Goal: Navigation & Orientation: Find specific page/section

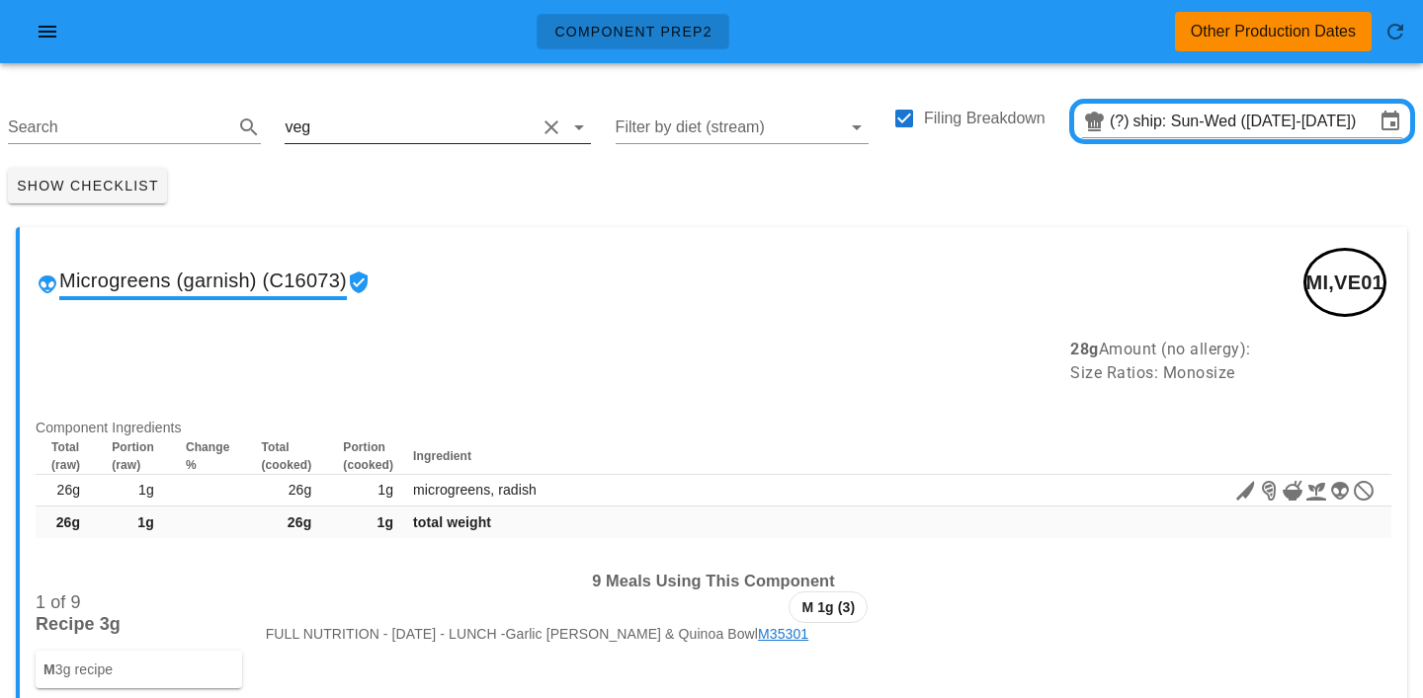
click at [326, 122] on input "text" at bounding box center [424, 128] width 221 height 32
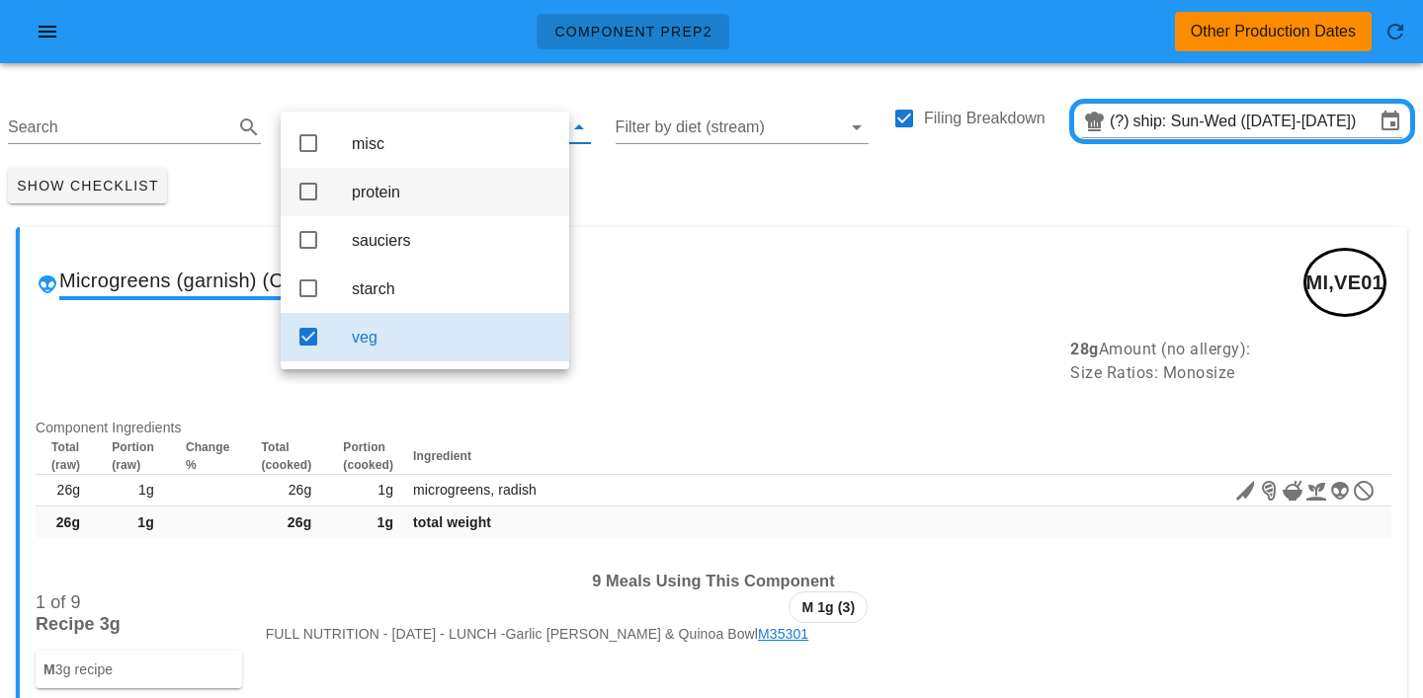
click at [354, 199] on div "protein" at bounding box center [453, 192] width 202 height 19
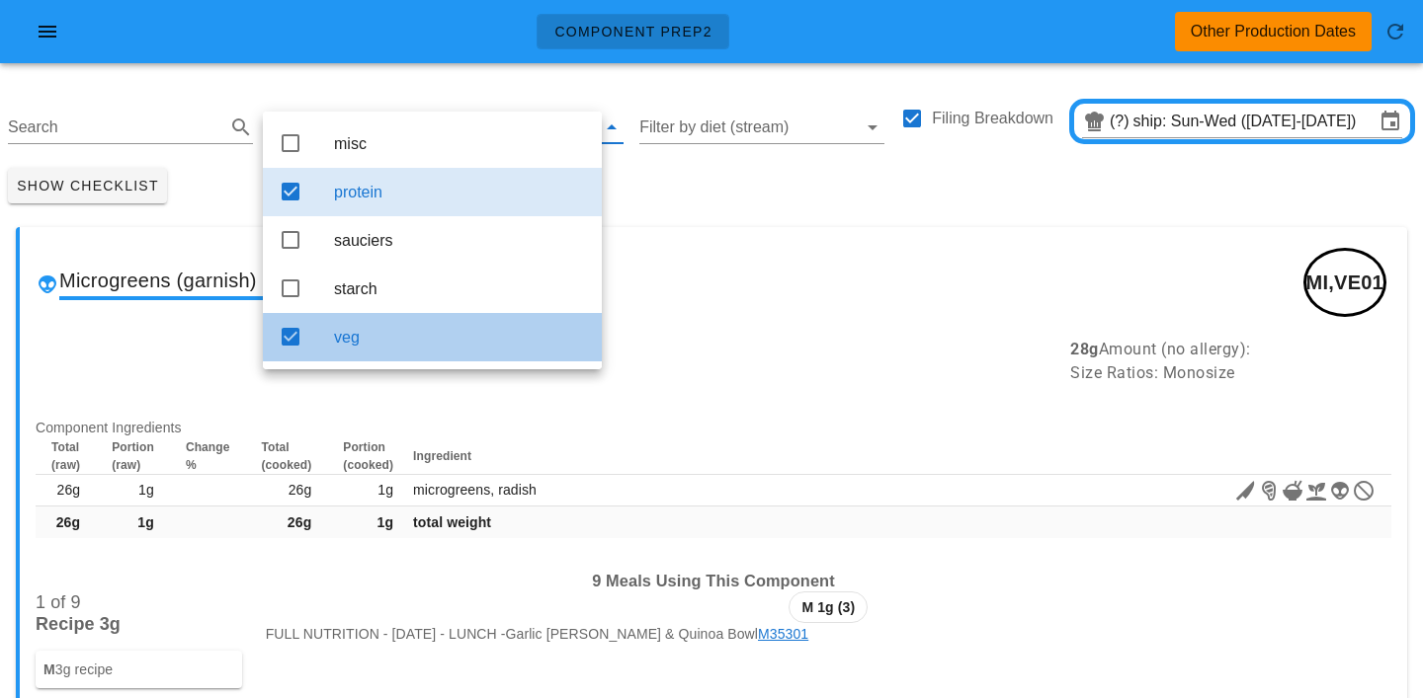
click at [380, 347] on div "veg" at bounding box center [460, 337] width 252 height 19
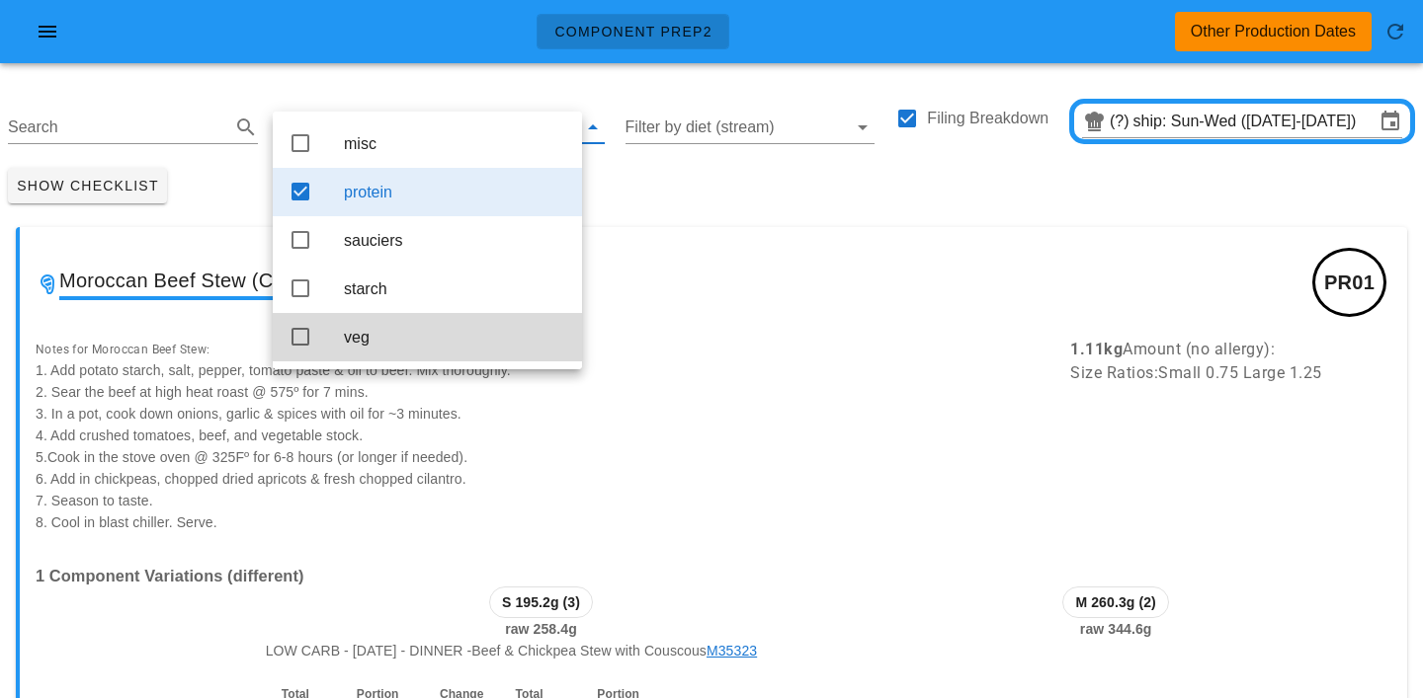
click at [657, 204] on div "Show Checklist" at bounding box center [711, 185] width 1423 height 51
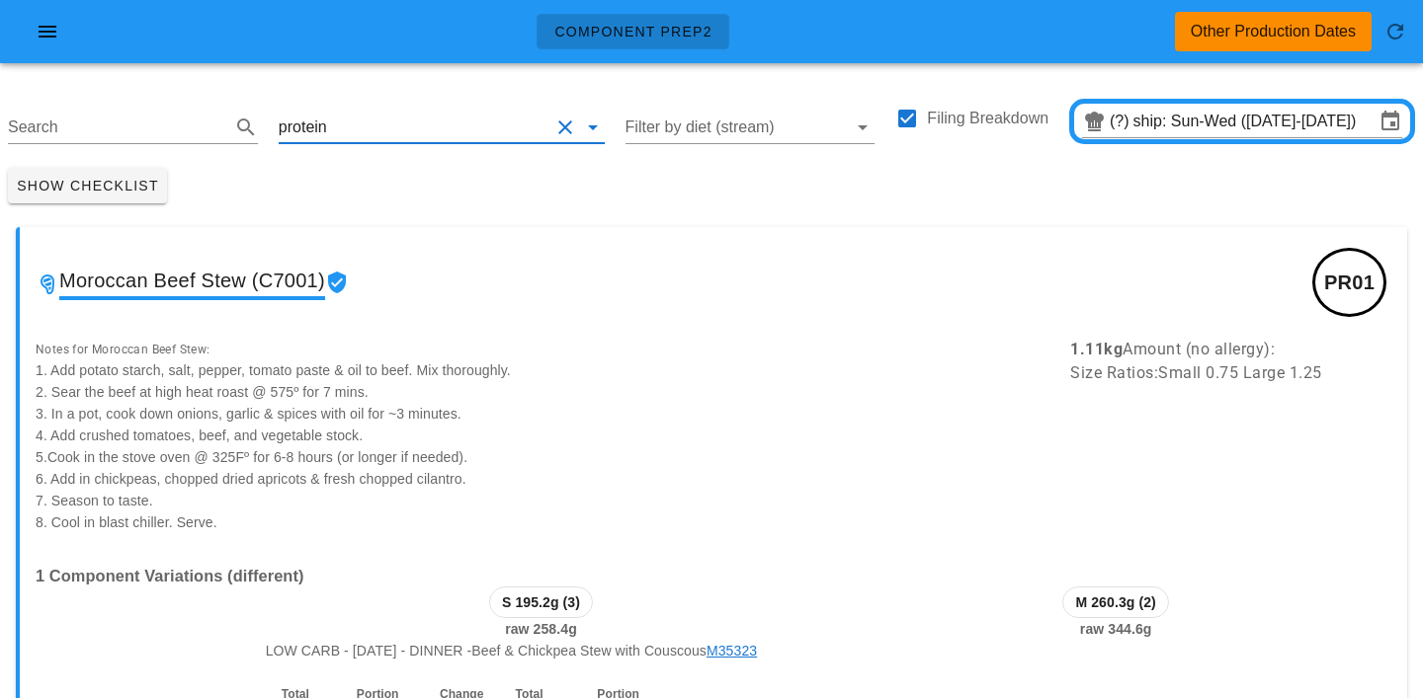
click at [344, 123] on input "text" at bounding box center [440, 128] width 218 height 32
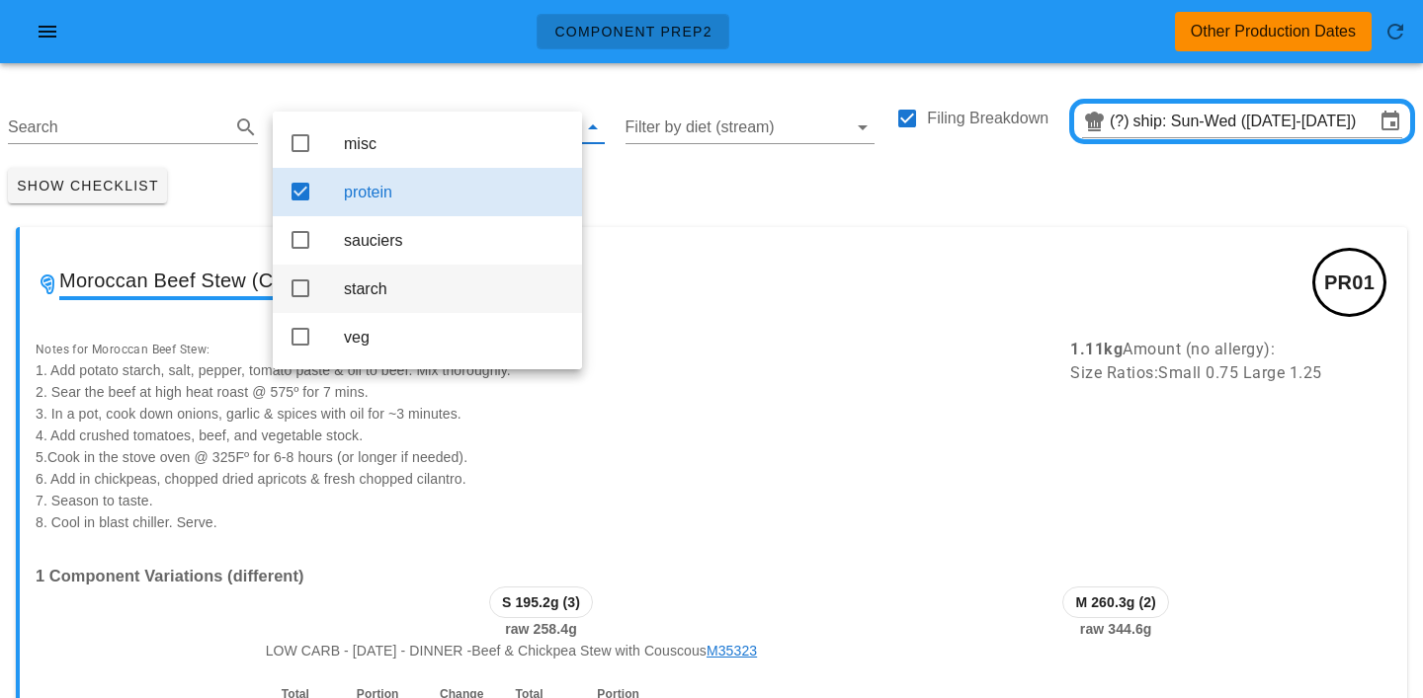
click at [357, 294] on div "starch" at bounding box center [455, 289] width 222 height 19
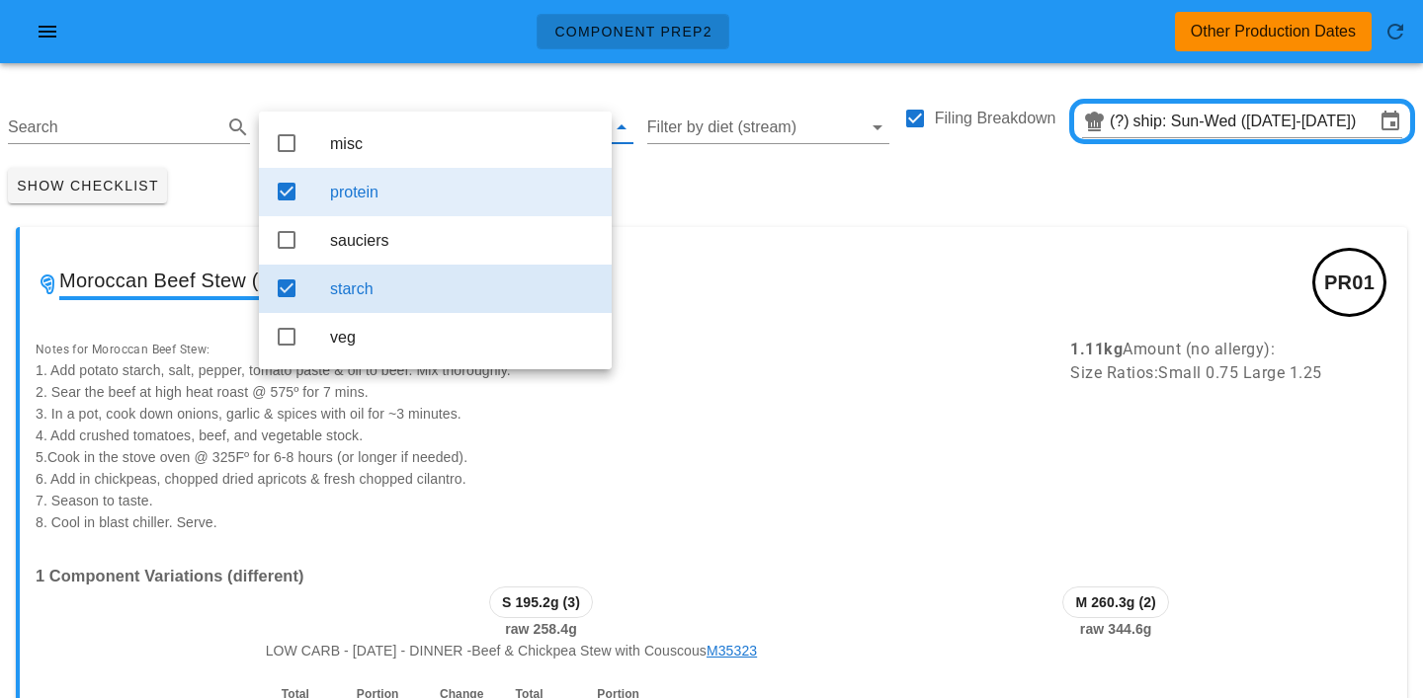
click at [407, 196] on div "protein" at bounding box center [463, 192] width 266 height 19
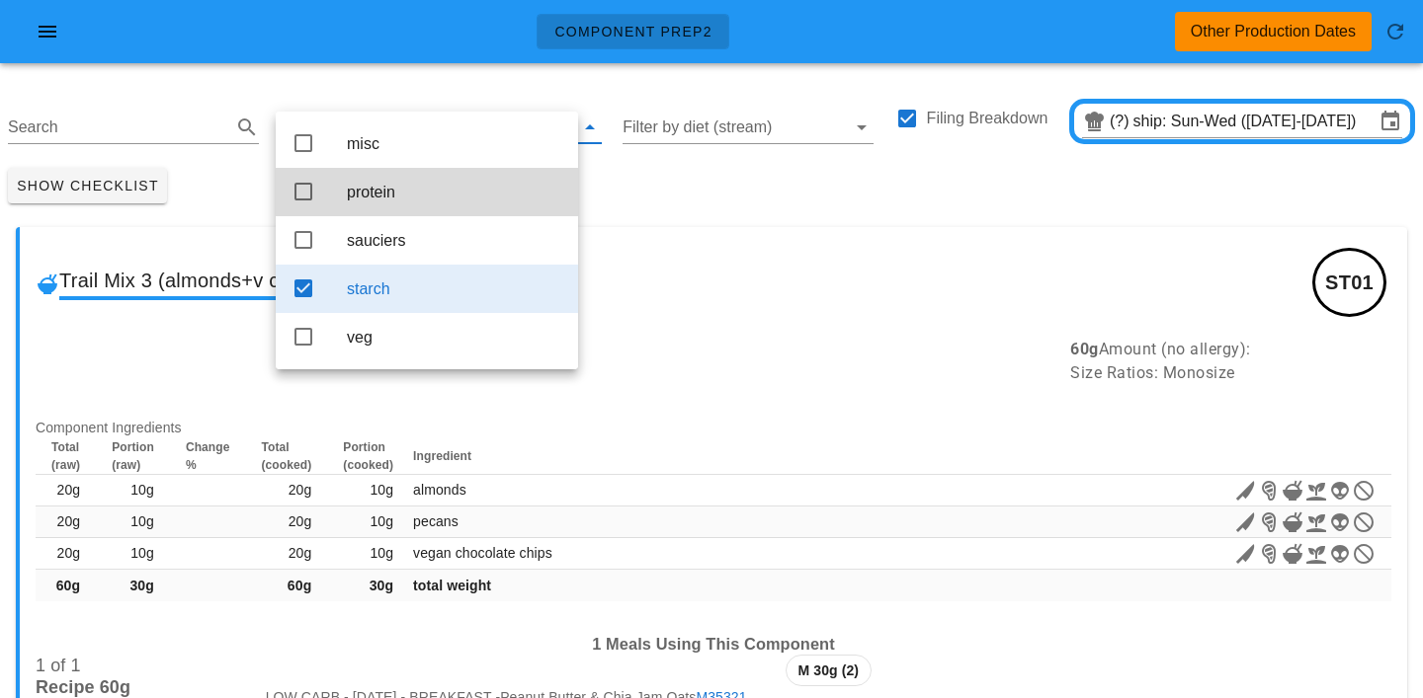
click at [678, 193] on div "Show Checklist" at bounding box center [711, 185] width 1423 height 51
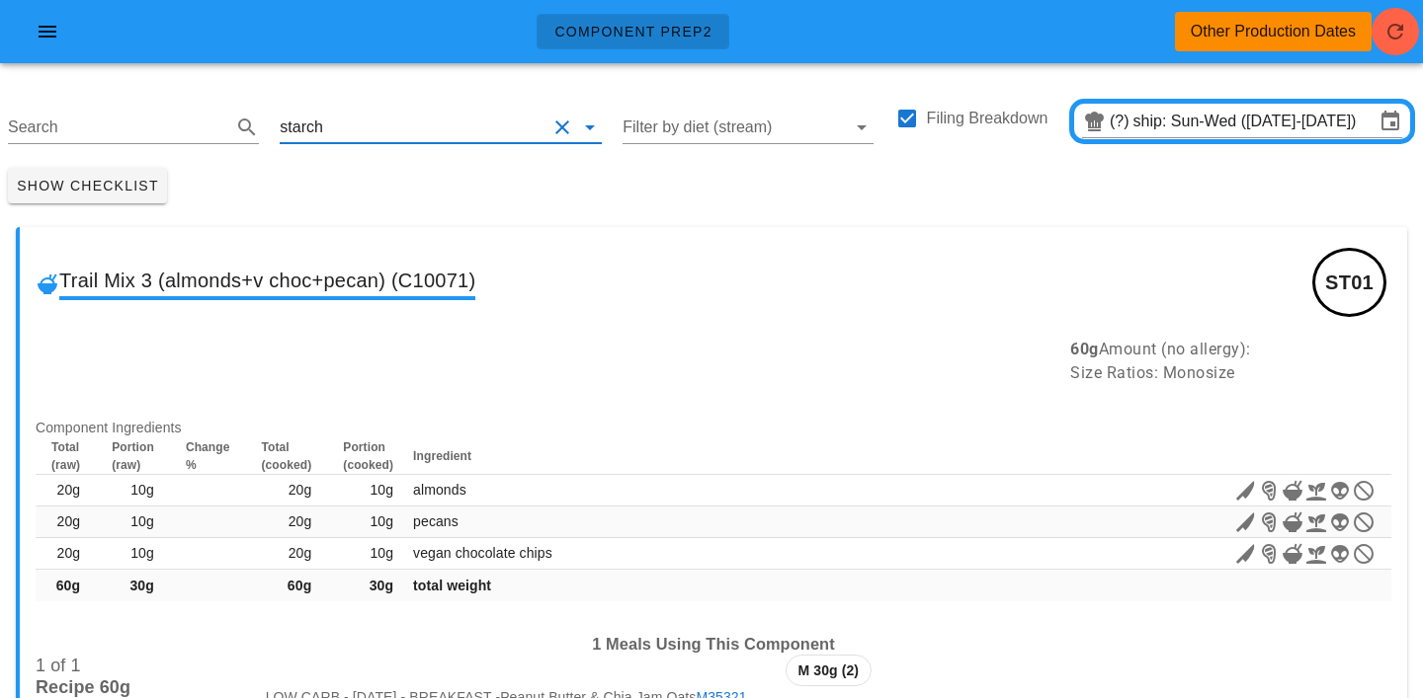
click at [343, 119] on input "text" at bounding box center [436, 128] width 219 height 32
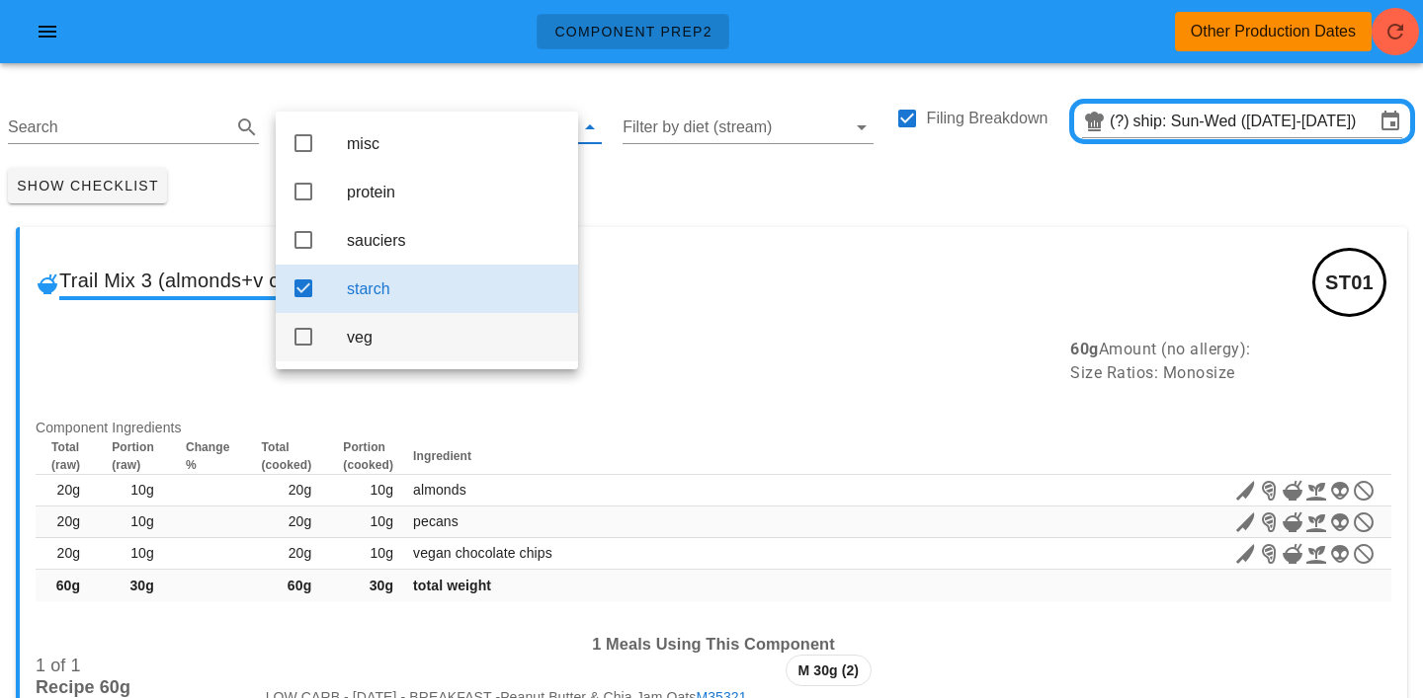
click at [361, 347] on div "veg" at bounding box center [454, 337] width 215 height 19
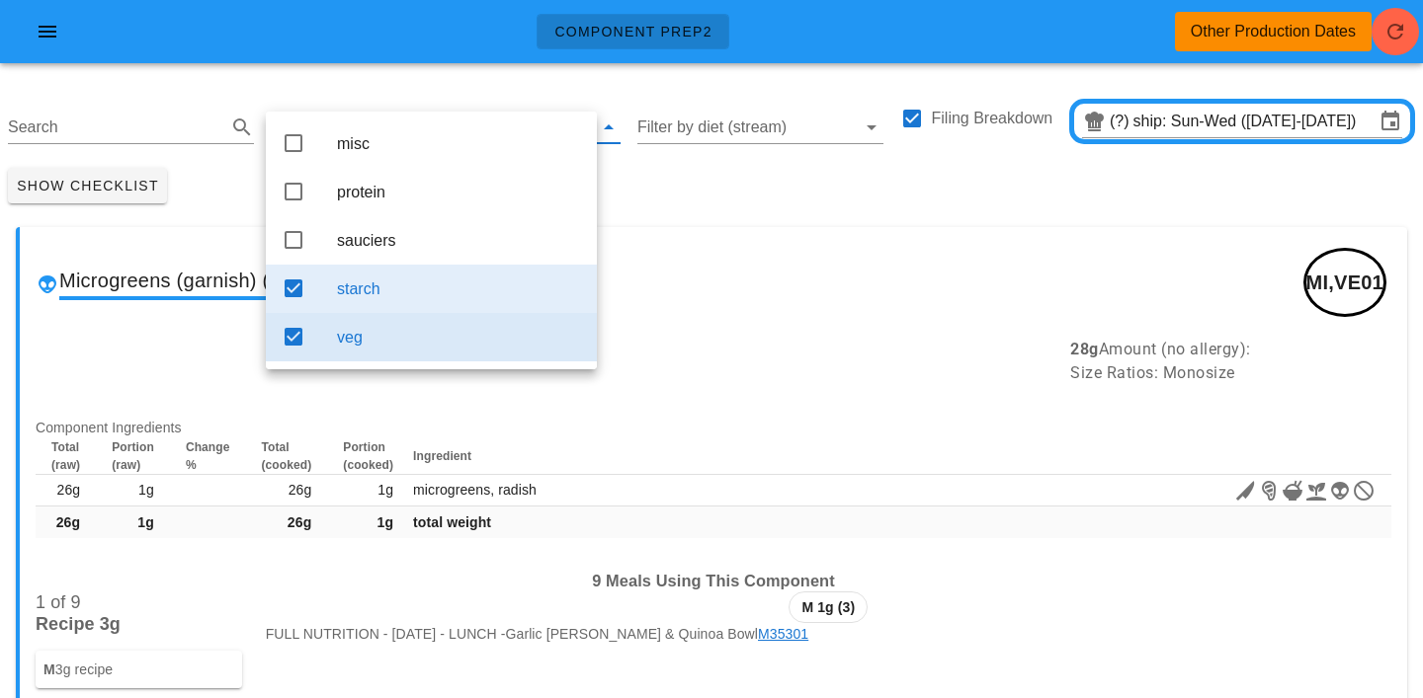
click at [394, 295] on div "starch" at bounding box center [459, 289] width 244 height 19
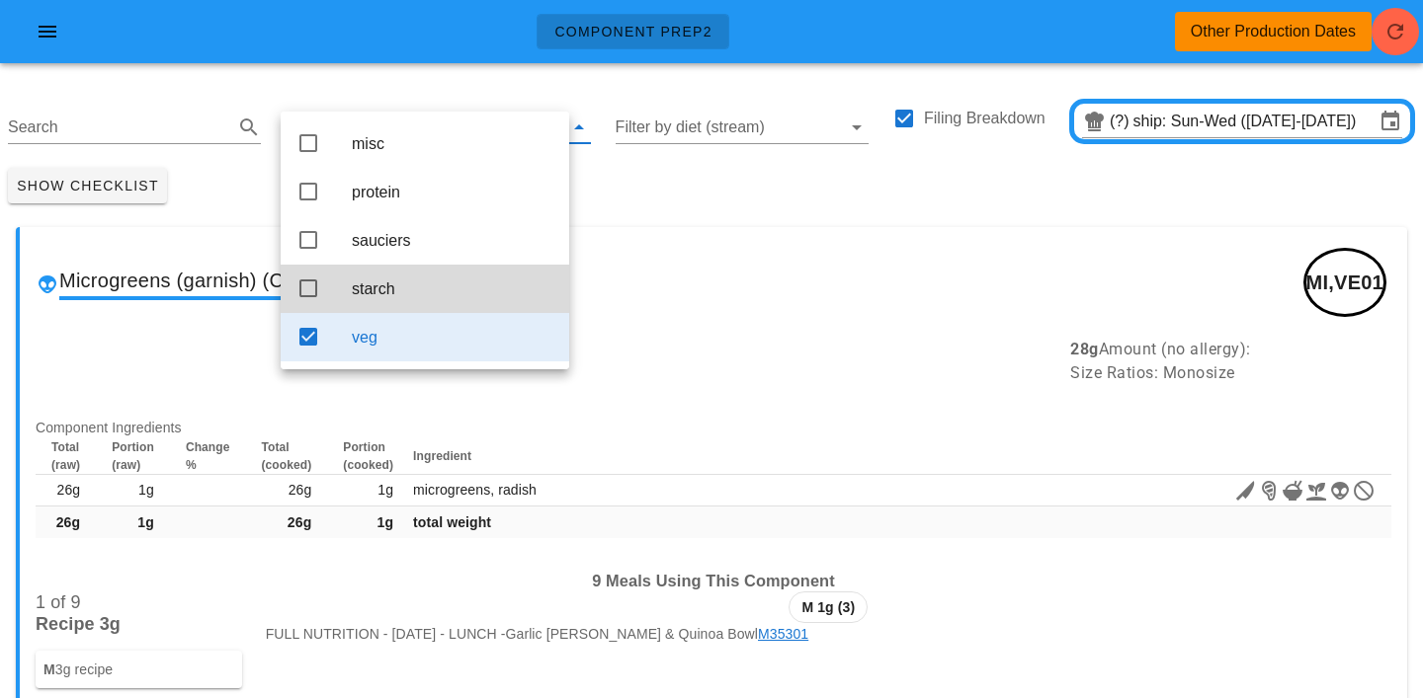
click at [669, 208] on div "Show Checklist" at bounding box center [711, 185] width 1423 height 51
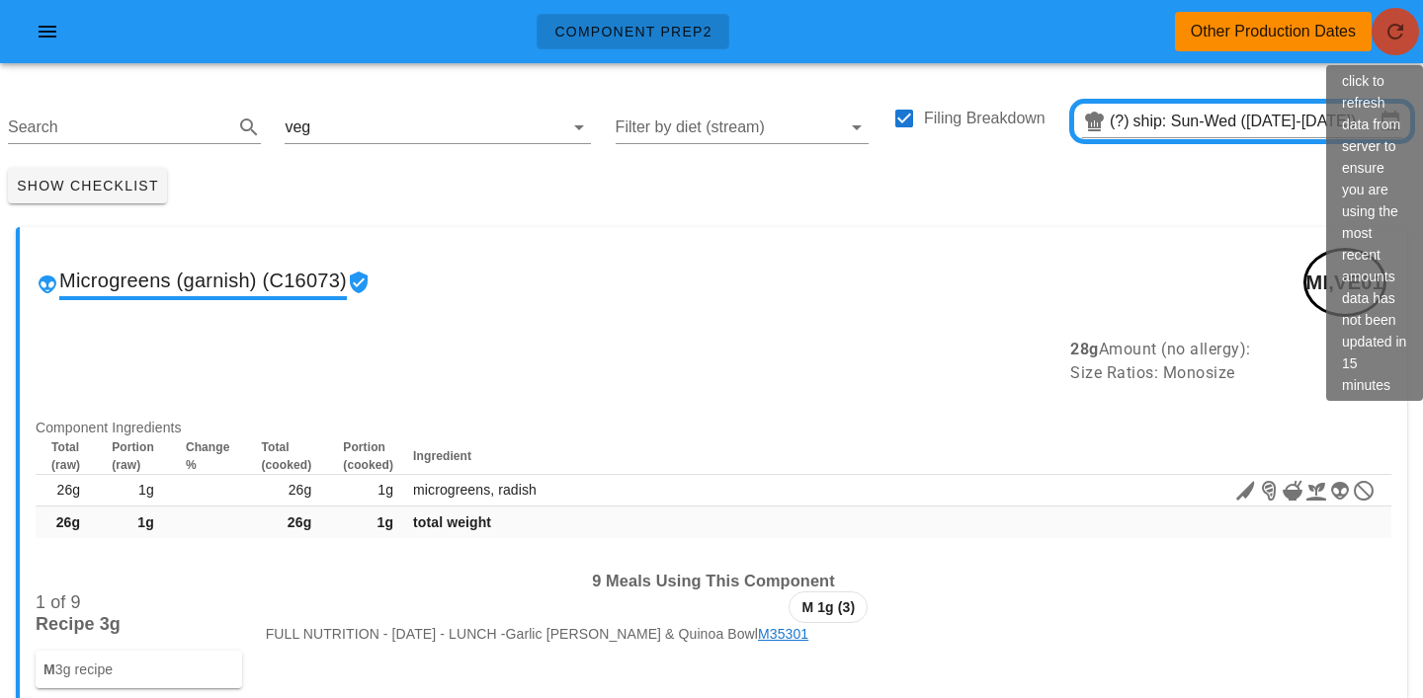
click at [1392, 33] on icon "button" at bounding box center [1395, 32] width 24 height 24
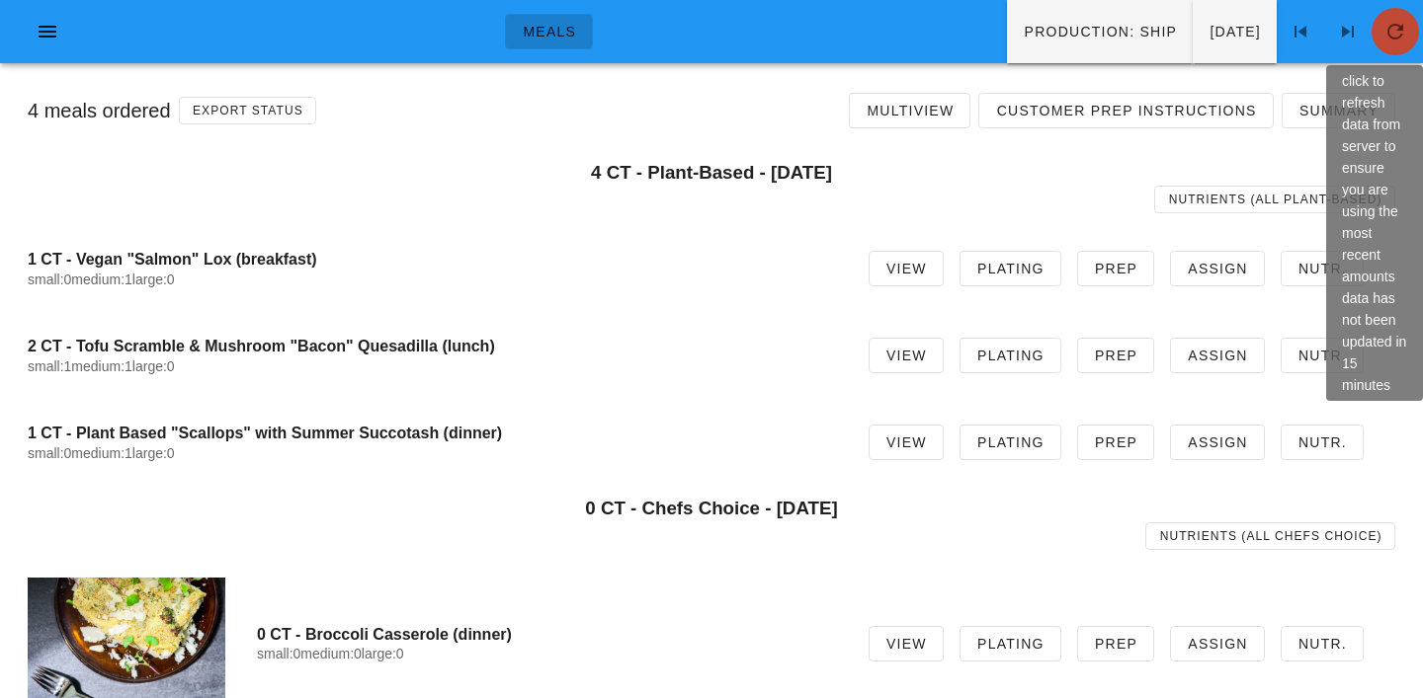
click at [1395, 38] on icon "button" at bounding box center [1395, 32] width 24 height 24
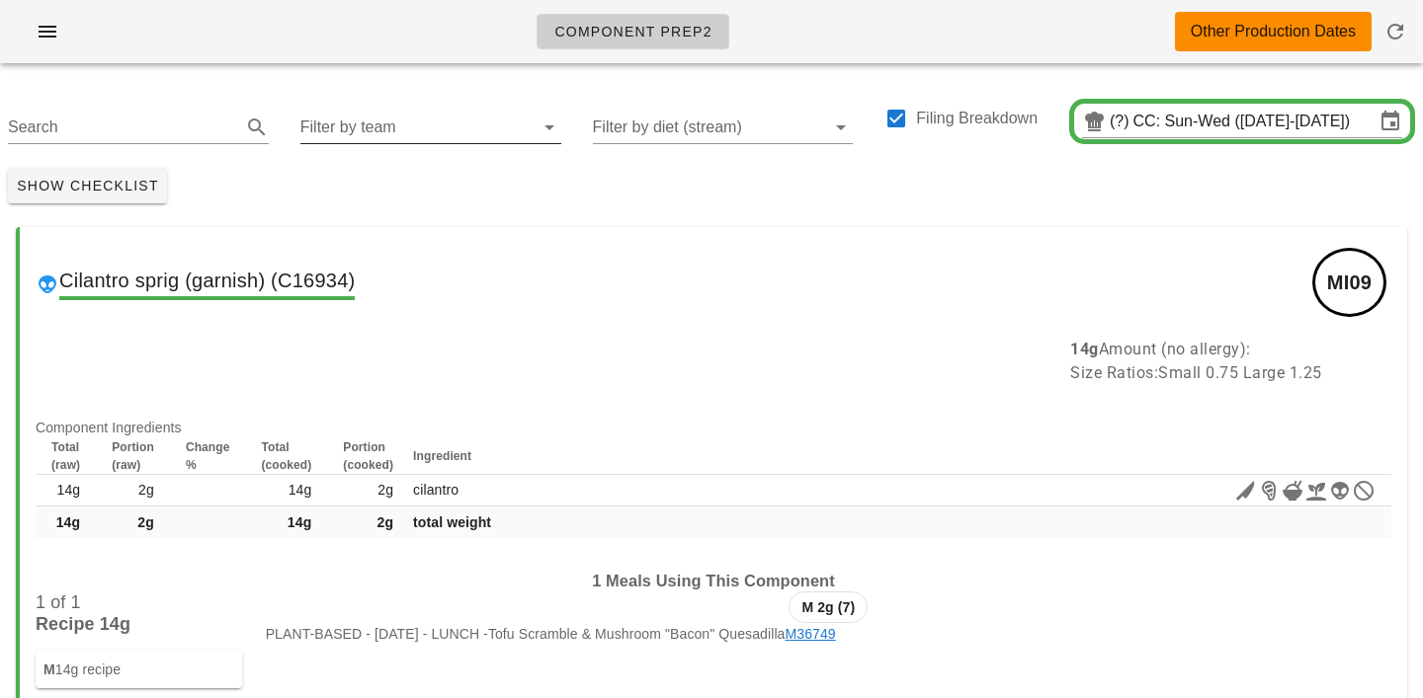
click at [331, 127] on input "Filter by team" at bounding box center [414, 128] width 229 height 32
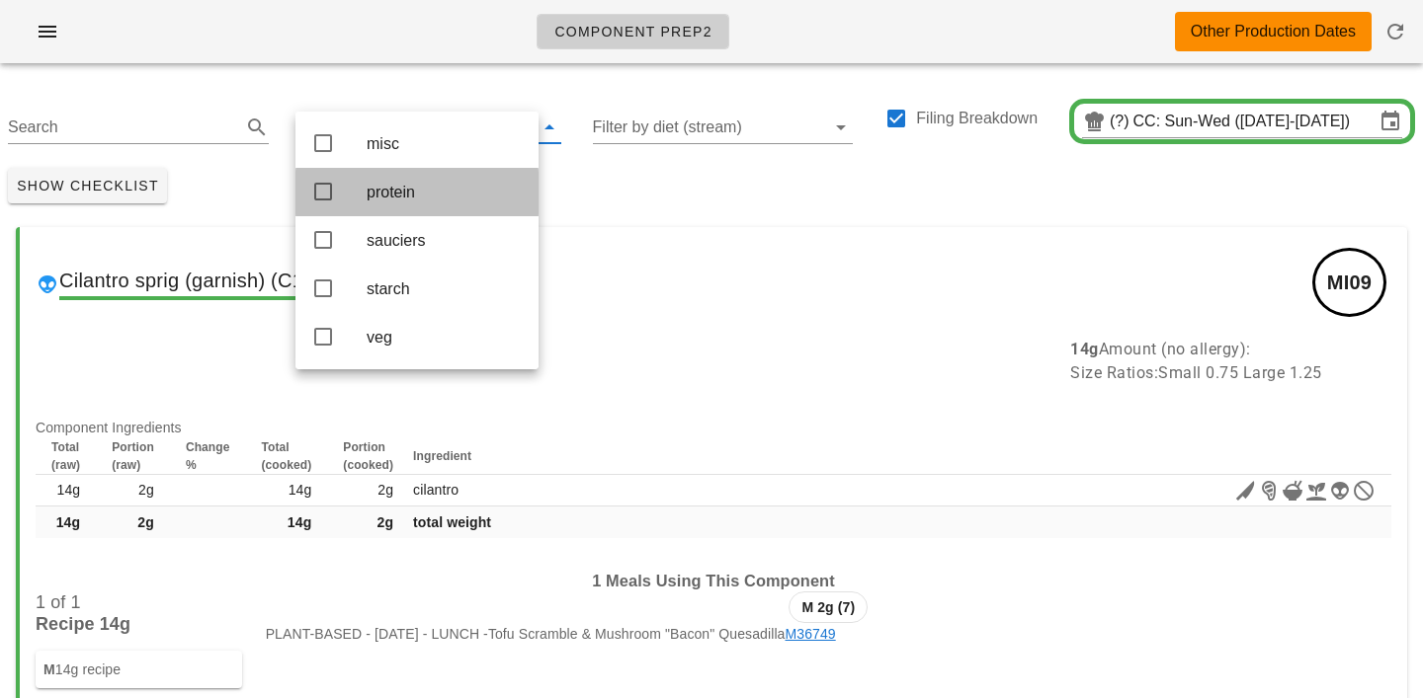
click at [373, 192] on div "protein" at bounding box center [445, 192] width 156 height 19
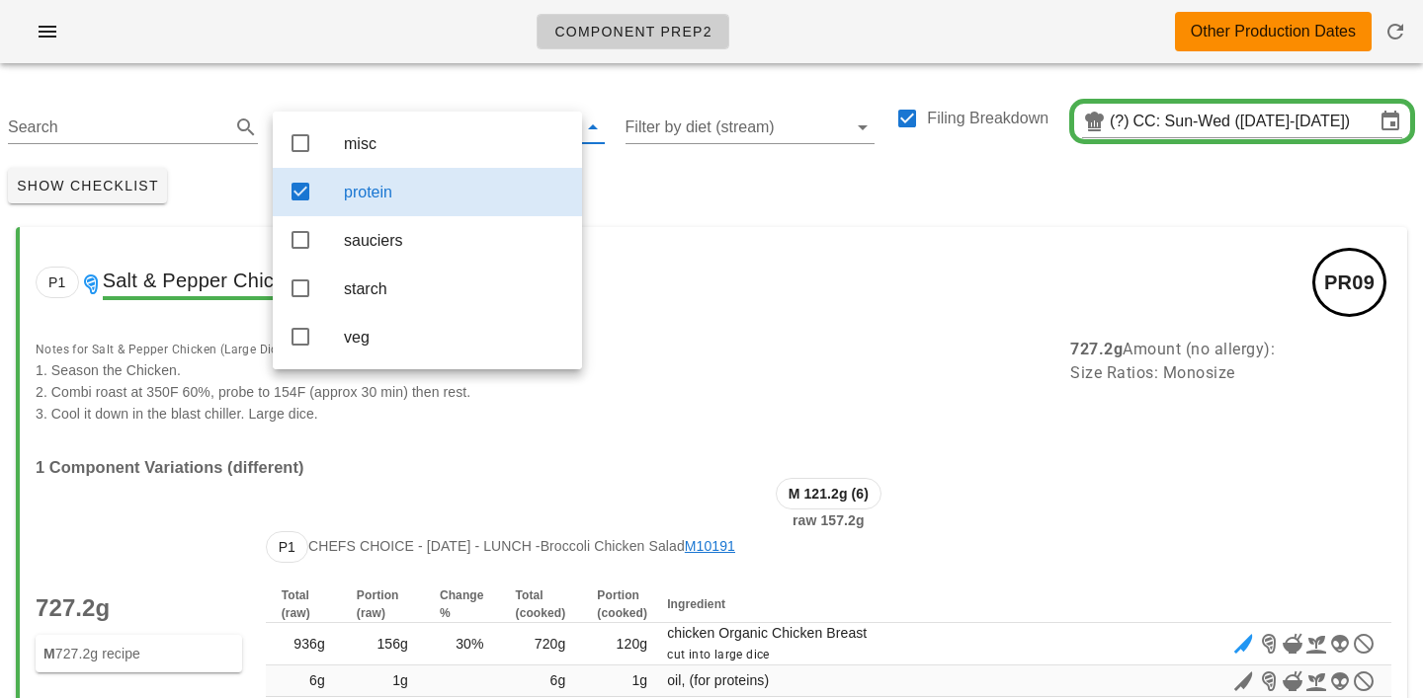
click at [612, 196] on div "Show Checklist" at bounding box center [711, 185] width 1423 height 51
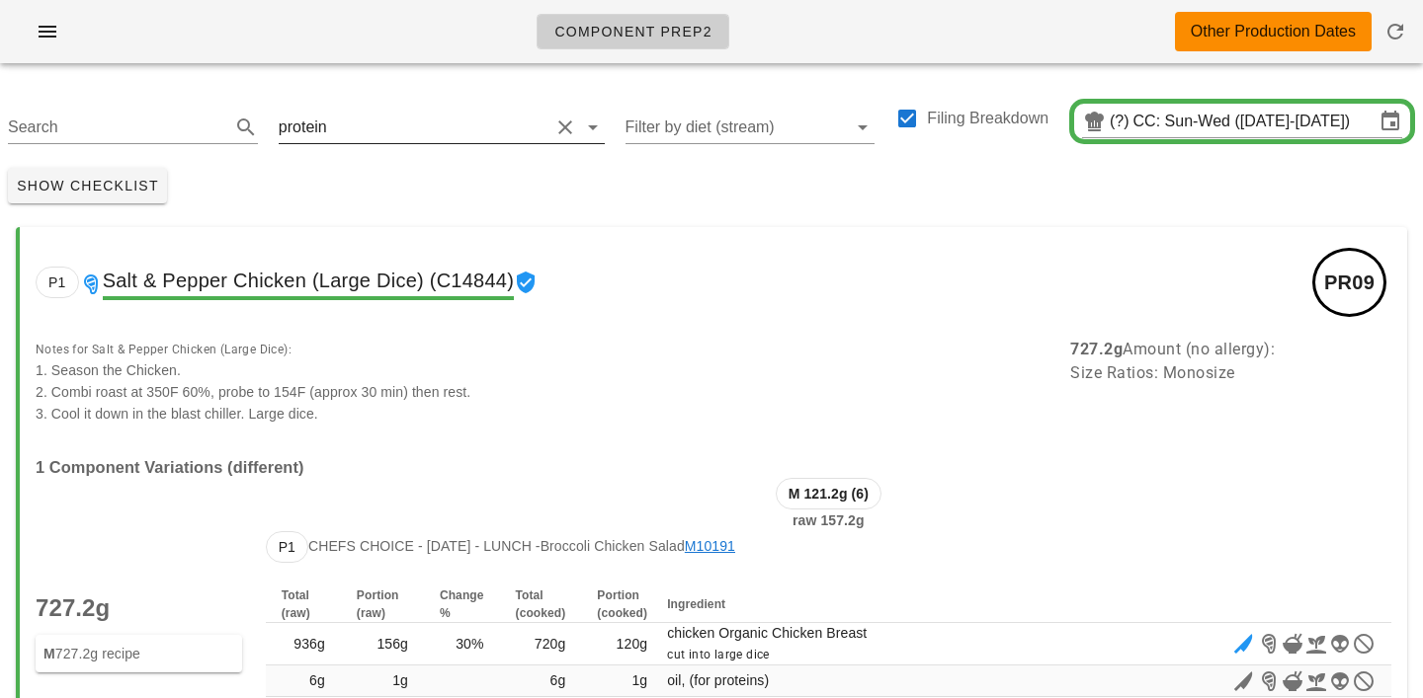
click at [365, 135] on input "text" at bounding box center [440, 128] width 218 height 32
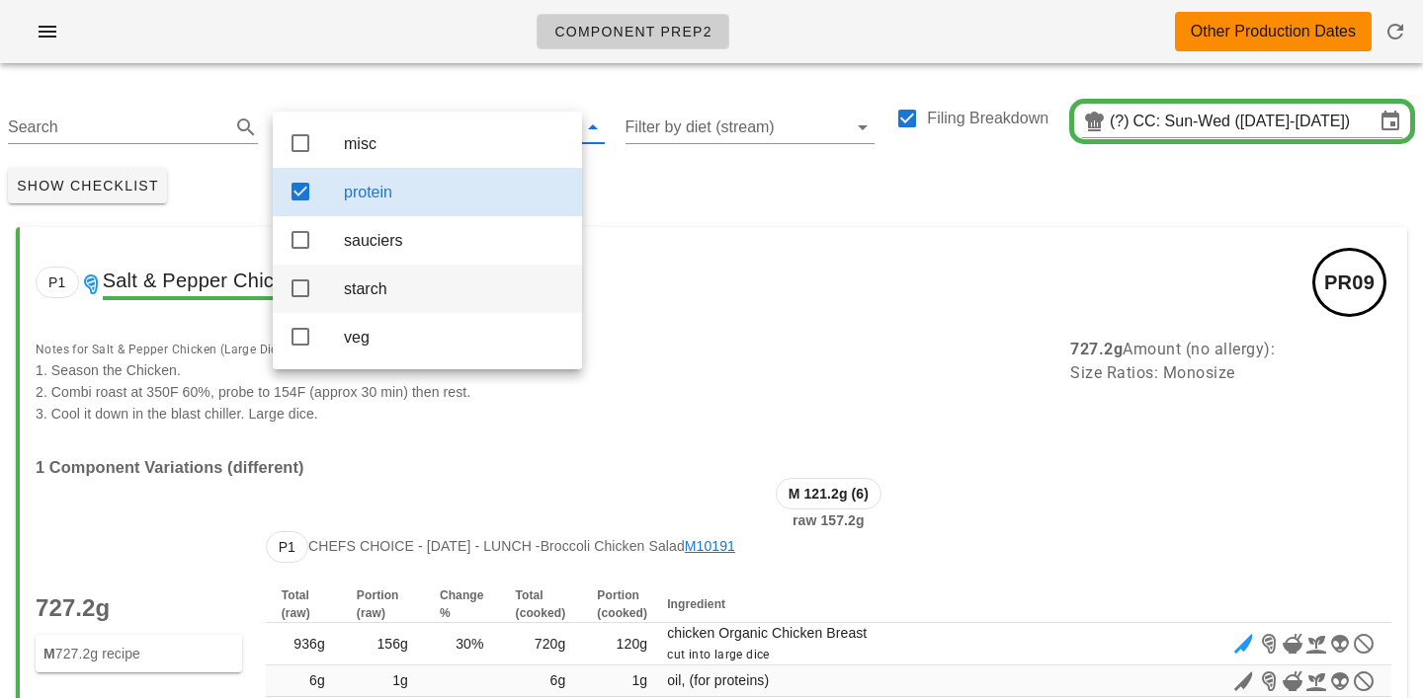
click at [367, 297] on div "starch" at bounding box center [455, 289] width 222 height 19
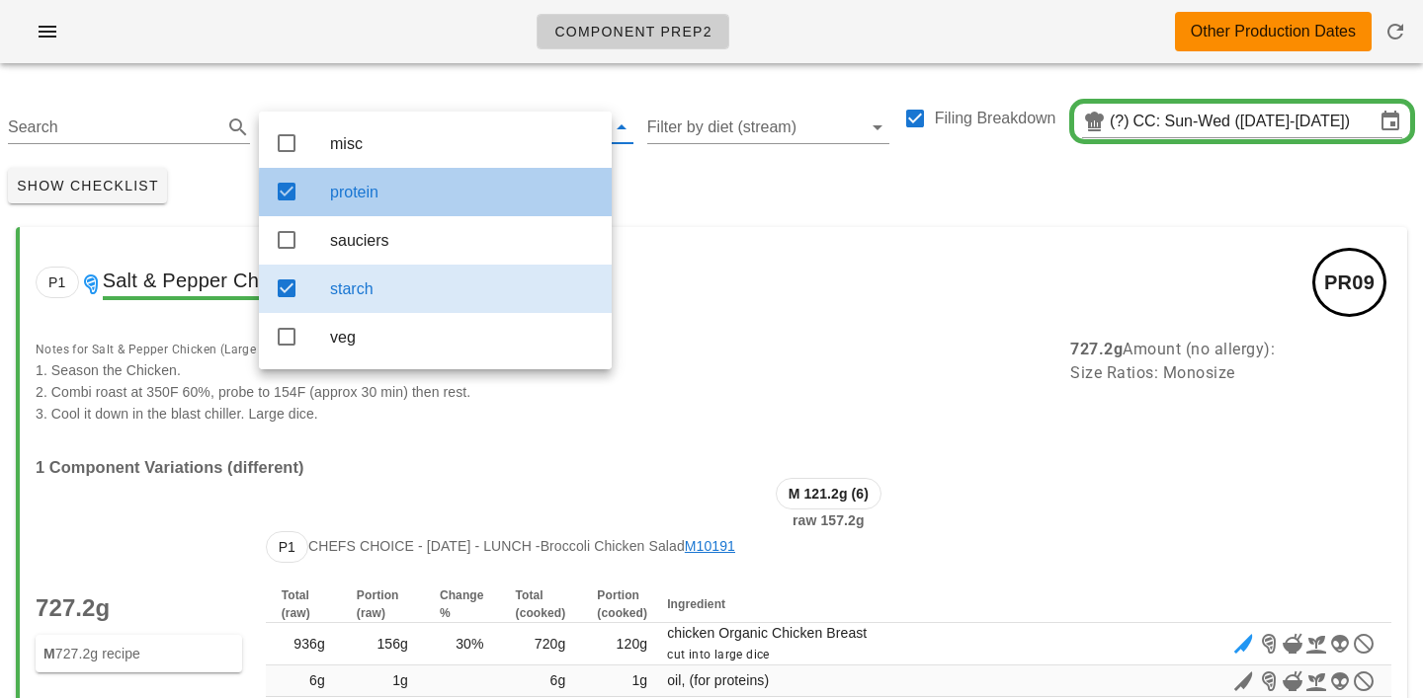
click at [380, 202] on div "protein" at bounding box center [463, 192] width 266 height 19
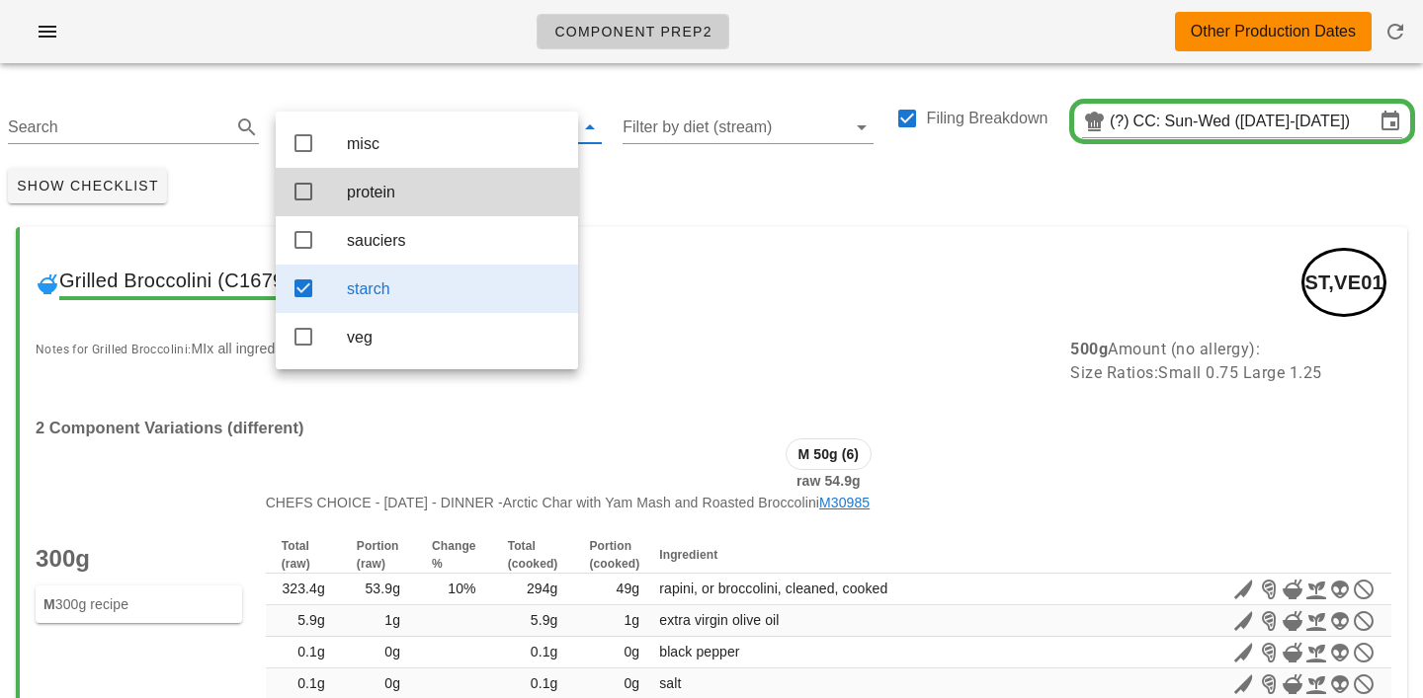
click at [688, 180] on div "Show Checklist" at bounding box center [711, 185] width 1423 height 51
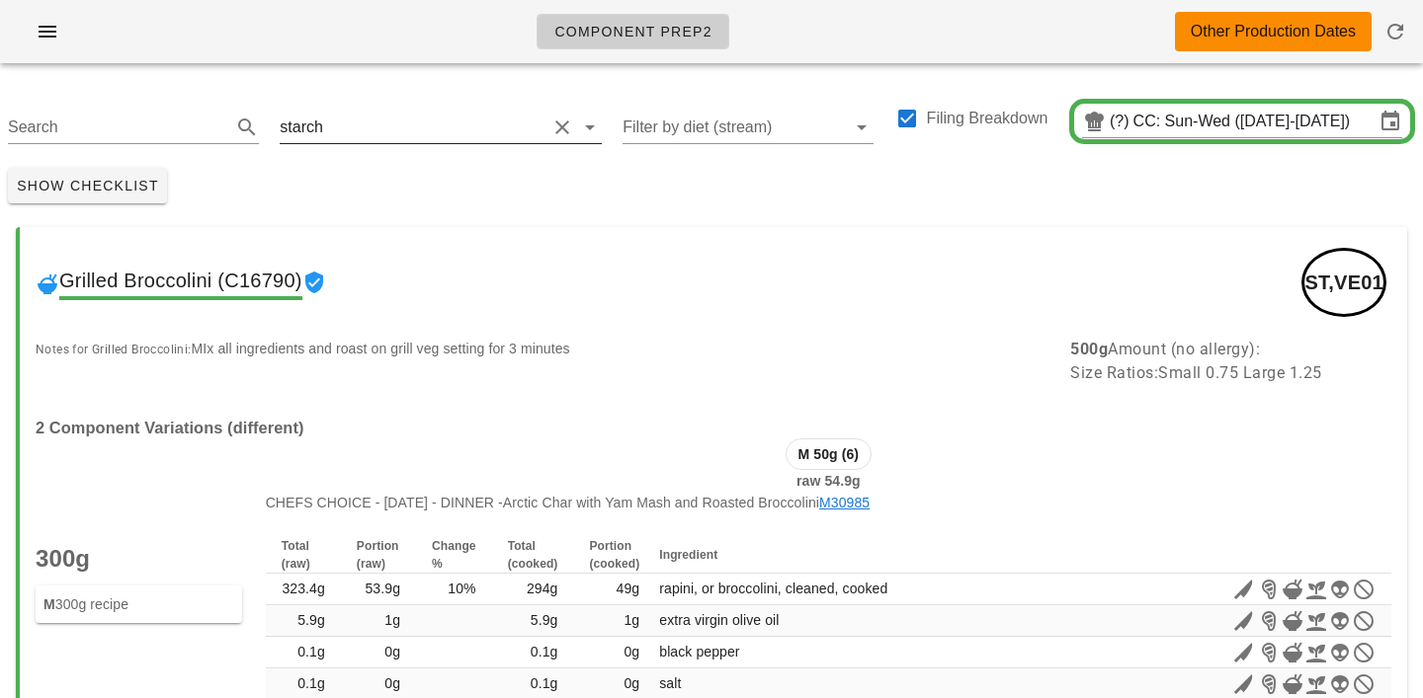
click at [361, 127] on input "text" at bounding box center [436, 128] width 219 height 32
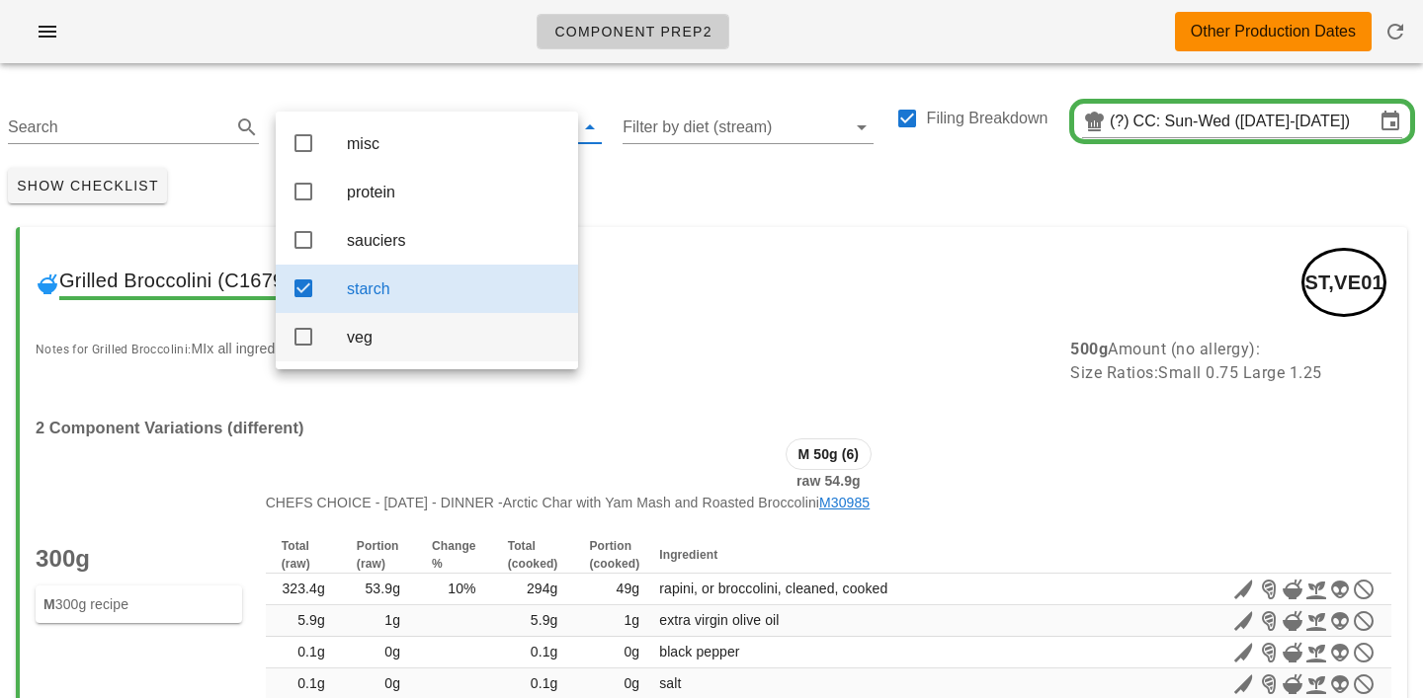
click at [350, 334] on div "veg" at bounding box center [454, 337] width 215 height 42
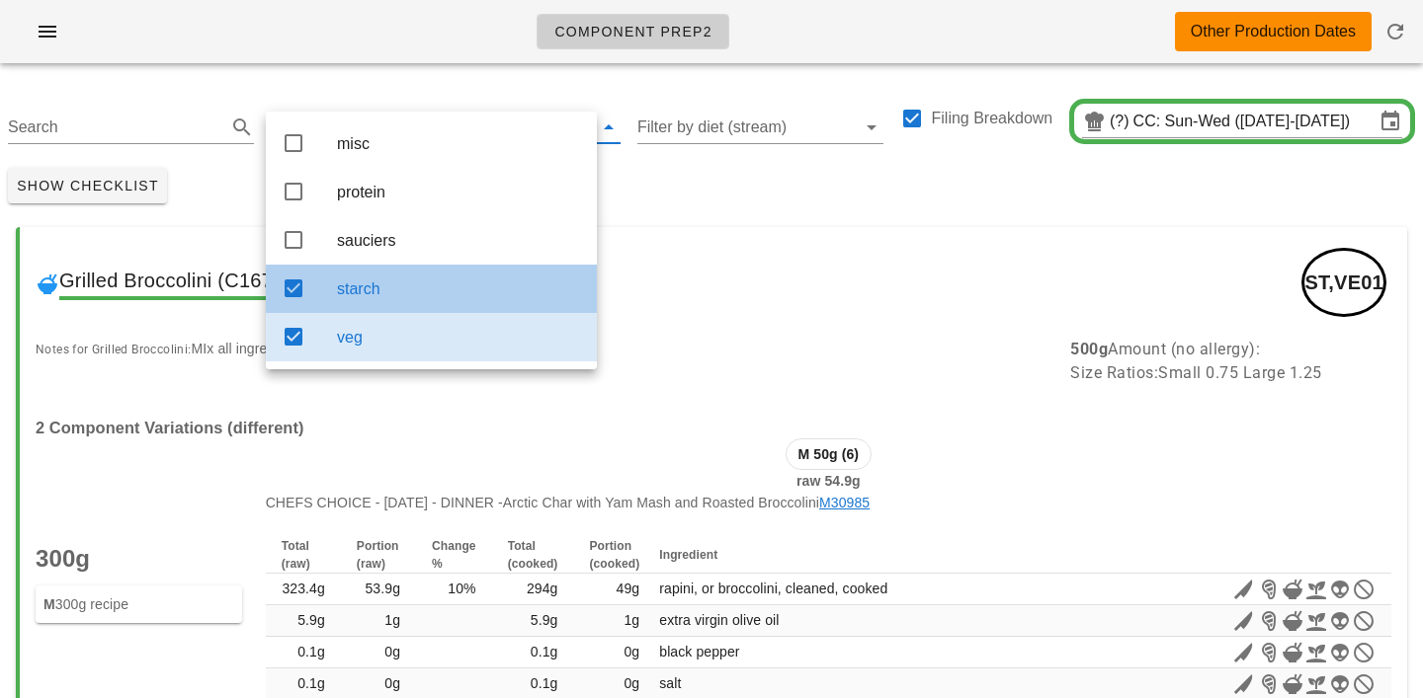
click at [360, 287] on div "starch" at bounding box center [459, 289] width 244 height 19
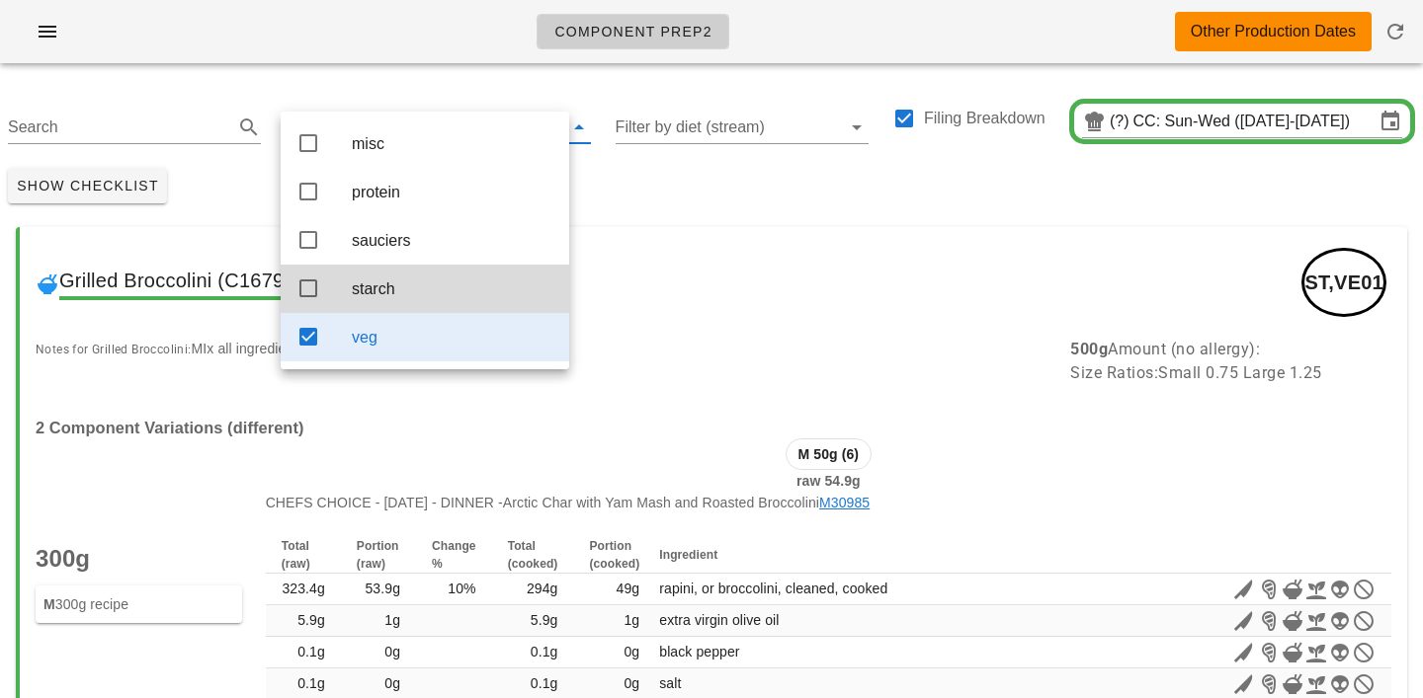
click at [650, 184] on div "Show Checklist" at bounding box center [711, 185] width 1423 height 51
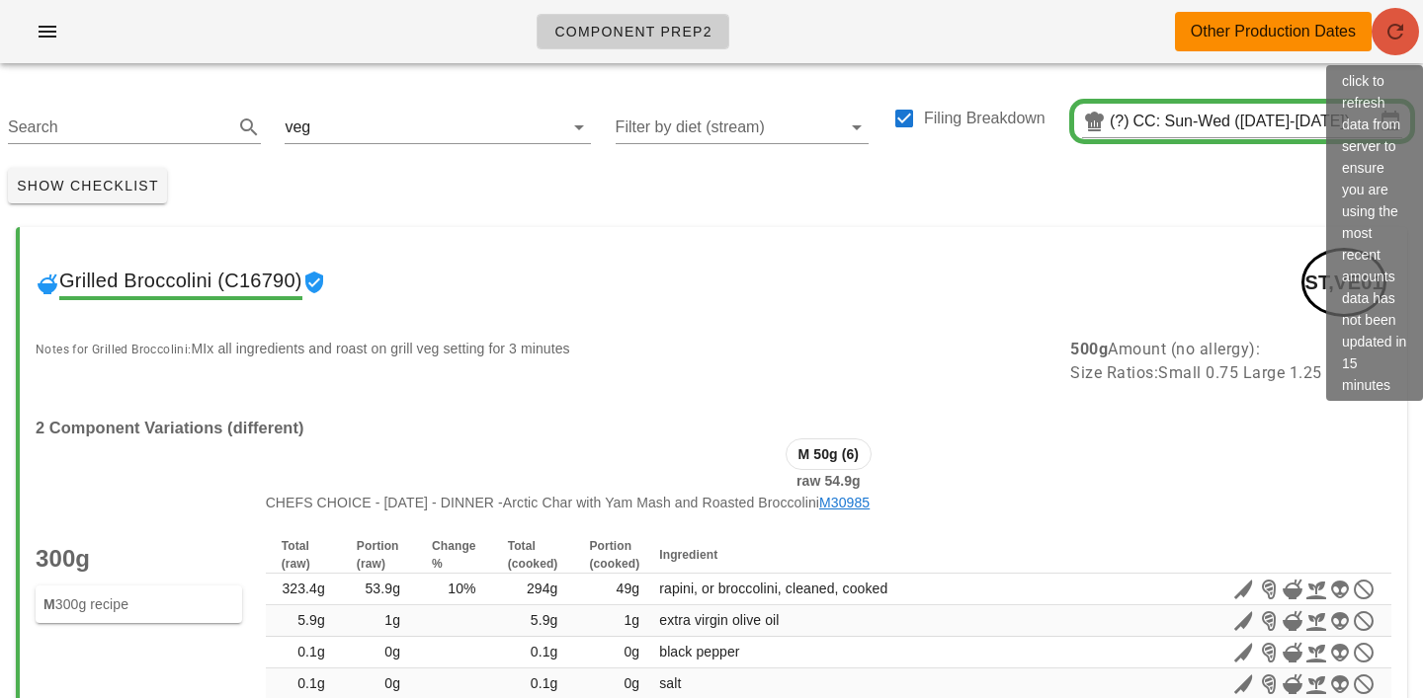
click at [1410, 37] on span "button" at bounding box center [1394, 32] width 47 height 24
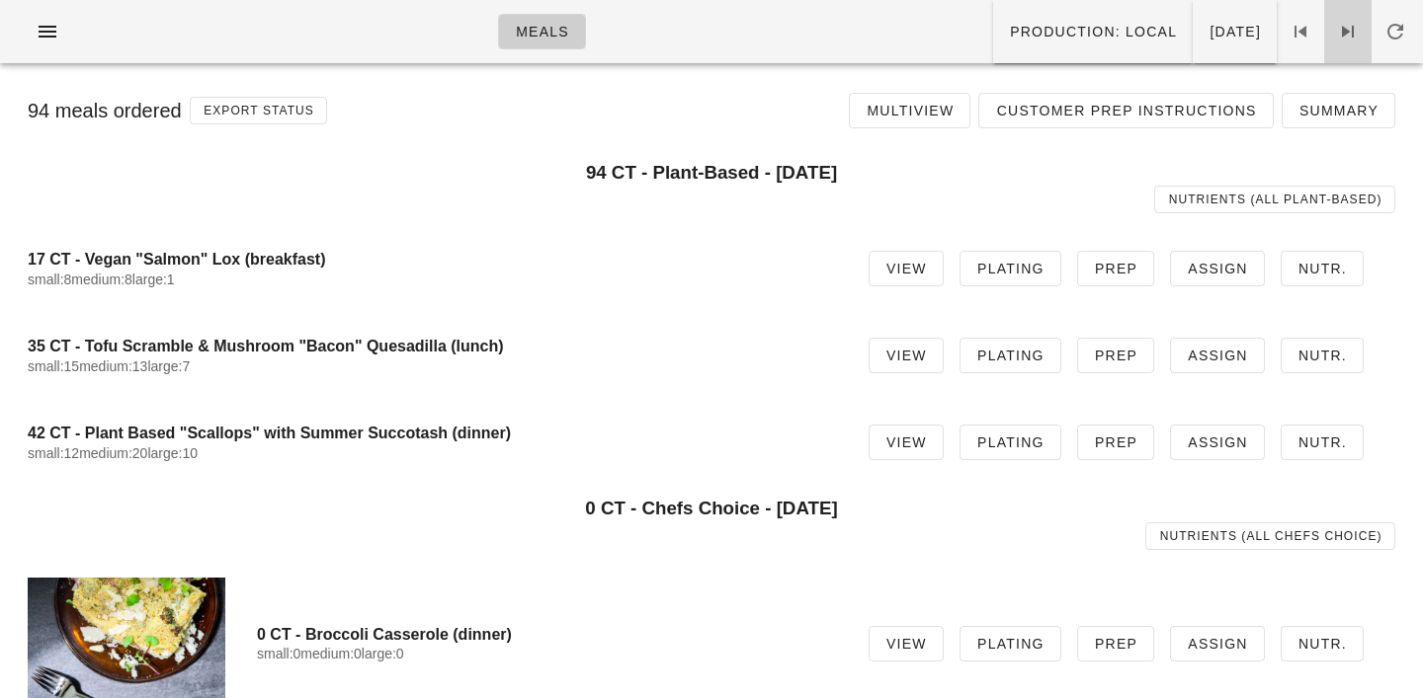
click at [1343, 35] on icon at bounding box center [1348, 32] width 24 height 24
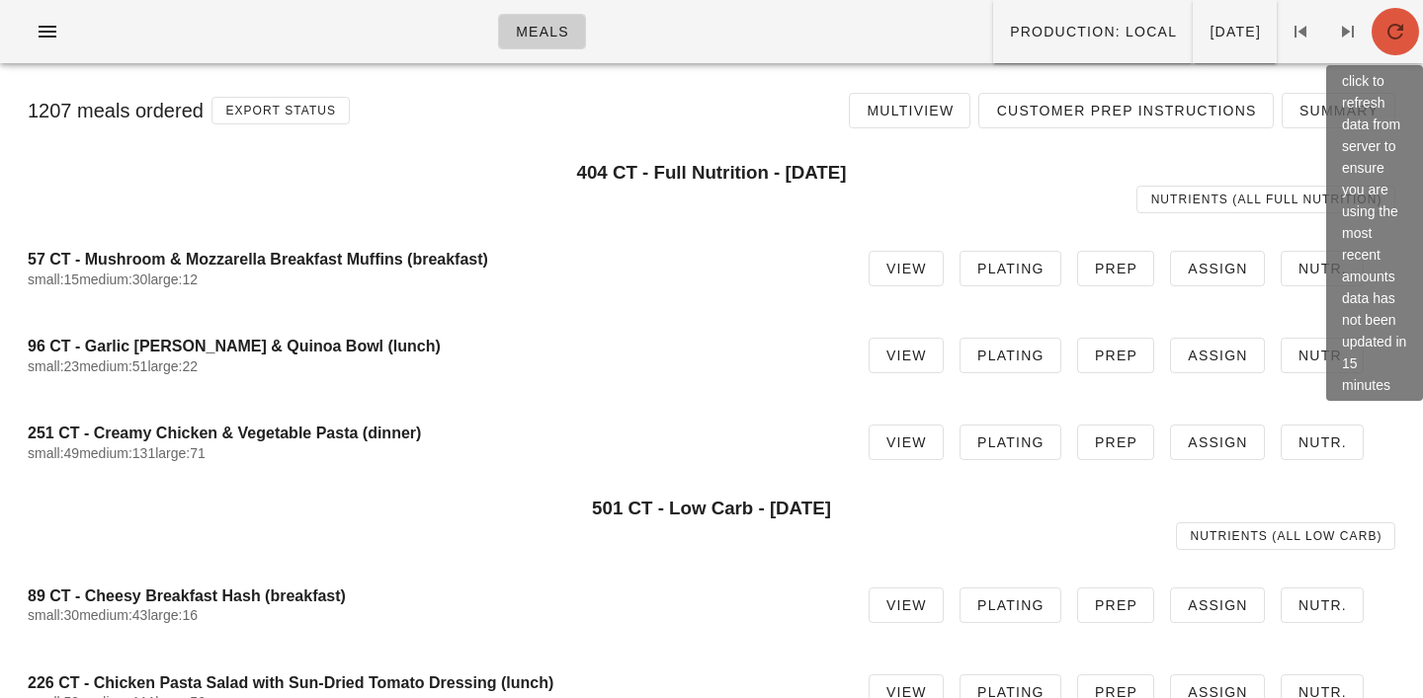
click at [1377, 46] on button "button" at bounding box center [1394, 31] width 47 height 47
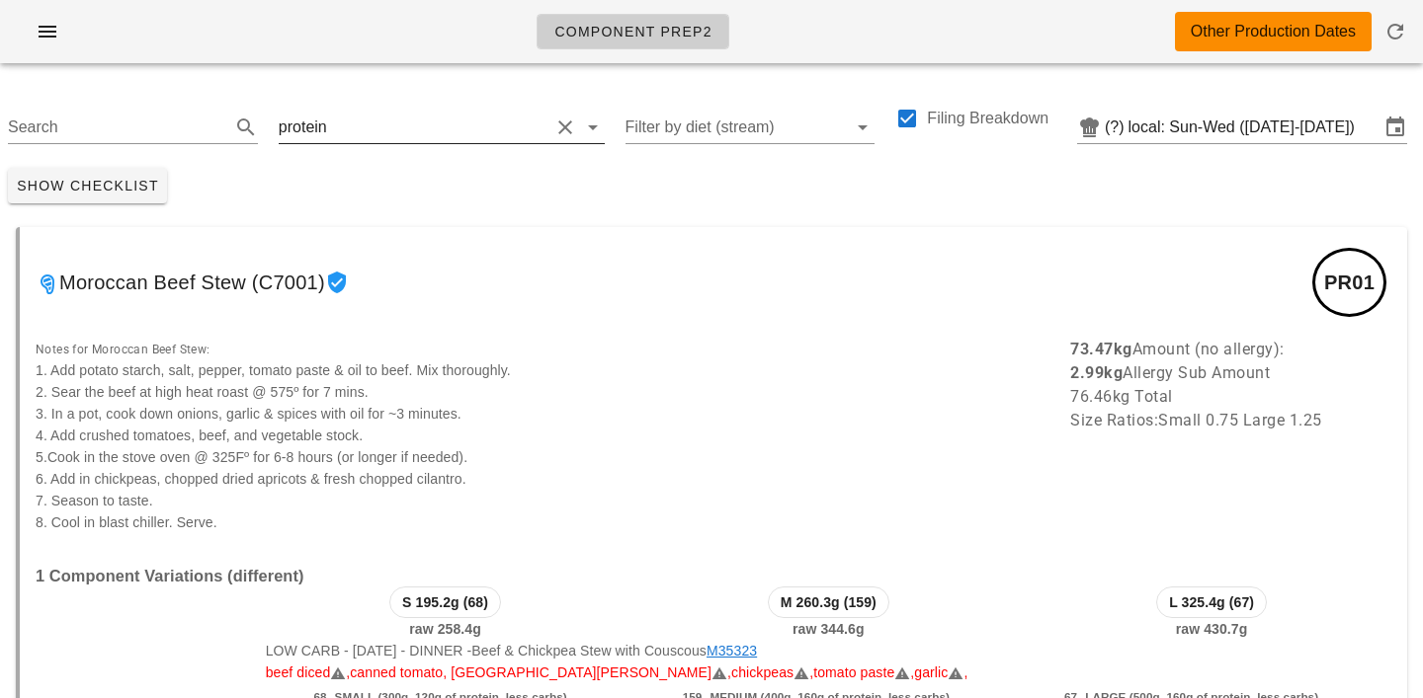
click at [372, 138] on input "text" at bounding box center [440, 128] width 218 height 32
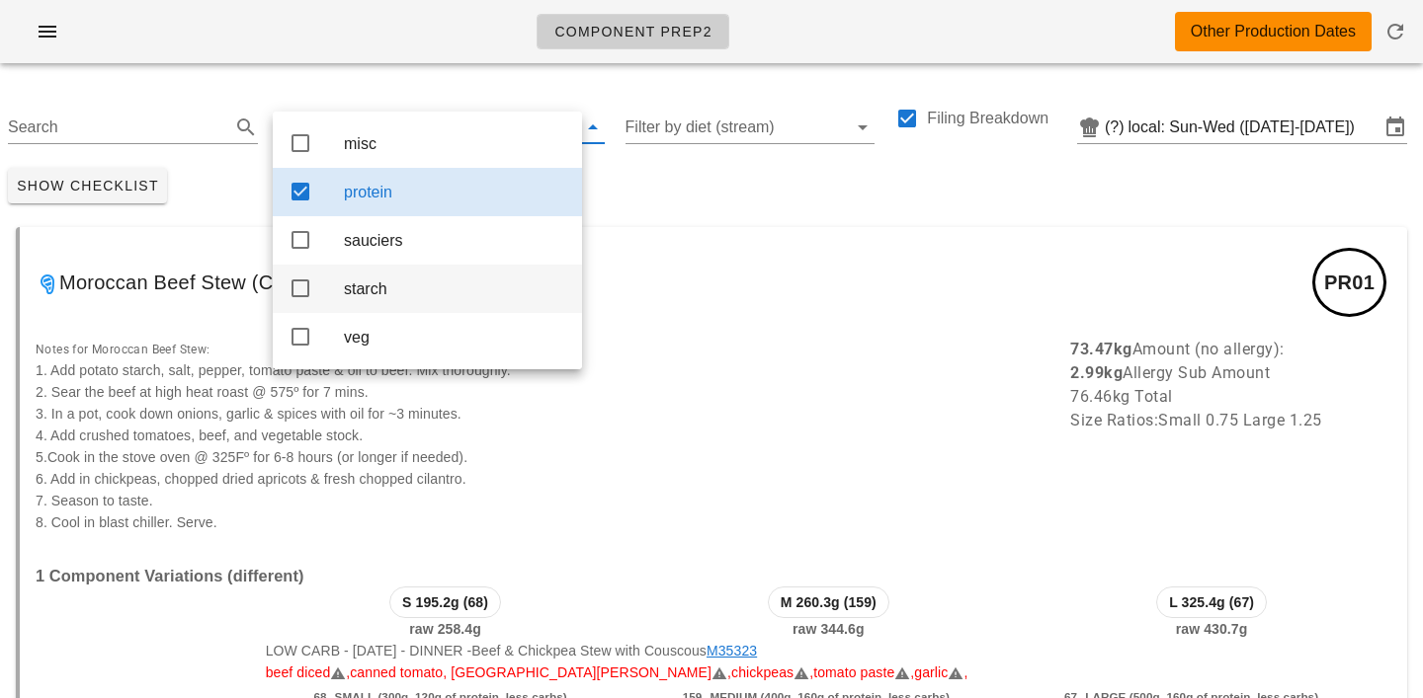
click at [369, 291] on div "starch" at bounding box center [455, 289] width 222 height 19
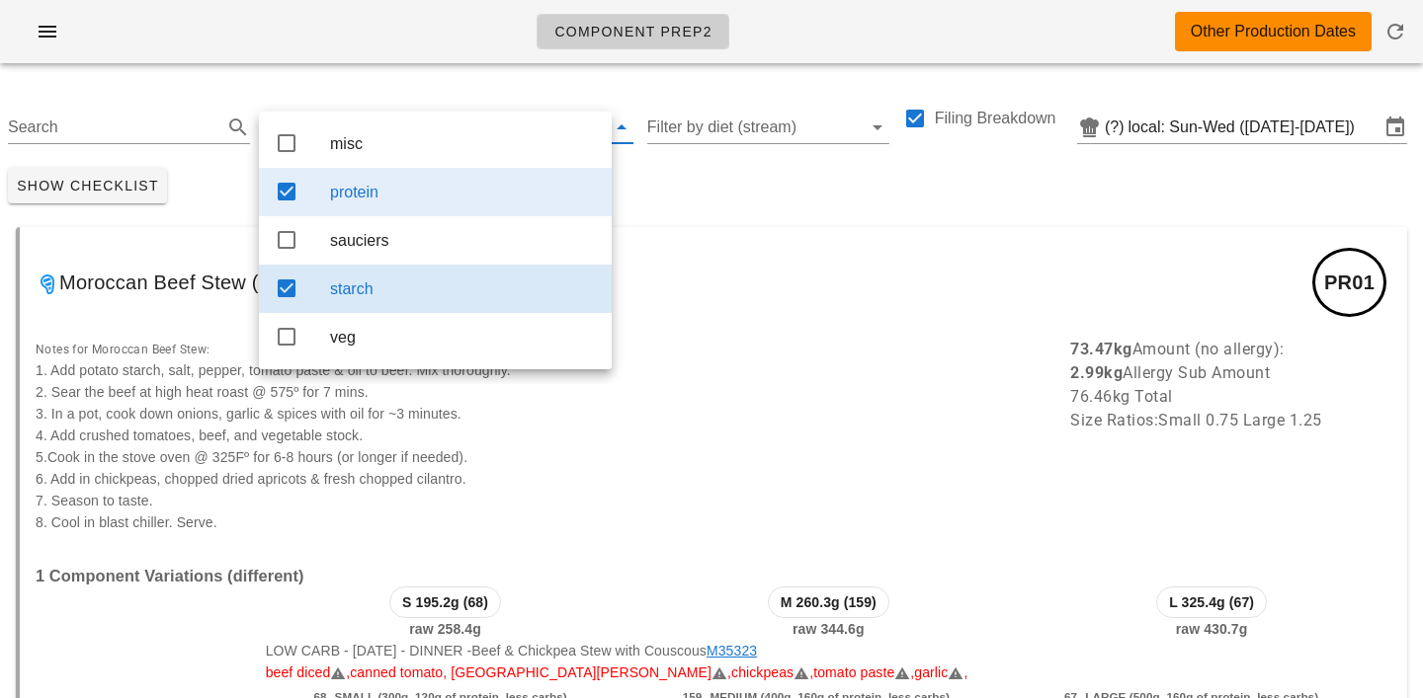
click at [388, 193] on div "protein" at bounding box center [463, 192] width 266 height 19
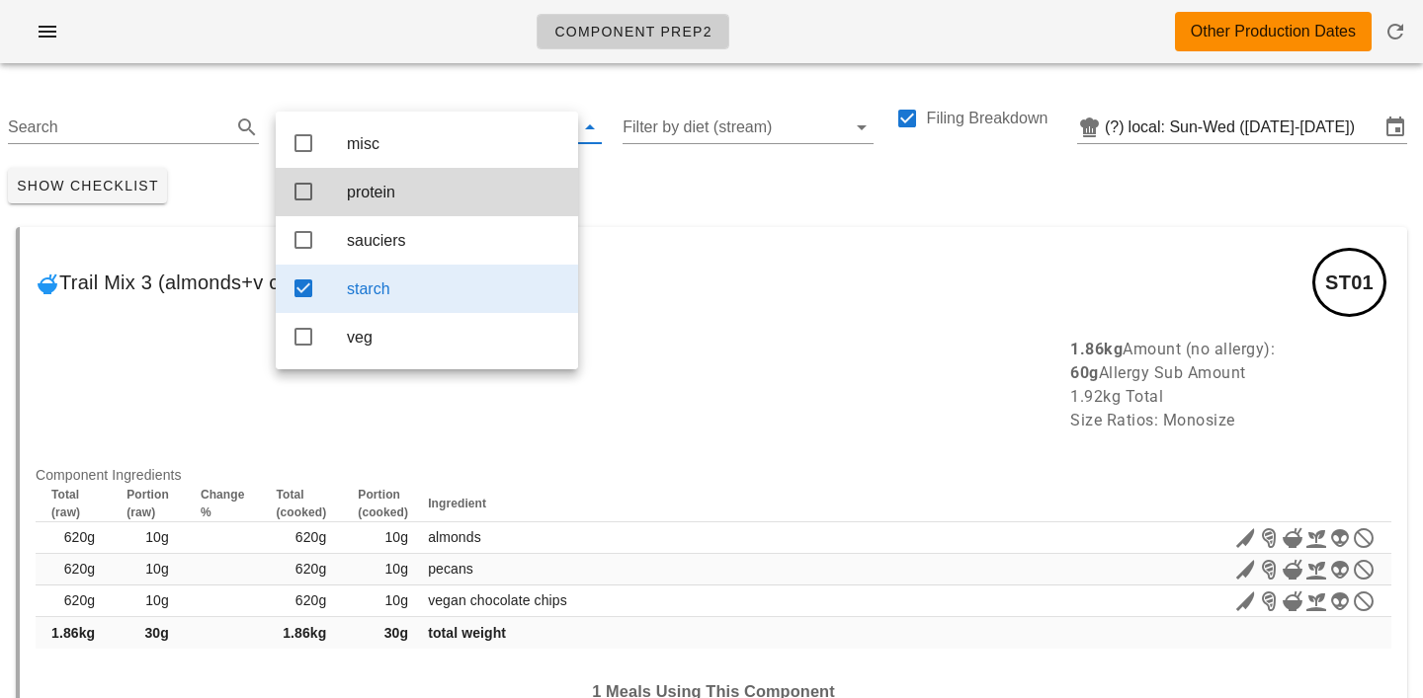
click at [386, 100] on div "starch" at bounding box center [440, 121] width 321 height 43
click at [417, 85] on div "Search starch Filter by diet (stream) Filing Breakdown (?) local: Sun-Wed (Aug …" at bounding box center [711, 119] width 1423 height 81
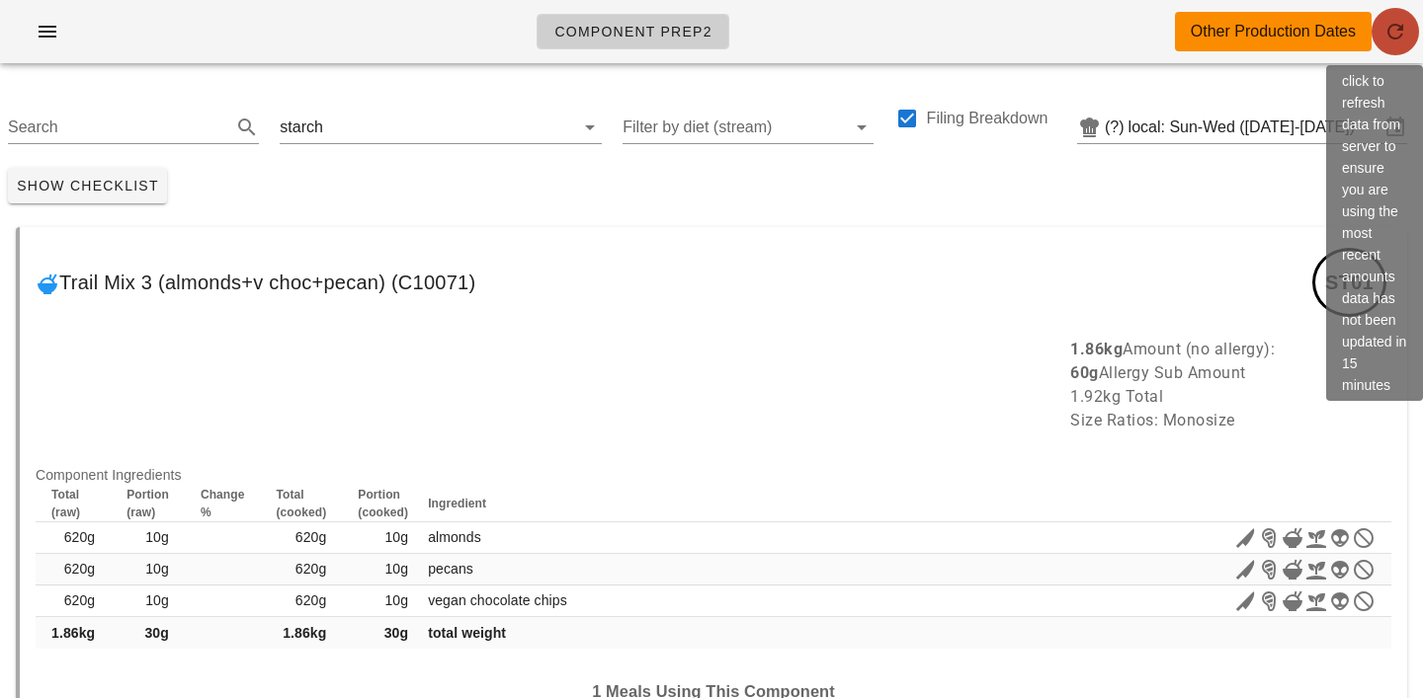
click at [1406, 41] on icon "button" at bounding box center [1395, 32] width 24 height 24
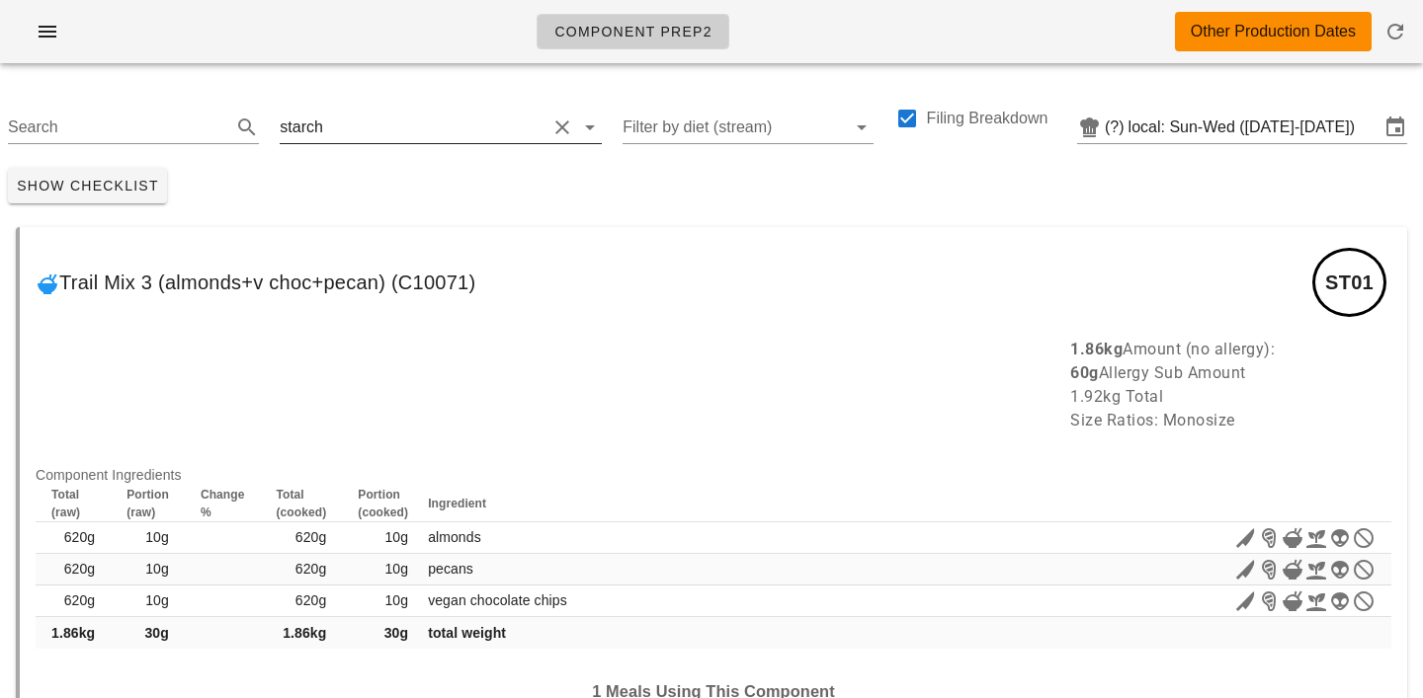
click at [348, 134] on input "text" at bounding box center [436, 128] width 219 height 32
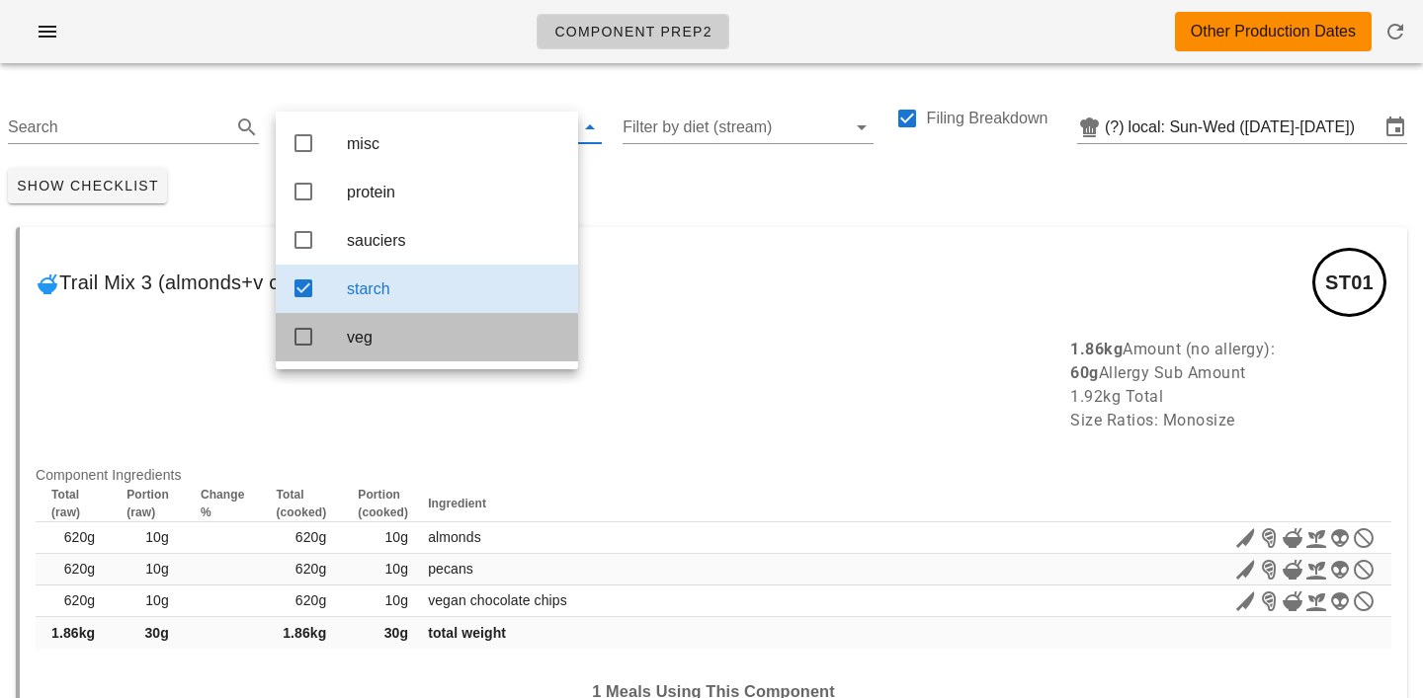
click at [351, 347] on div "veg" at bounding box center [454, 337] width 215 height 19
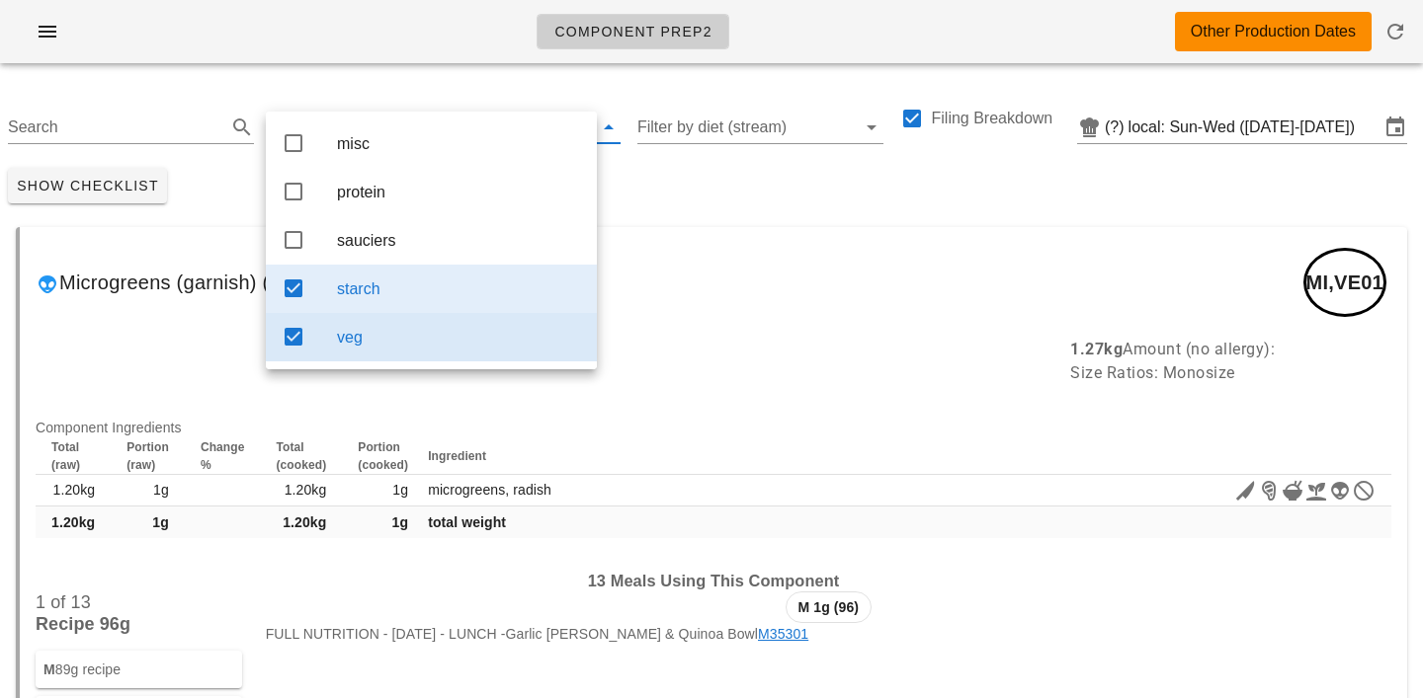
click at [391, 298] on div "starch" at bounding box center [459, 289] width 244 height 19
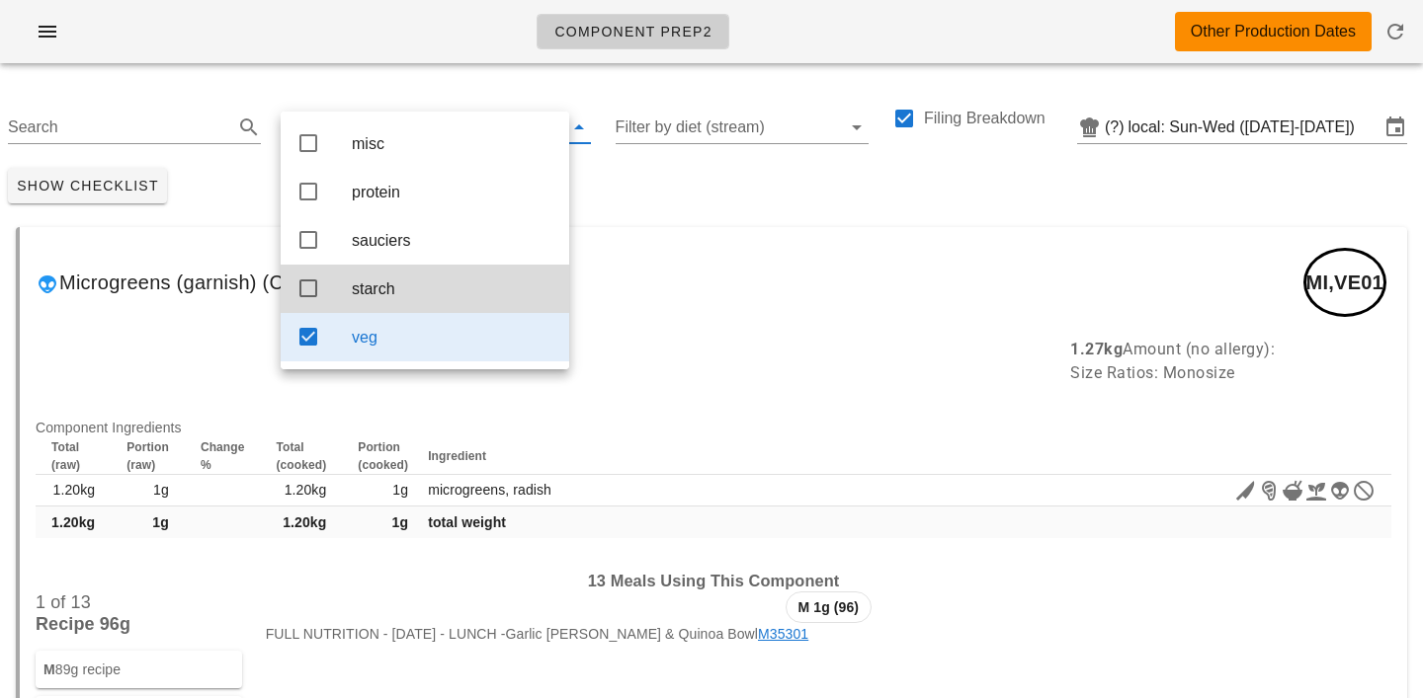
click at [399, 92] on div "Search veg Filter by diet (stream) Filing Breakdown (?) local: Sun-Wed (Aug 31-…" at bounding box center [711, 119] width 1423 height 81
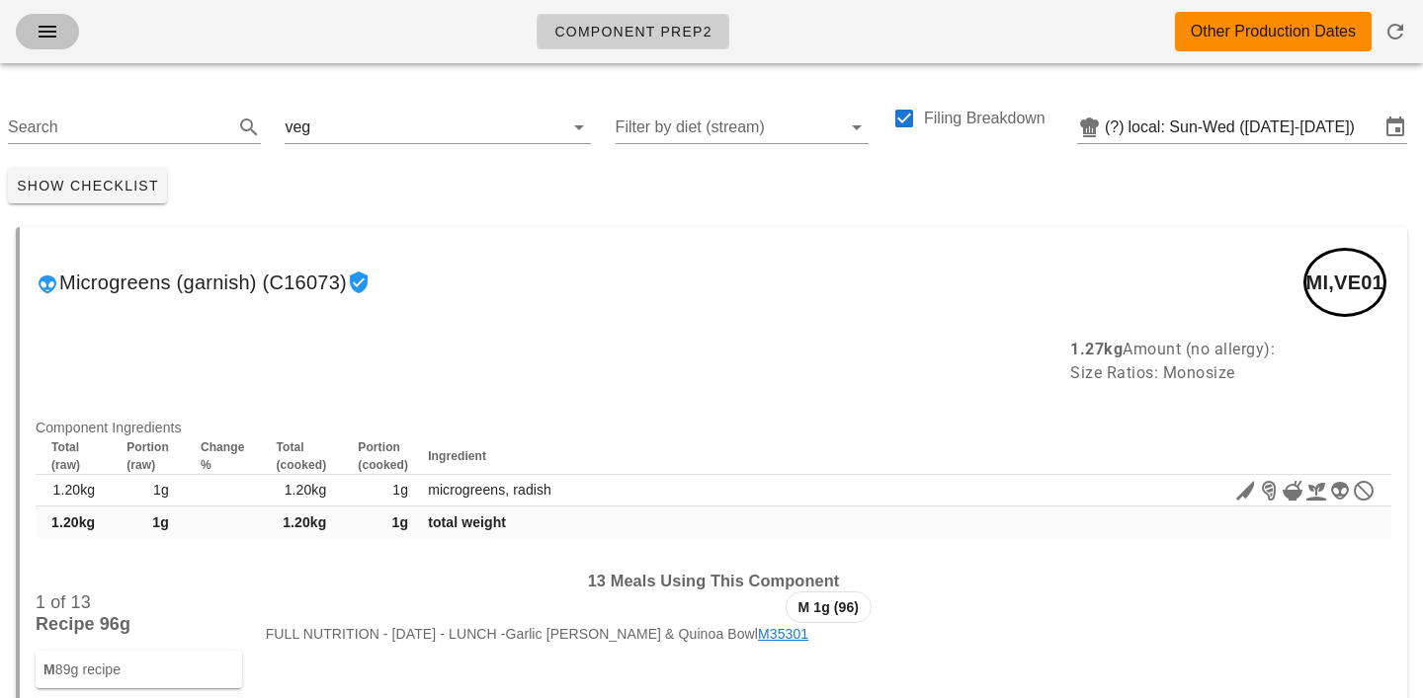
click at [66, 20] on button "button" at bounding box center [47, 32] width 63 height 36
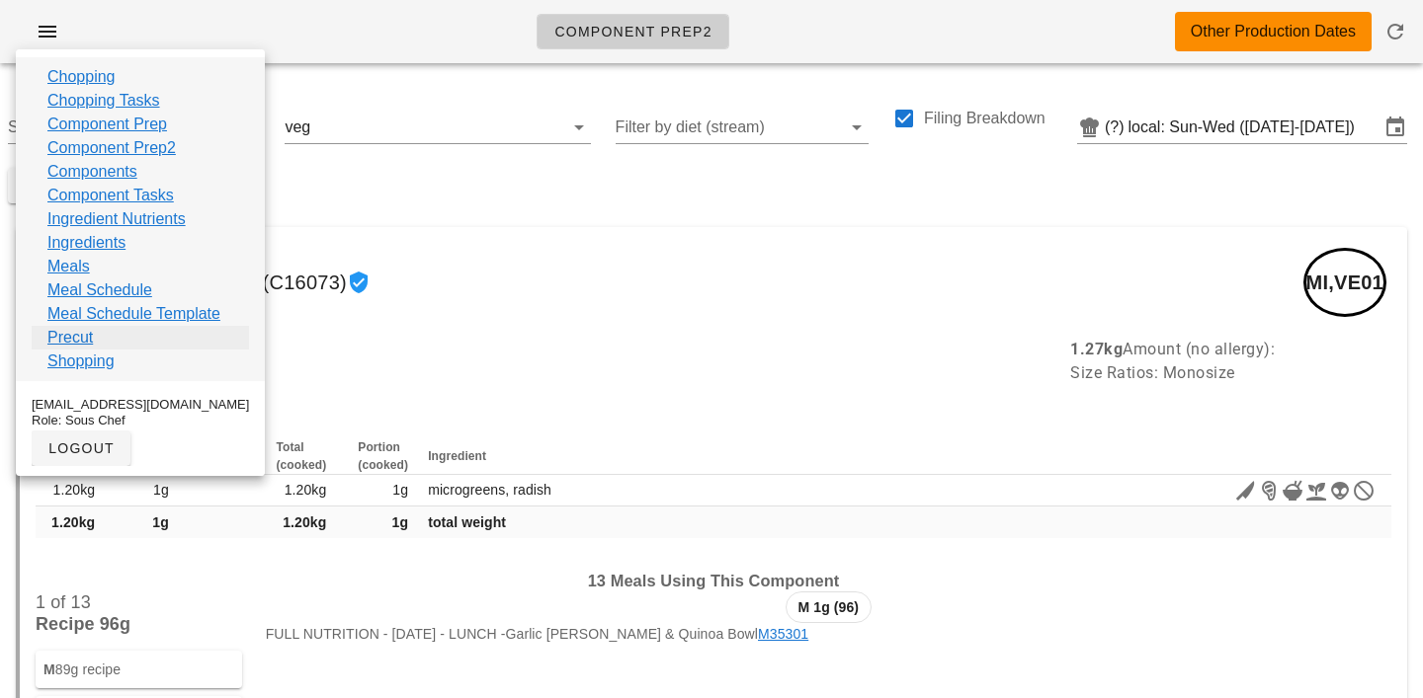
click at [65, 342] on link "Precut" at bounding box center [69, 338] width 45 height 24
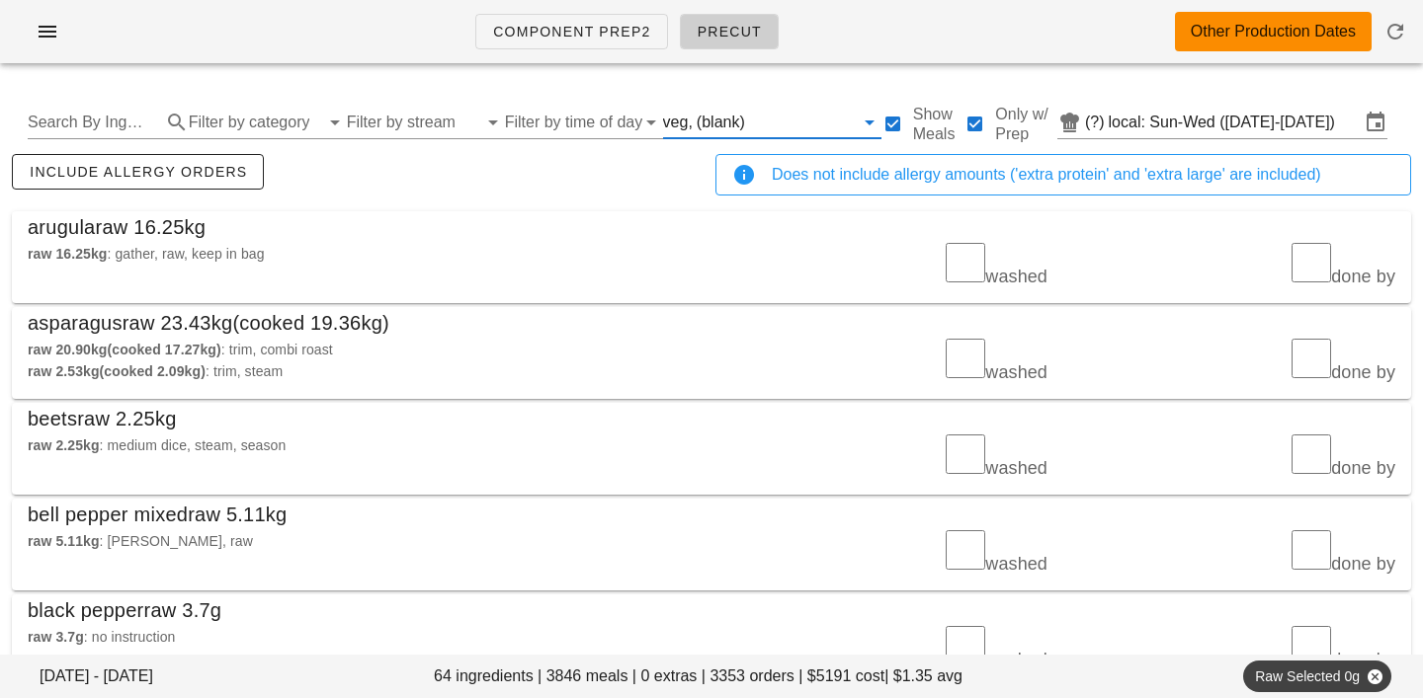
click at [749, 132] on input "text" at bounding box center [801, 123] width 105 height 32
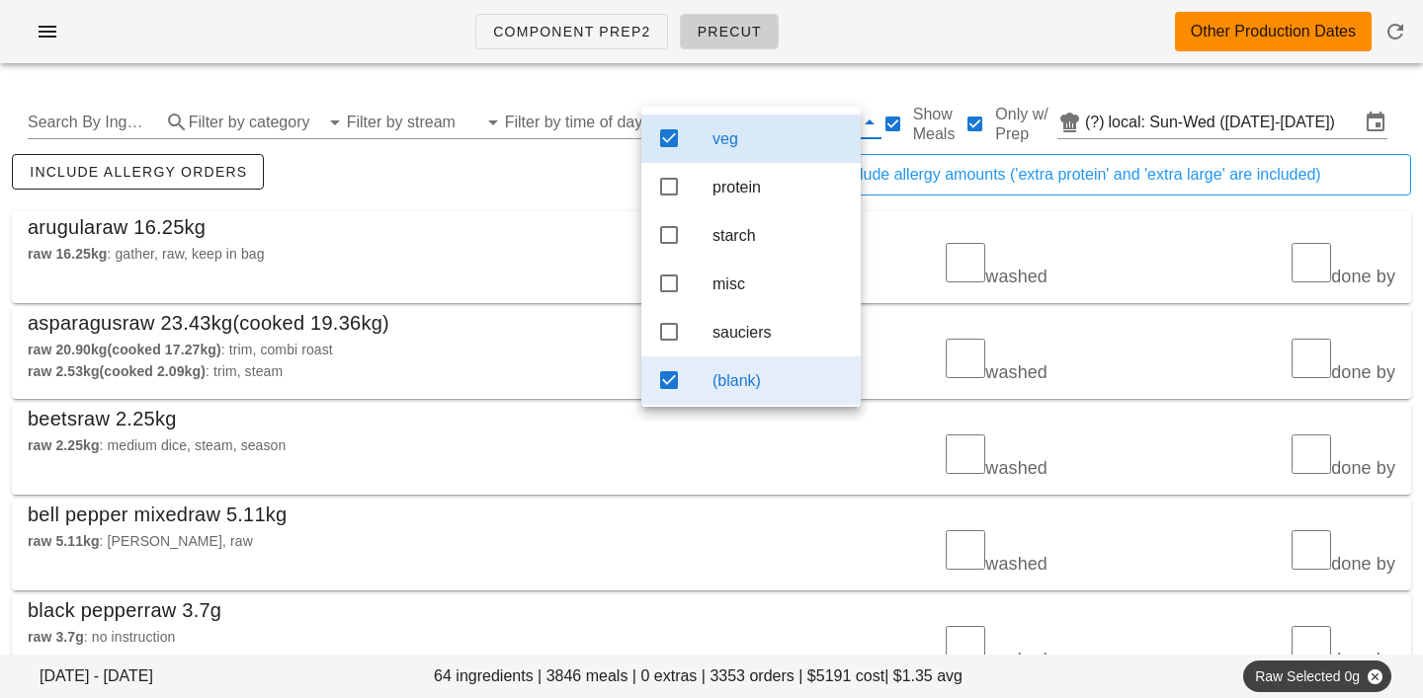
click at [746, 390] on div "(blank)" at bounding box center [778, 380] width 132 height 19
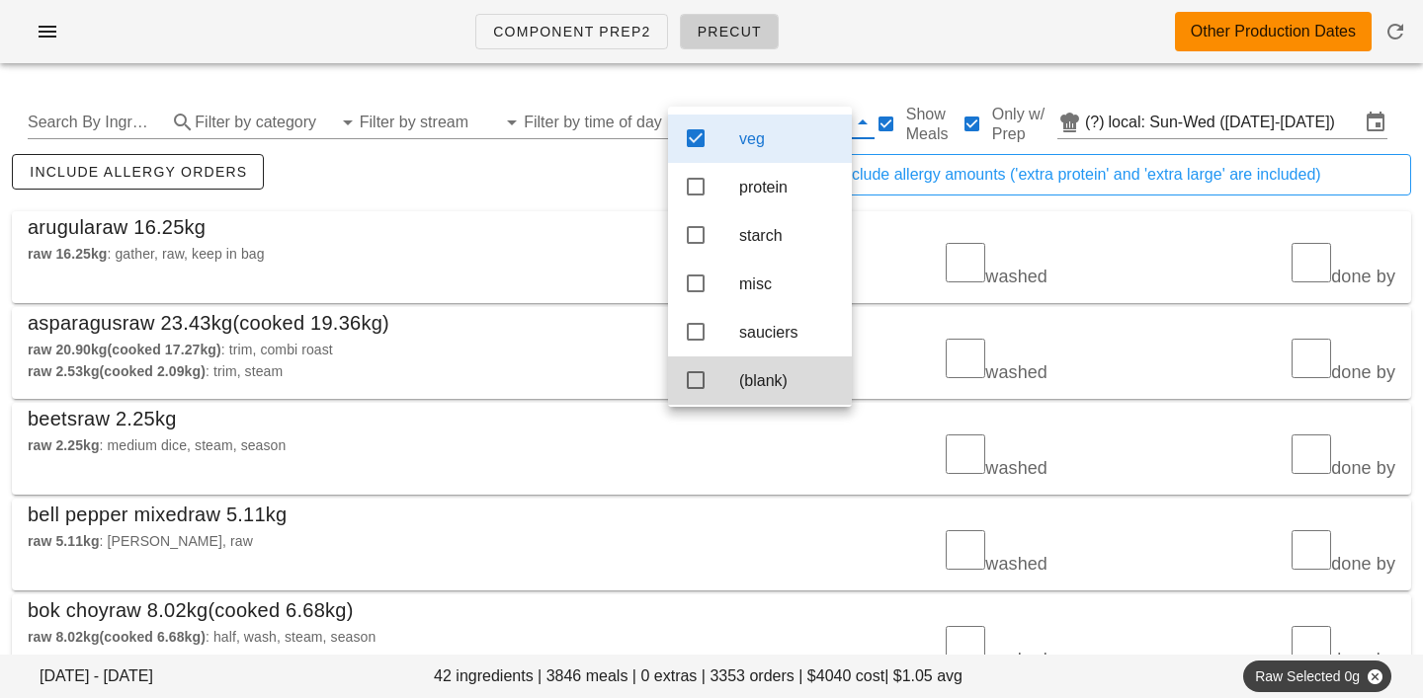
scroll to position [18, 0]
click at [566, 223] on div "arugula raw 16.25kg" at bounding box center [711, 227] width 1399 height 32
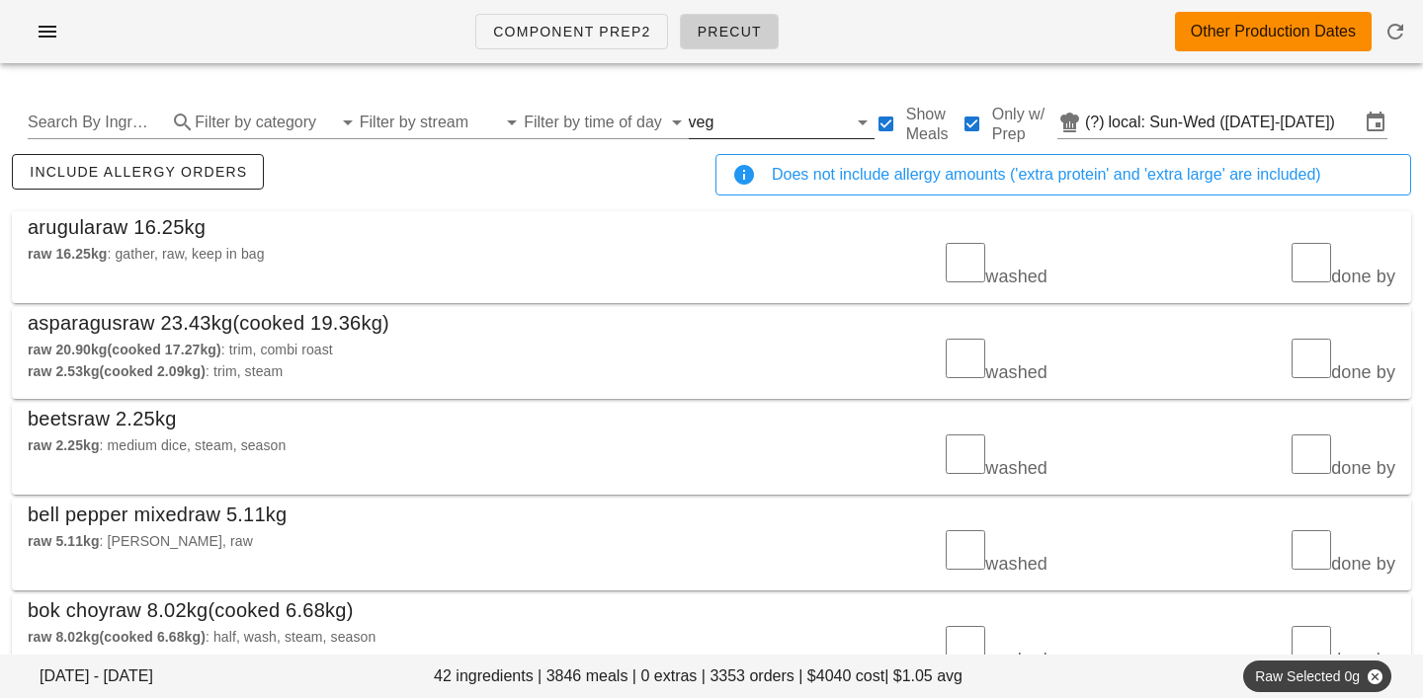
click at [723, 123] on input "text" at bounding box center [781, 123] width 128 height 32
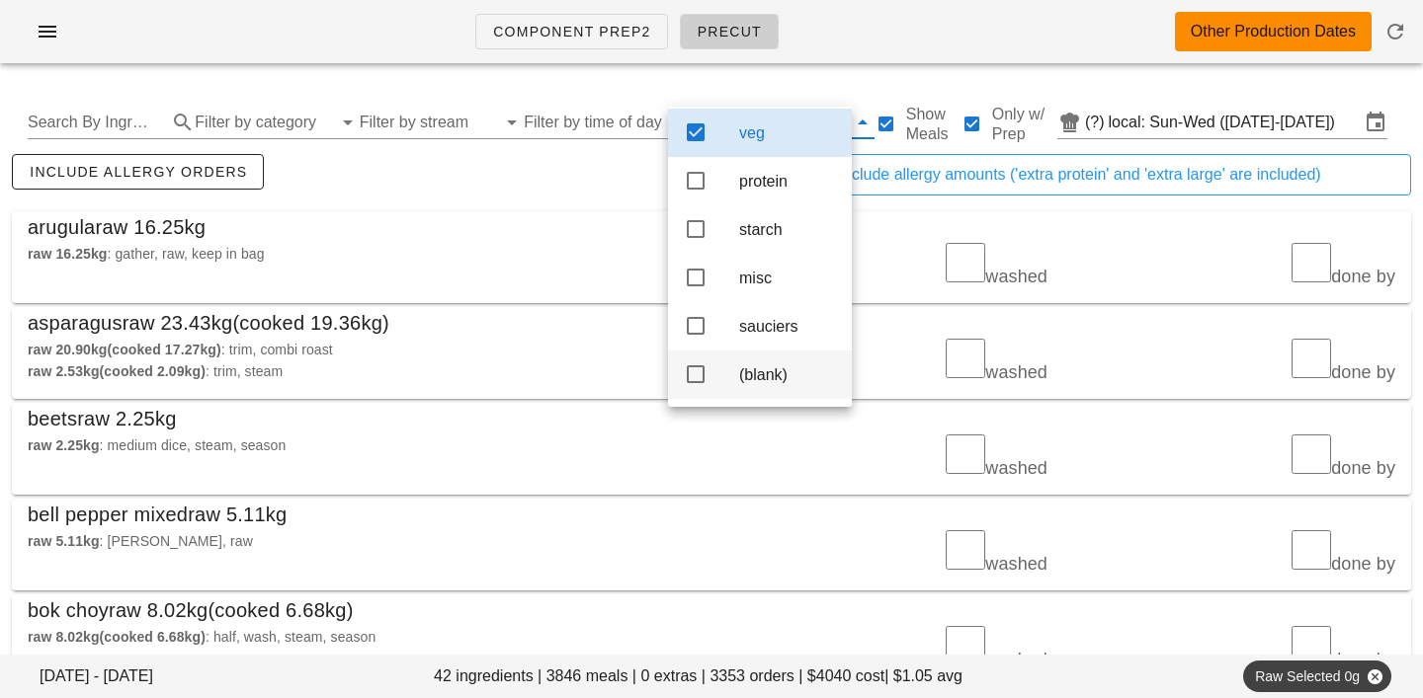
click at [752, 366] on div "(blank)" at bounding box center [787, 375] width 97 height 19
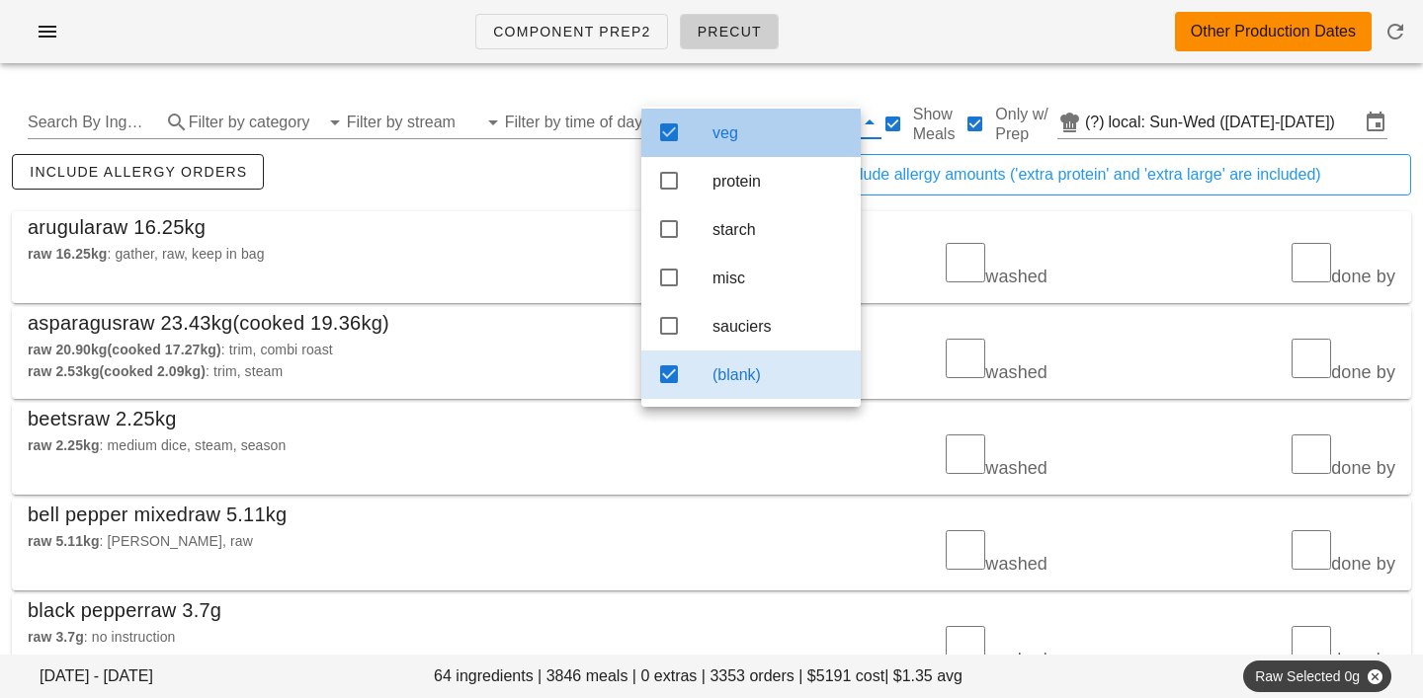
click at [768, 138] on div "veg" at bounding box center [778, 133] width 132 height 42
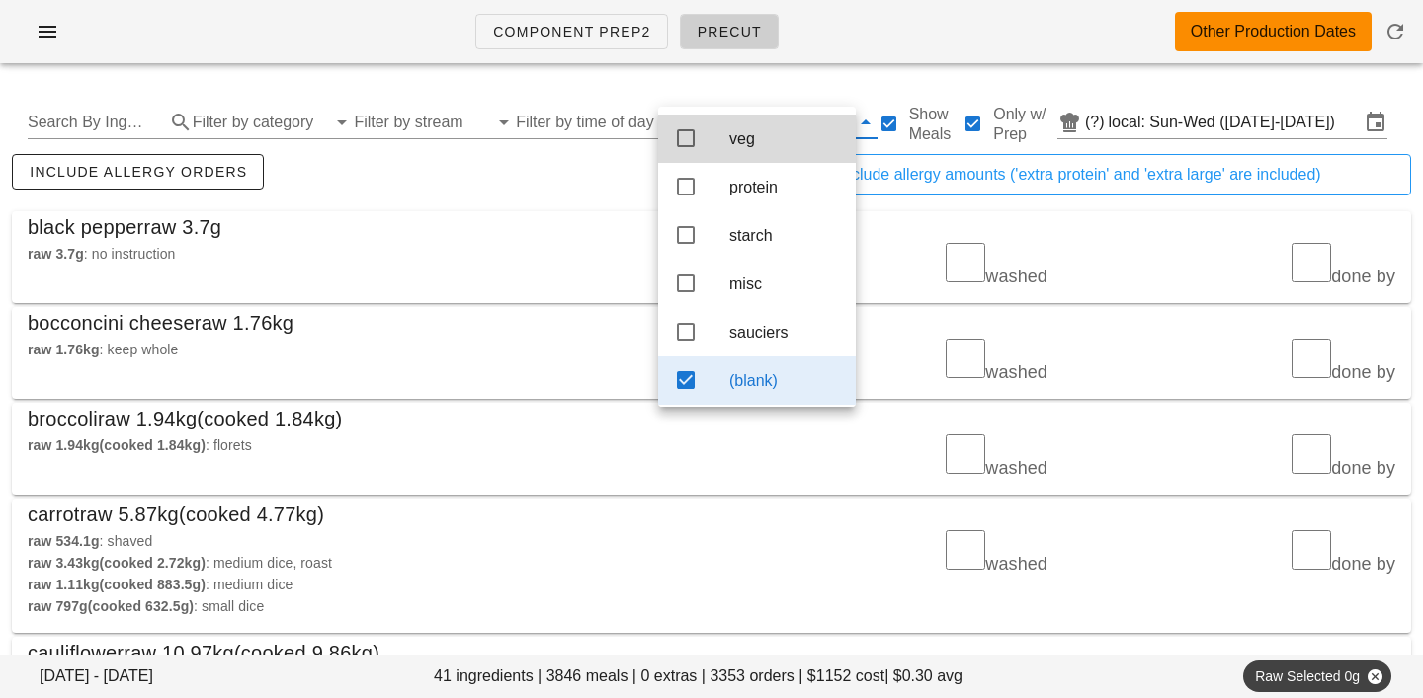
click at [613, 153] on div "Search By Ingredient Filter by category Filter by stream Filter by time of day …" at bounding box center [711, 122] width 1399 height 63
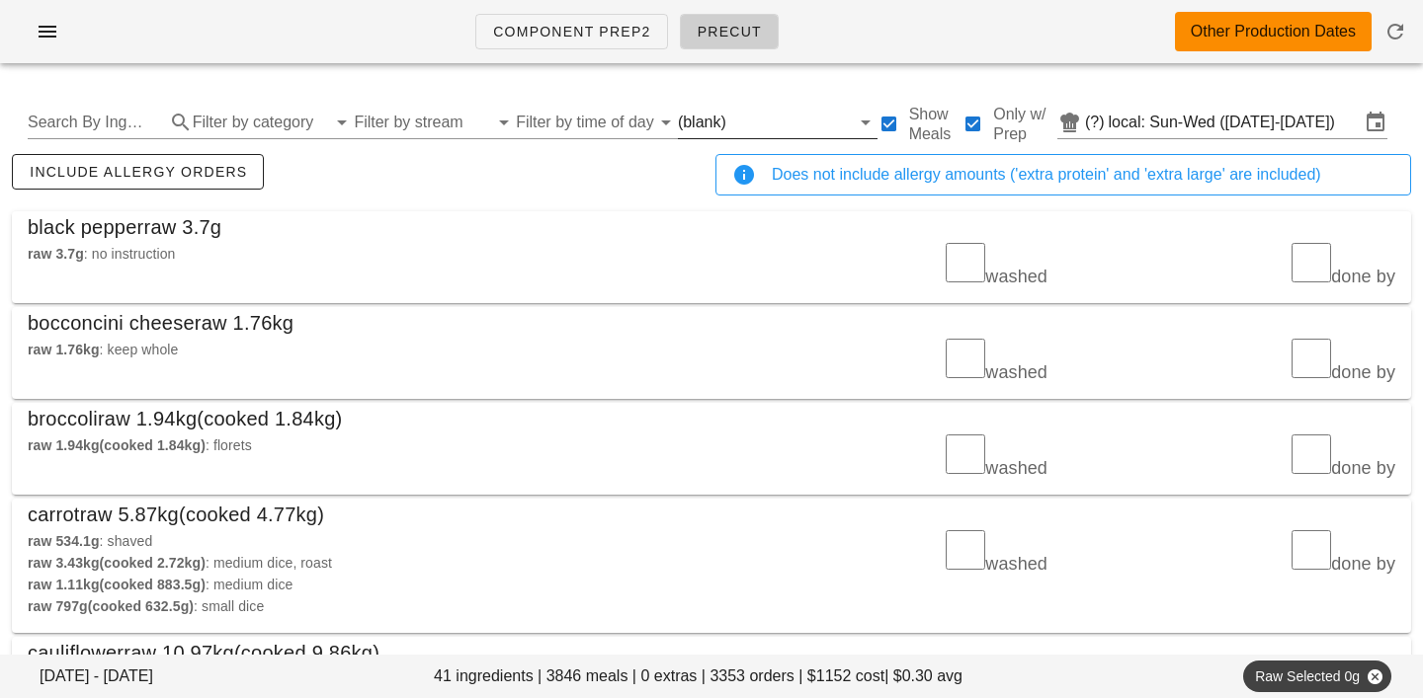
click at [742, 127] on input "text" at bounding box center [790, 123] width 120 height 32
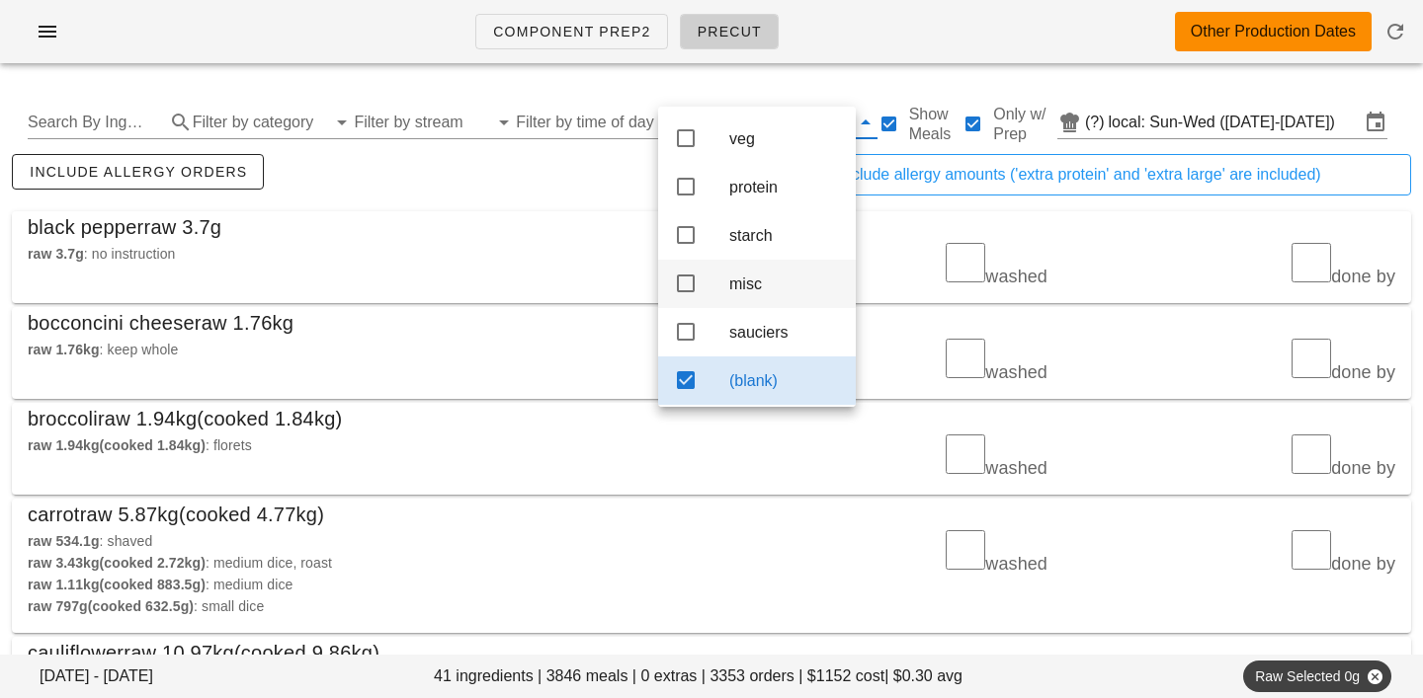
click at [758, 293] on div "misc" at bounding box center [784, 284] width 111 height 19
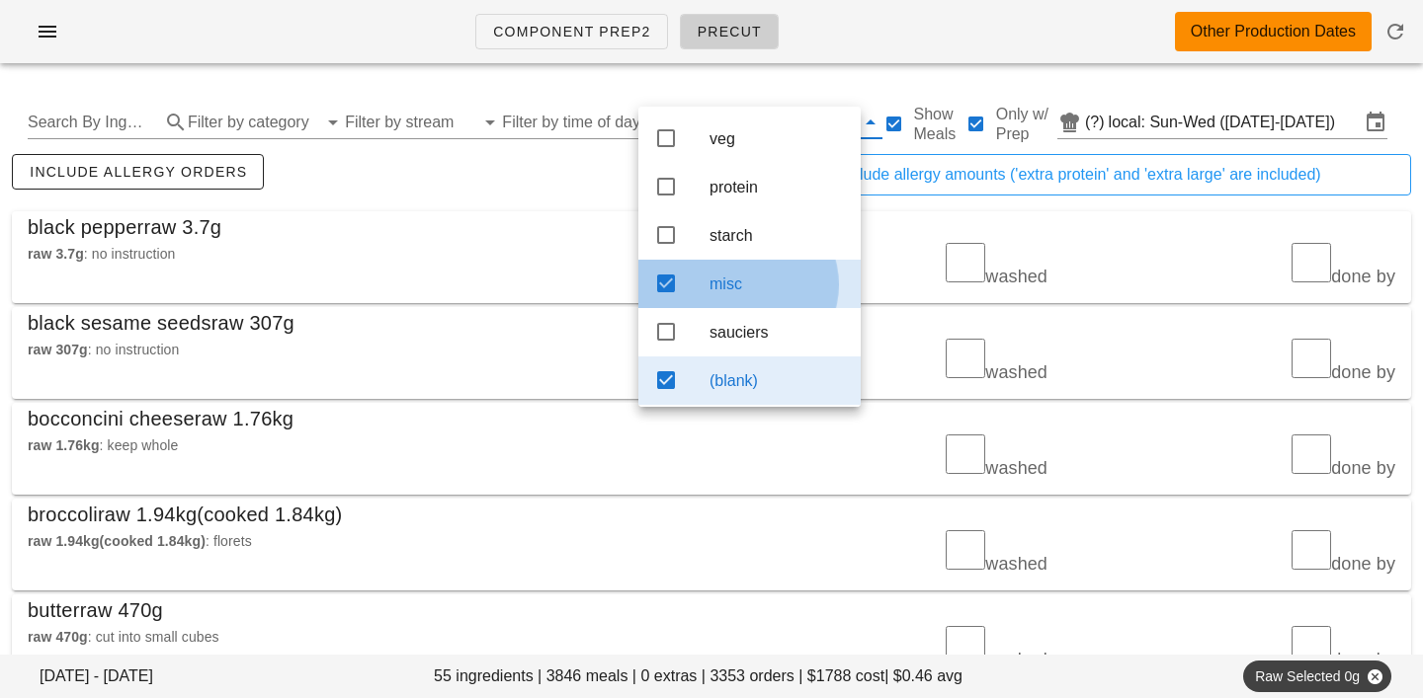
click at [763, 390] on div "(blank)" at bounding box center [776, 380] width 135 height 19
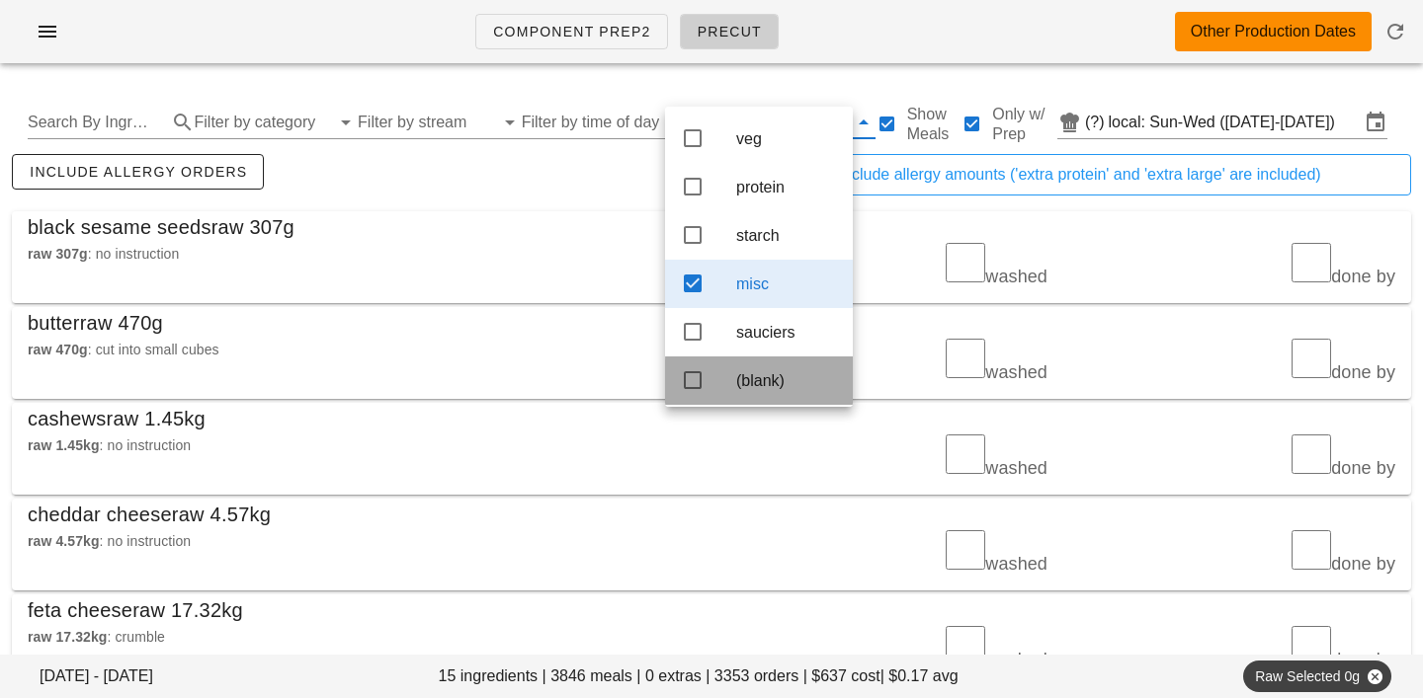
scroll to position [18, 0]
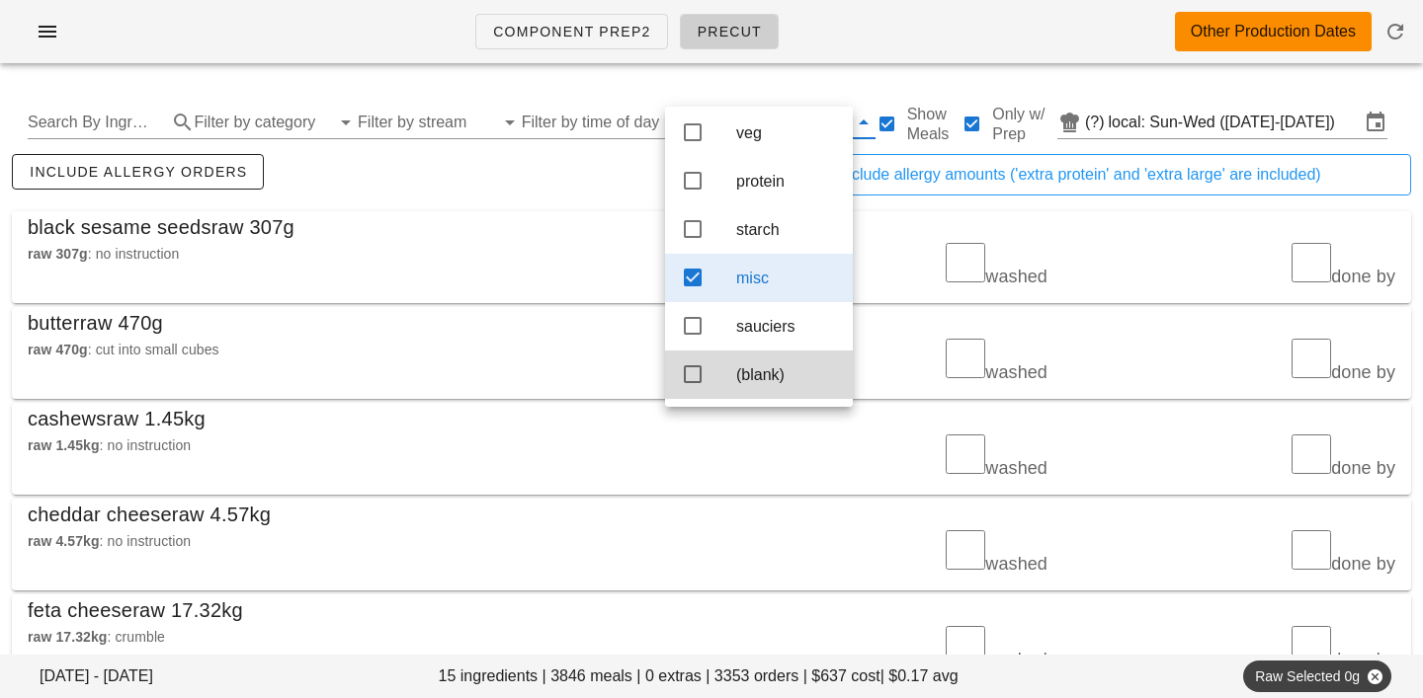
click at [546, 223] on div "black sesame seeds raw 307g" at bounding box center [711, 227] width 1399 height 32
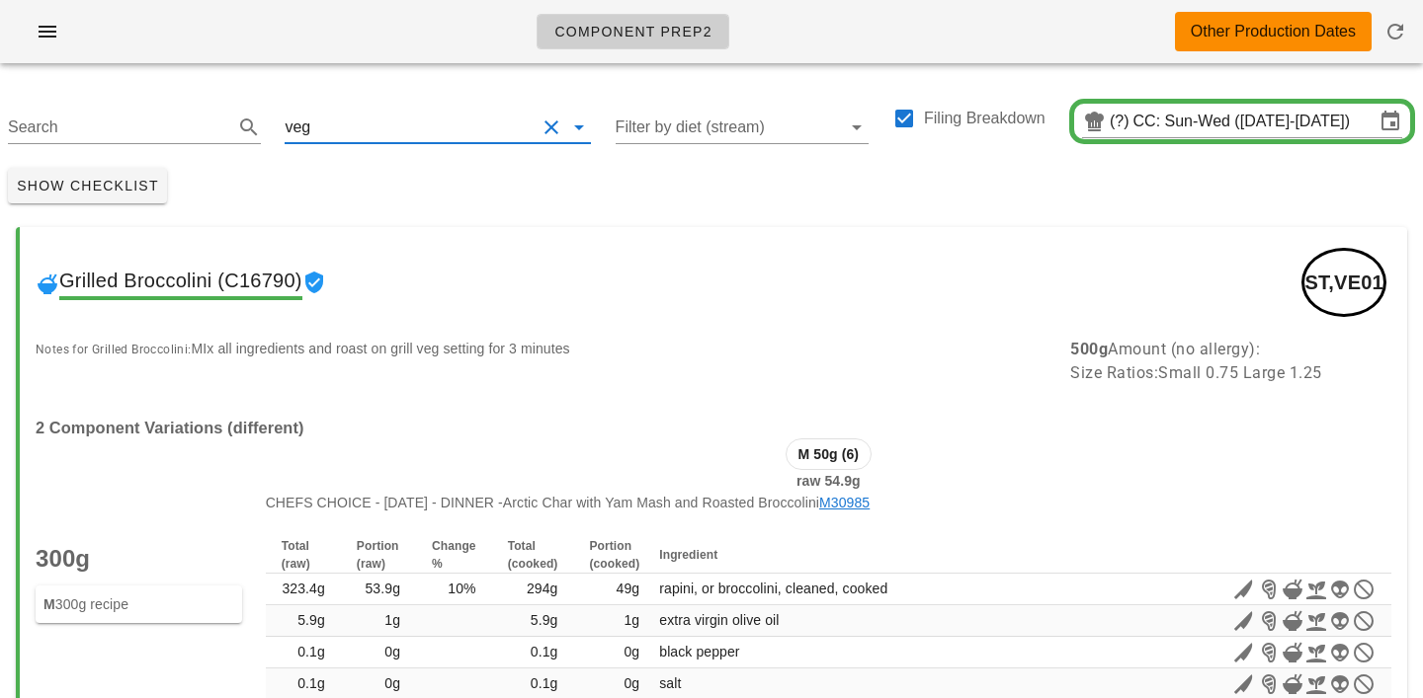
click at [319, 132] on input "text" at bounding box center [424, 128] width 221 height 32
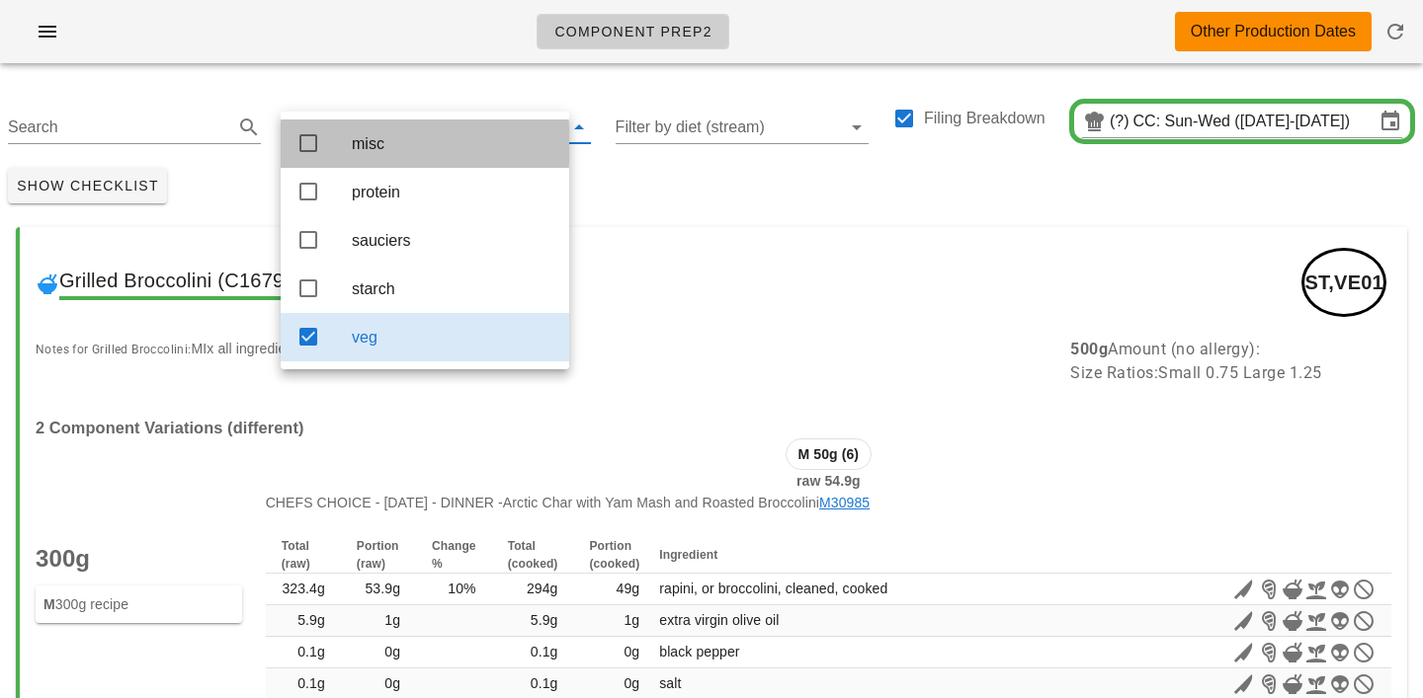
click at [362, 140] on div "misc" at bounding box center [453, 143] width 202 height 19
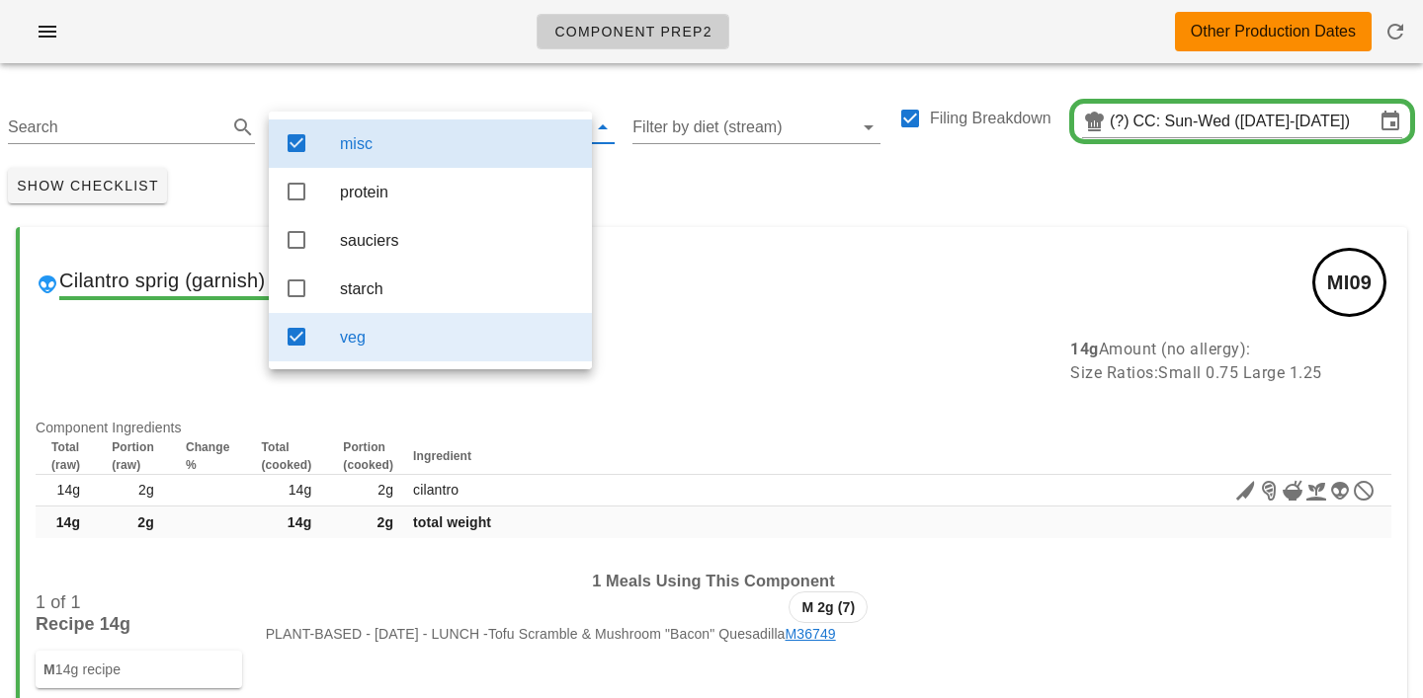
click at [362, 358] on div "veg" at bounding box center [458, 337] width 236 height 42
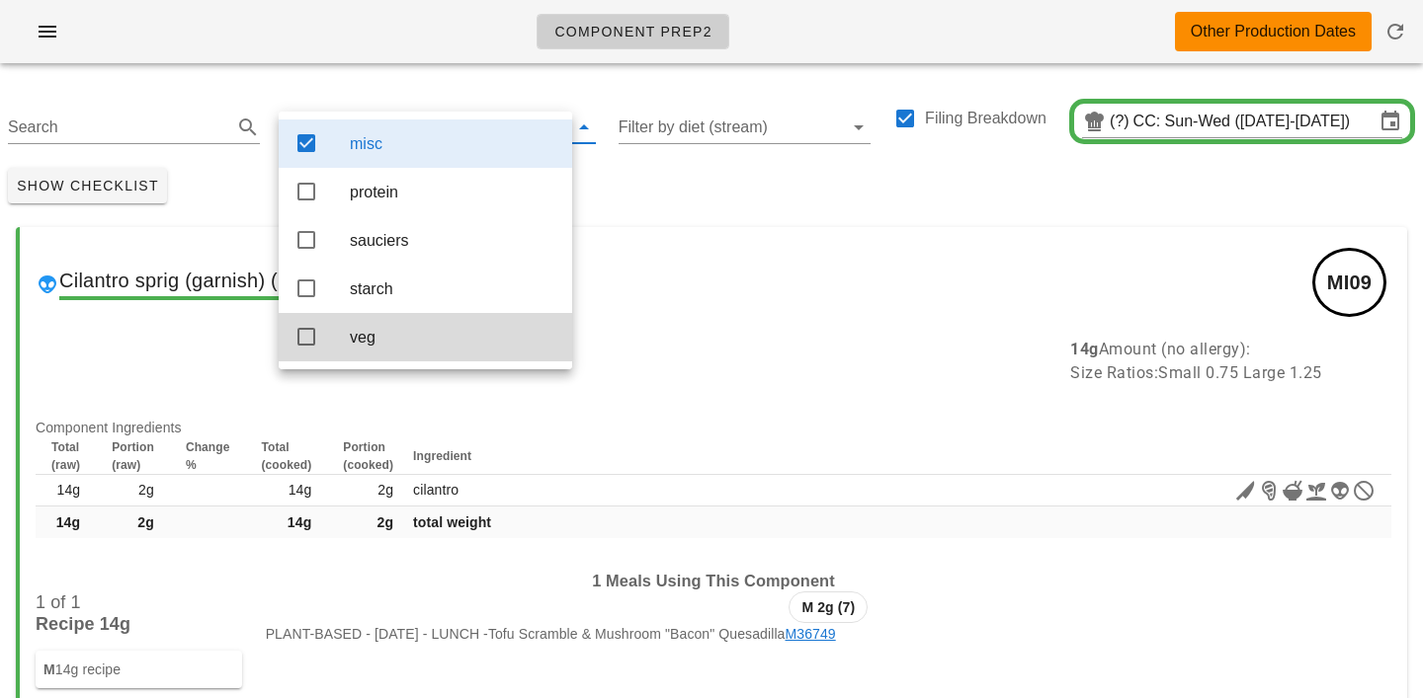
click at [712, 184] on div "Show Checklist" at bounding box center [711, 185] width 1423 height 51
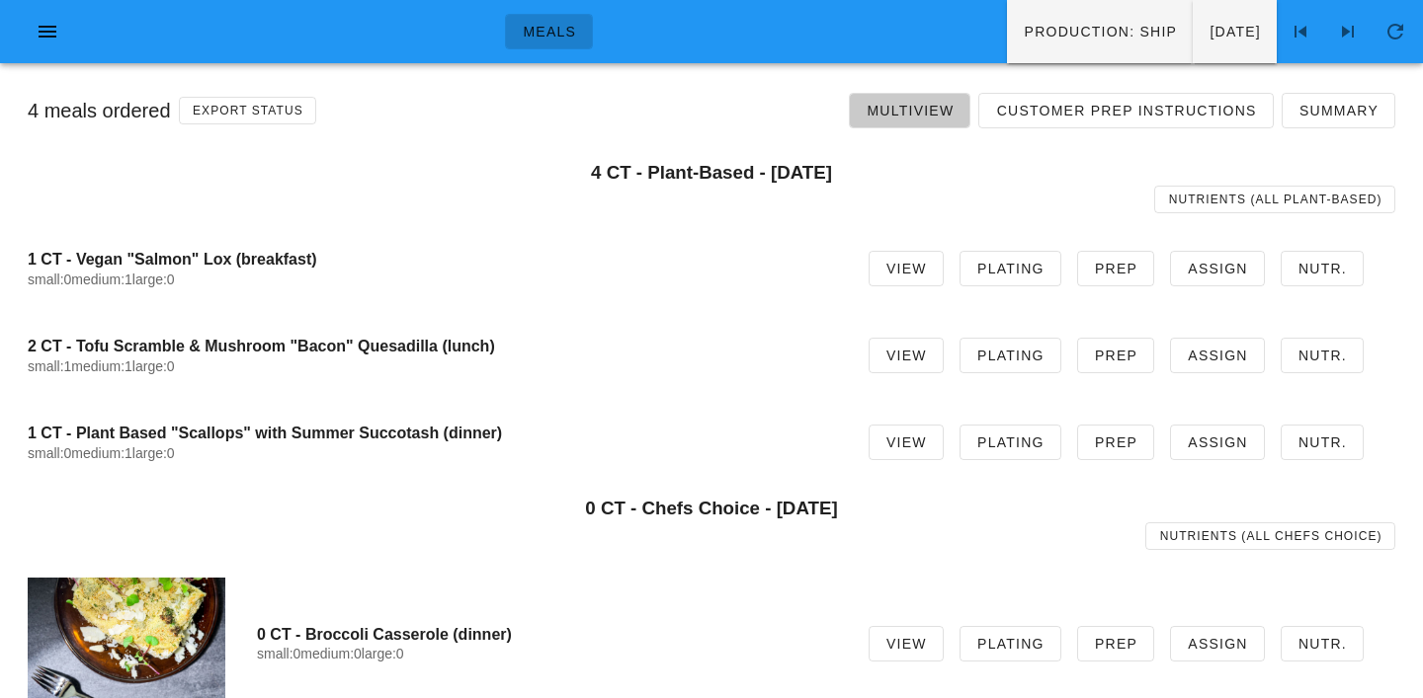
click at [938, 113] on span "Multiview" at bounding box center [909, 111] width 88 height 16
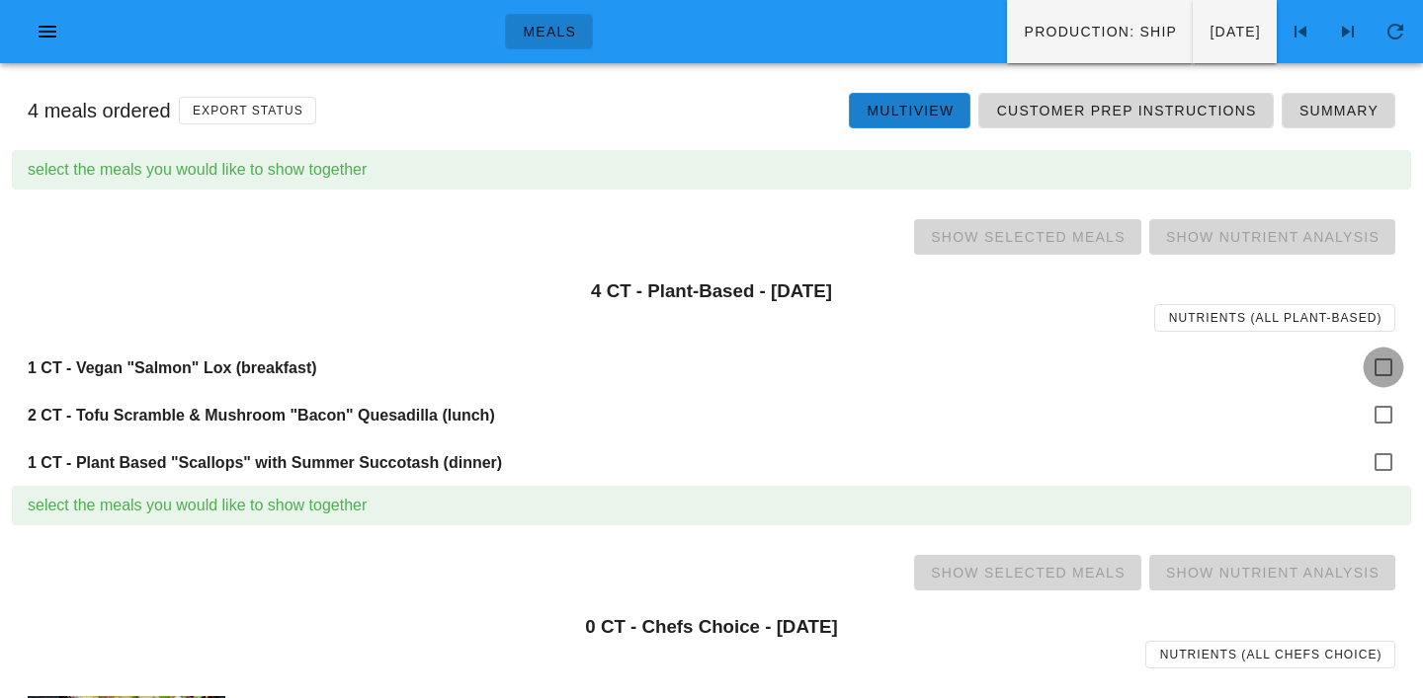
click at [1378, 370] on div at bounding box center [1383, 368] width 34 height 34
checkbox input "true"
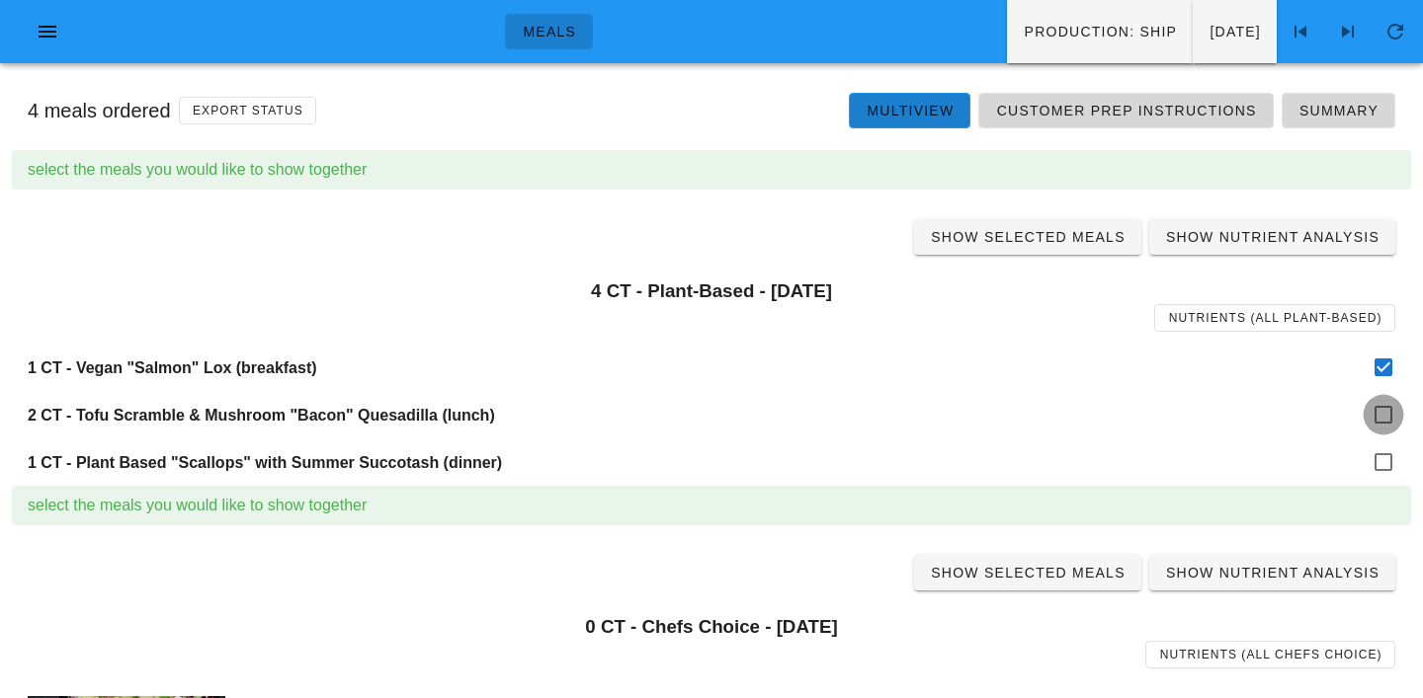
click at [1378, 425] on div at bounding box center [1383, 415] width 34 height 34
checkbox input "true"
click at [1380, 467] on div at bounding box center [1383, 463] width 34 height 34
checkbox input "true"
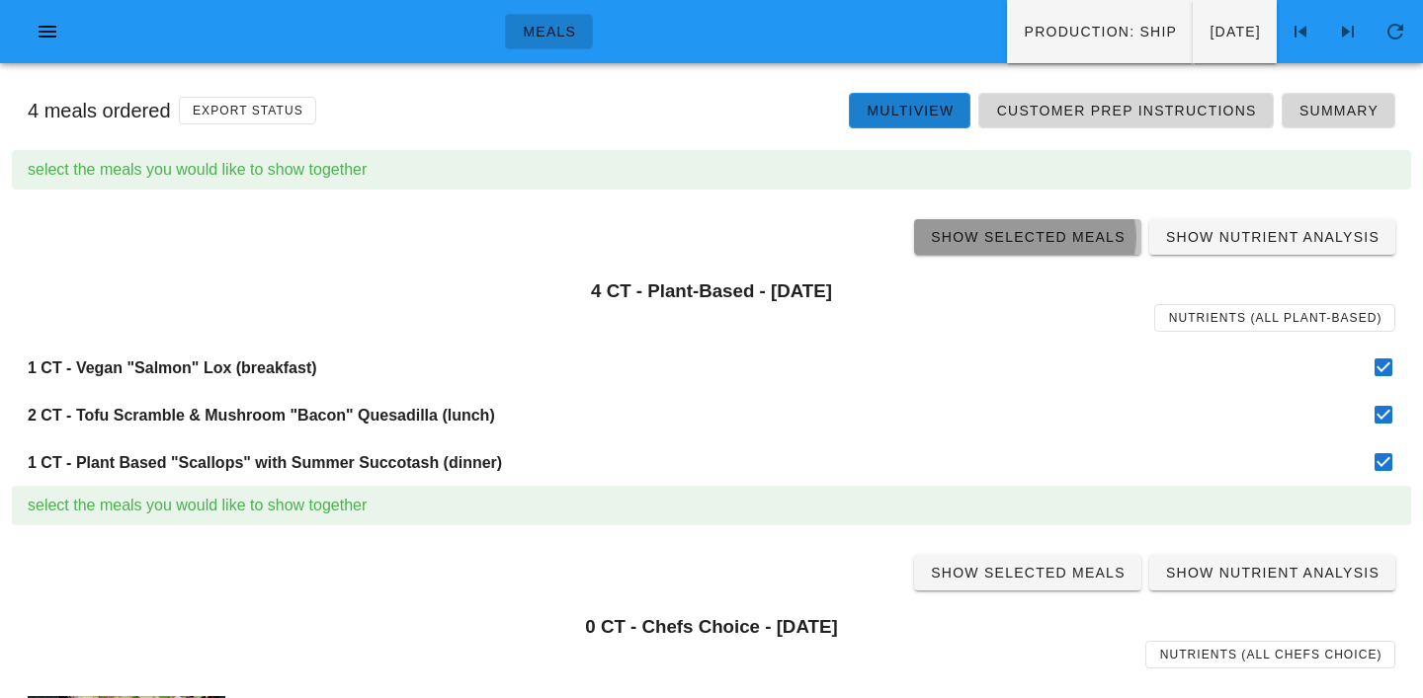
click at [1033, 225] on link "Show Selected Meals" at bounding box center [1027, 237] width 227 height 36
click at [1034, 236] on span "Show Selected Meals" at bounding box center [1028, 237] width 196 height 16
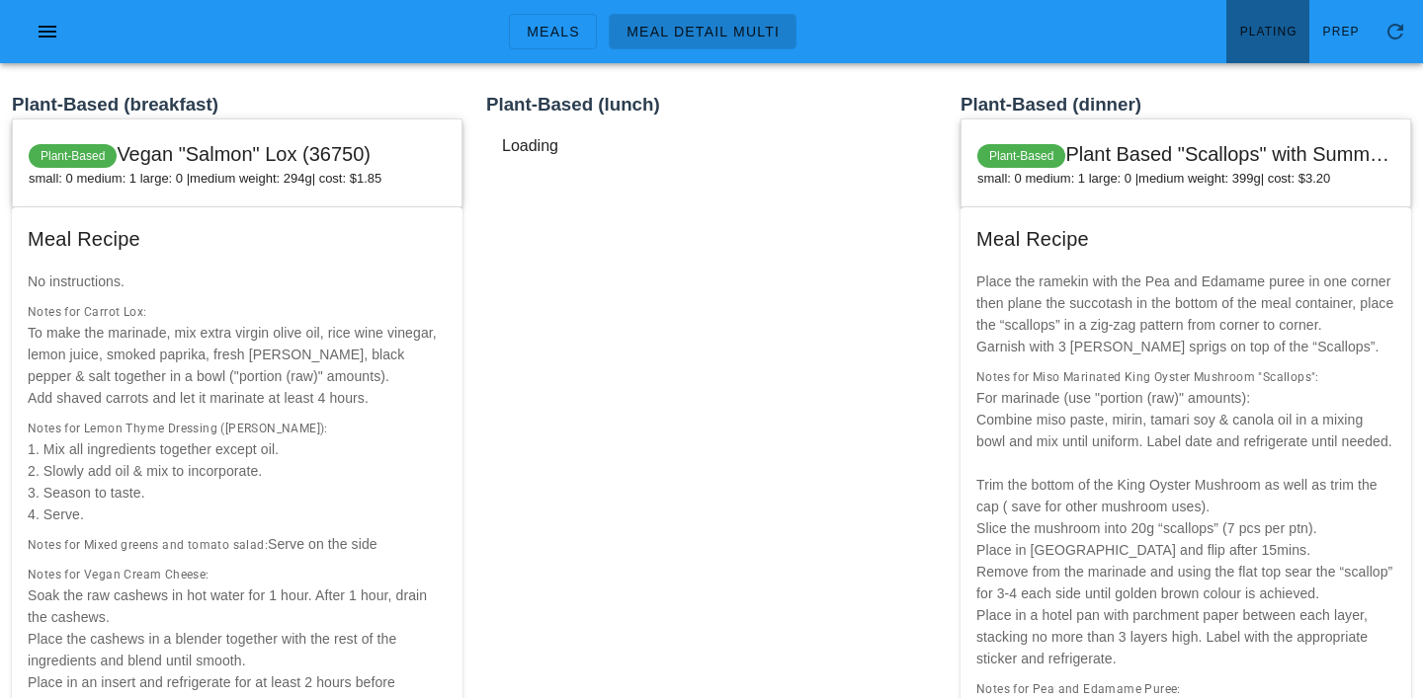
click at [1262, 37] on span "Plating" at bounding box center [1268, 32] width 58 height 14
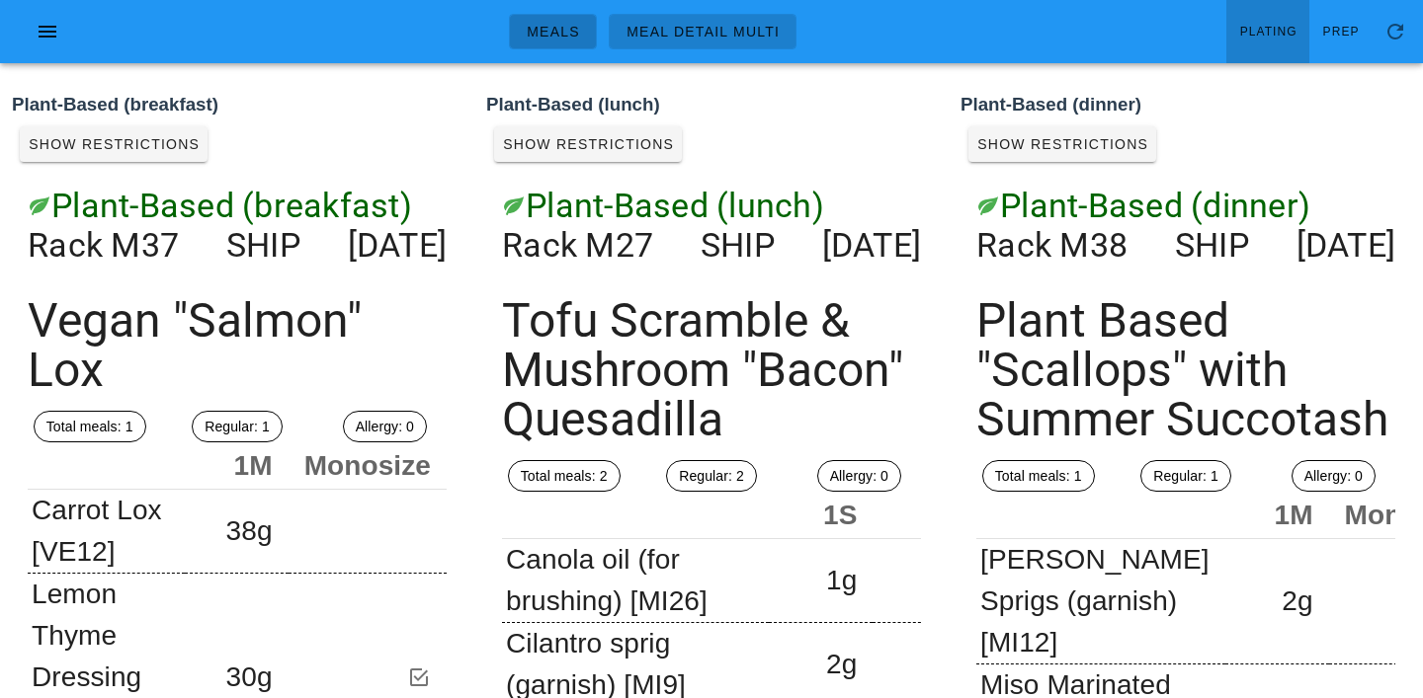
click at [552, 18] on link "Meals" at bounding box center [553, 32] width 88 height 36
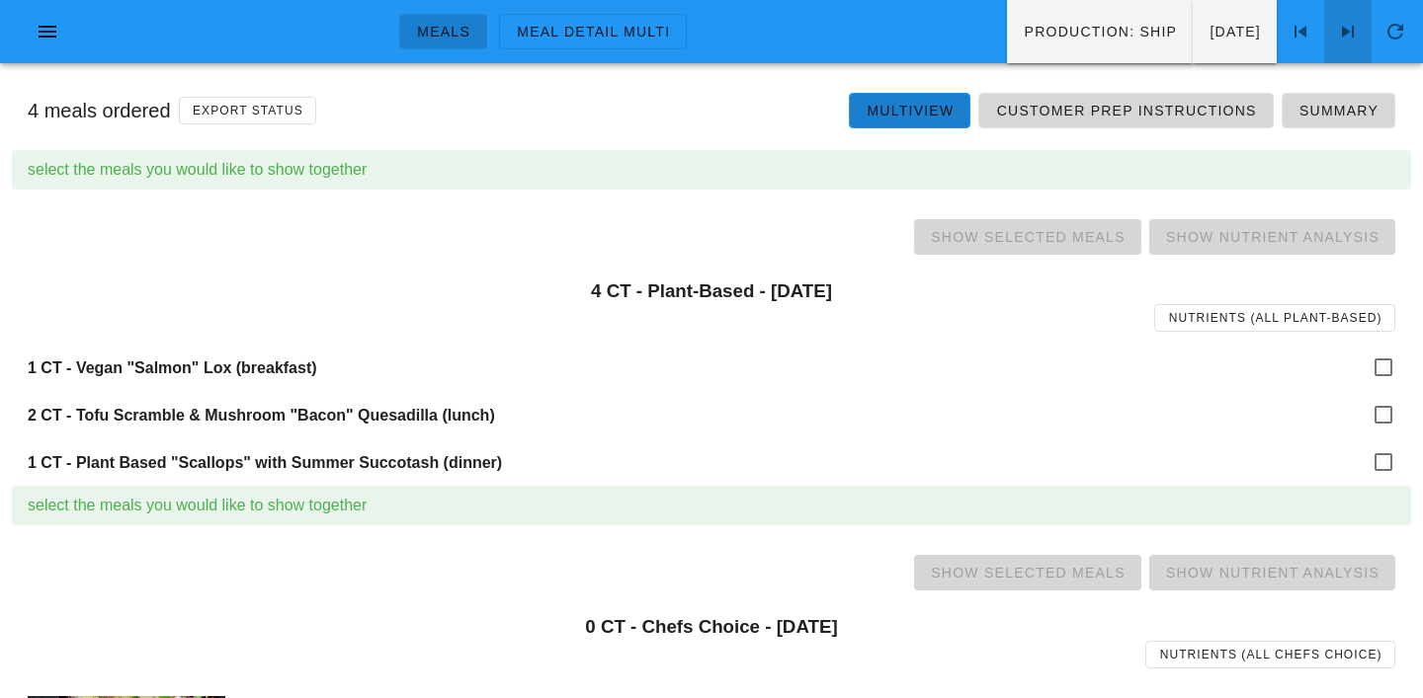
click at [1349, 34] on icon at bounding box center [1348, 32] width 24 height 24
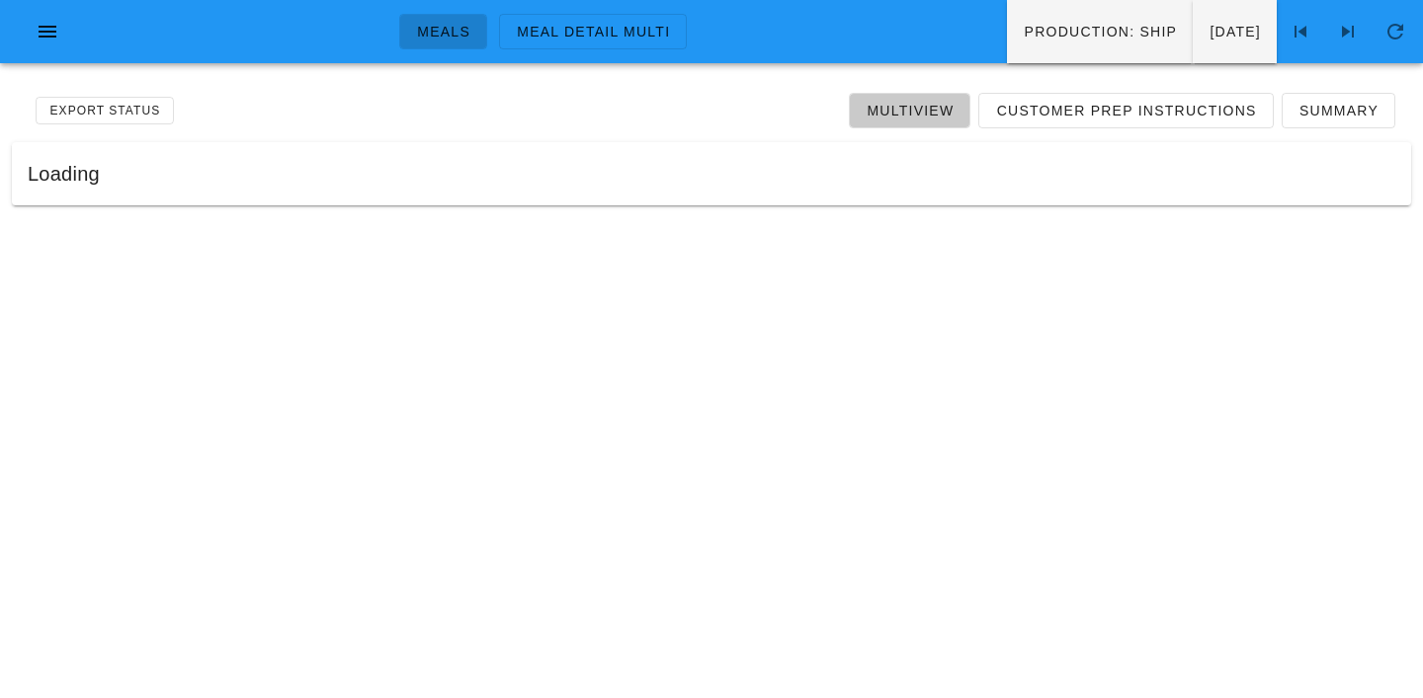
click at [929, 113] on span "Multiview" at bounding box center [909, 111] width 88 height 16
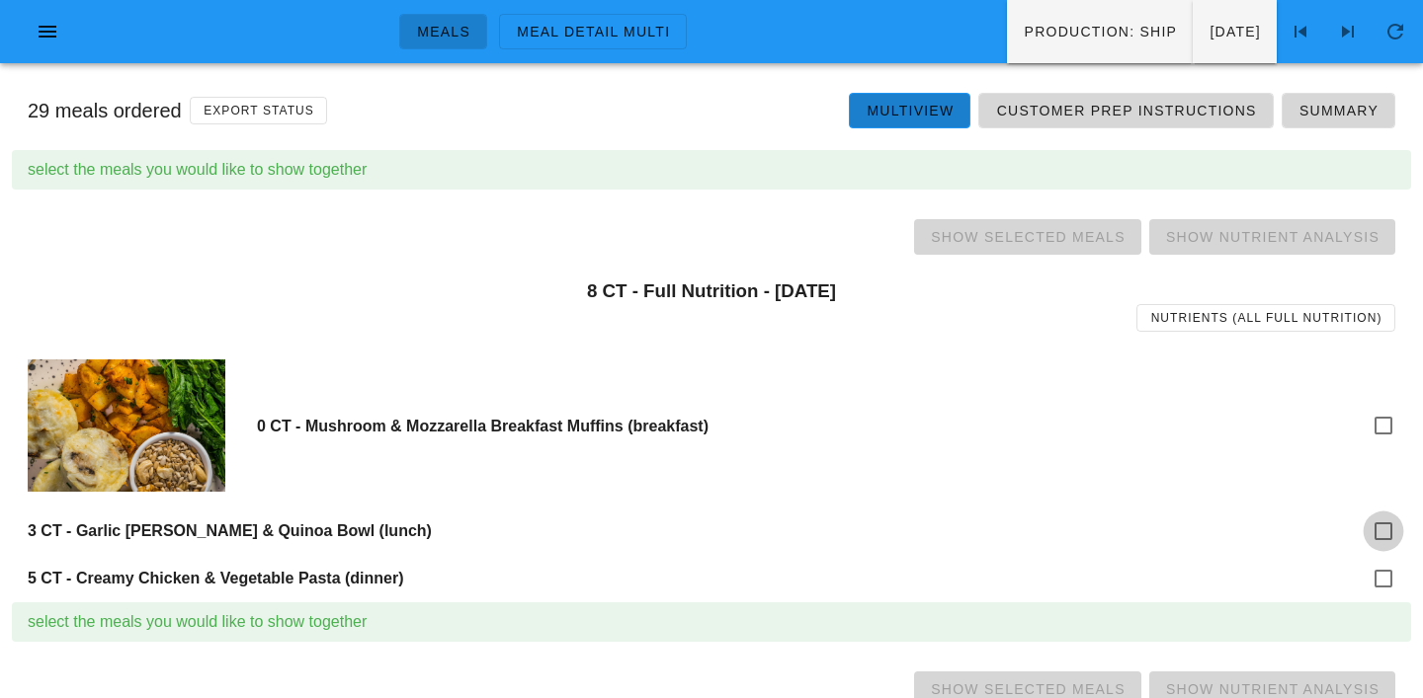
click at [1381, 528] on div at bounding box center [1383, 532] width 34 height 34
checkbox input "true"
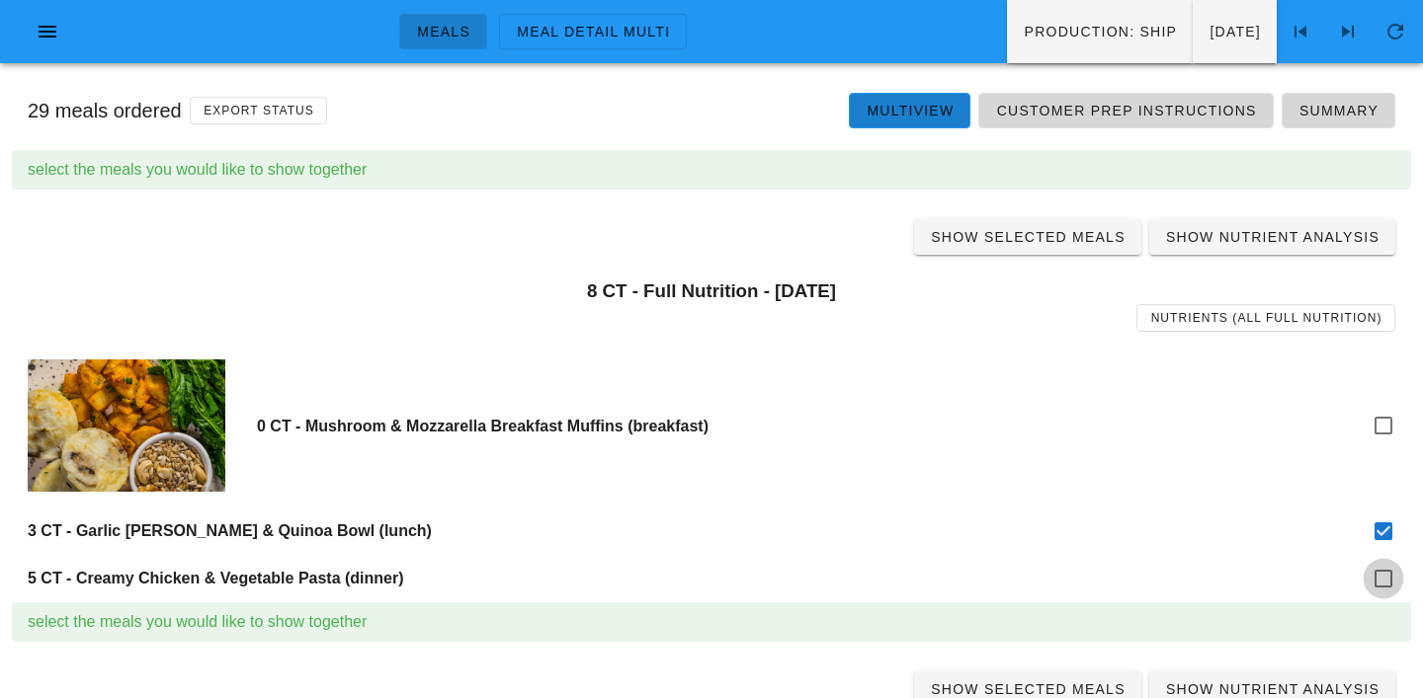
click at [1383, 586] on div at bounding box center [1383, 579] width 34 height 34
checkbox input "true"
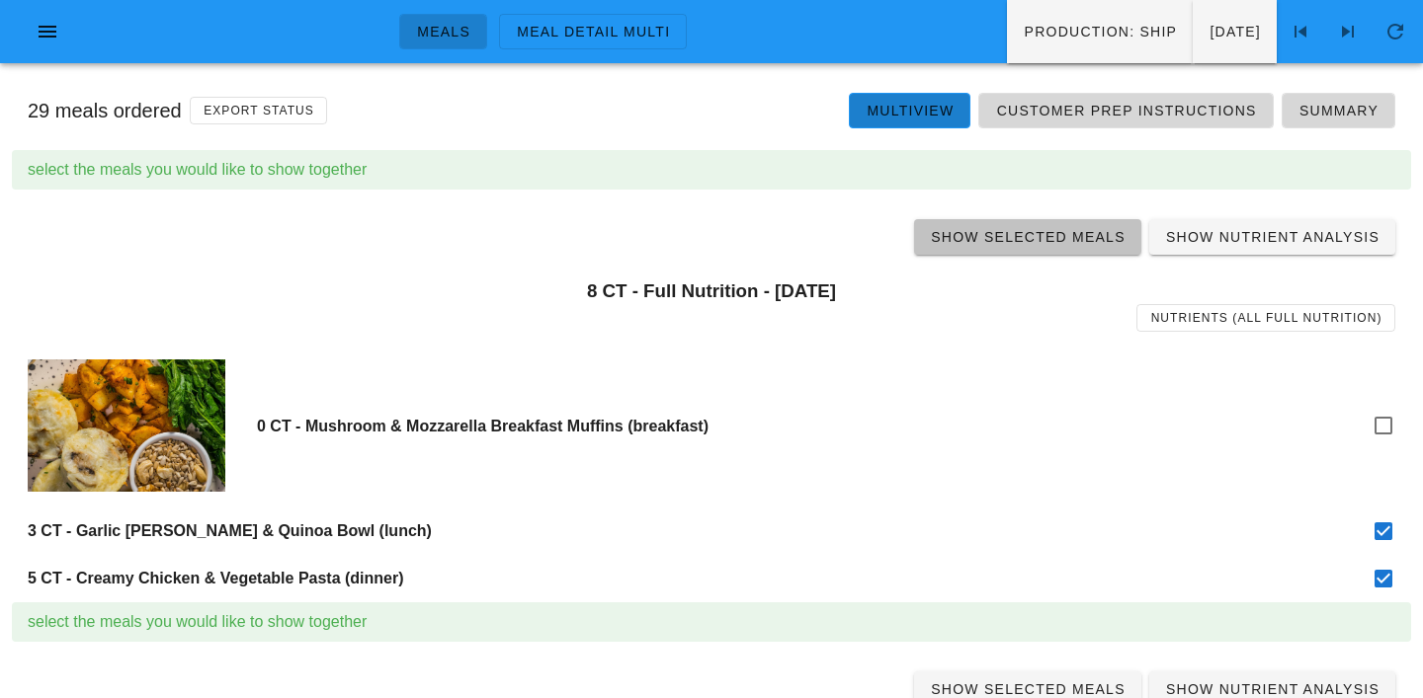
click at [1032, 233] on span "Show Selected Meals" at bounding box center [1028, 237] width 196 height 16
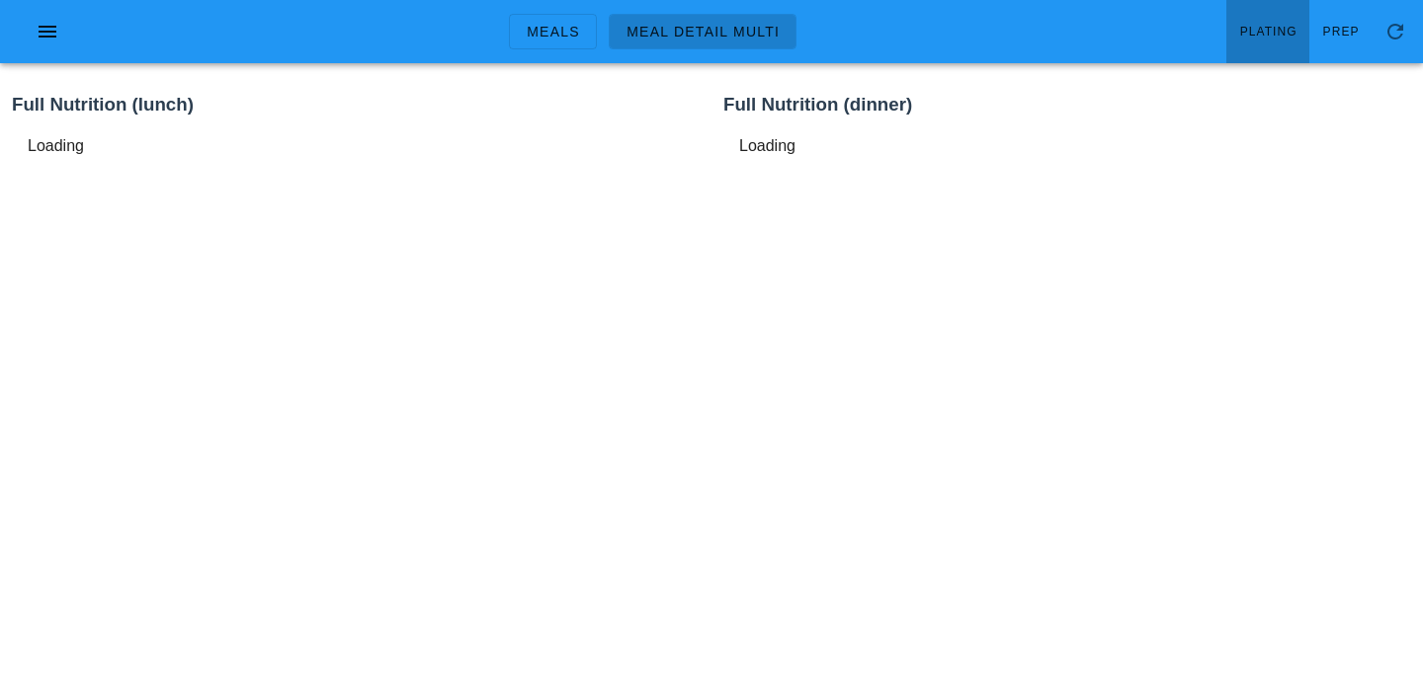
click at [1272, 25] on span "Plating" at bounding box center [1268, 32] width 58 height 14
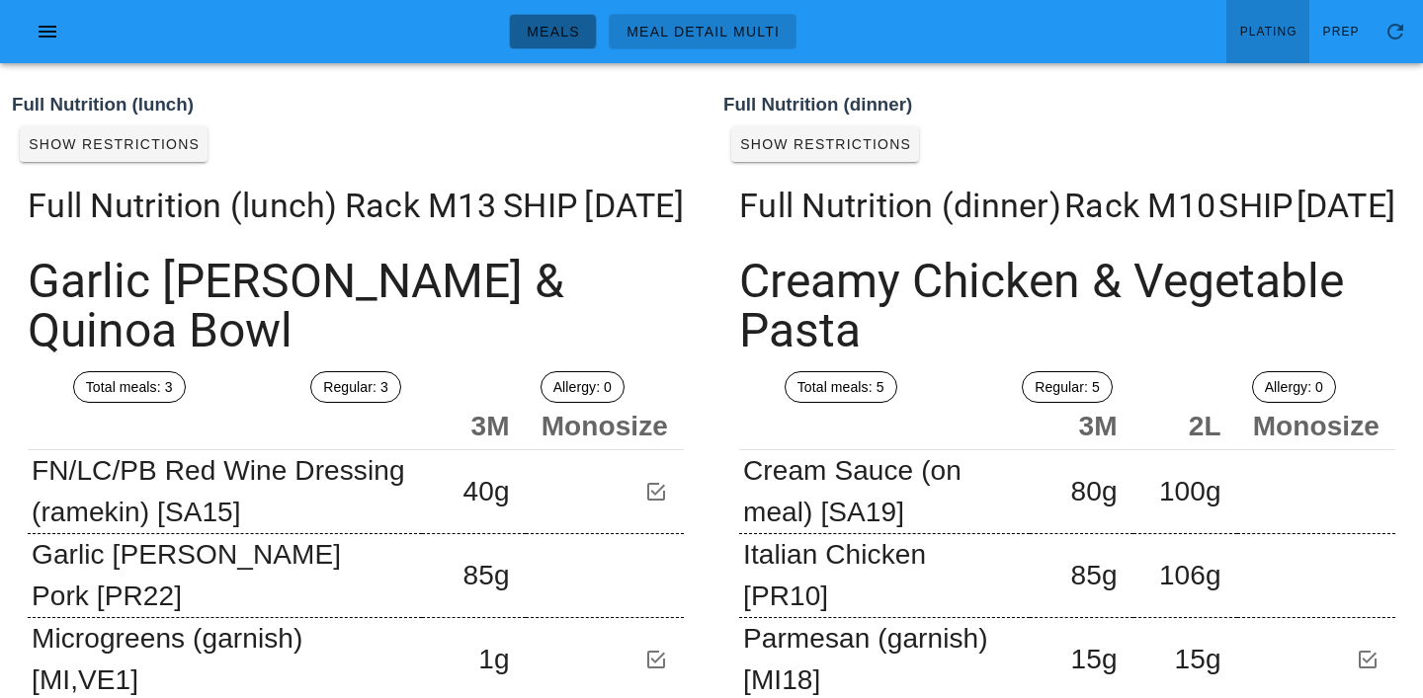
click at [561, 37] on span "Meals" at bounding box center [553, 32] width 54 height 16
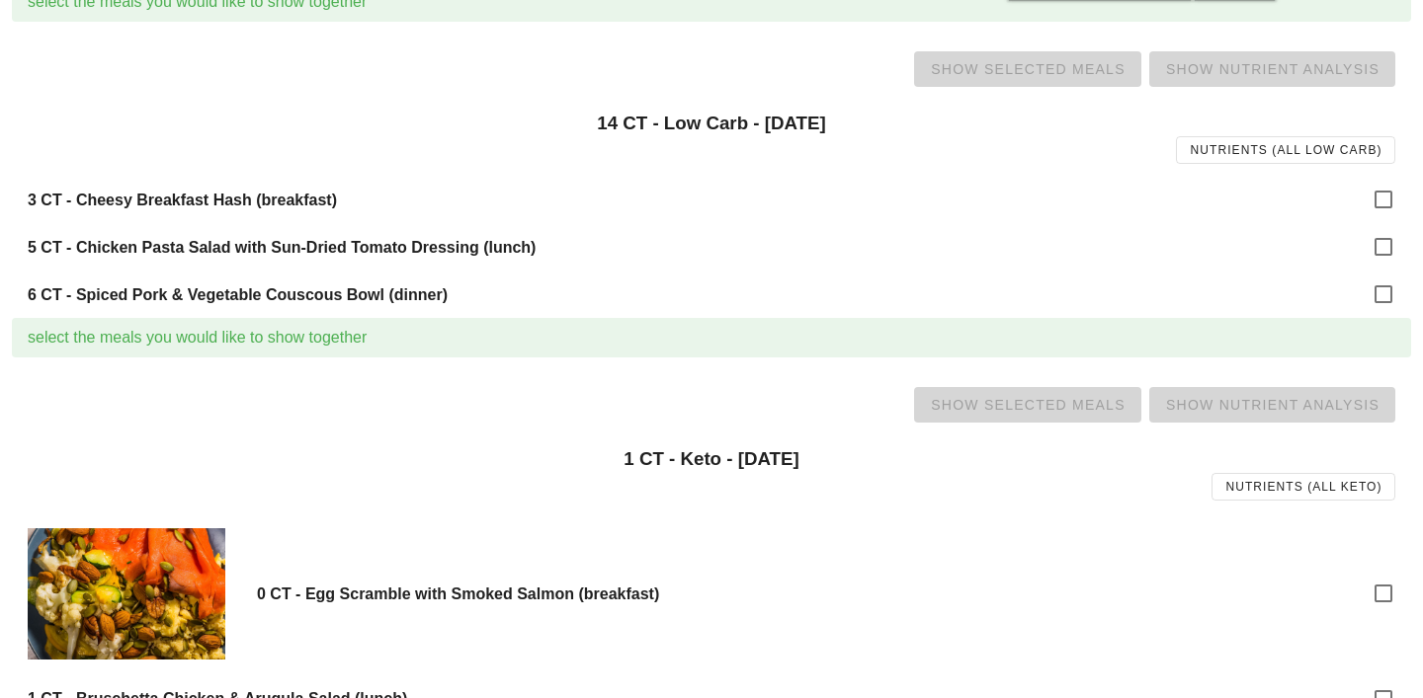
scroll to position [621, 0]
click at [1376, 196] on div at bounding box center [1383, 199] width 34 height 34
checkbox input "true"
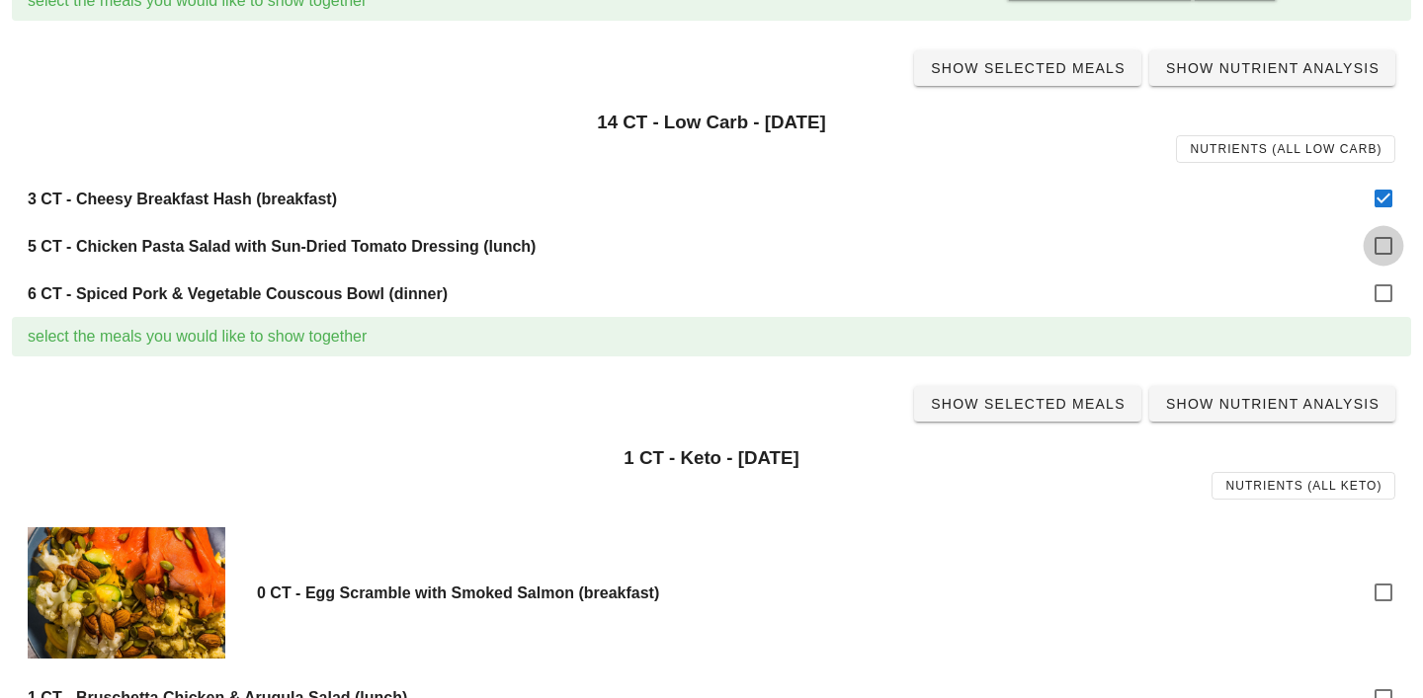
click at [1385, 243] on div at bounding box center [1383, 246] width 34 height 34
checkbox input "true"
click at [1376, 298] on div at bounding box center [1383, 294] width 34 height 34
checkbox input "true"
click at [1040, 408] on span "Show Selected Meals" at bounding box center [1028, 404] width 196 height 16
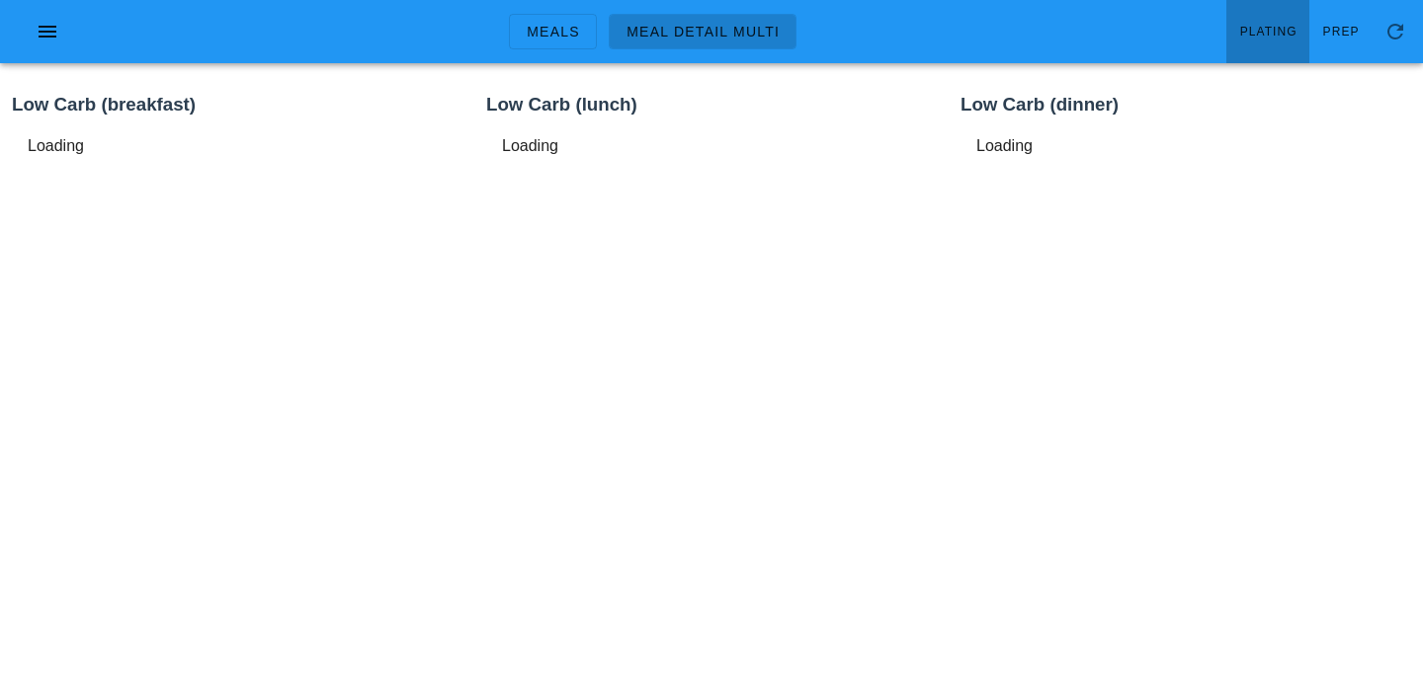
click at [1270, 19] on link "Plating" at bounding box center [1267, 31] width 83 height 63
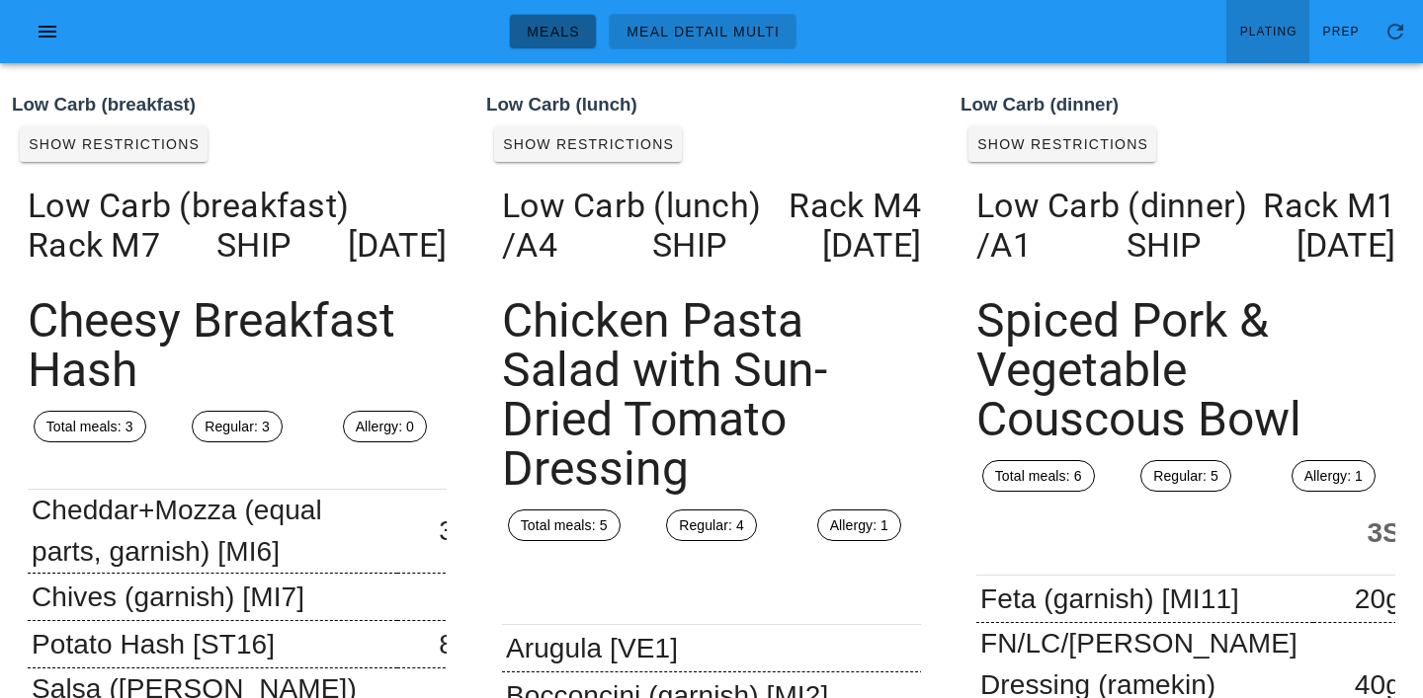
click at [554, 41] on link "Meals" at bounding box center [553, 32] width 88 height 36
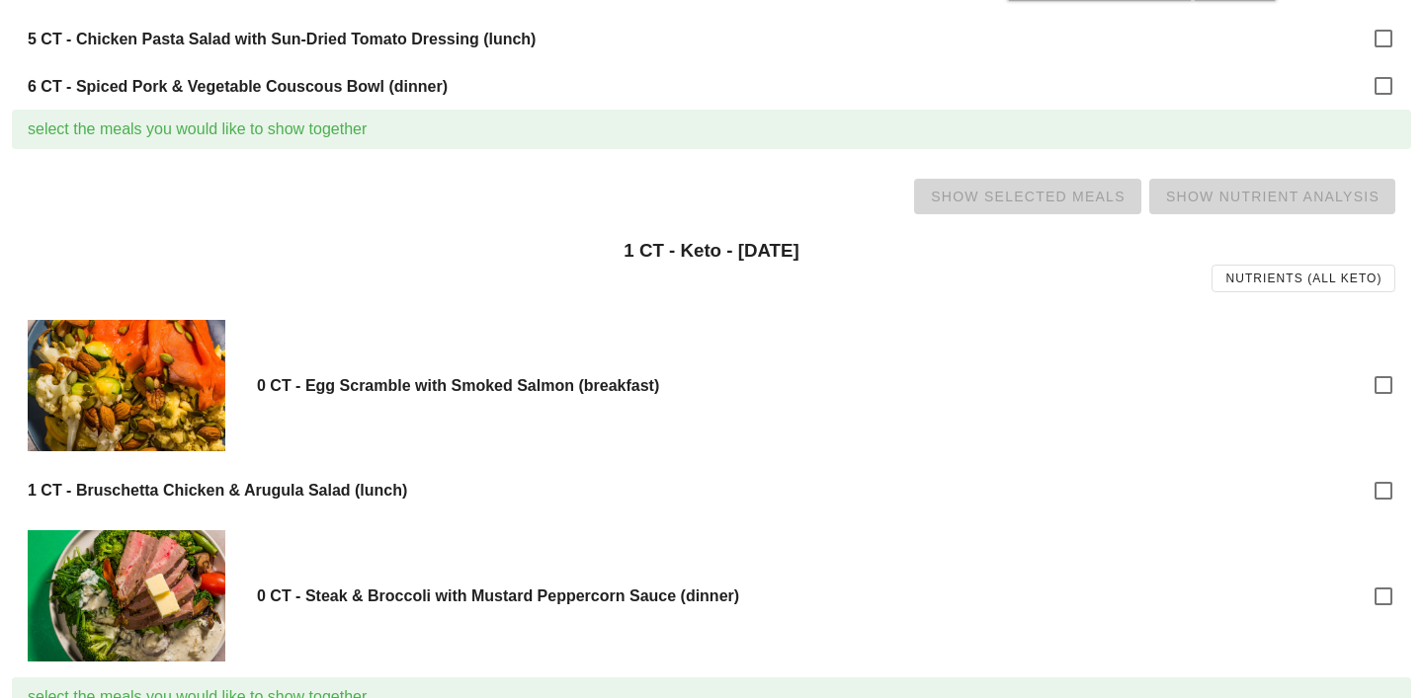
scroll to position [830, 0]
click at [1383, 491] on div at bounding box center [1383, 490] width 34 height 34
checkbox input "true"
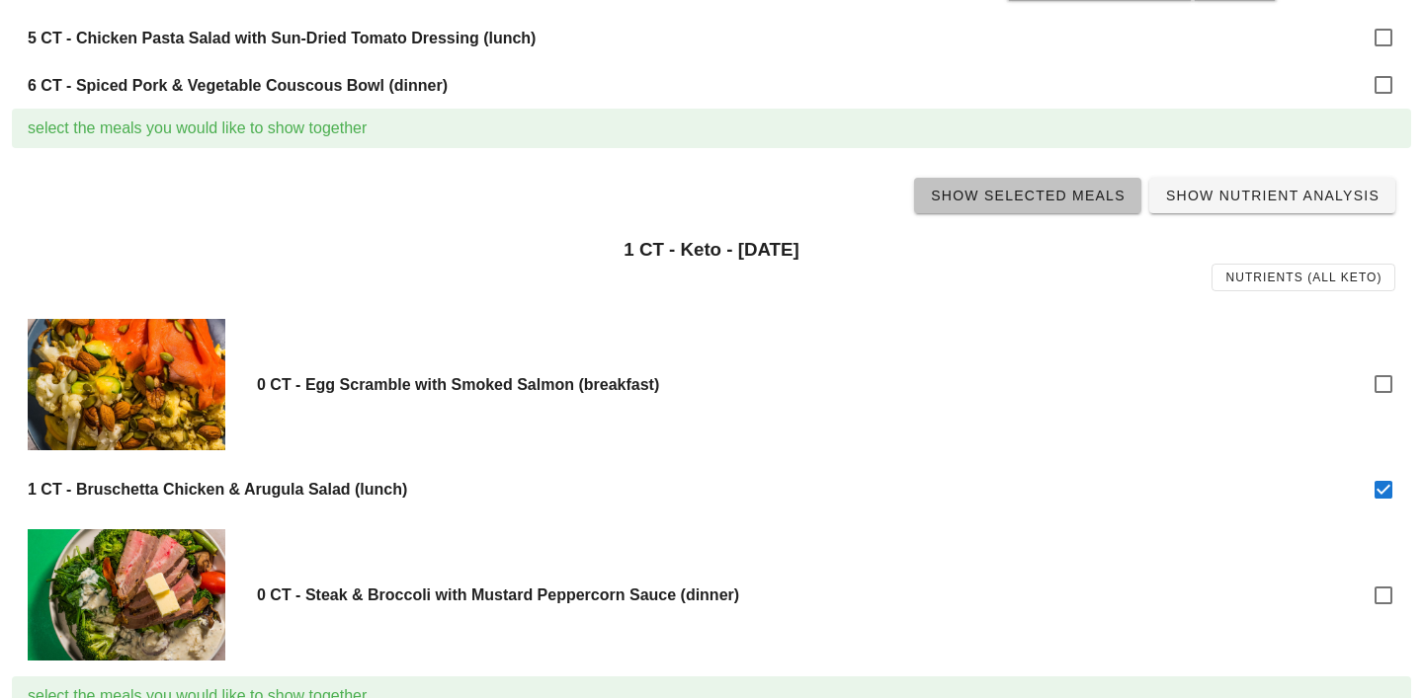
click at [1026, 201] on span "Show Selected Meals" at bounding box center [1028, 196] width 196 height 16
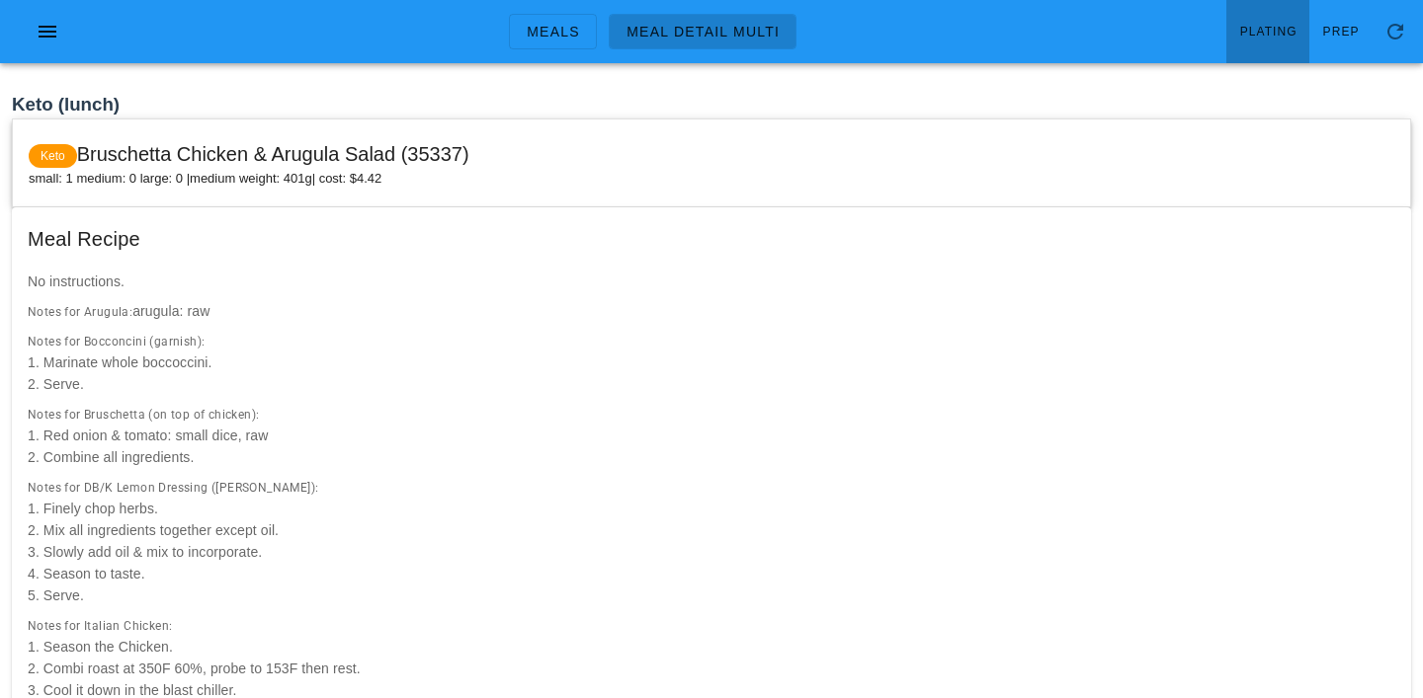
click at [1265, 34] on span "Plating" at bounding box center [1268, 32] width 58 height 14
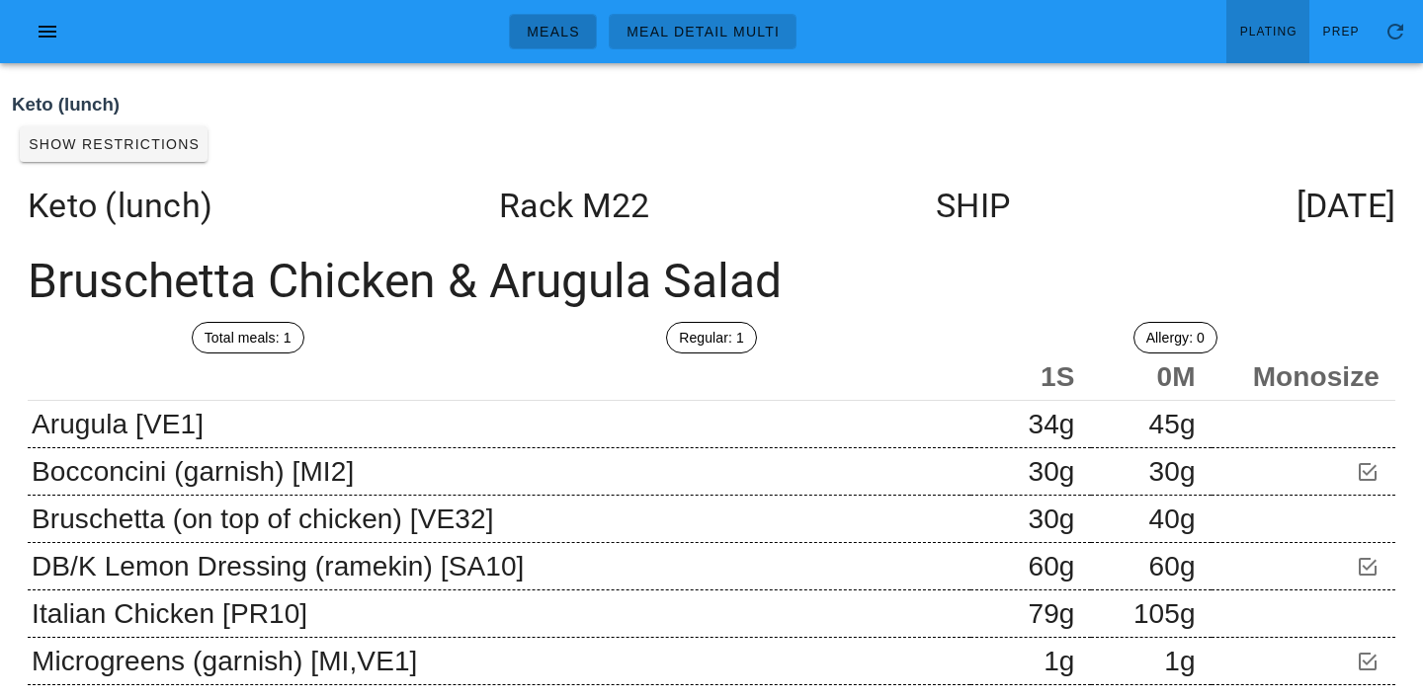
click at [561, 32] on span "Meals" at bounding box center [553, 32] width 54 height 16
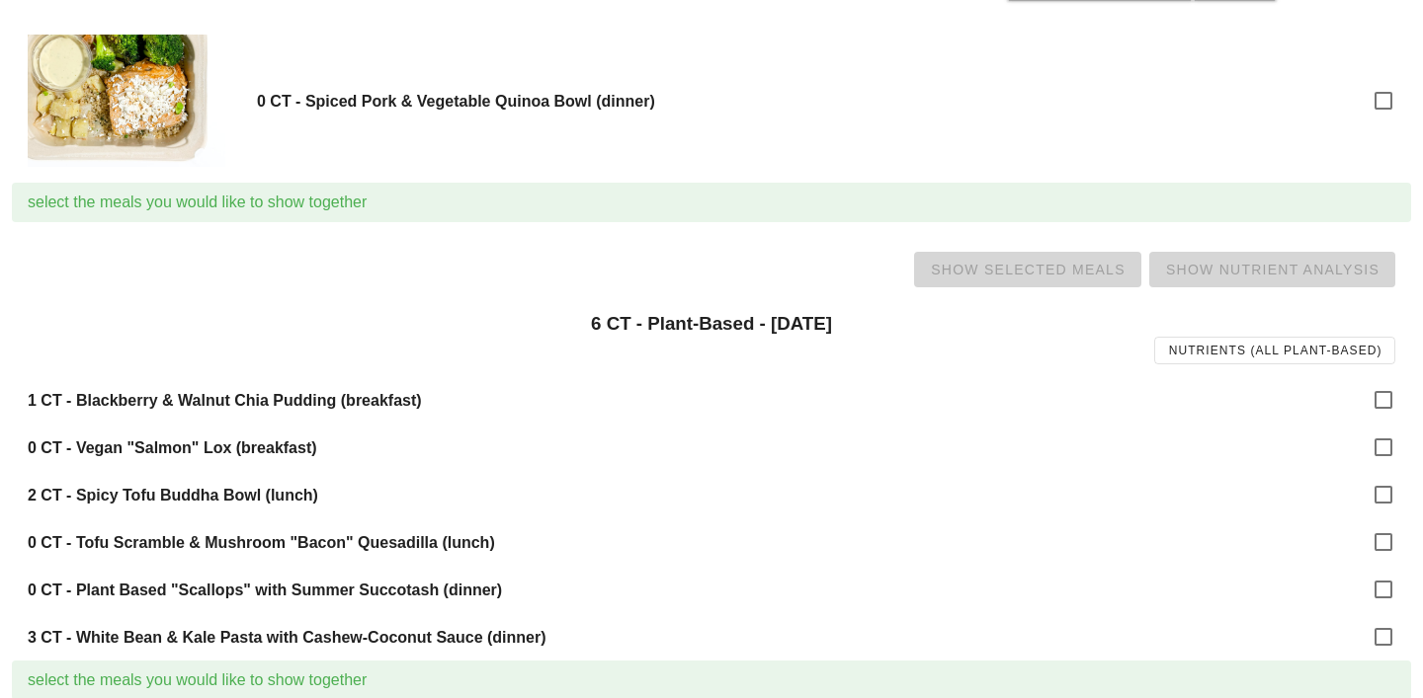
scroll to position [2064, 0]
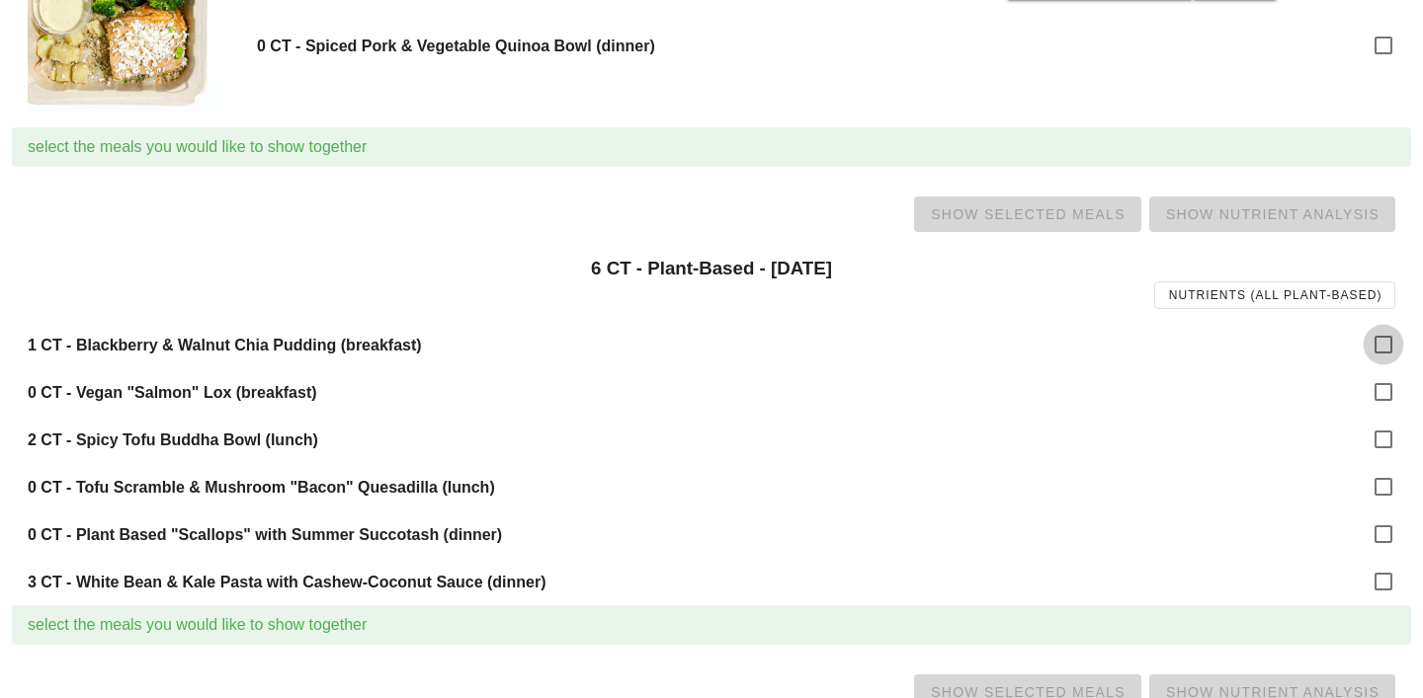
click at [1379, 346] on div at bounding box center [1383, 345] width 34 height 34
checkbox input "true"
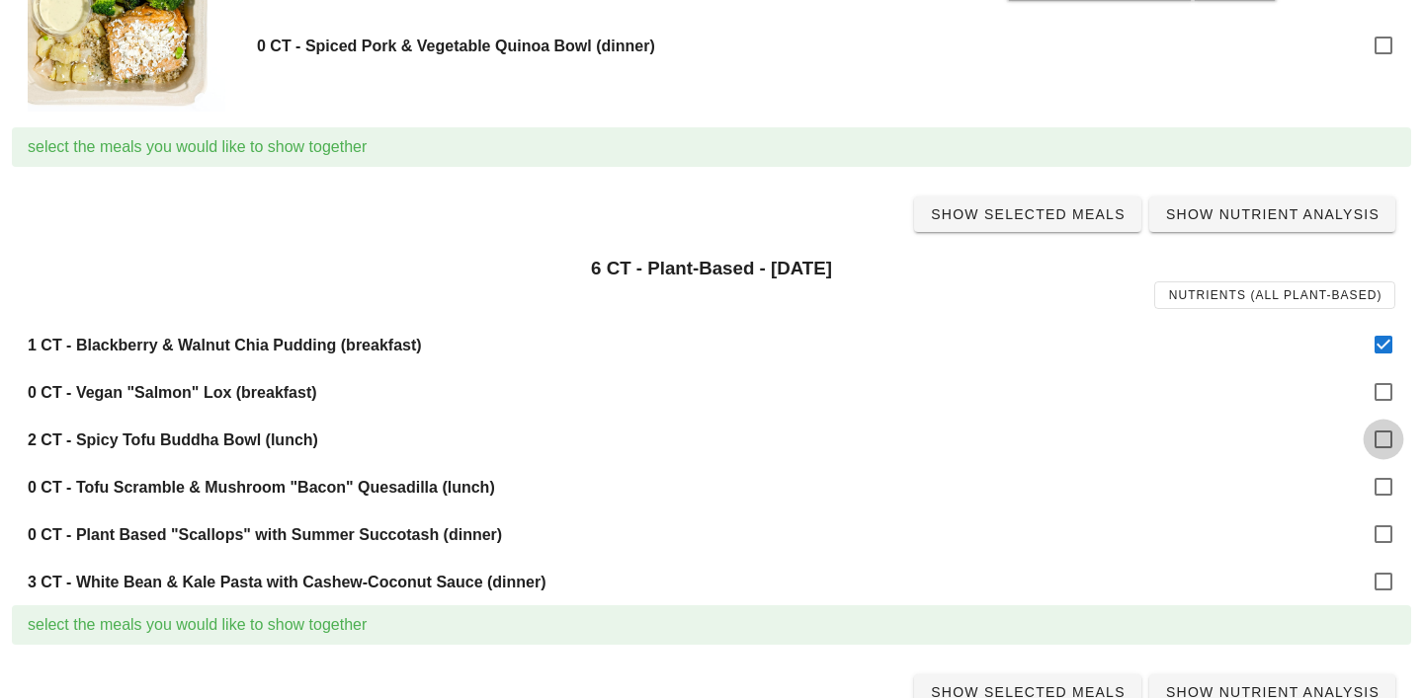
click at [1387, 437] on div at bounding box center [1383, 440] width 34 height 34
checkbox input "true"
click at [1387, 581] on div at bounding box center [1383, 582] width 34 height 34
checkbox input "true"
click at [1039, 216] on span "Show Selected Meals" at bounding box center [1028, 214] width 196 height 16
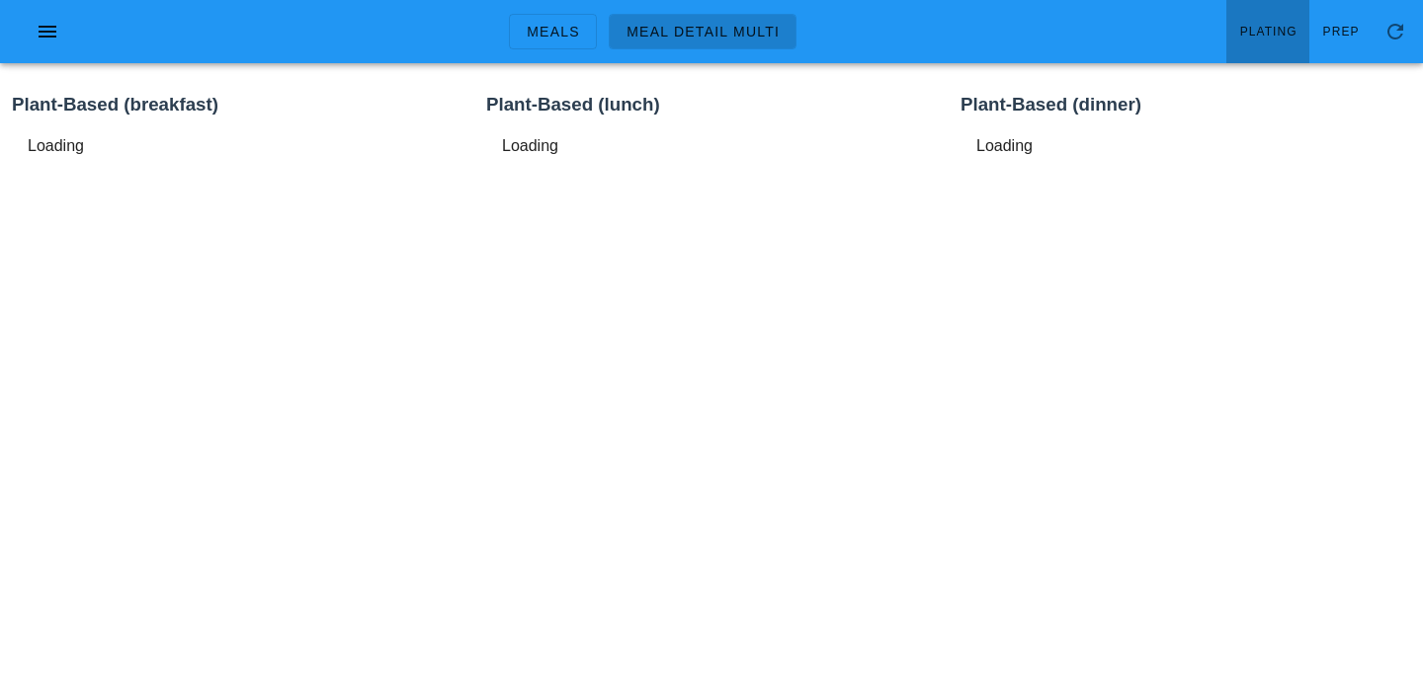
click at [1278, 31] on span "Plating" at bounding box center [1268, 32] width 58 height 14
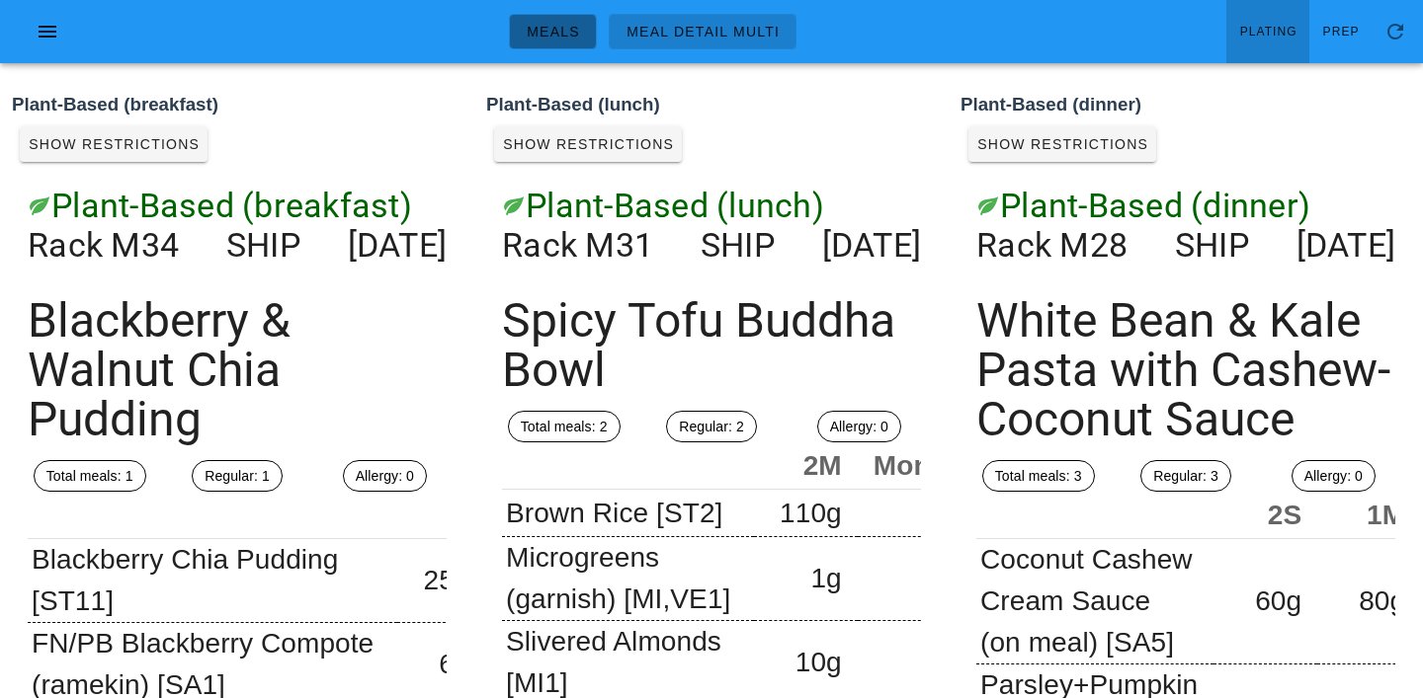
click at [563, 41] on link "Meals" at bounding box center [553, 32] width 88 height 36
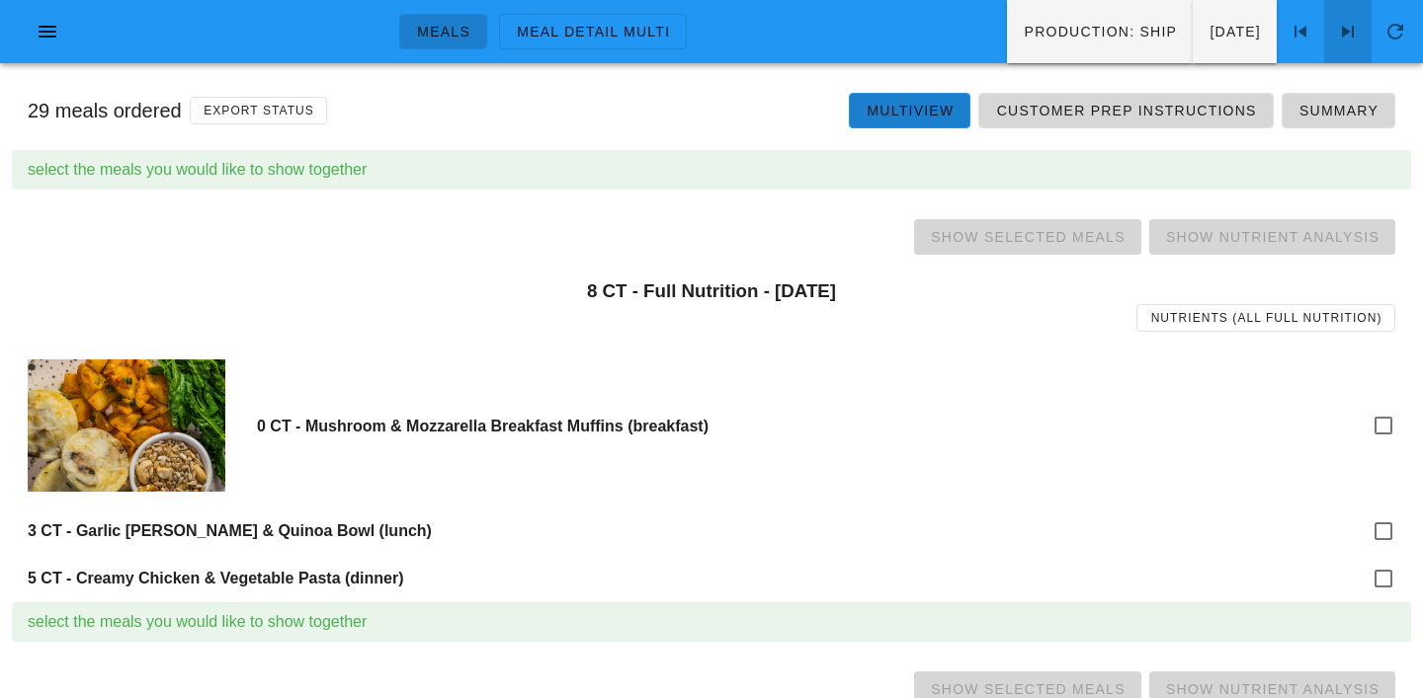
click at [1352, 36] on icon at bounding box center [1348, 32] width 24 height 24
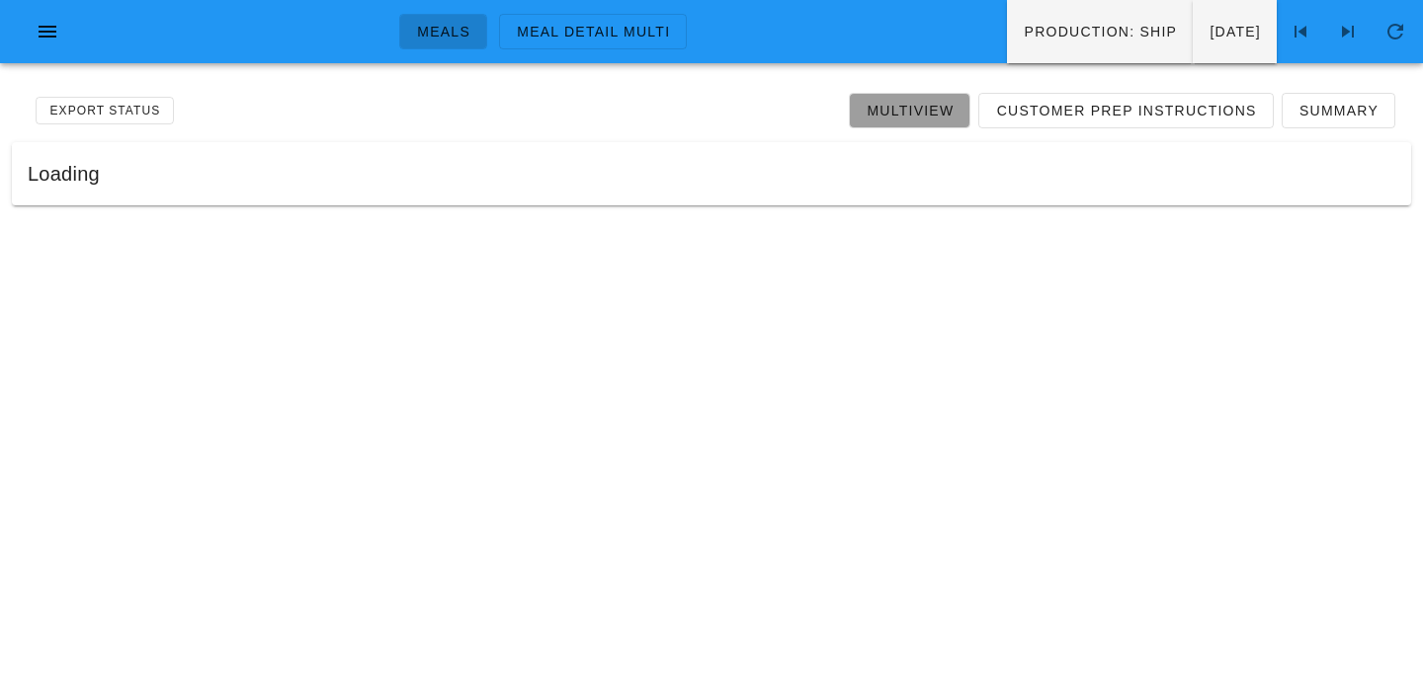
click at [919, 112] on span "Multiview" at bounding box center [909, 111] width 88 height 16
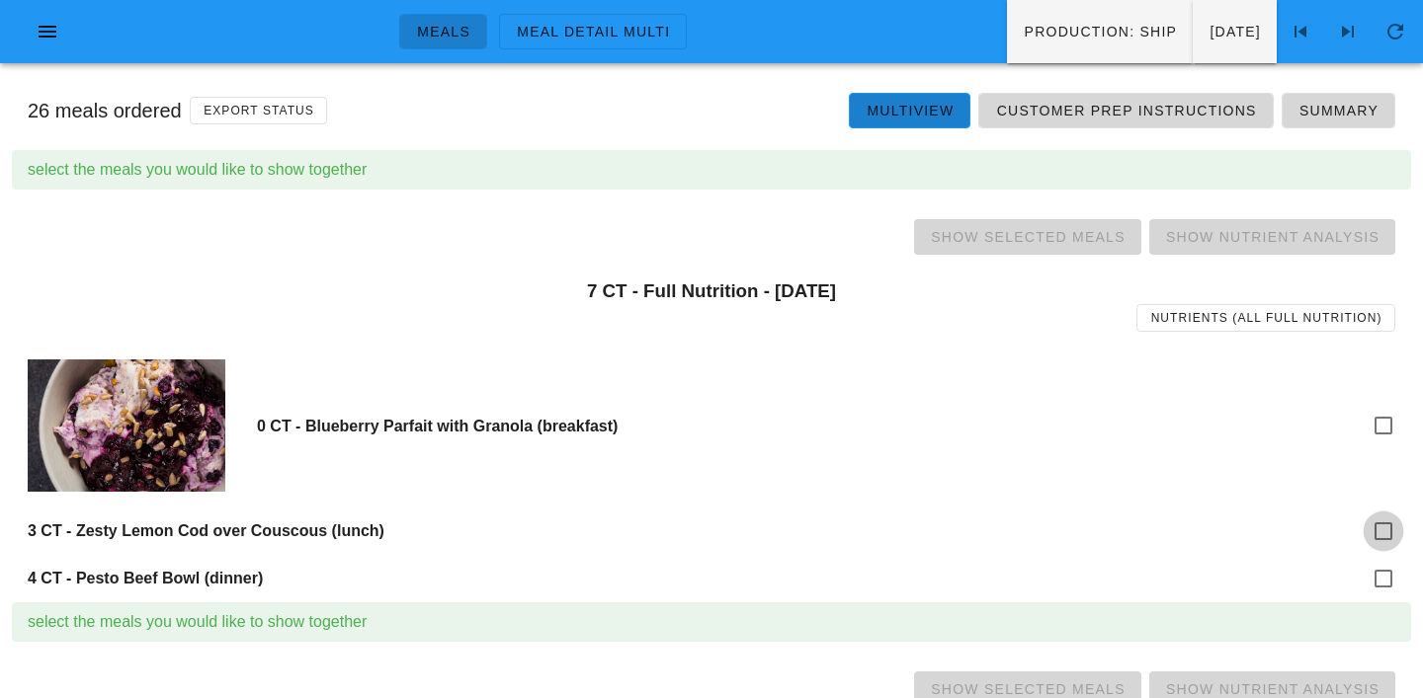
click at [1377, 532] on div at bounding box center [1383, 532] width 34 height 34
checkbox input "true"
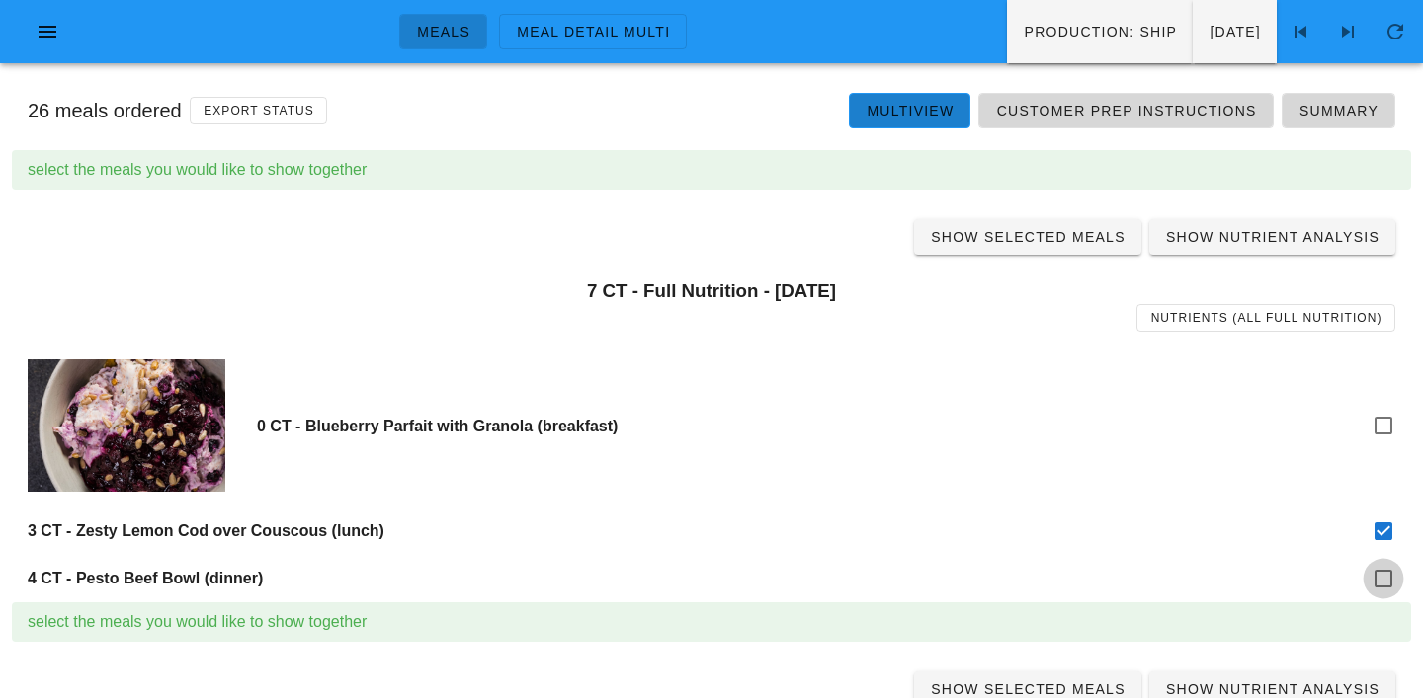
click at [1379, 585] on div at bounding box center [1383, 579] width 34 height 34
checkbox input "true"
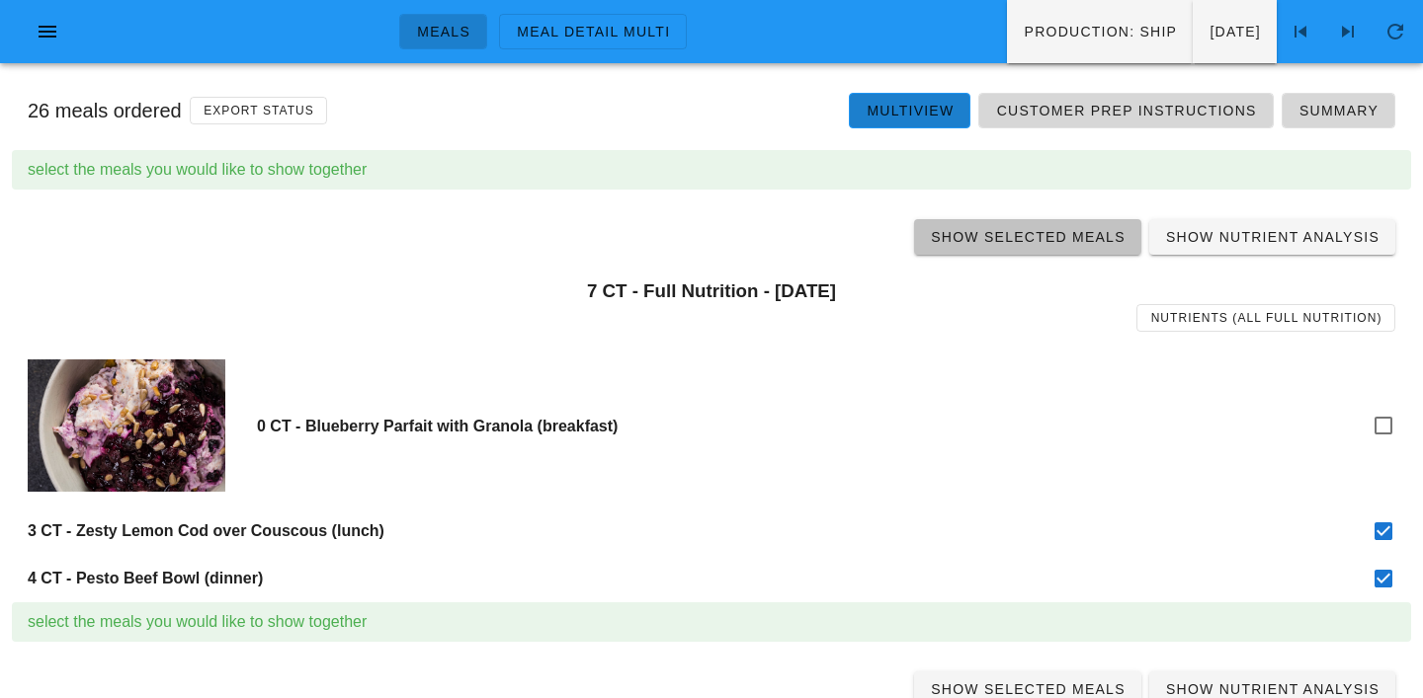
click at [1054, 245] on span "Show Selected Meals" at bounding box center [1028, 237] width 196 height 16
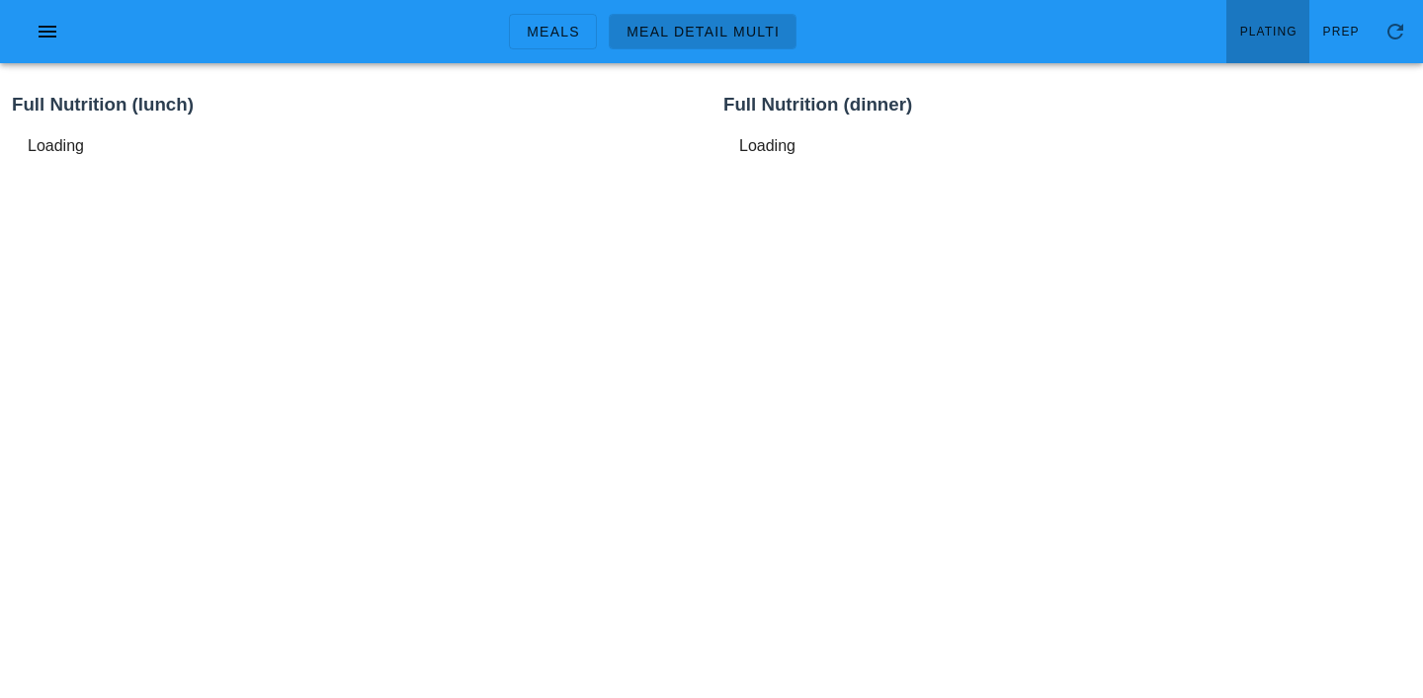
click at [1273, 35] on span "Plating" at bounding box center [1268, 32] width 58 height 14
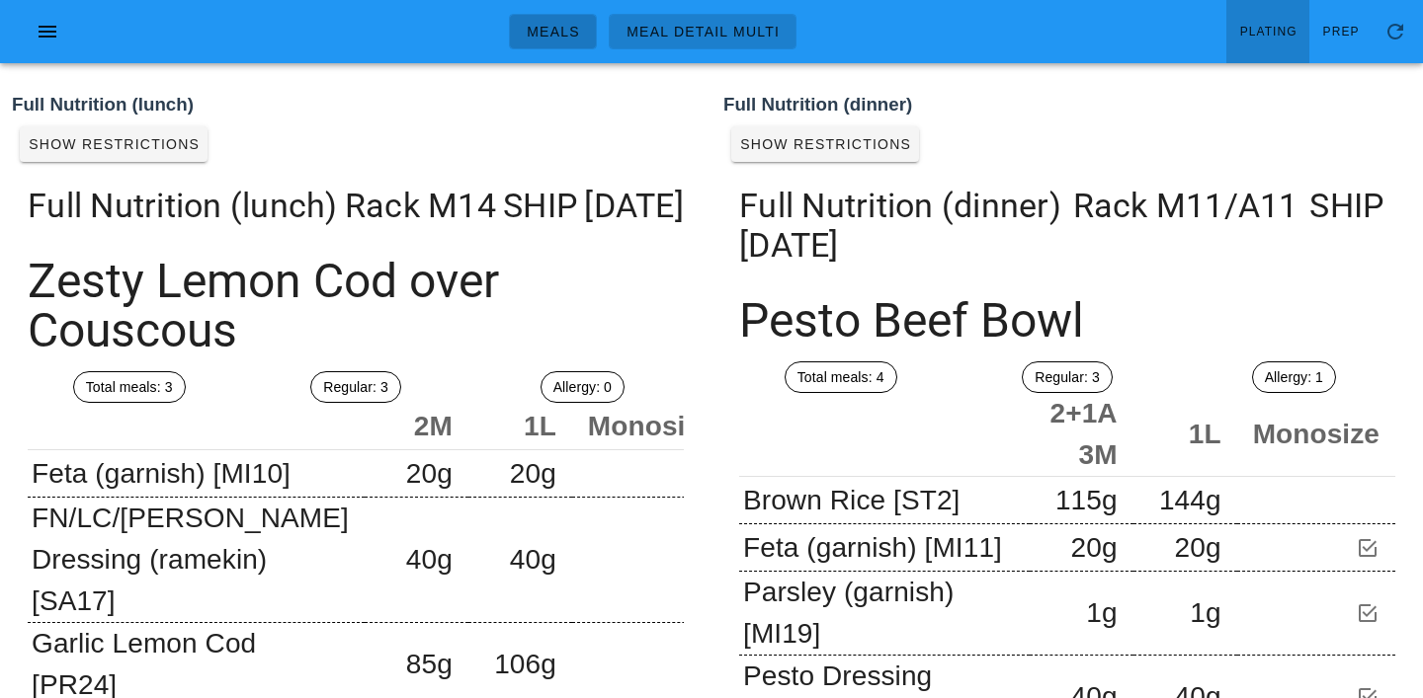
click at [560, 35] on span "Meals" at bounding box center [553, 32] width 54 height 16
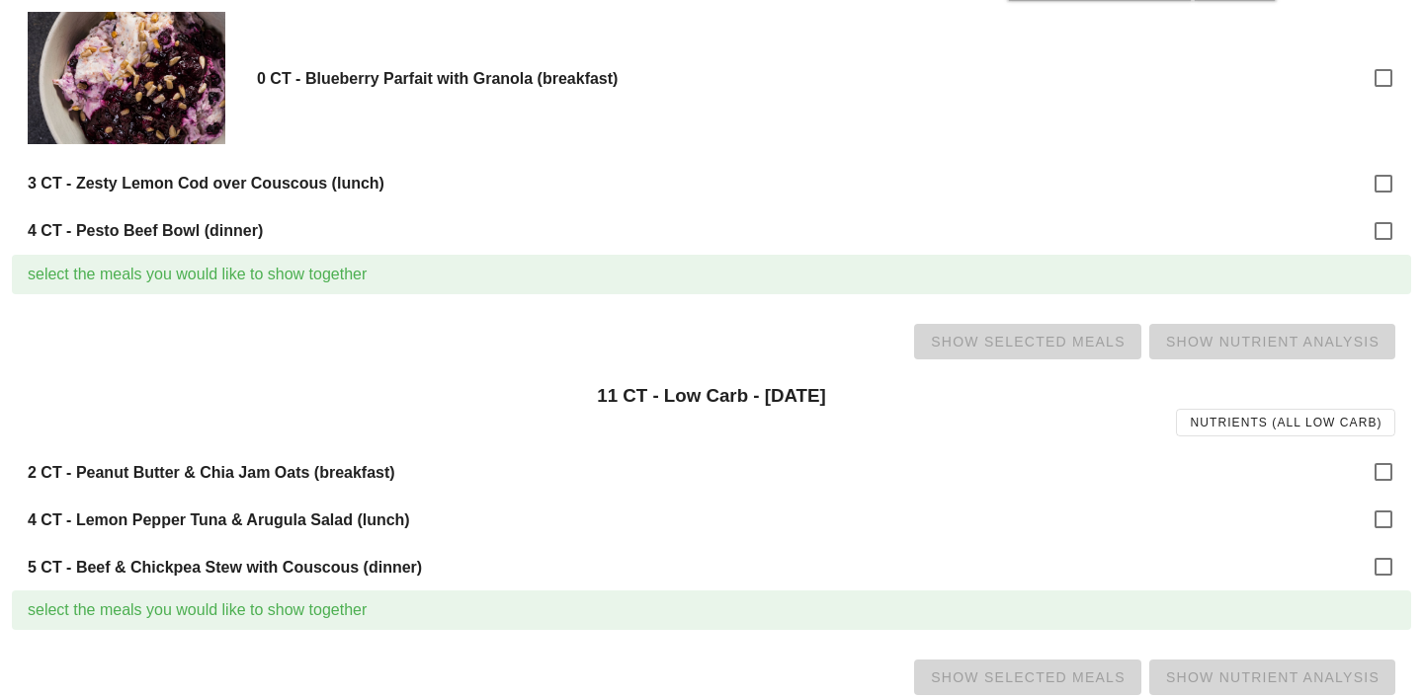
scroll to position [352, 0]
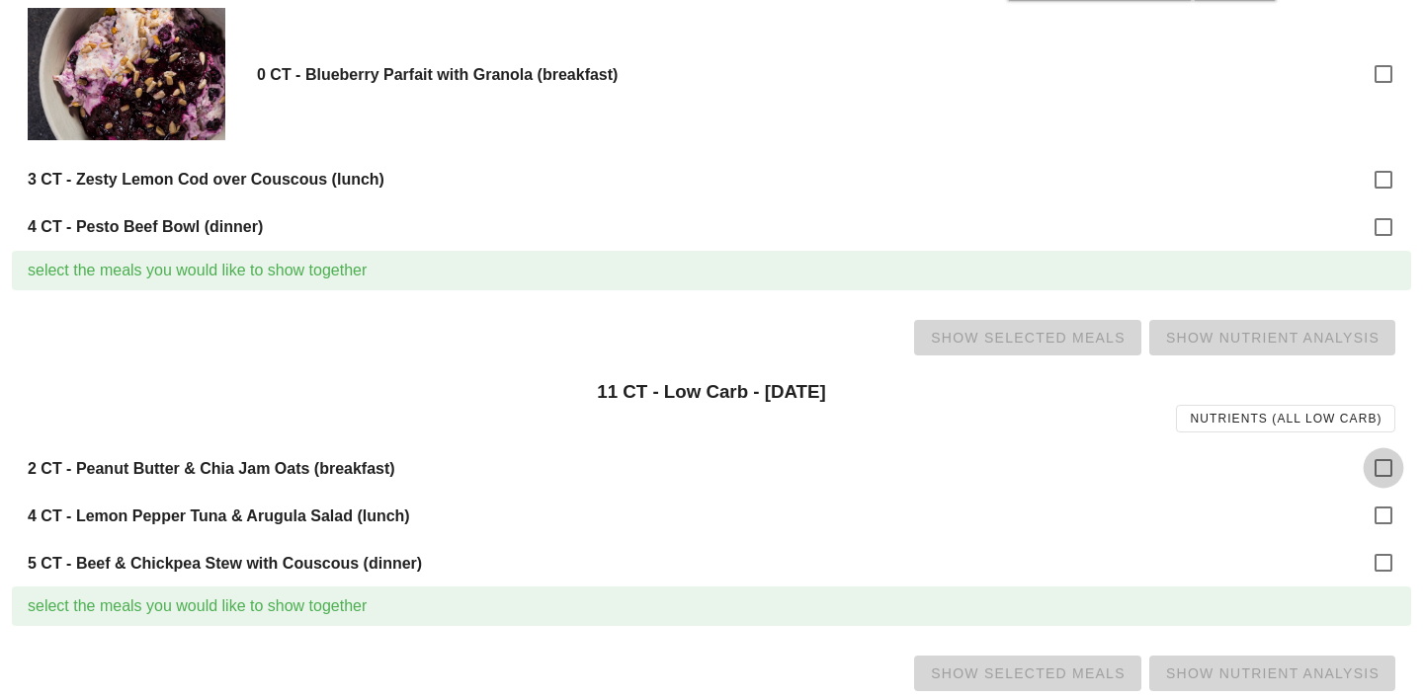
click at [1379, 468] on div at bounding box center [1383, 469] width 34 height 34
checkbox input "true"
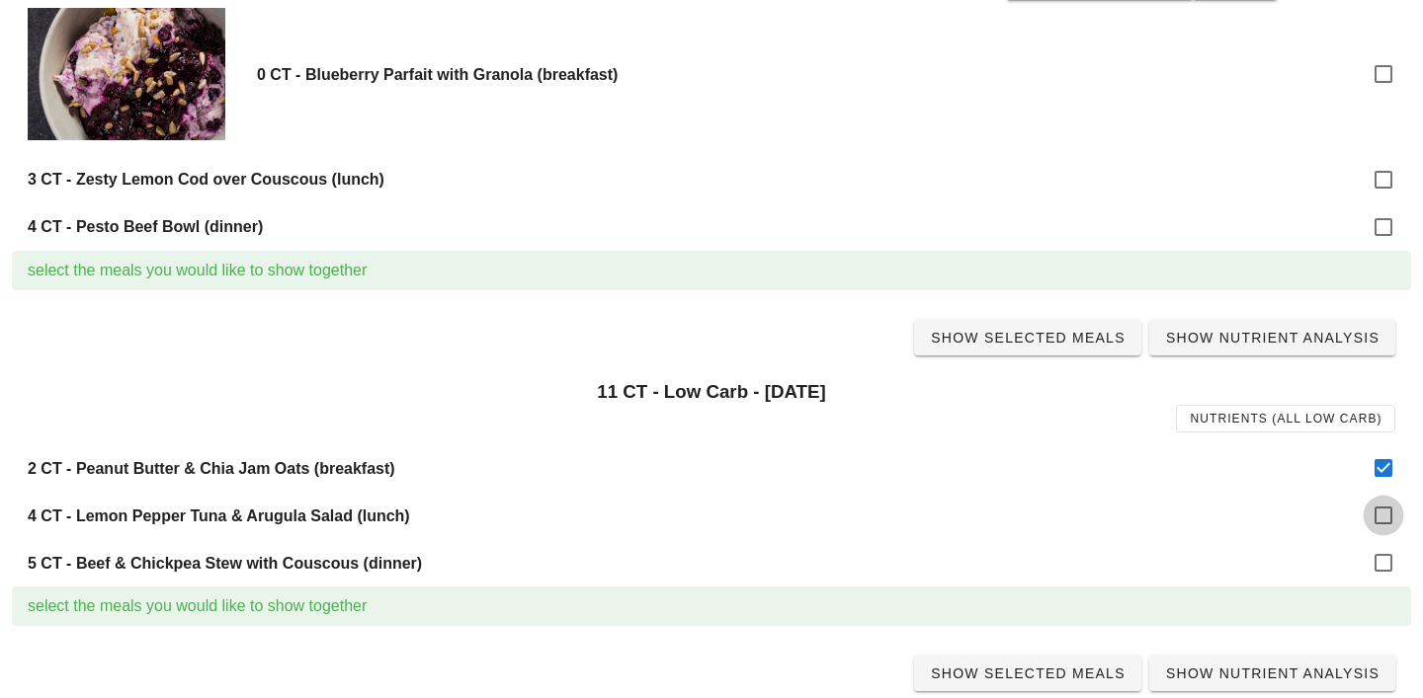
click at [1380, 513] on div at bounding box center [1383, 516] width 34 height 34
checkbox input "true"
click at [1380, 560] on div at bounding box center [1383, 563] width 34 height 34
checkbox input "true"
click at [1027, 340] on span "Show Selected Meals" at bounding box center [1028, 338] width 196 height 16
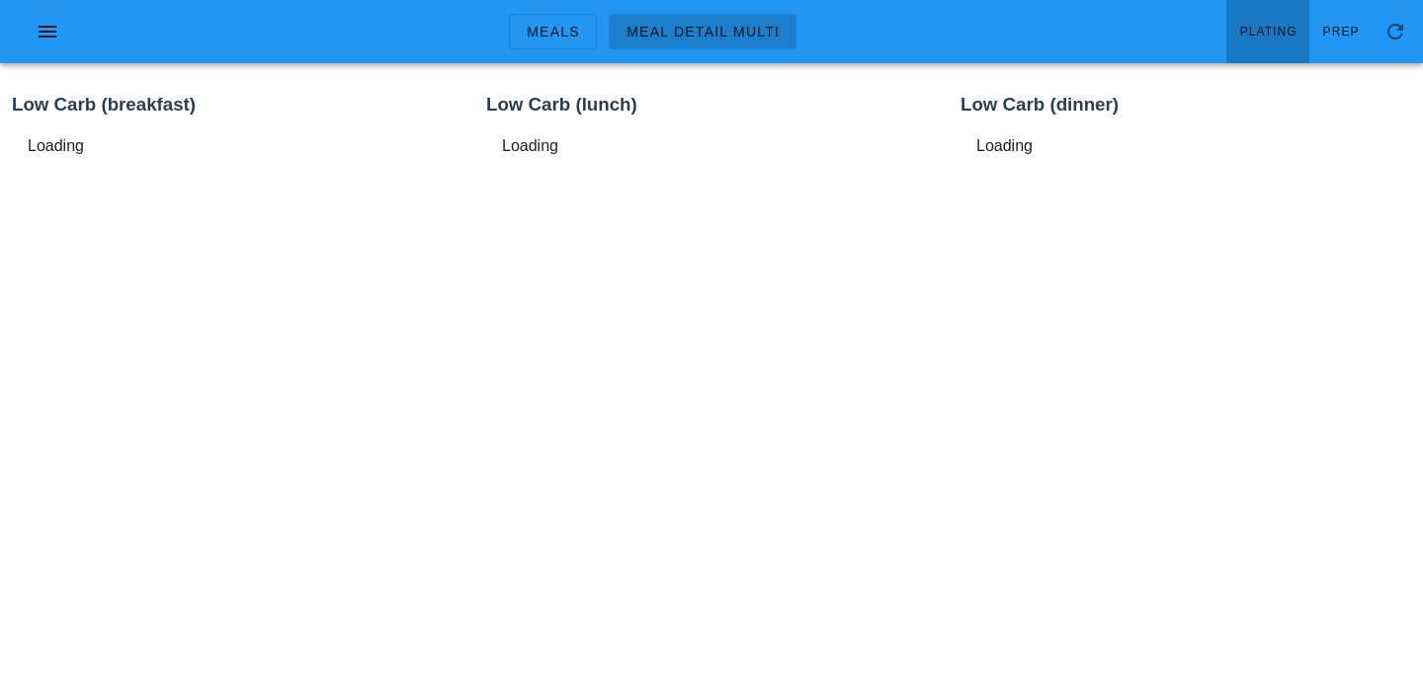
click at [1281, 27] on span "Plating" at bounding box center [1268, 32] width 58 height 14
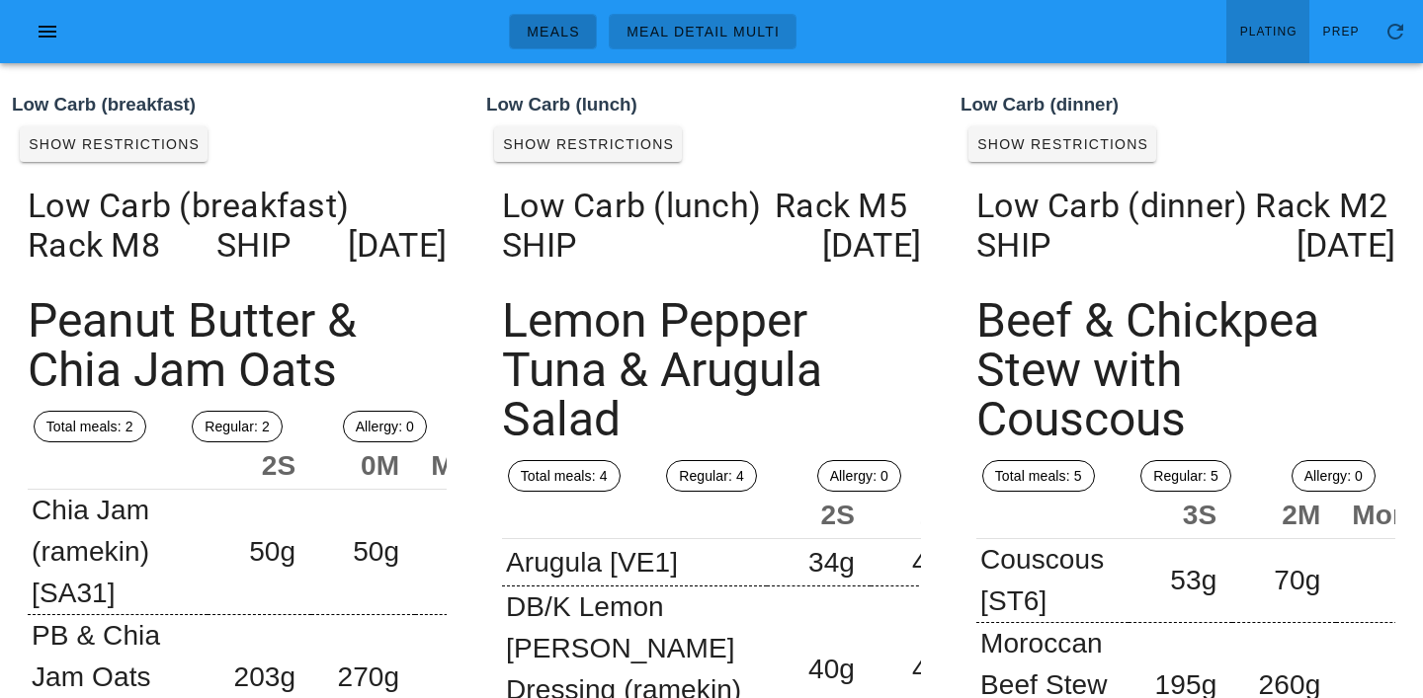
click at [545, 25] on span "Meals" at bounding box center [553, 32] width 54 height 16
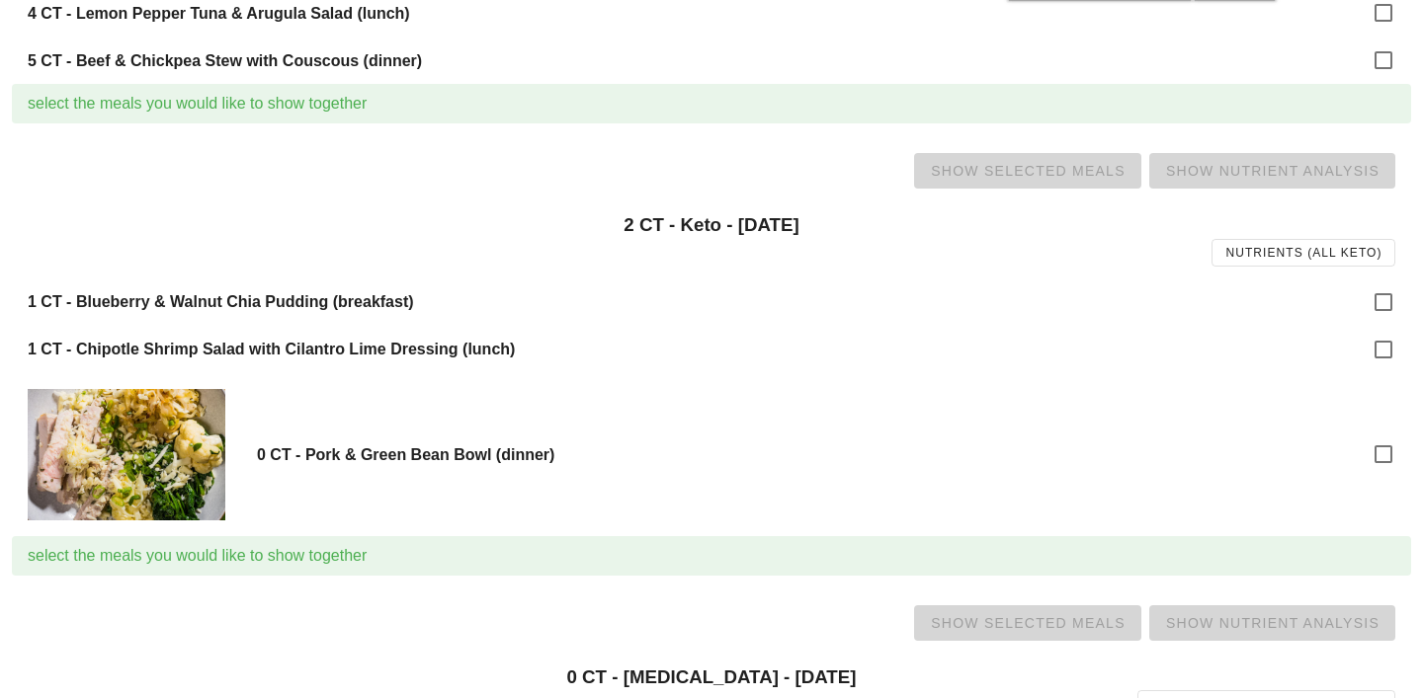
scroll to position [857, 0]
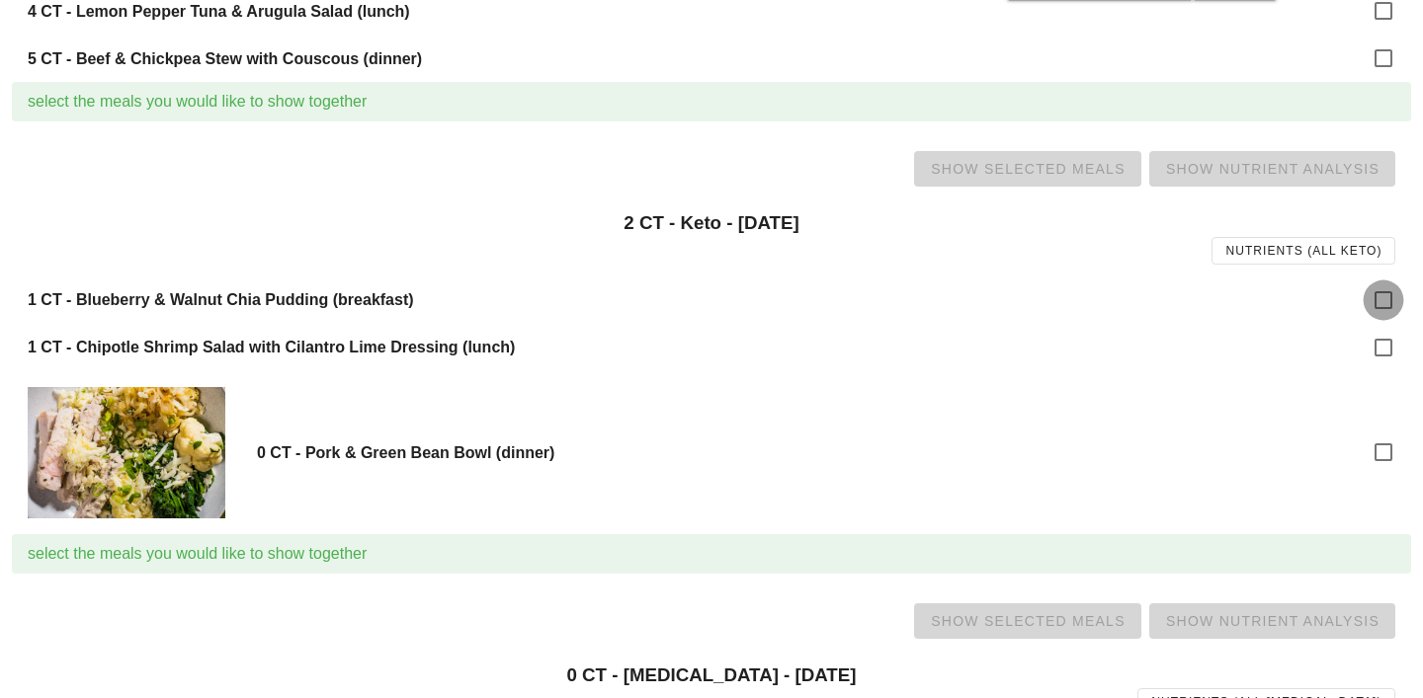
click at [1385, 293] on div at bounding box center [1383, 301] width 34 height 34
checkbox input "true"
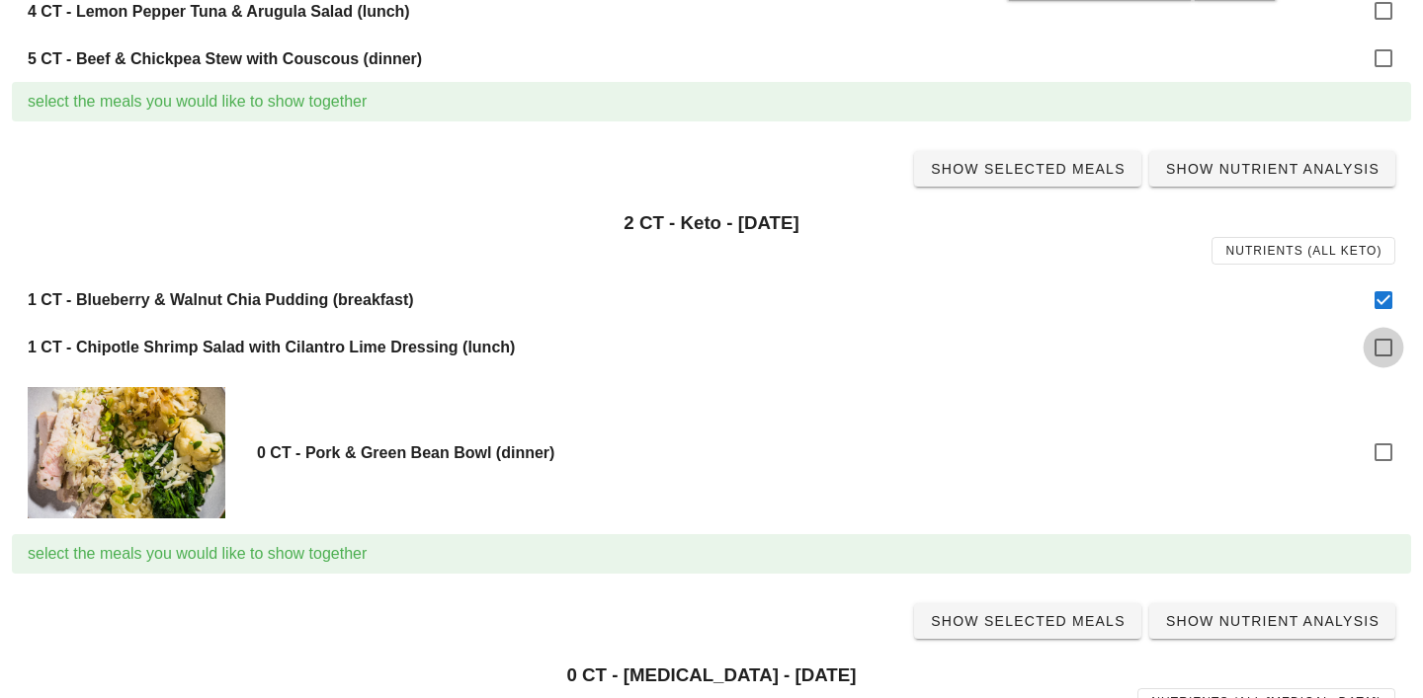
click at [1385, 346] on div at bounding box center [1383, 348] width 34 height 34
checkbox input "true"
click at [1077, 172] on span "Show Selected Meals" at bounding box center [1028, 169] width 196 height 16
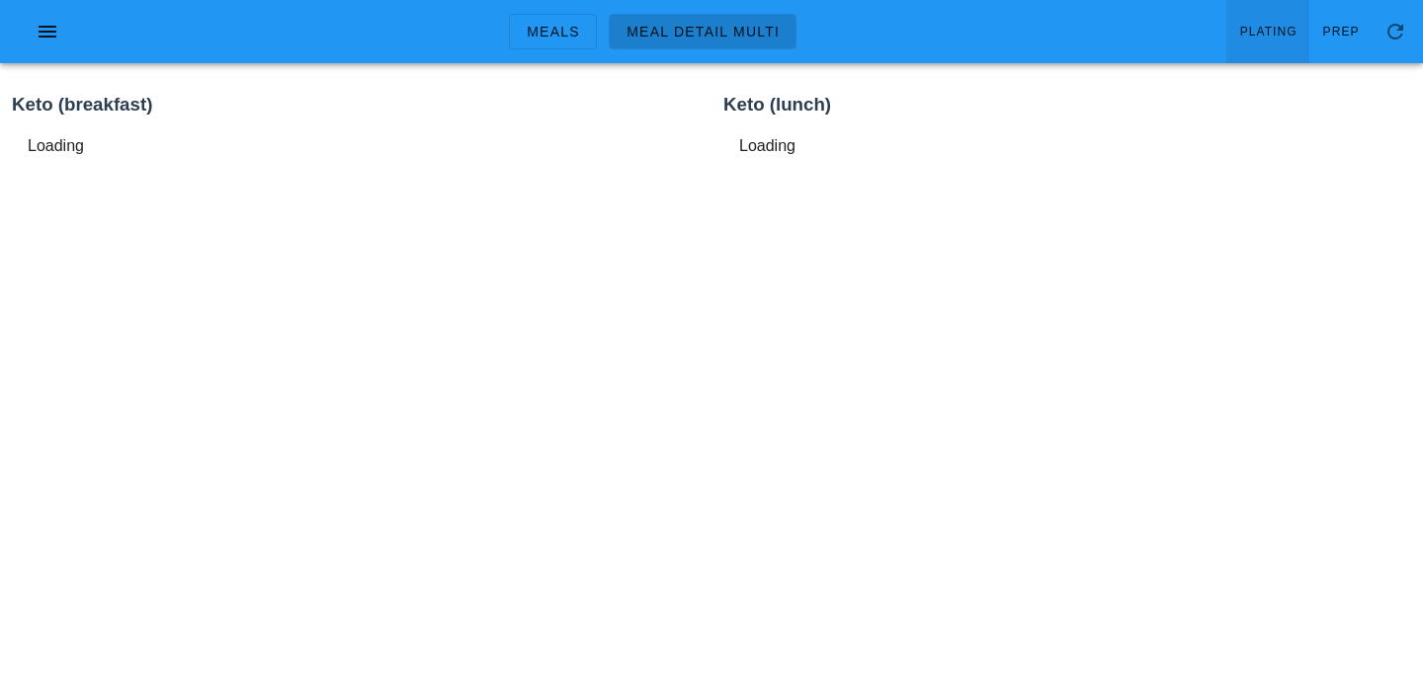
click at [1274, 16] on link "Plating" at bounding box center [1267, 31] width 83 height 63
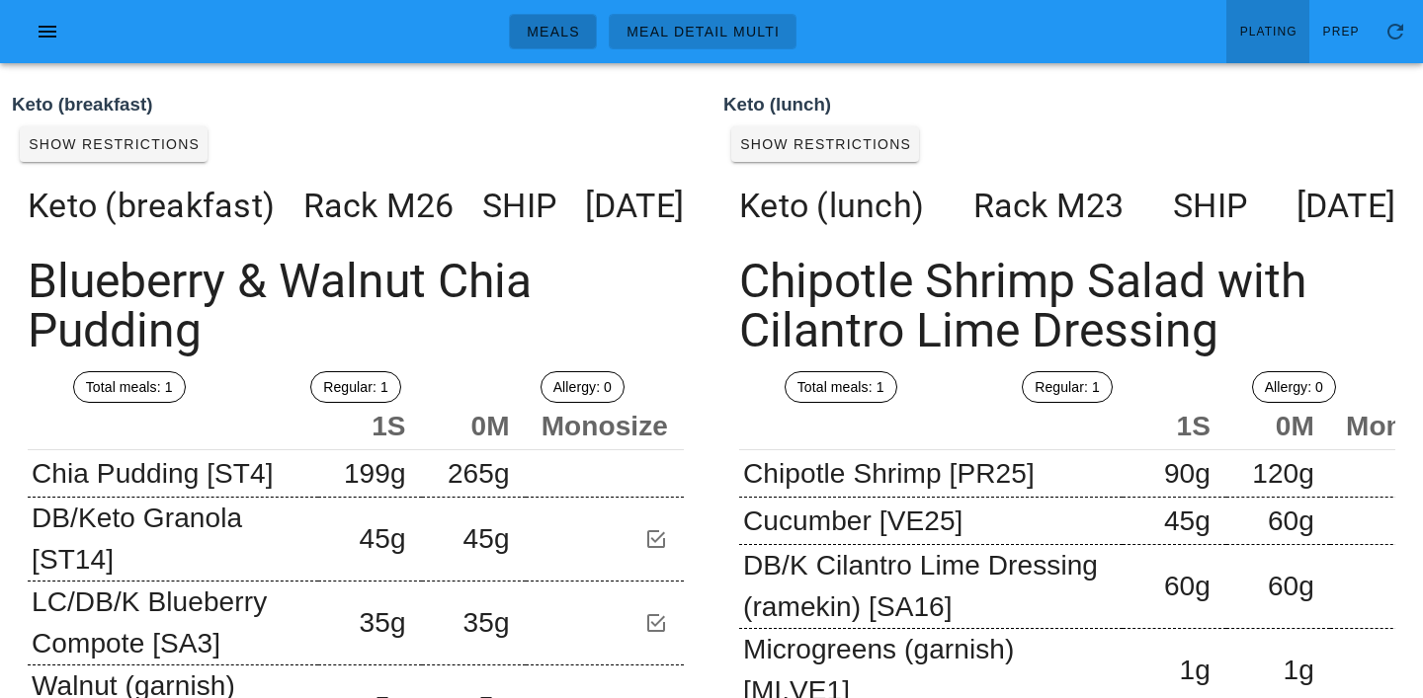
click at [577, 34] on span "Meals" at bounding box center [553, 32] width 54 height 16
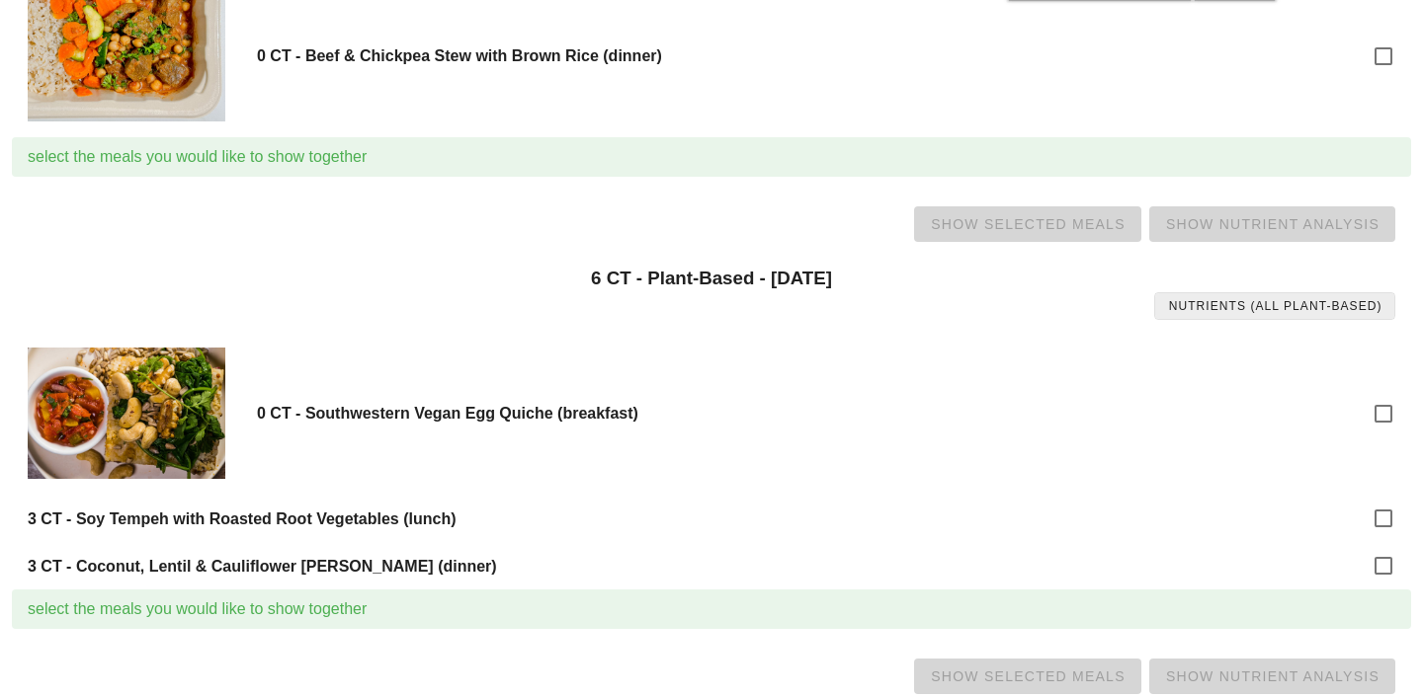
scroll to position [1953, 0]
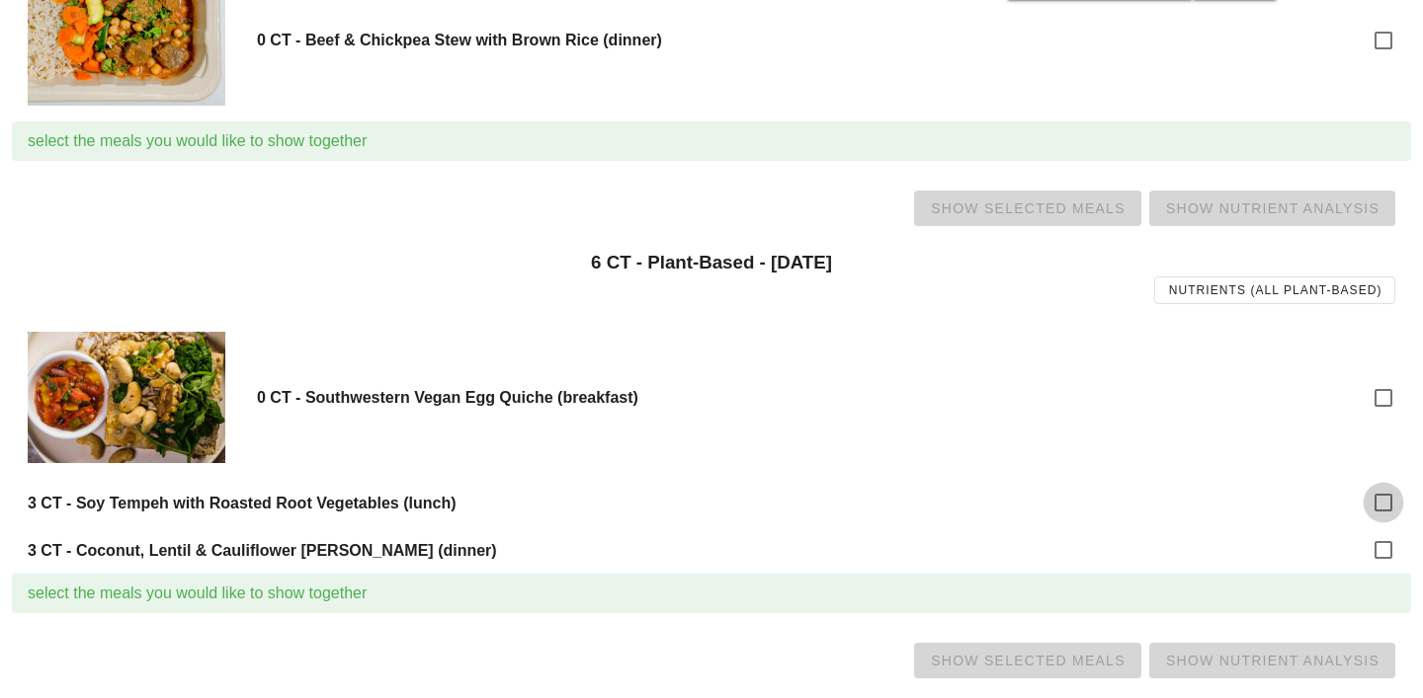
click at [1385, 498] on div at bounding box center [1383, 503] width 34 height 34
checkbox input "true"
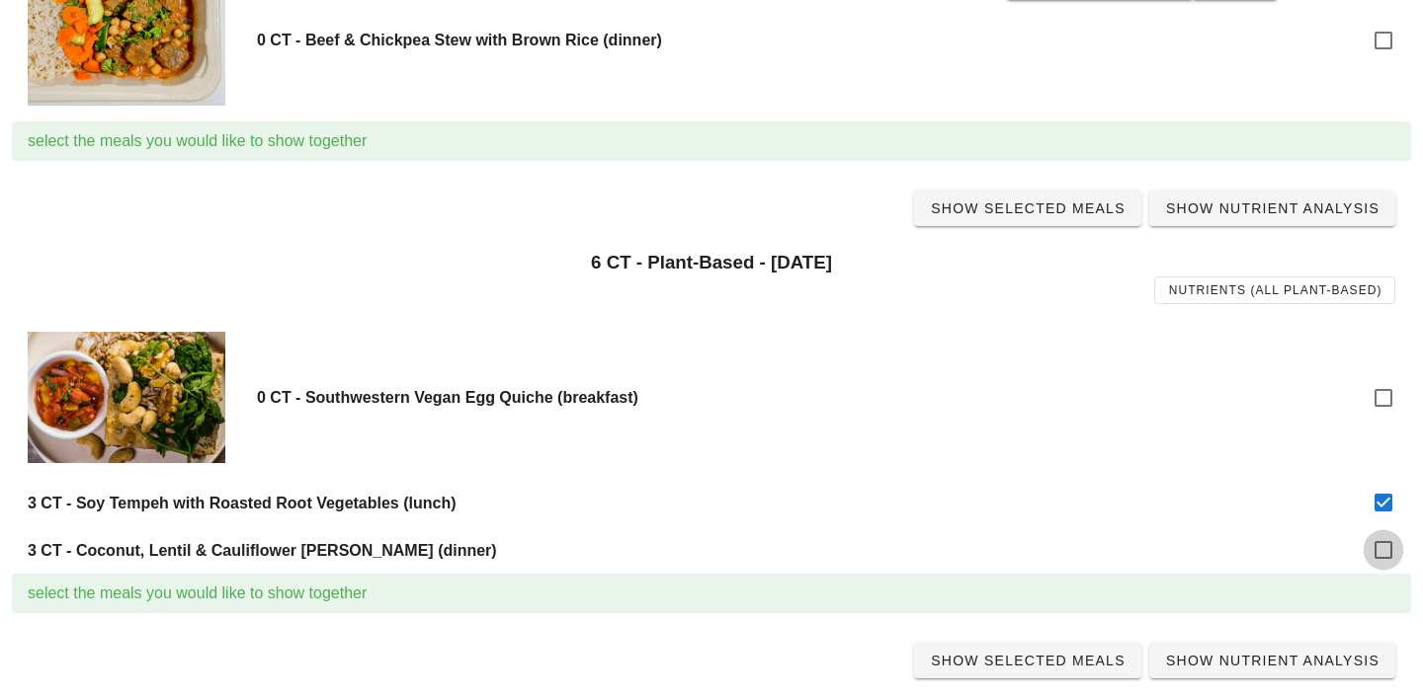
click at [1384, 542] on div at bounding box center [1383, 551] width 34 height 34
checkbox input "true"
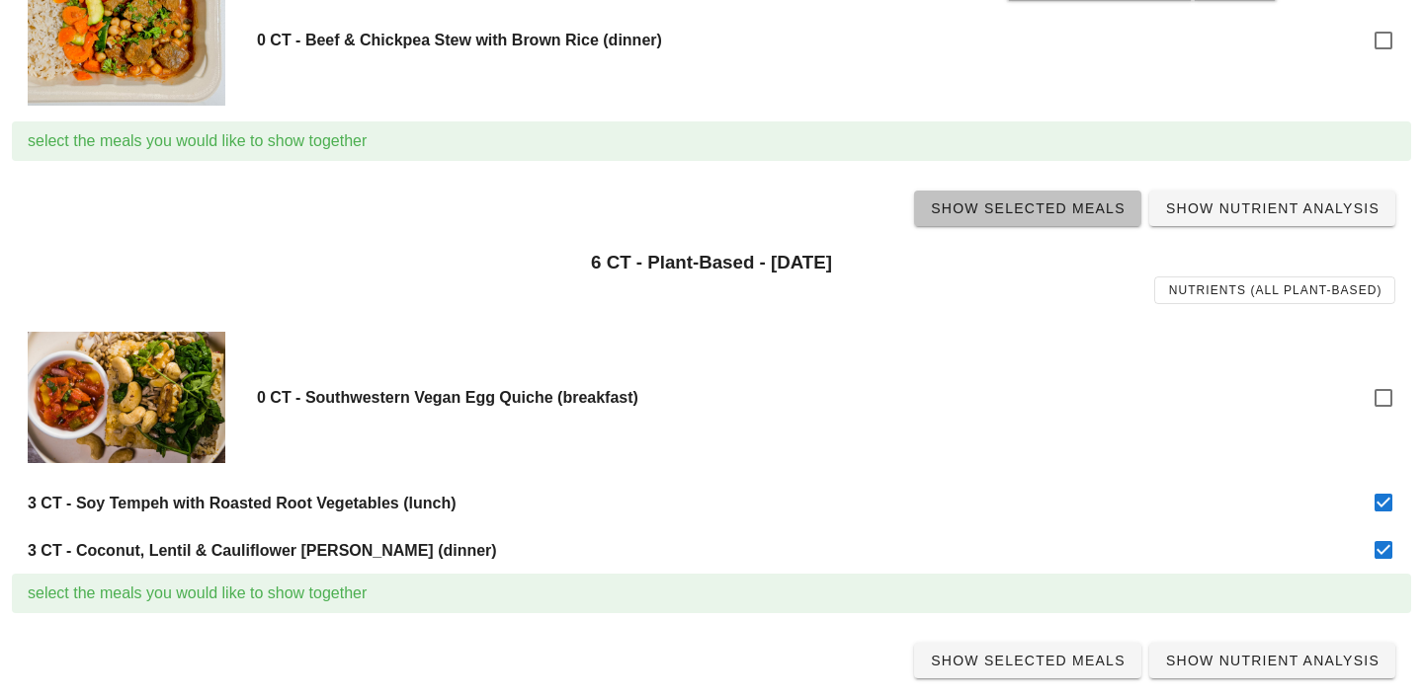
click at [1032, 210] on span "Show Selected Meals" at bounding box center [1028, 209] width 196 height 16
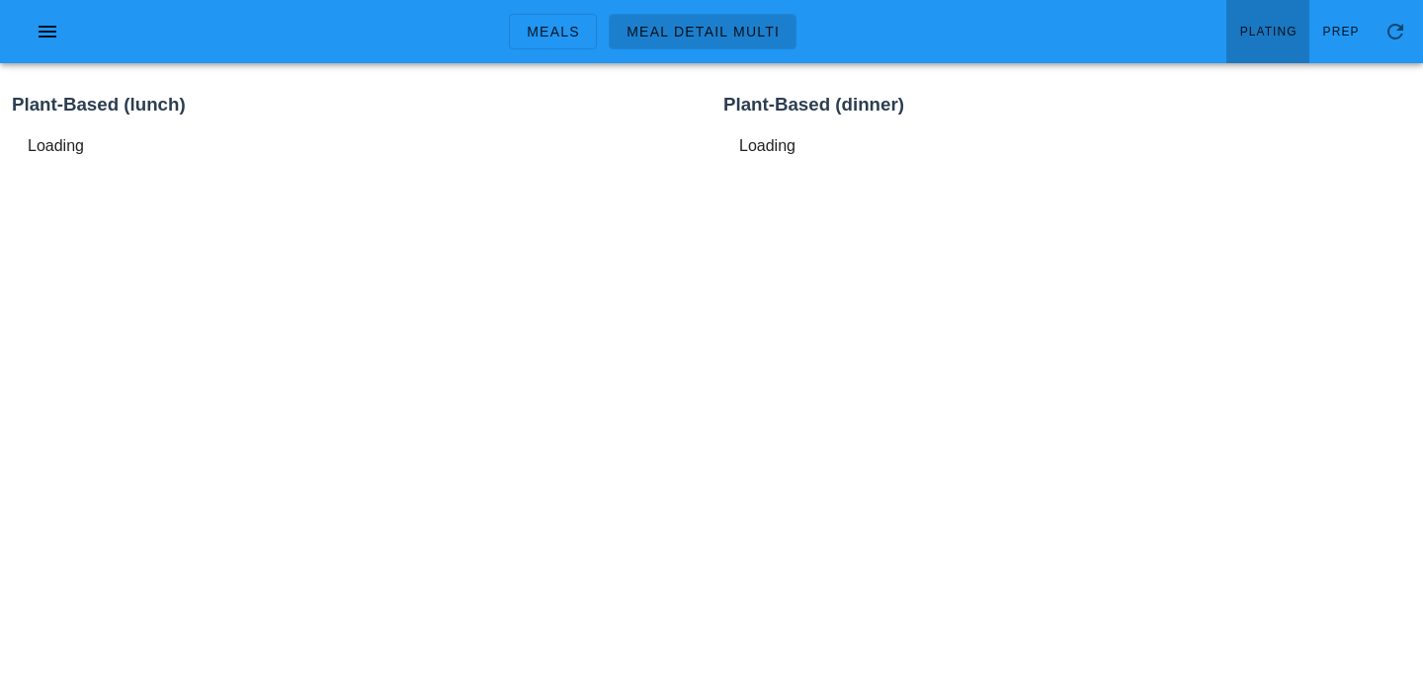
click at [1256, 34] on span "Plating" at bounding box center [1268, 32] width 58 height 14
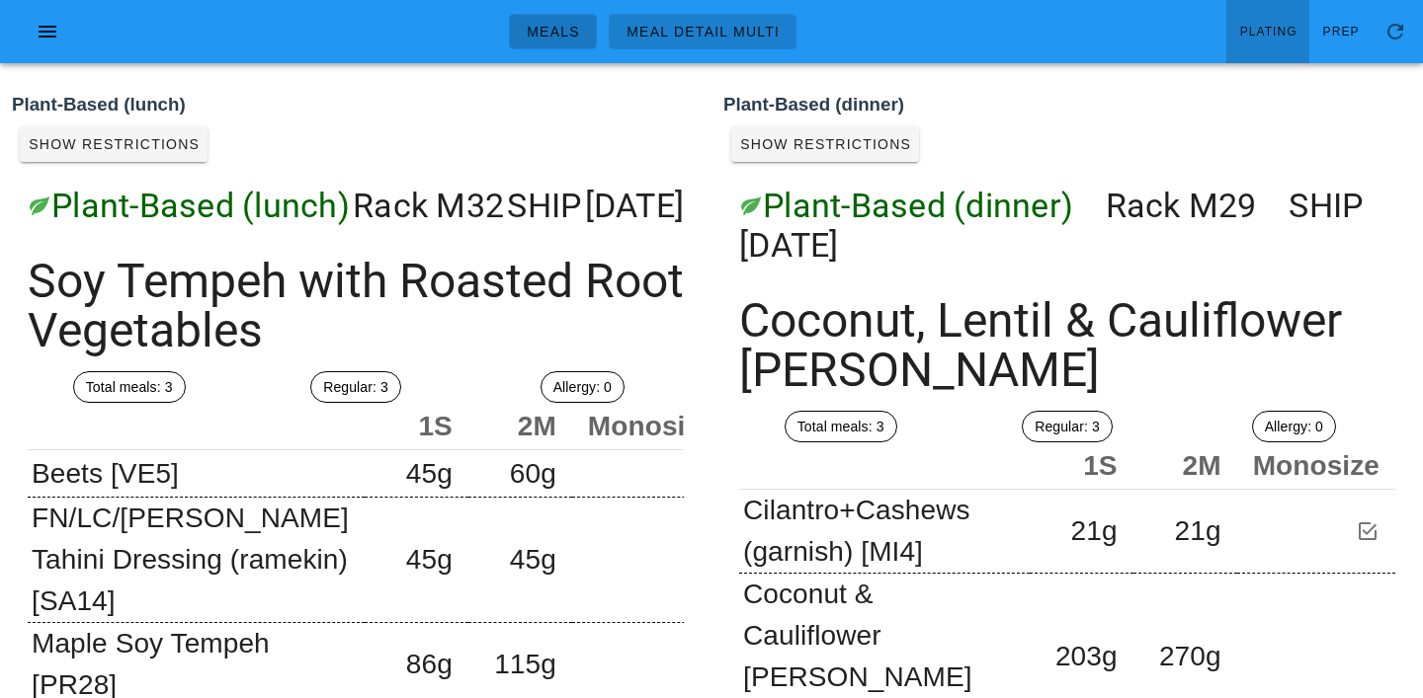
click at [559, 37] on span "Meals" at bounding box center [553, 32] width 54 height 16
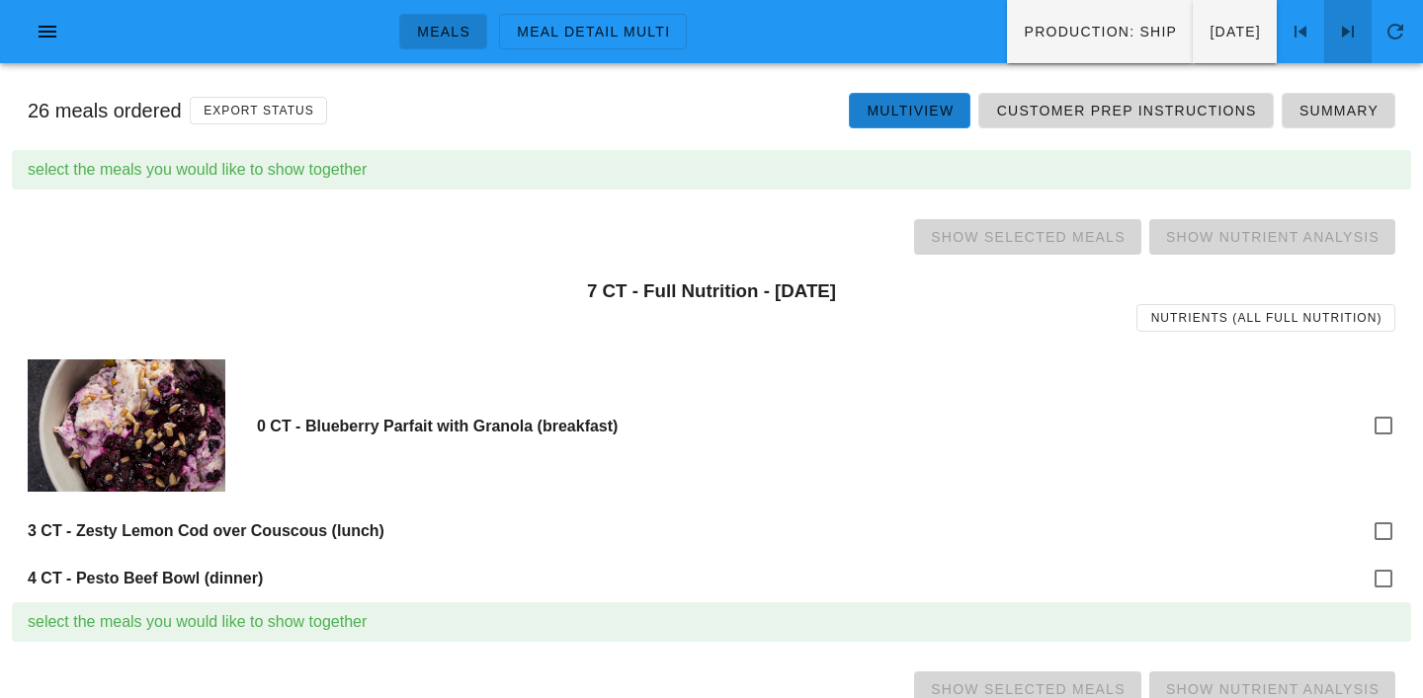
click at [1355, 37] on icon at bounding box center [1348, 32] width 24 height 24
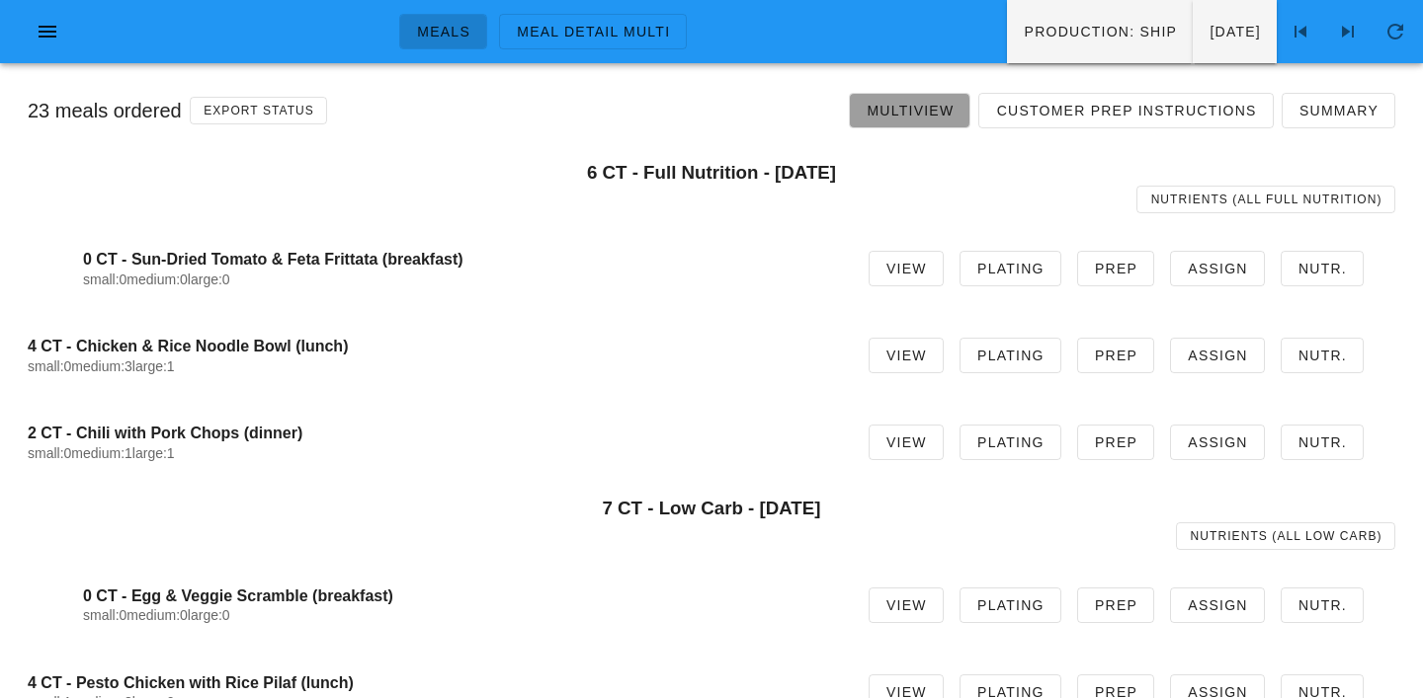
click at [914, 113] on span "Multiview" at bounding box center [909, 111] width 88 height 16
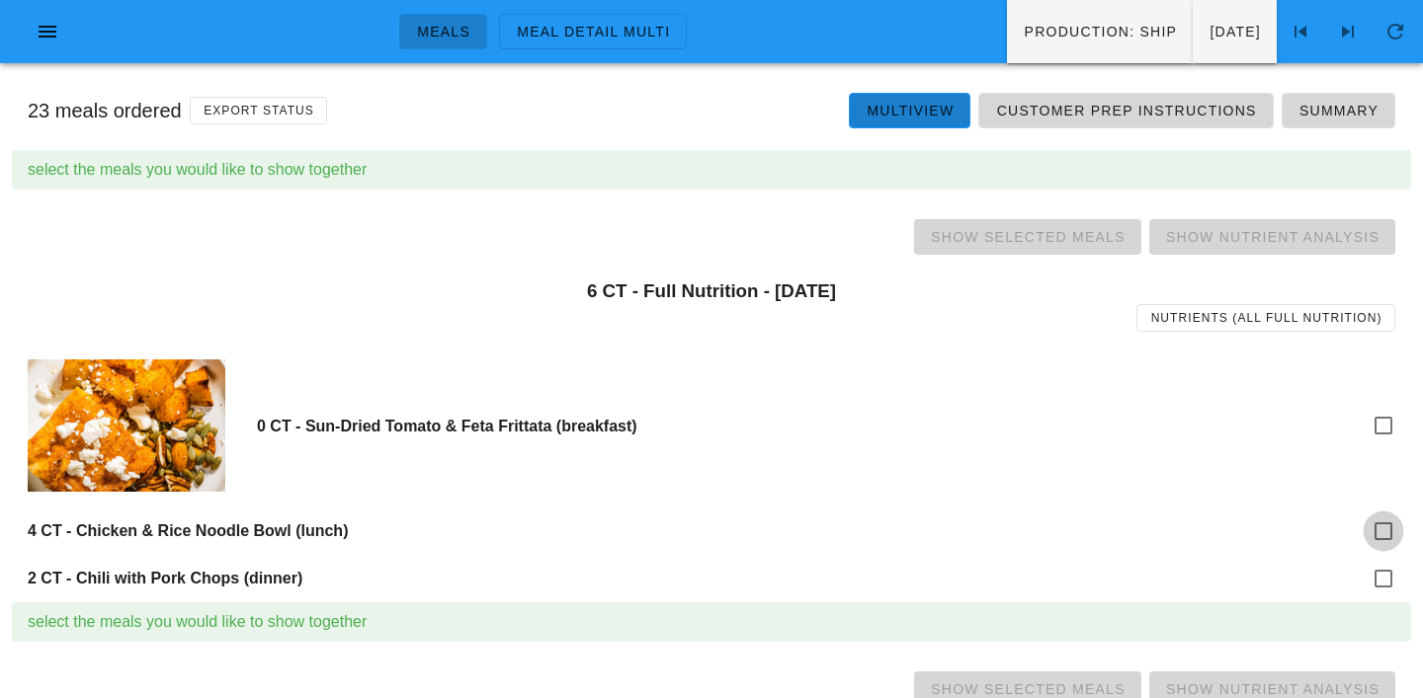
click at [1385, 539] on div at bounding box center [1383, 532] width 34 height 34
checkbox input "true"
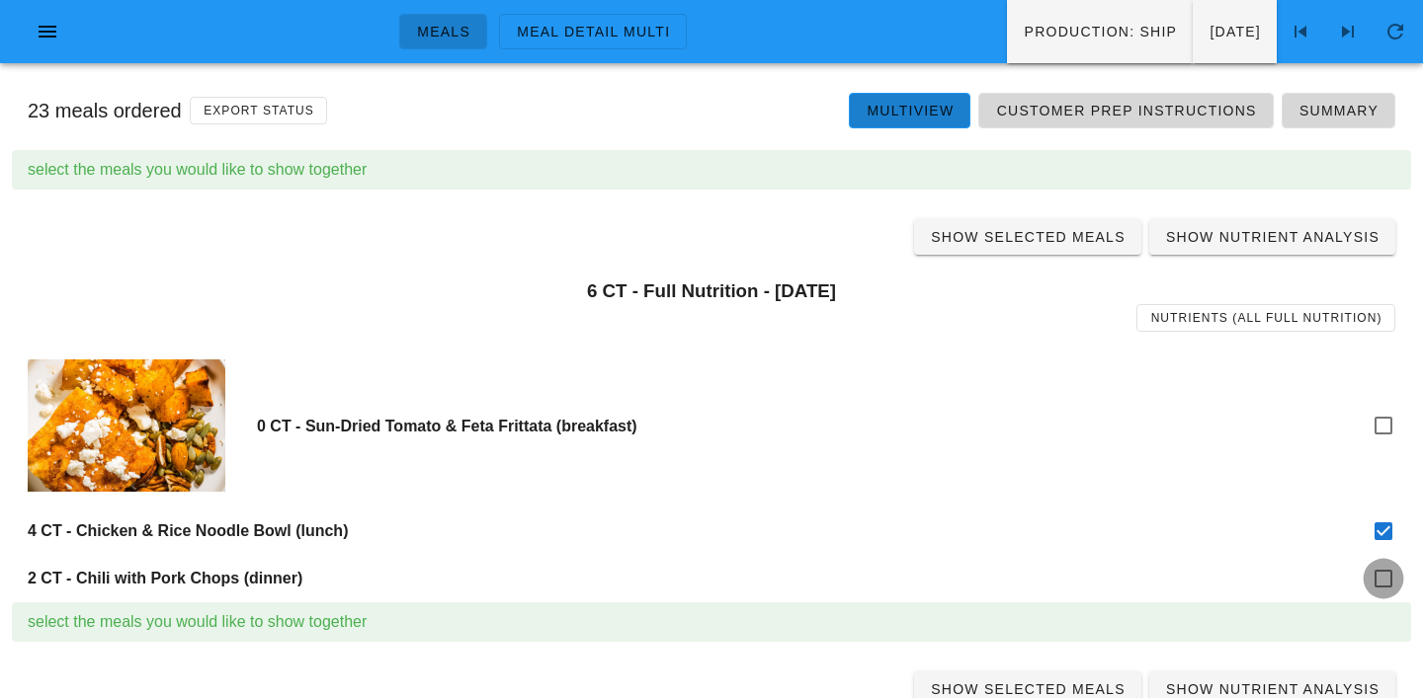
click at [1385, 576] on div at bounding box center [1383, 579] width 34 height 34
checkbox input "true"
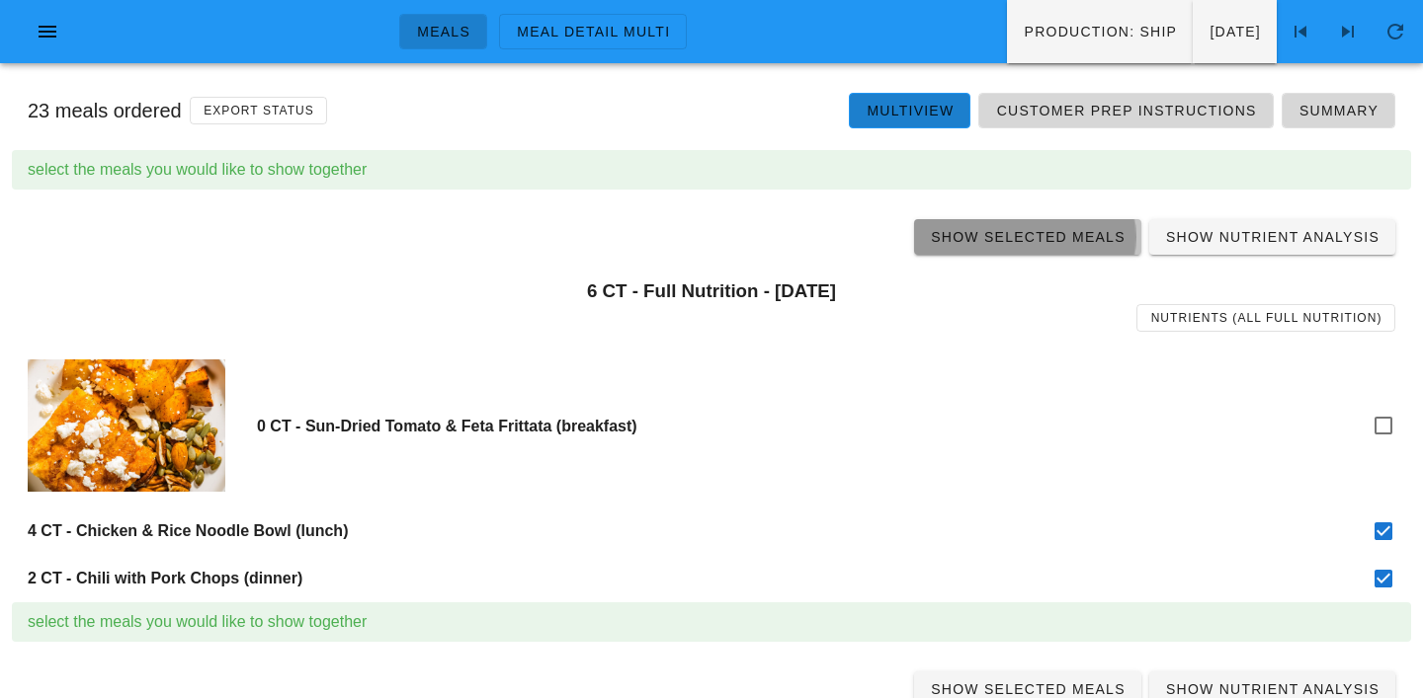
click at [1043, 235] on span "Show Selected Meals" at bounding box center [1028, 237] width 196 height 16
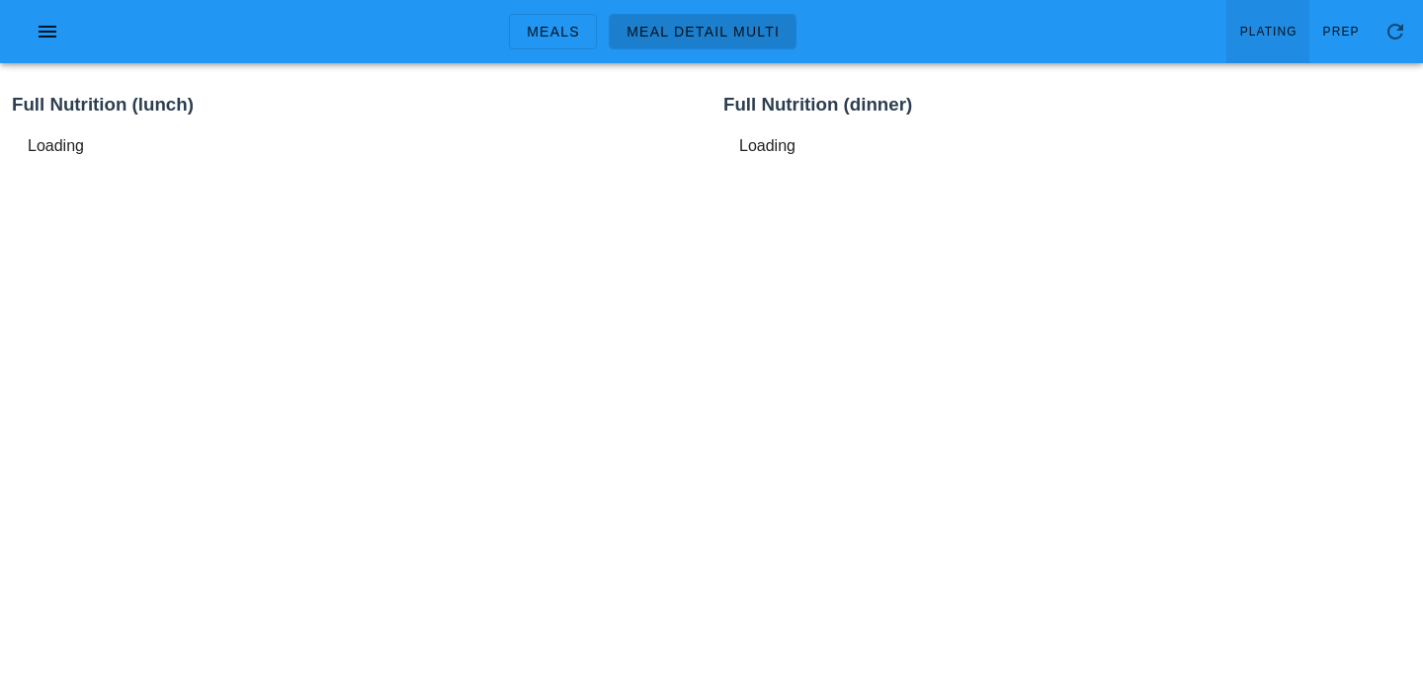
click at [1283, 33] on span "Plating" at bounding box center [1268, 32] width 58 height 14
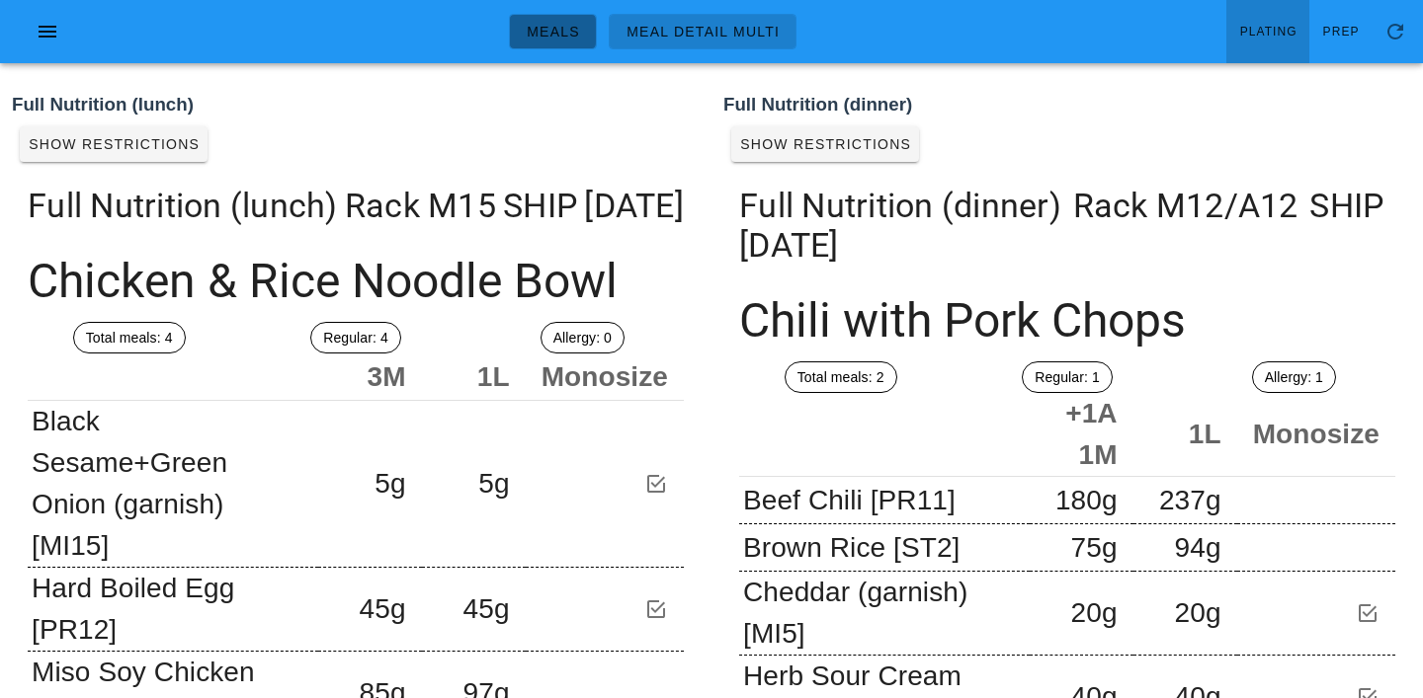
click at [547, 28] on span "Meals" at bounding box center [553, 32] width 54 height 16
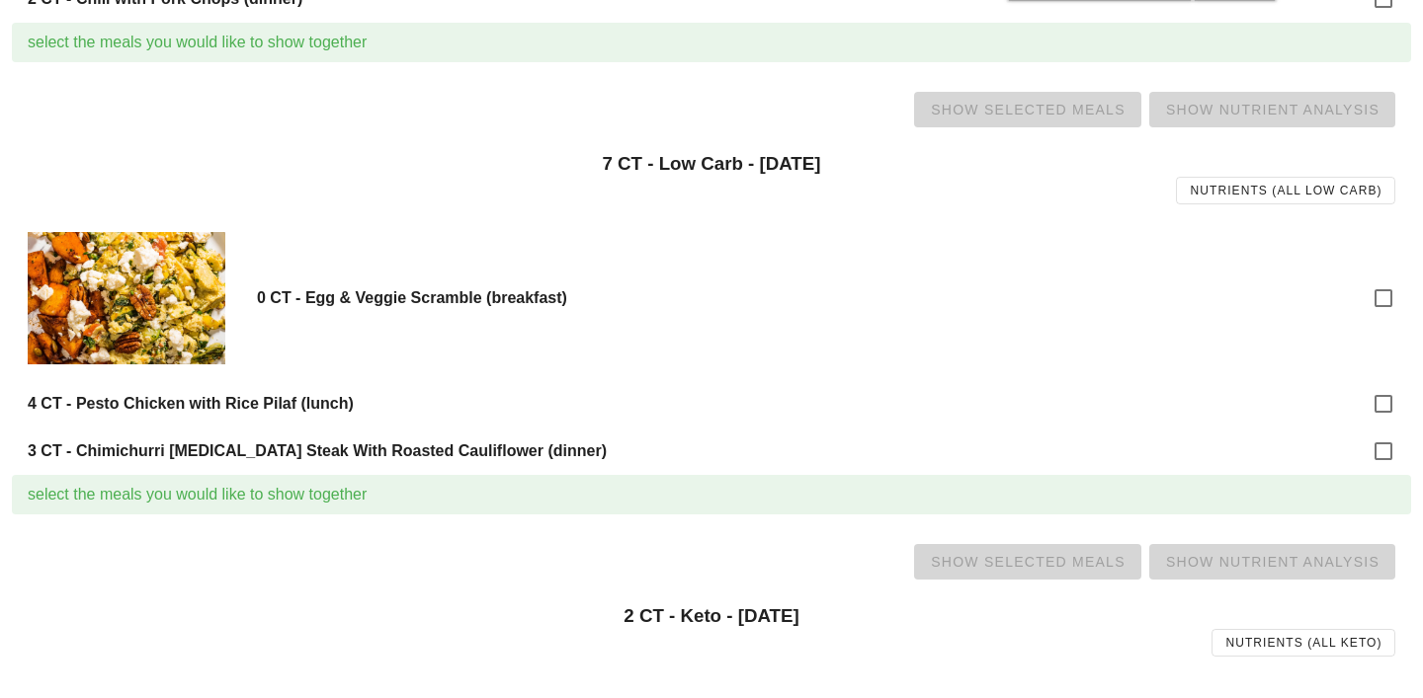
scroll to position [581, 0]
click at [1394, 402] on div at bounding box center [1383, 403] width 34 height 34
checkbox input "true"
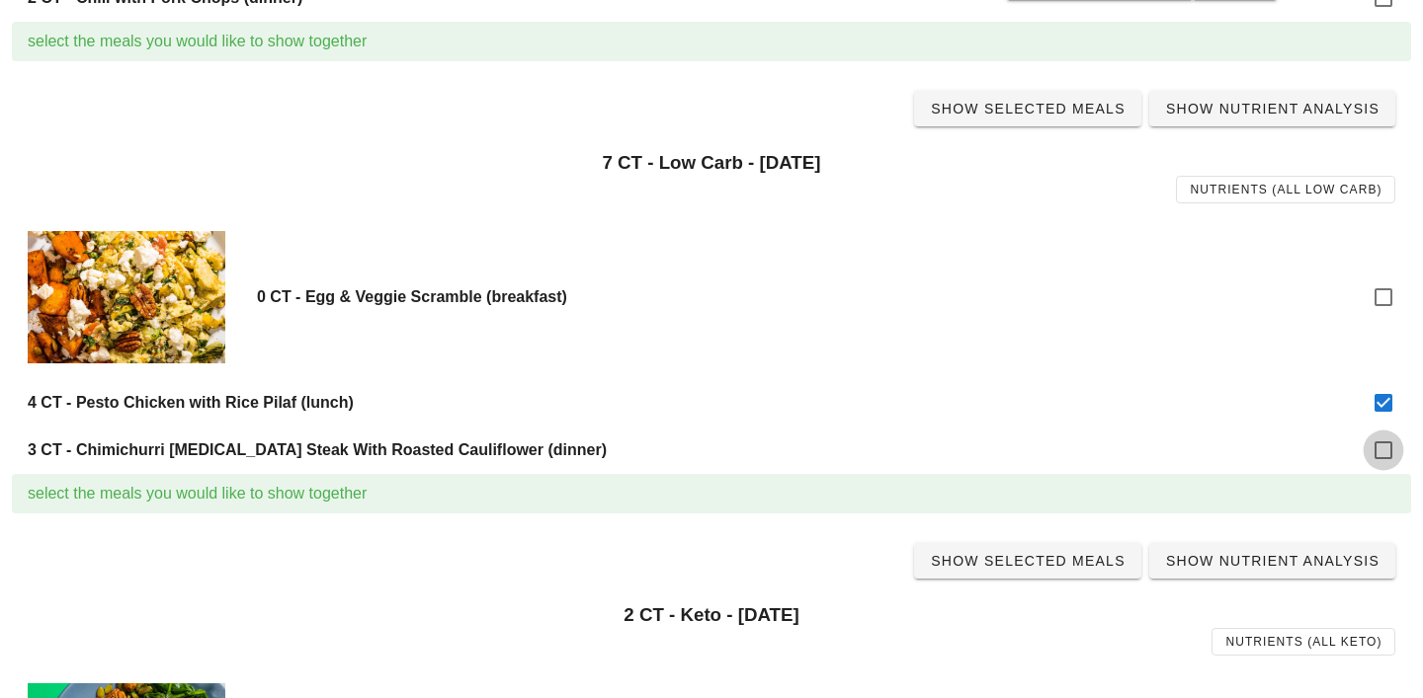
click at [1392, 449] on div at bounding box center [1383, 451] width 34 height 34
checkbox input "true"
click at [1047, 116] on span "Show Selected Meals" at bounding box center [1028, 109] width 196 height 16
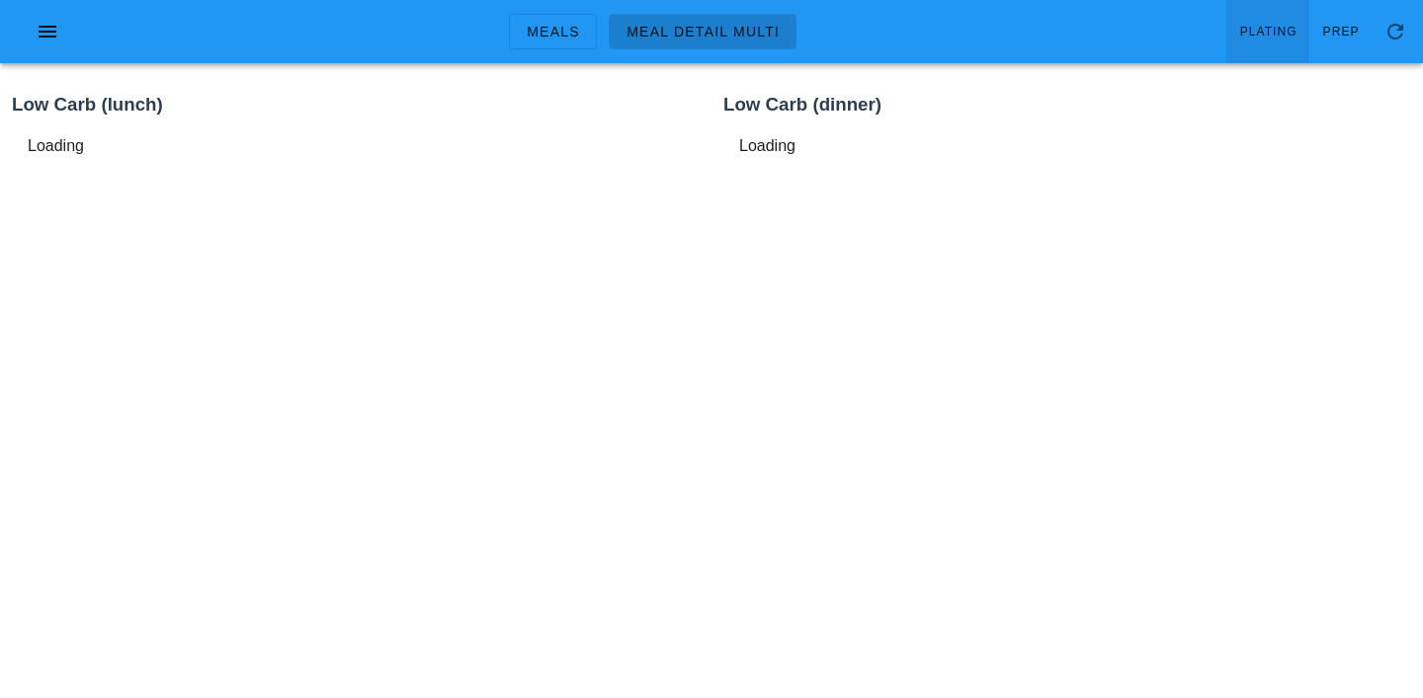
click at [1286, 17] on link "Plating" at bounding box center [1267, 31] width 83 height 63
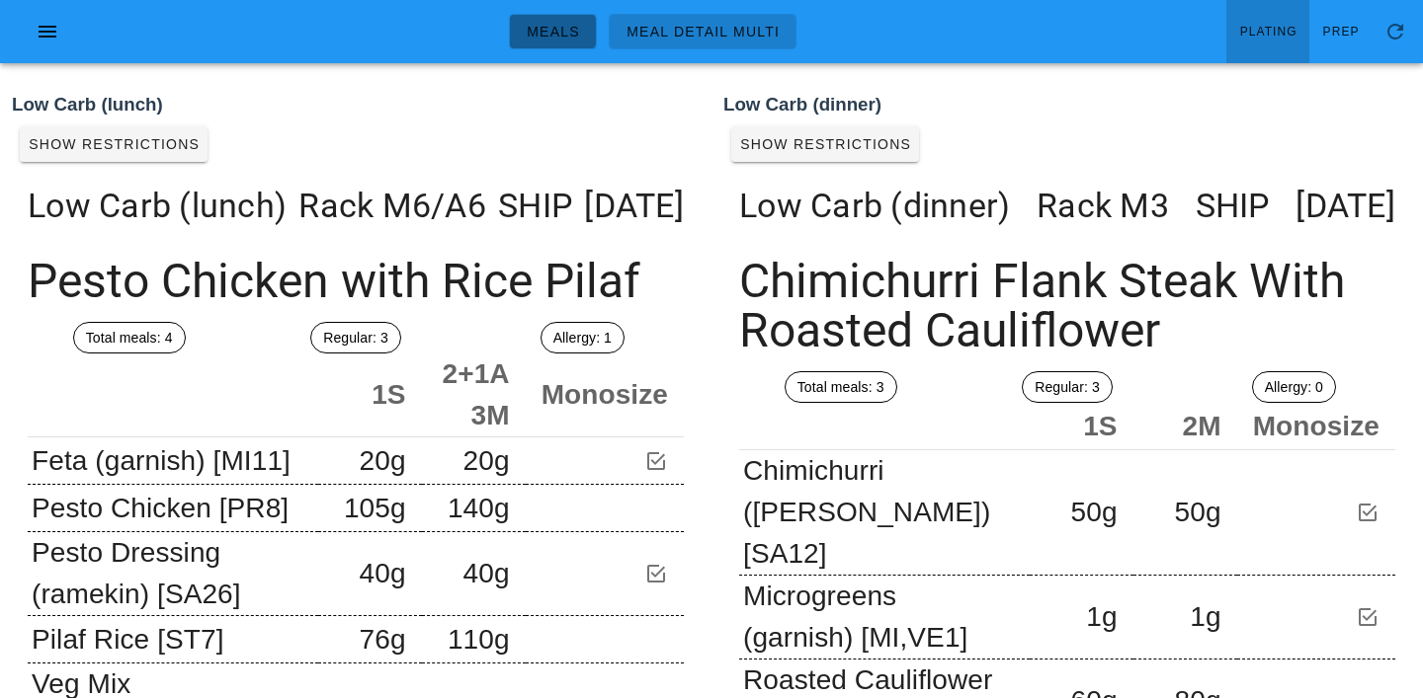
click at [580, 43] on link "Meals" at bounding box center [553, 32] width 88 height 36
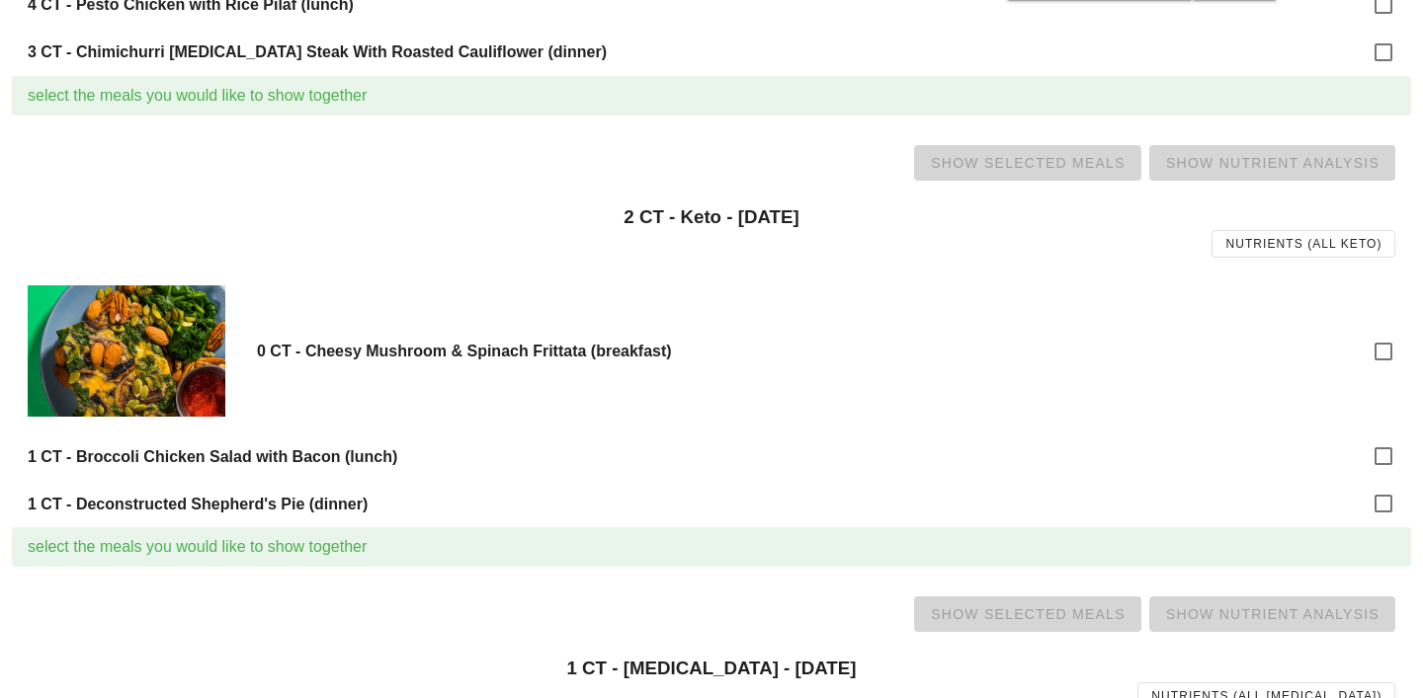
scroll to position [983, 0]
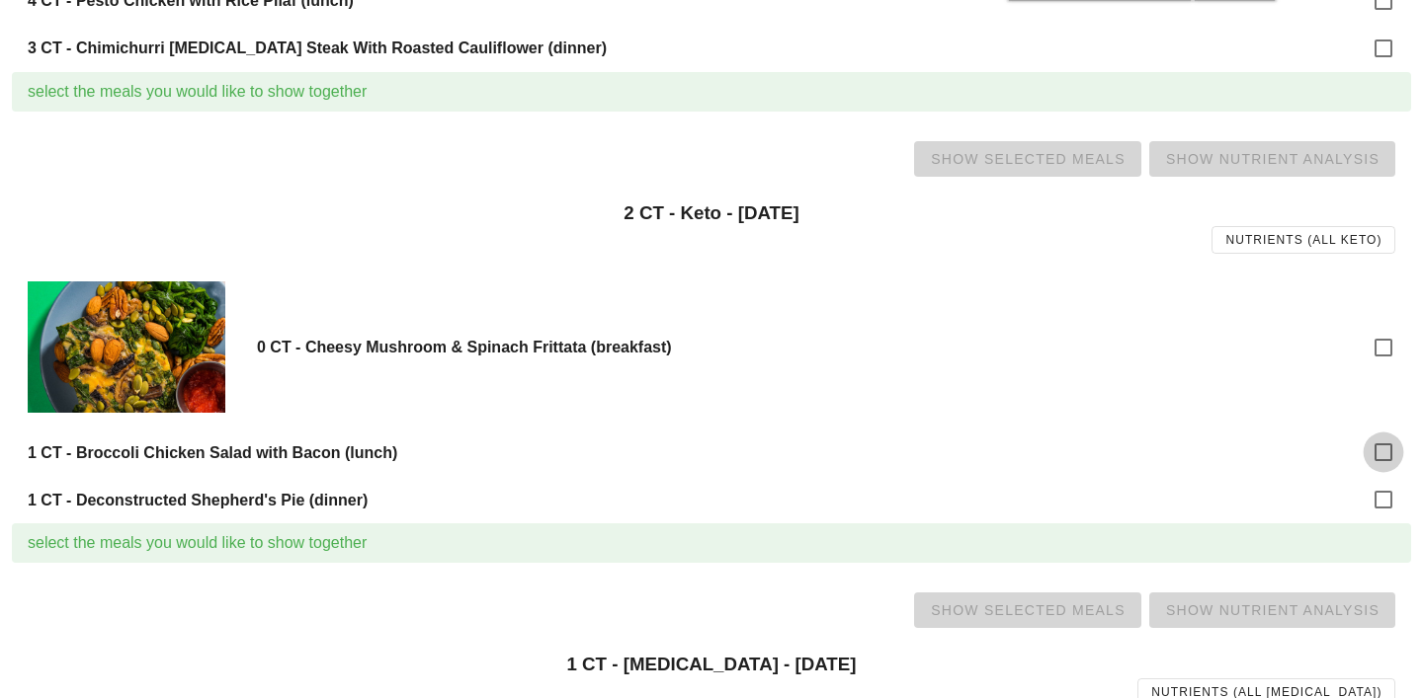
click at [1371, 448] on div at bounding box center [1383, 453] width 34 height 34
checkbox input "true"
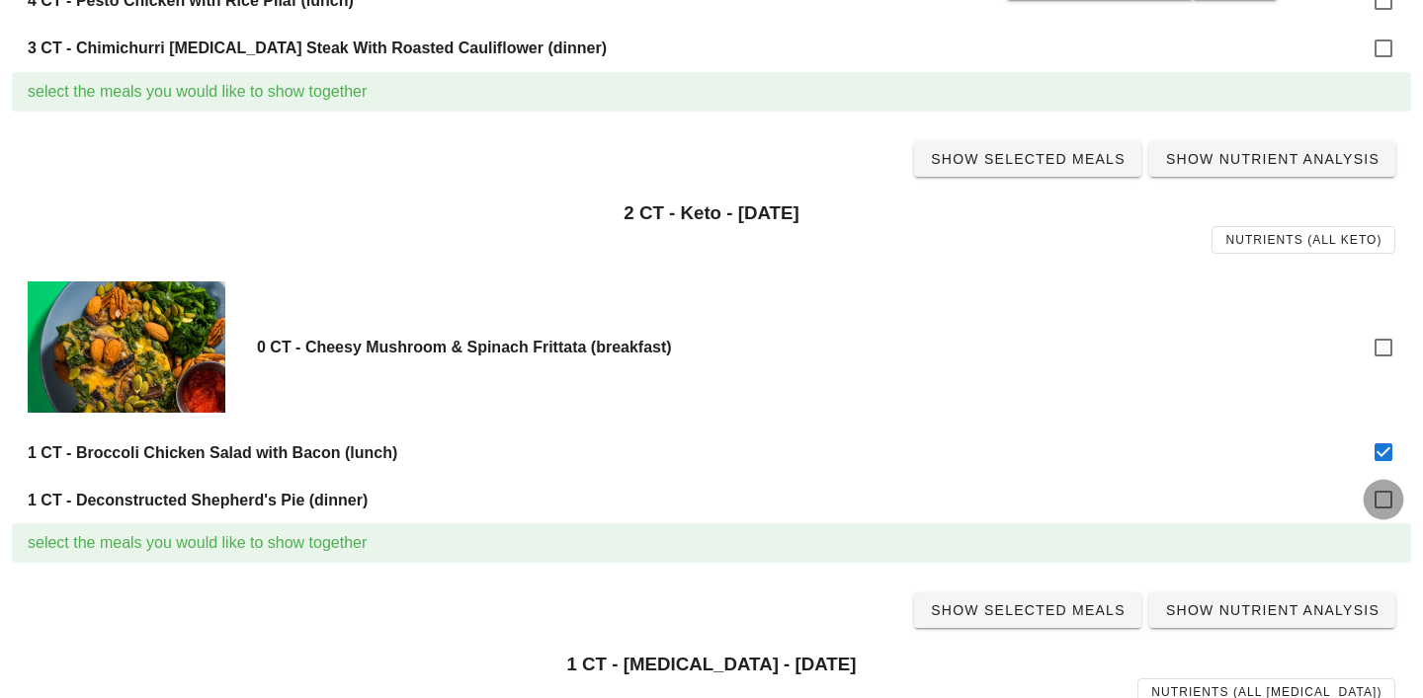
click at [1382, 493] on div at bounding box center [1383, 500] width 34 height 34
checkbox input "true"
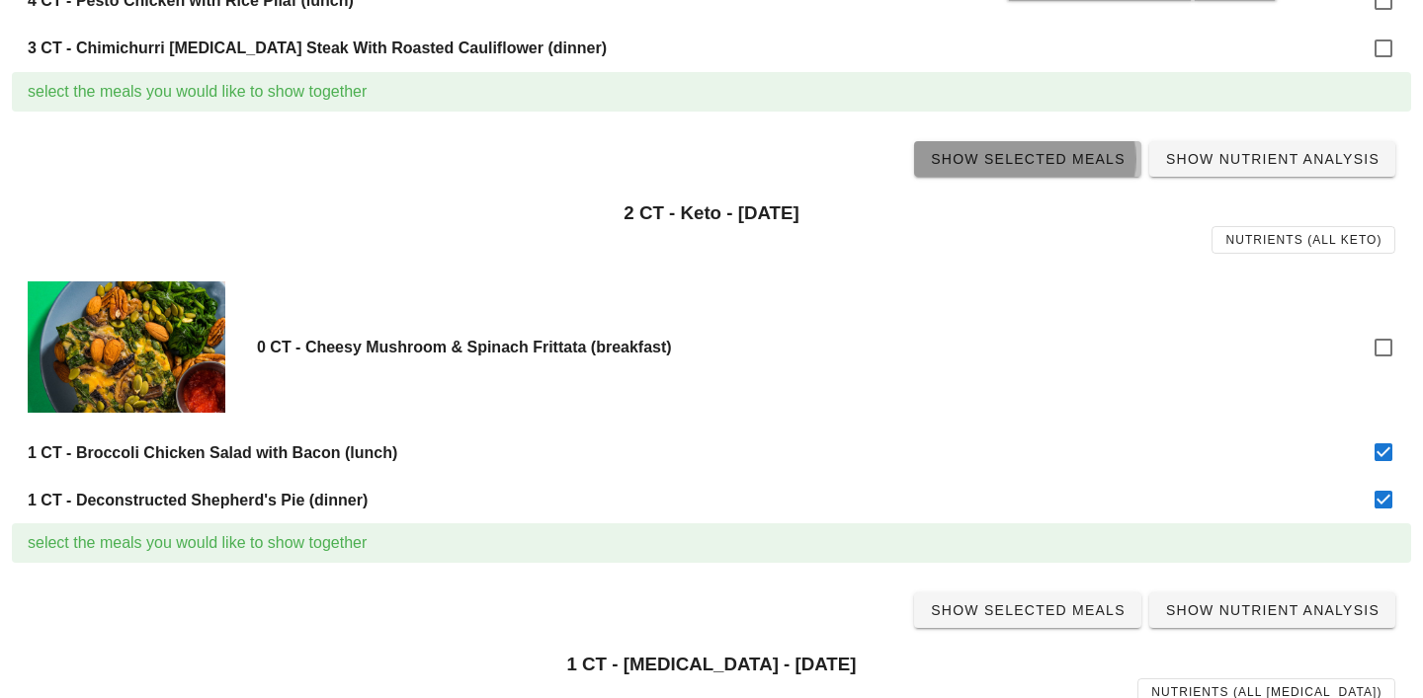
click at [1058, 168] on link "Show Selected Meals" at bounding box center [1027, 159] width 227 height 36
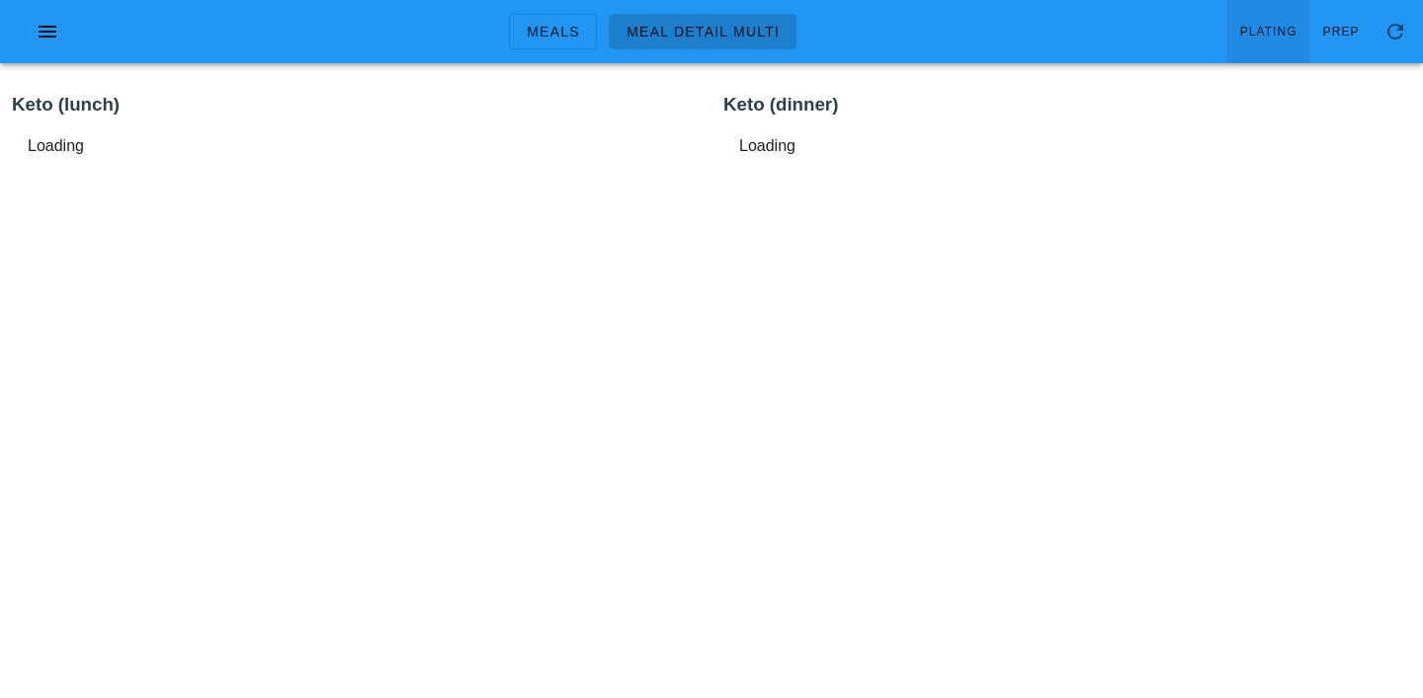
click at [1274, 41] on link "Plating" at bounding box center [1267, 31] width 83 height 63
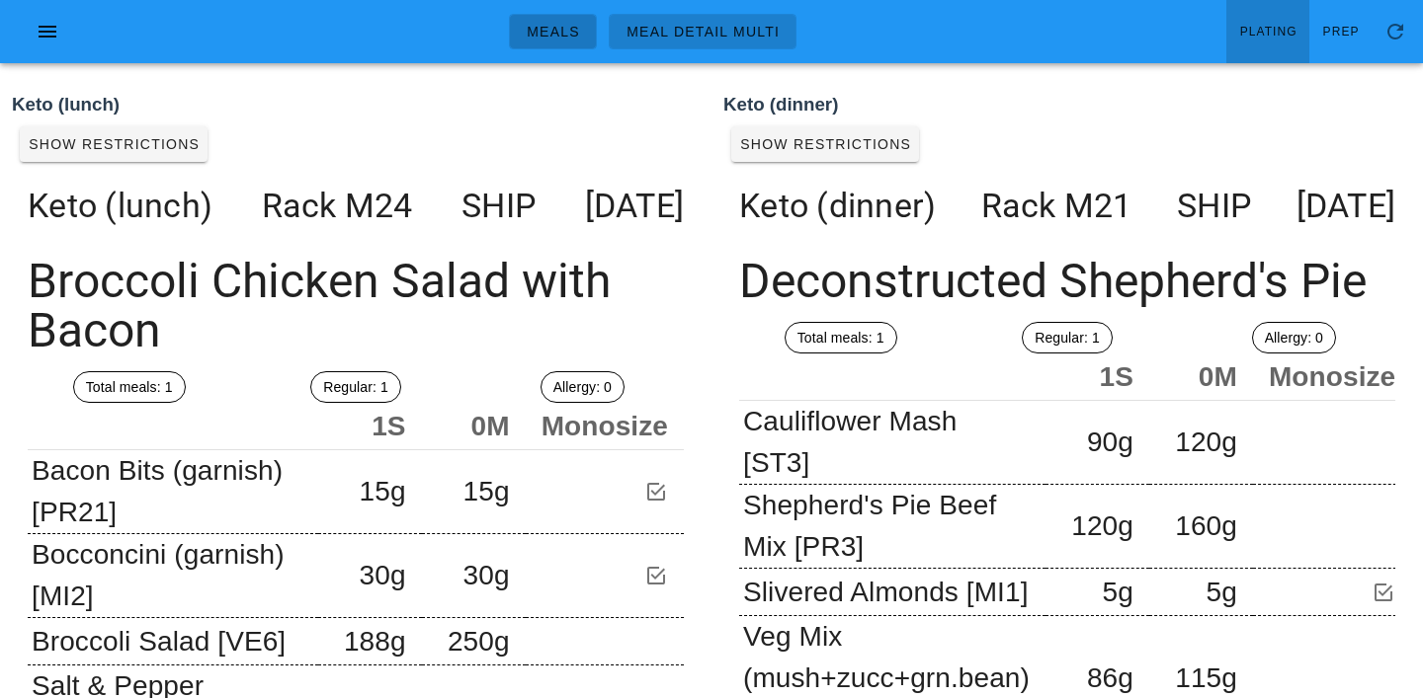
click at [554, 33] on span "Meals" at bounding box center [553, 32] width 54 height 16
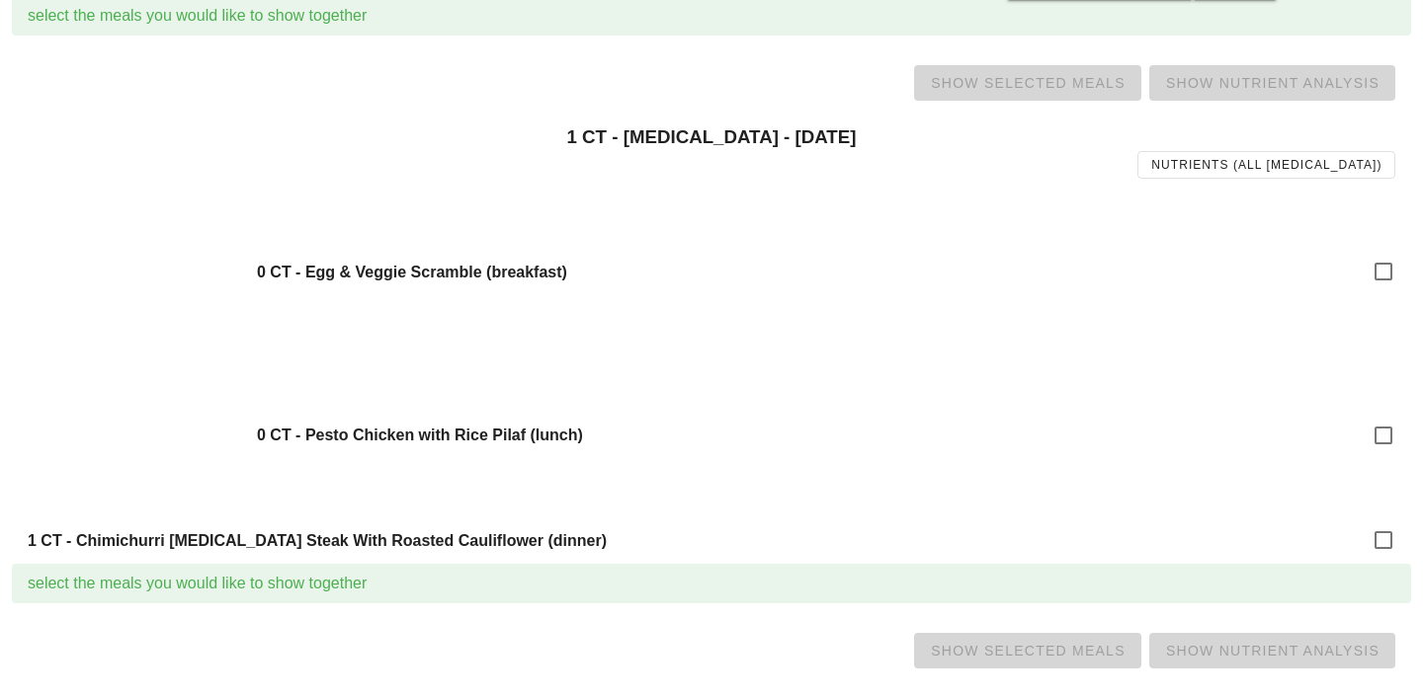
scroll to position [1547, 0]
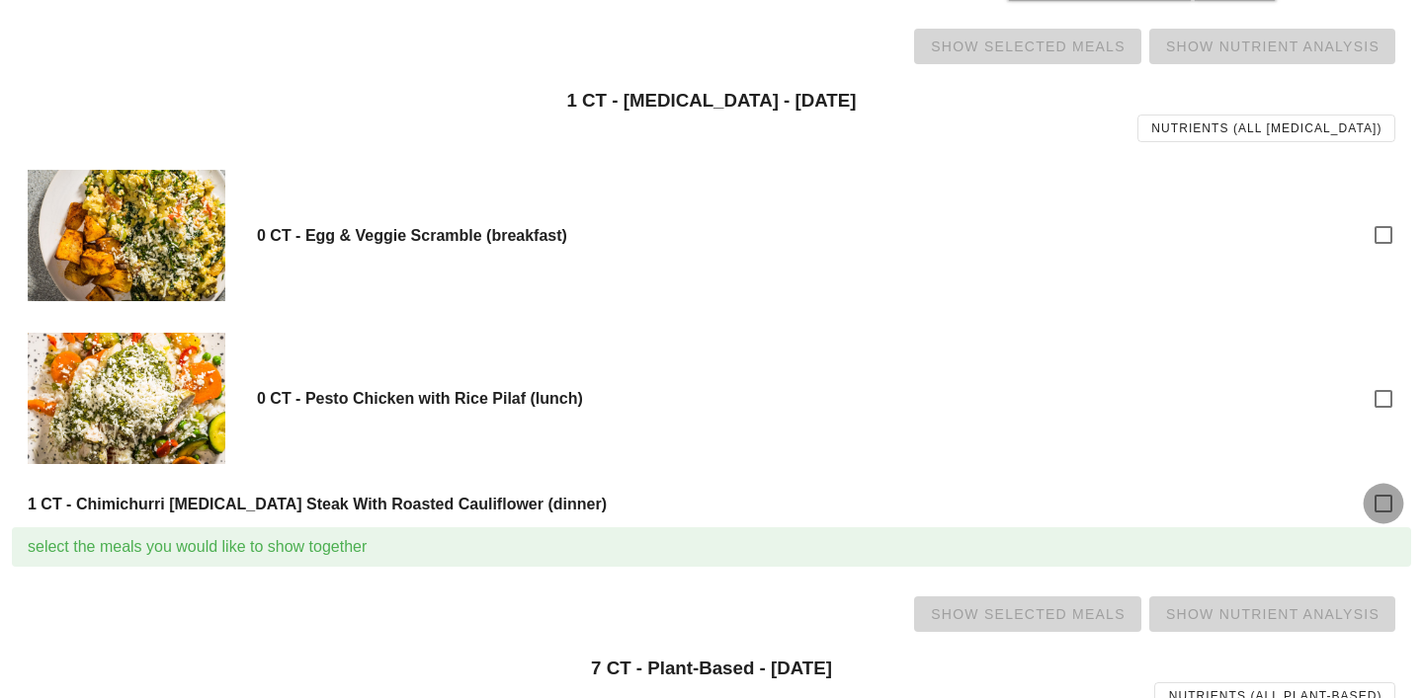
click at [1398, 510] on div at bounding box center [1383, 504] width 34 height 34
checkbox input "true"
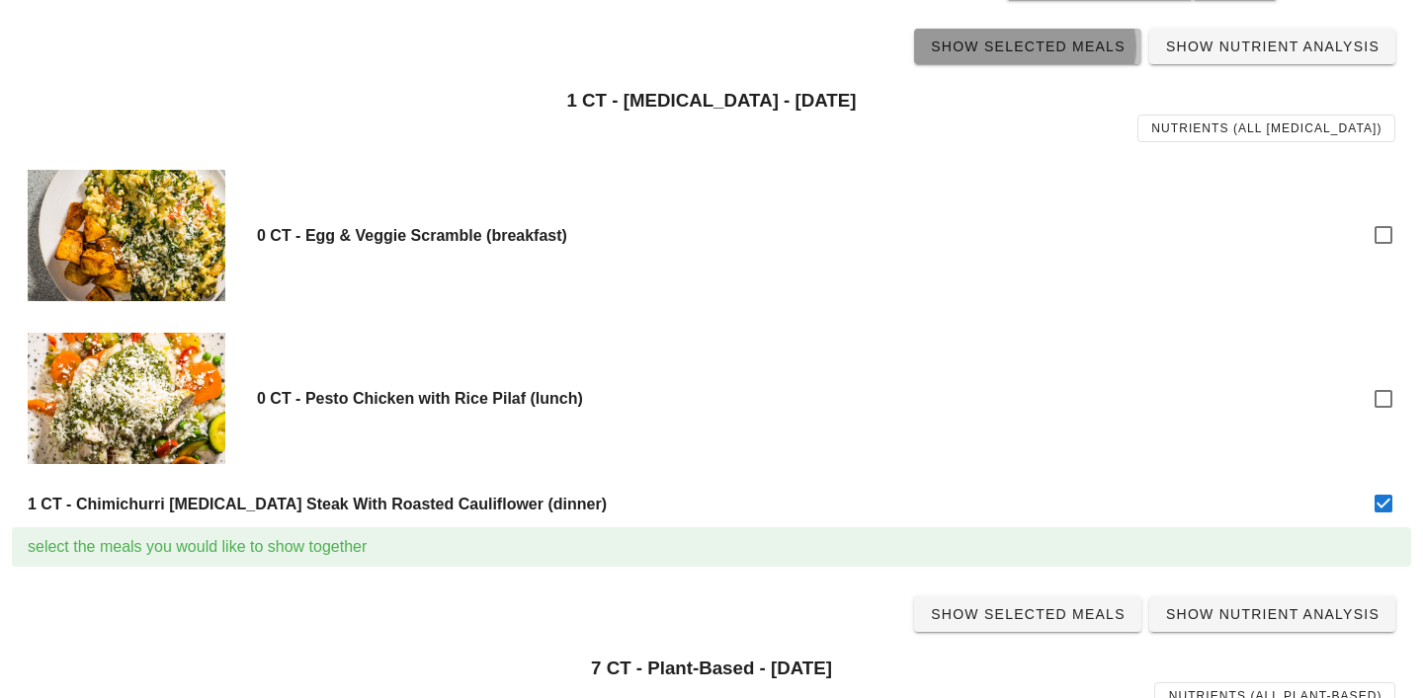
click at [1065, 60] on link "Show Selected Meals" at bounding box center [1027, 47] width 227 height 36
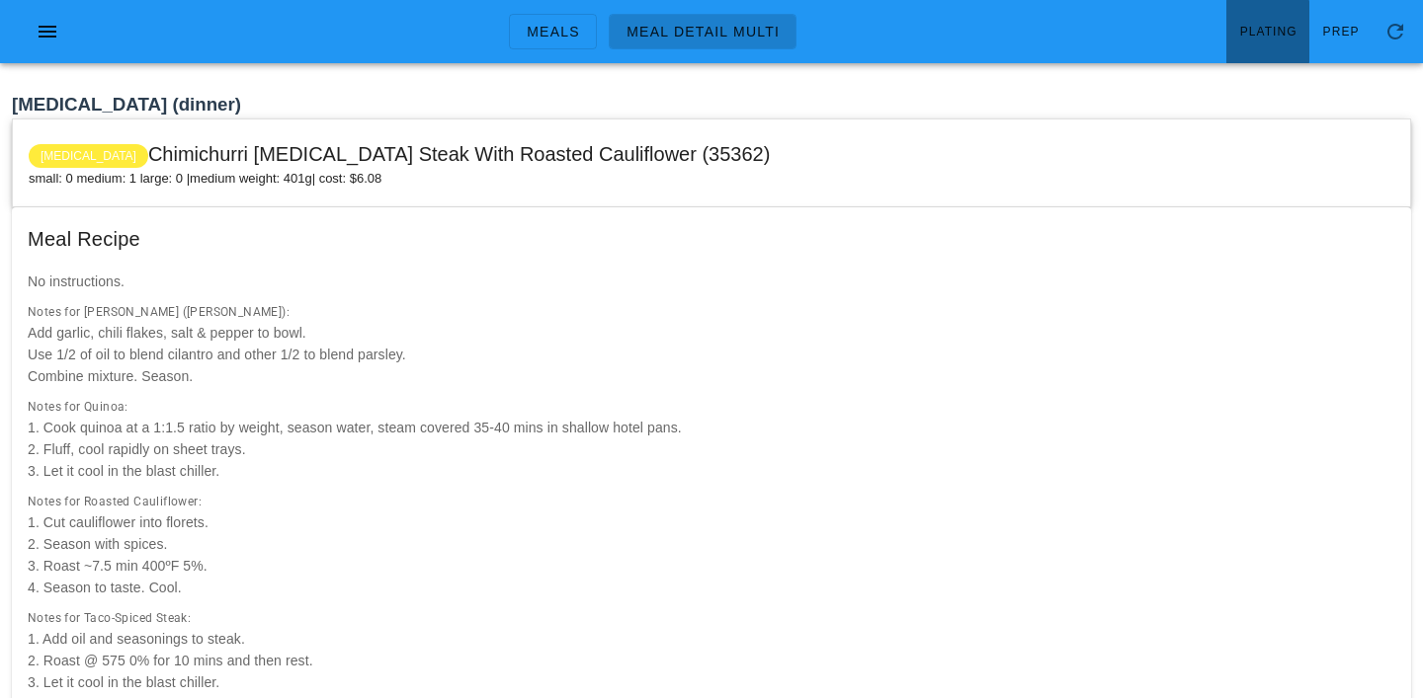
click at [1286, 44] on link "Plating" at bounding box center [1267, 31] width 83 height 63
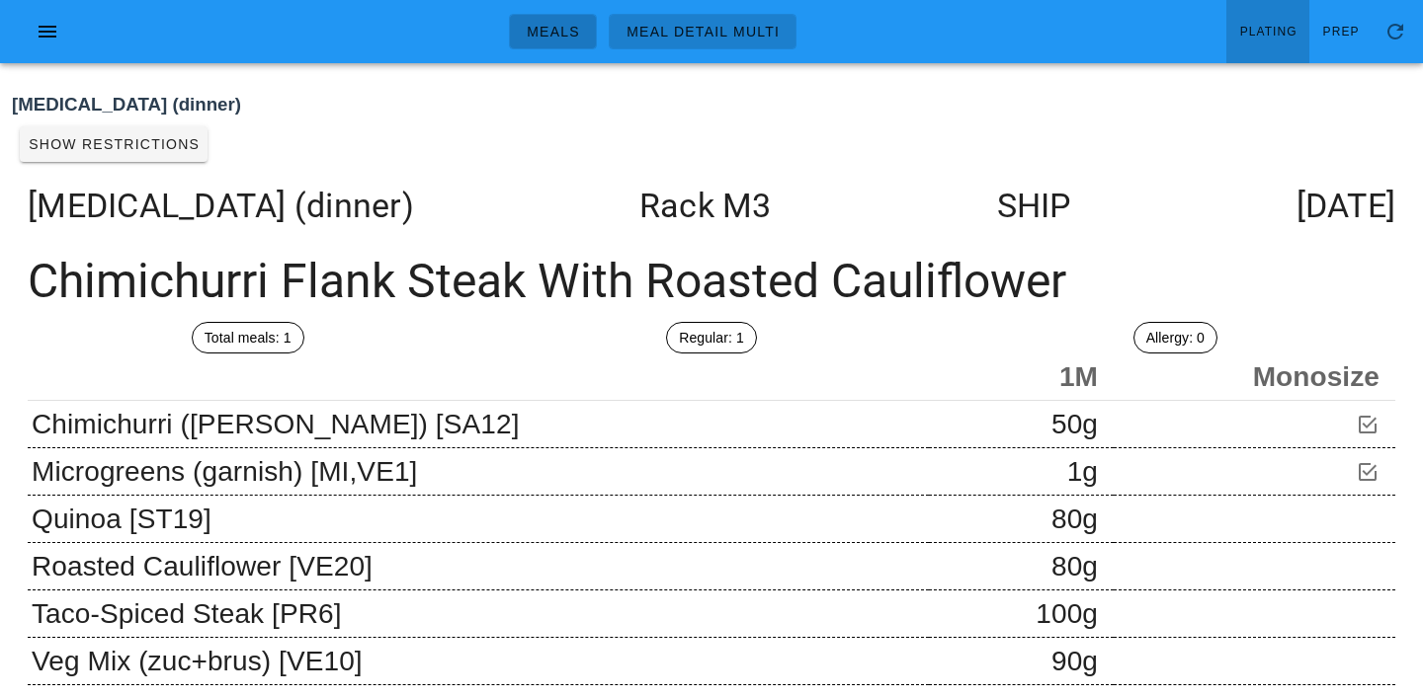
click at [554, 32] on span "Meals" at bounding box center [553, 32] width 54 height 16
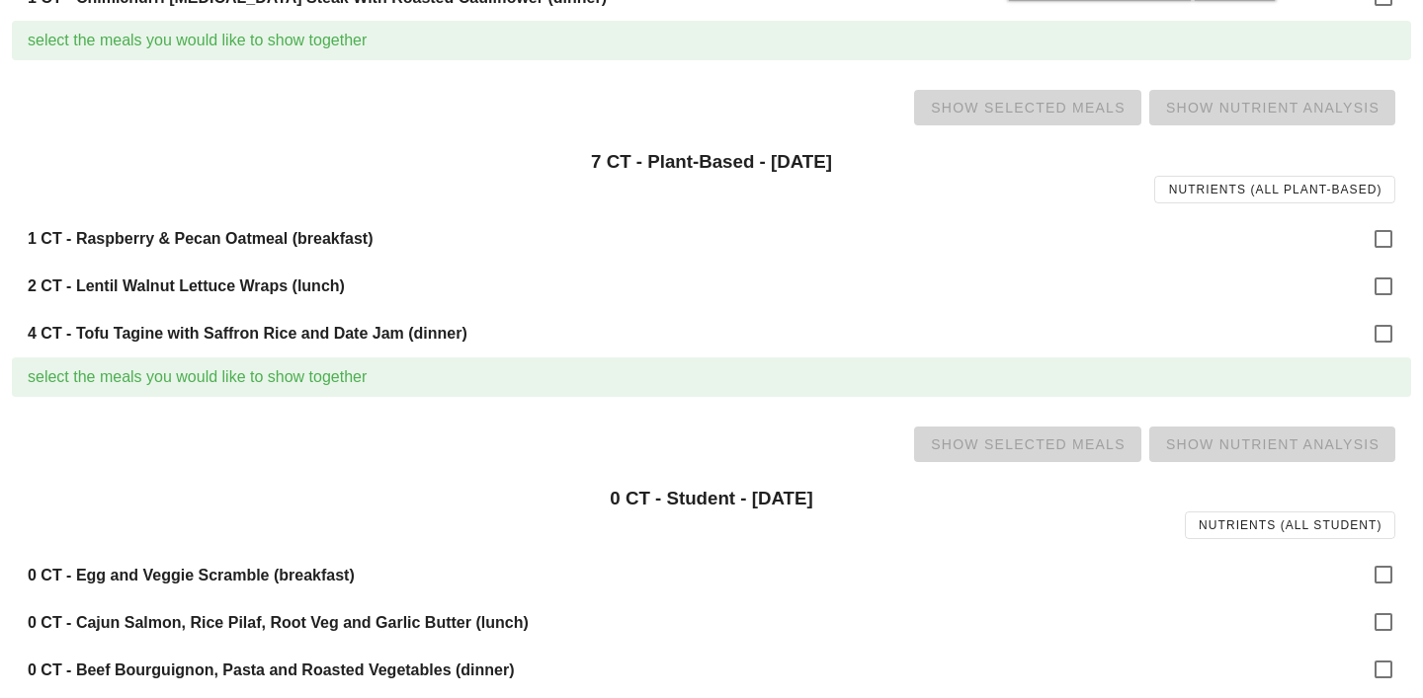
scroll to position [2069, 0]
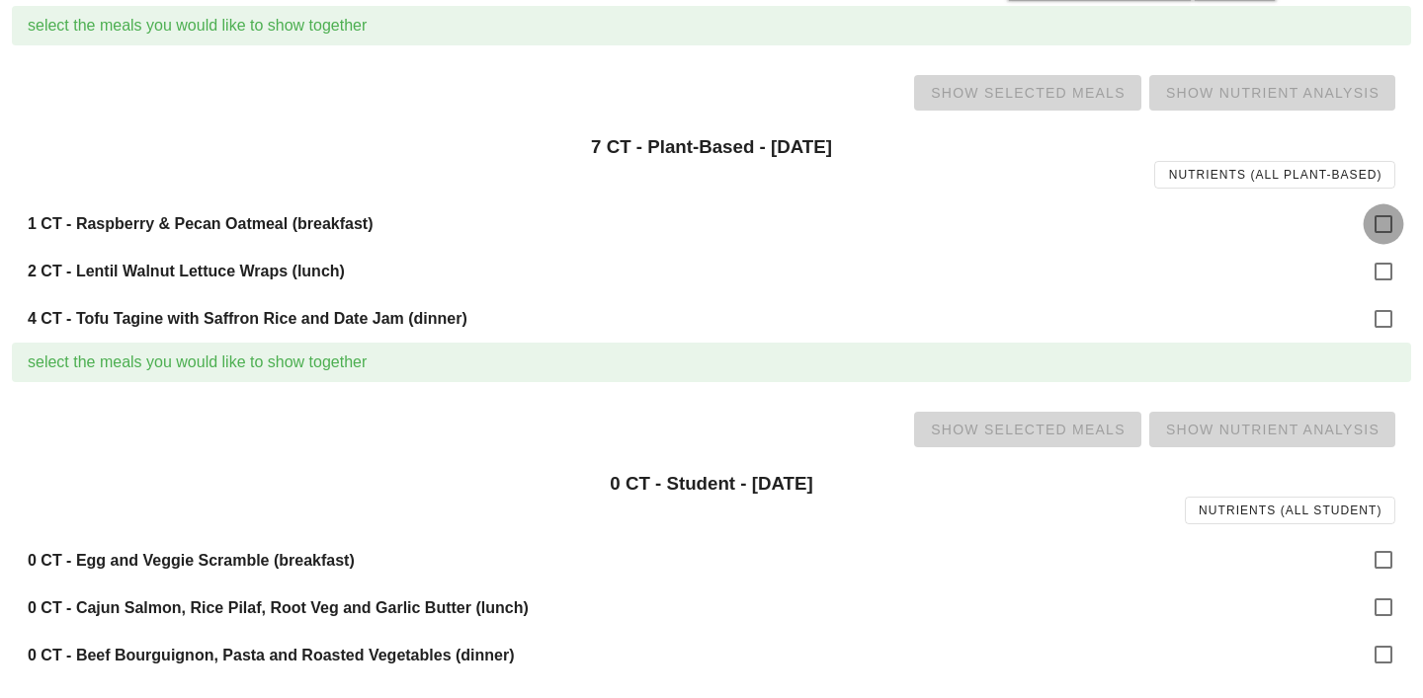
click at [1386, 226] on div at bounding box center [1383, 224] width 34 height 34
checkbox input "true"
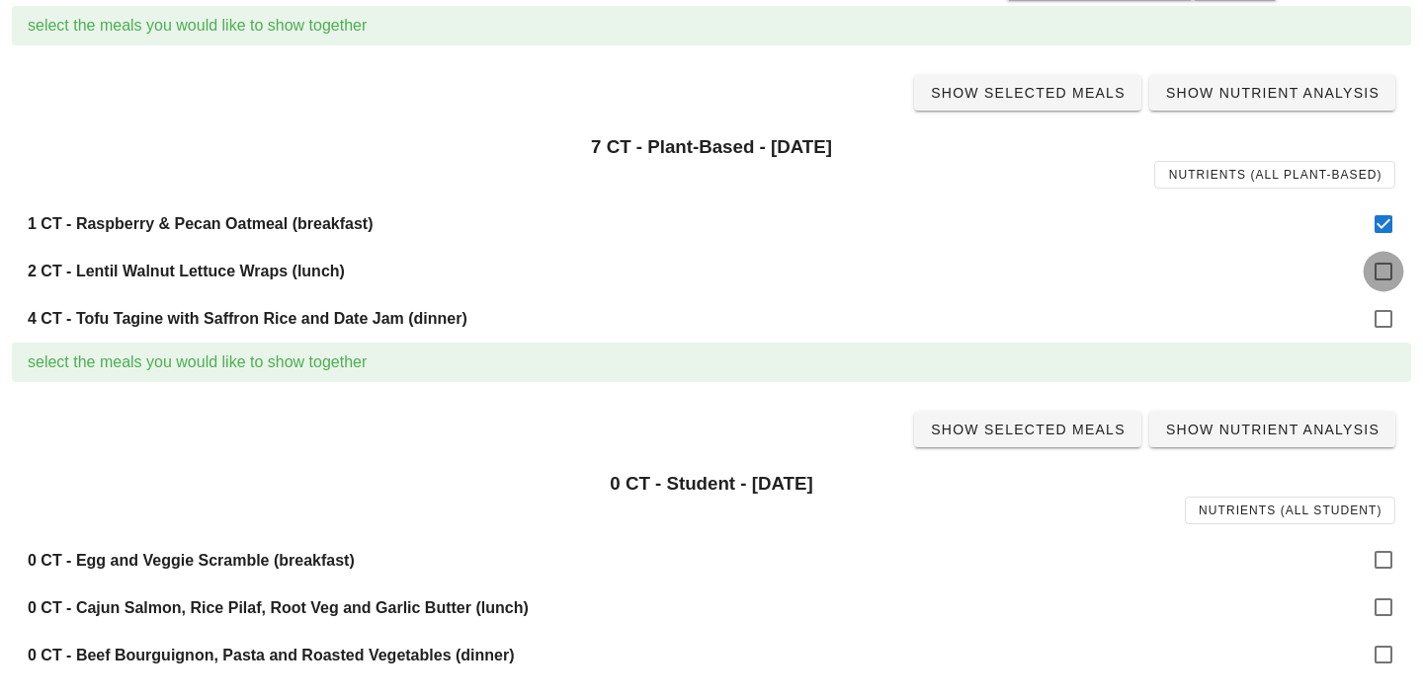
click at [1385, 277] on div at bounding box center [1383, 272] width 34 height 34
checkbox input "true"
click at [1381, 308] on div at bounding box center [1383, 319] width 34 height 34
checkbox input "true"
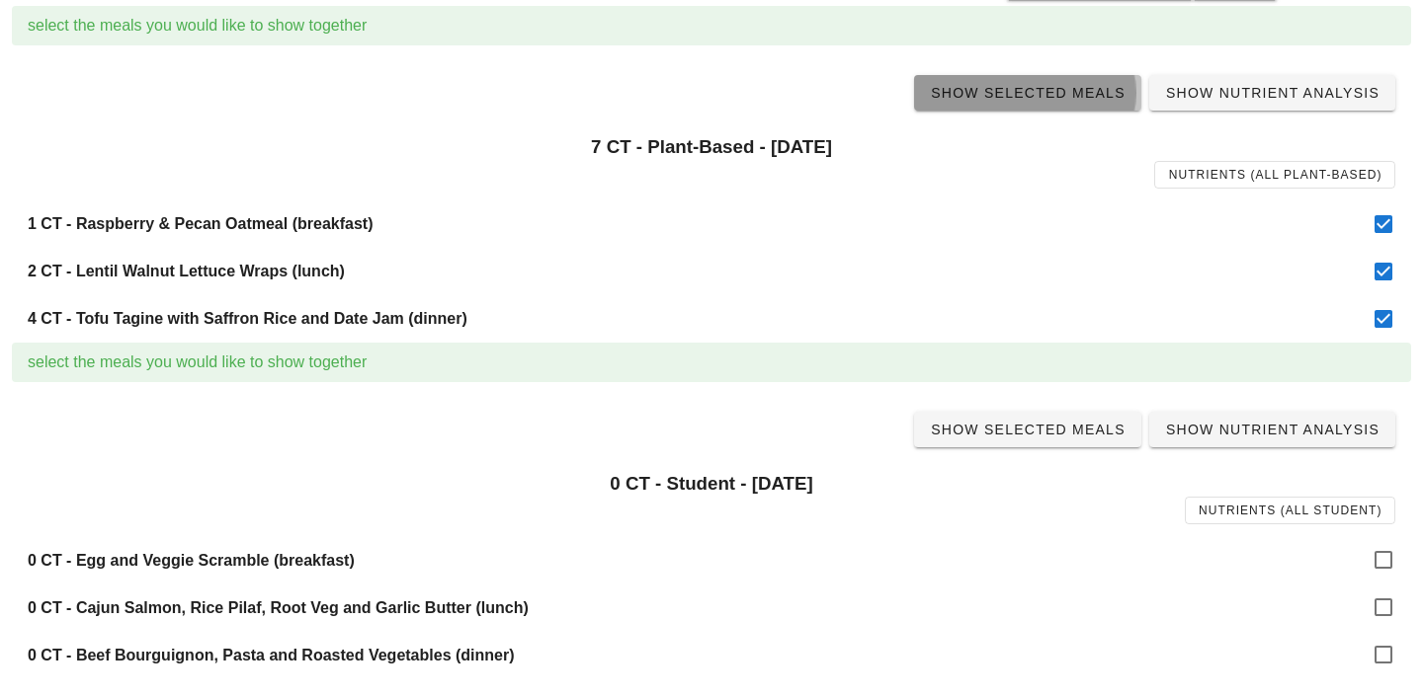
click at [1048, 96] on span "Show Selected Meals" at bounding box center [1028, 93] width 196 height 16
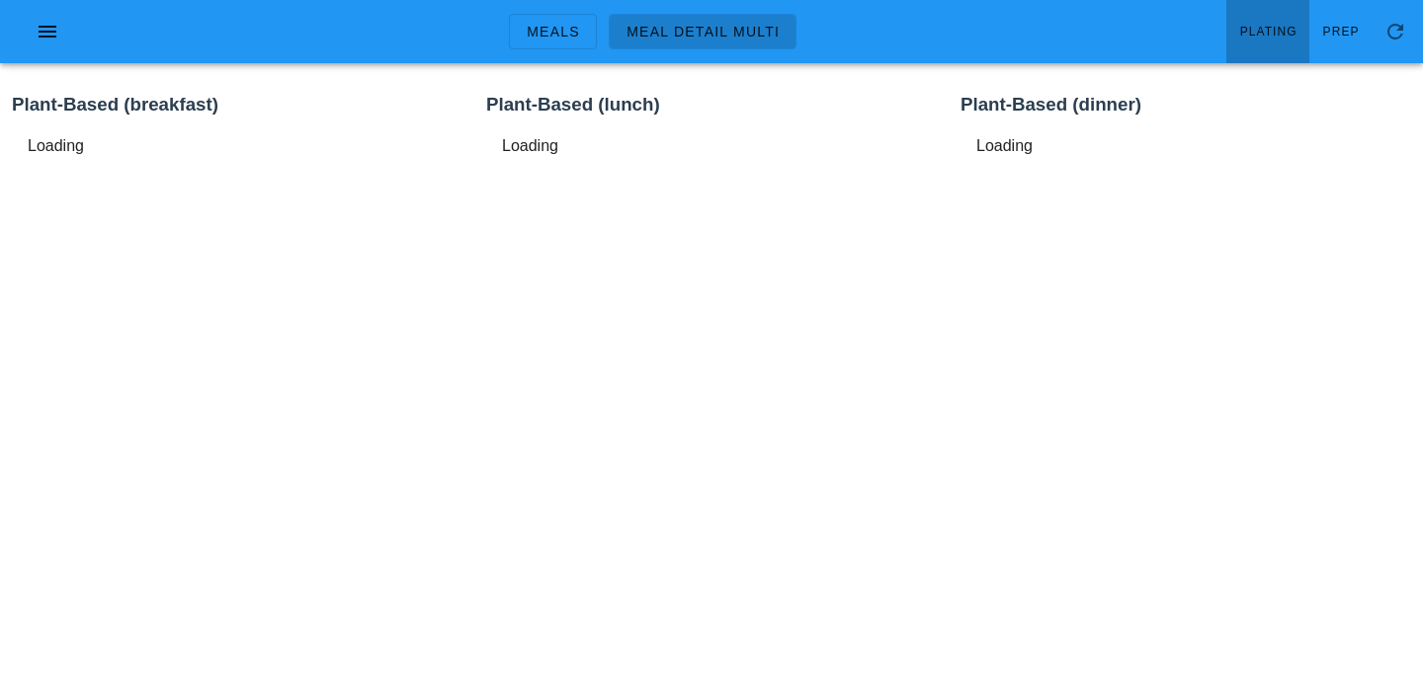
click at [1271, 25] on span "Plating" at bounding box center [1268, 32] width 58 height 14
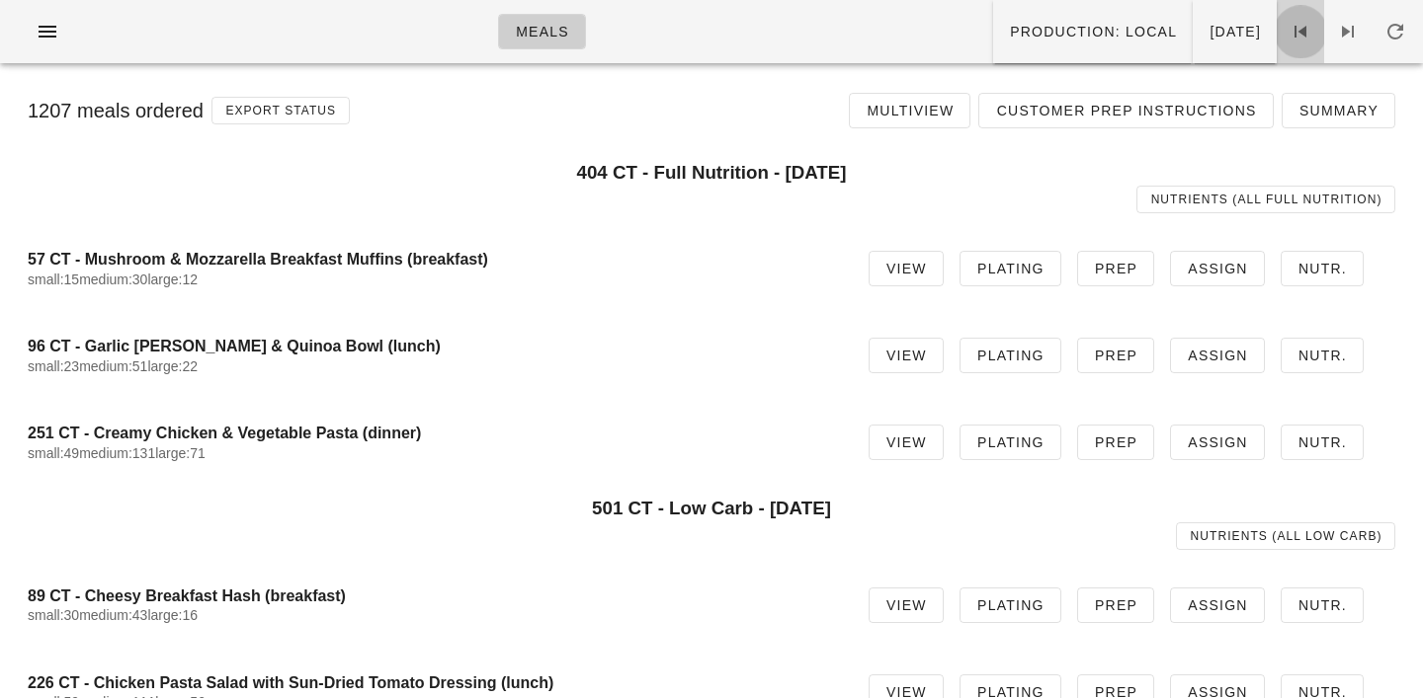
click at [1302, 35] on icon at bounding box center [1300, 32] width 24 height 24
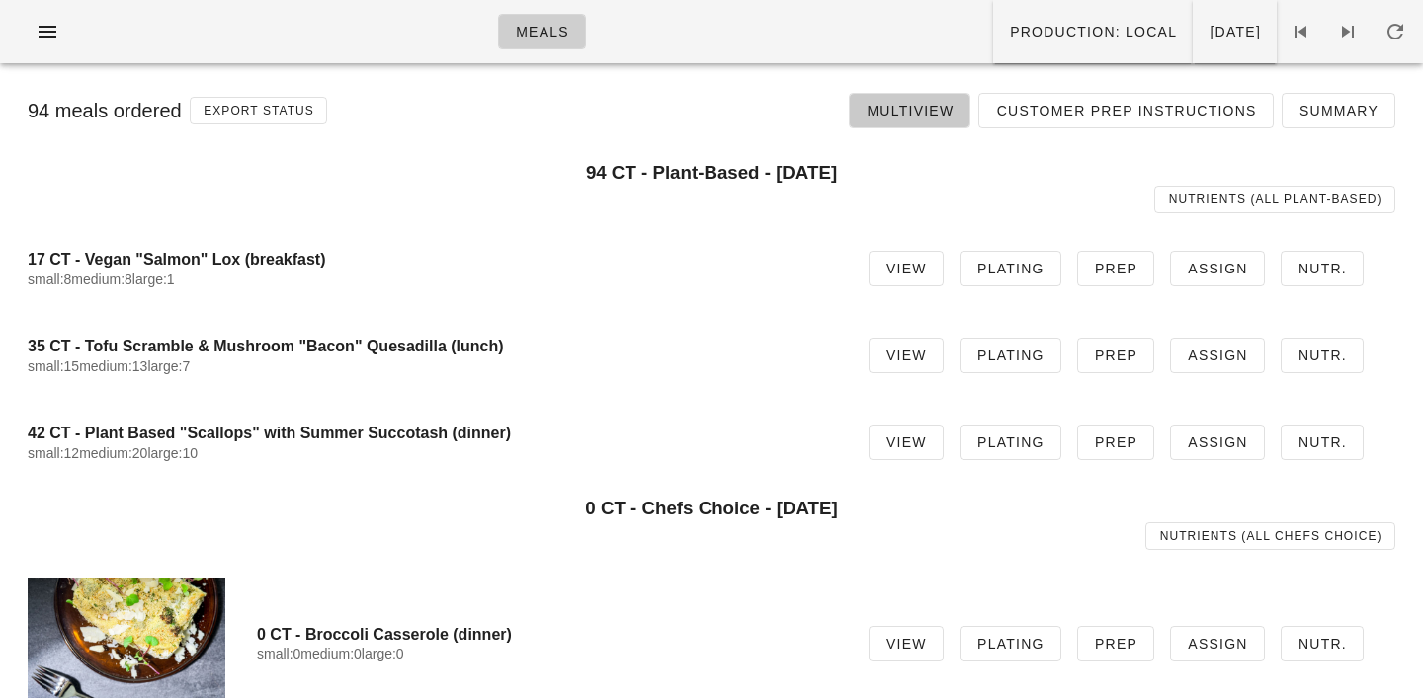
click at [914, 120] on link "Multiview" at bounding box center [910, 111] width 122 height 36
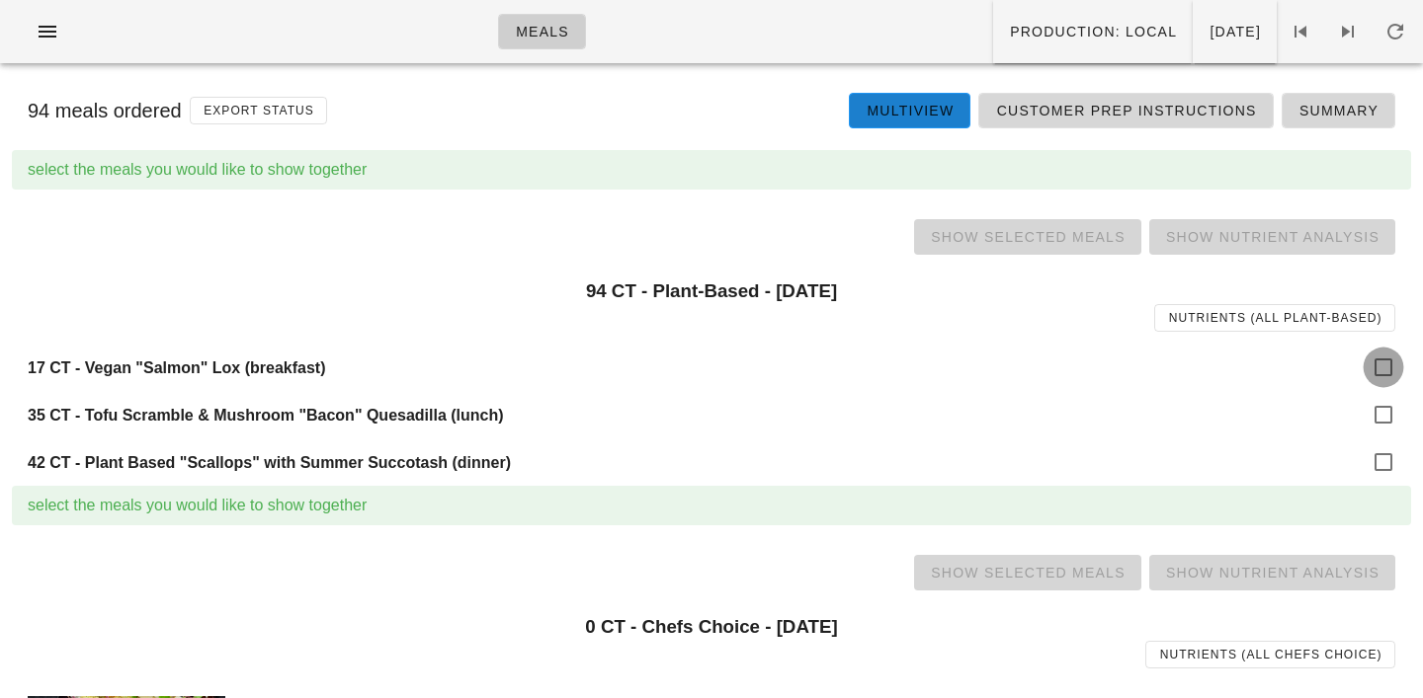
click at [1383, 369] on div at bounding box center [1383, 368] width 34 height 34
checkbox input "true"
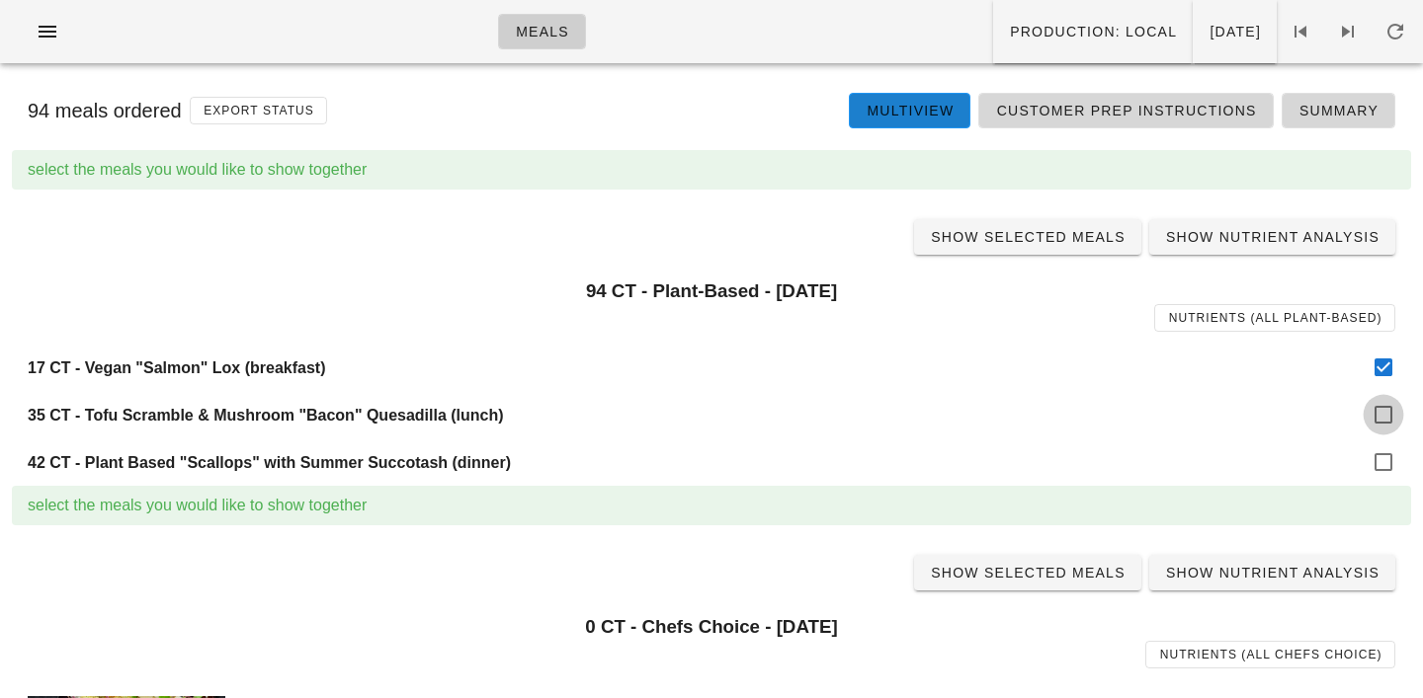
click at [1382, 406] on div at bounding box center [1383, 415] width 34 height 34
checkbox input "true"
click at [1381, 464] on div at bounding box center [1383, 463] width 34 height 34
checkbox input "true"
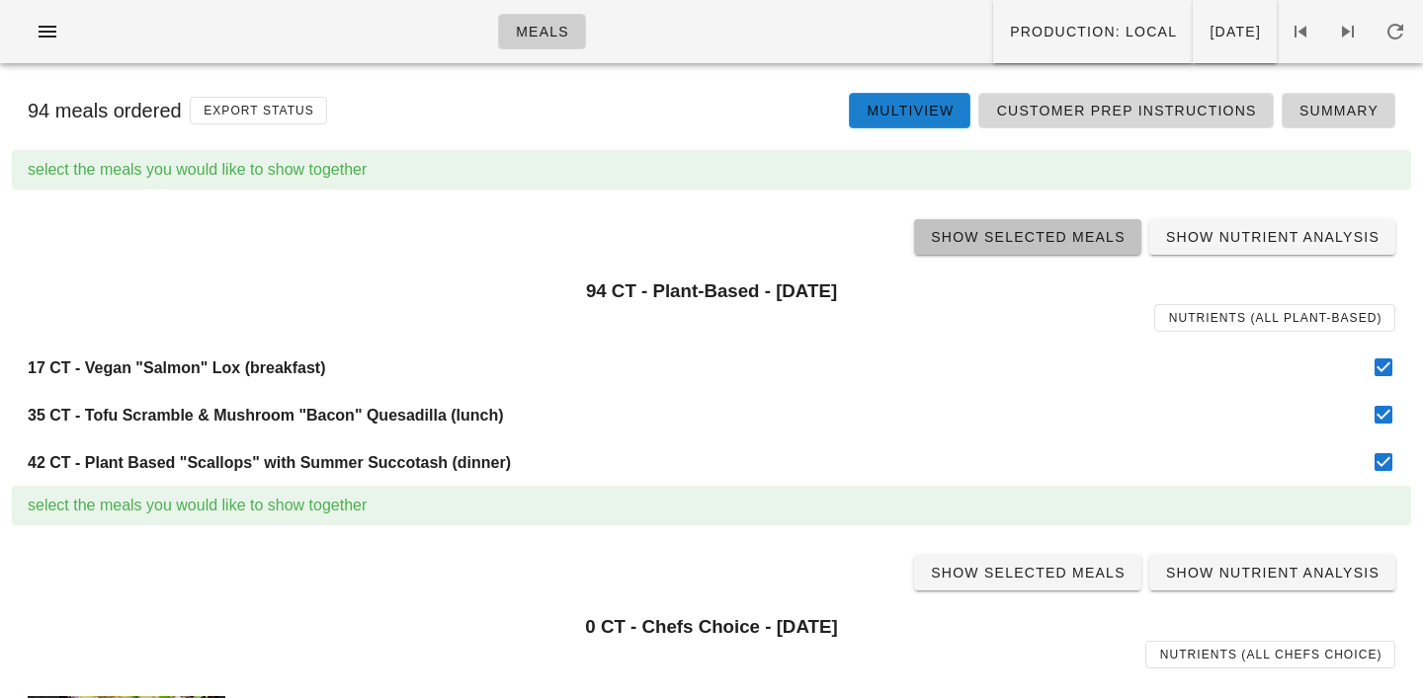
click at [1046, 233] on span "Show Selected Meals" at bounding box center [1028, 237] width 196 height 16
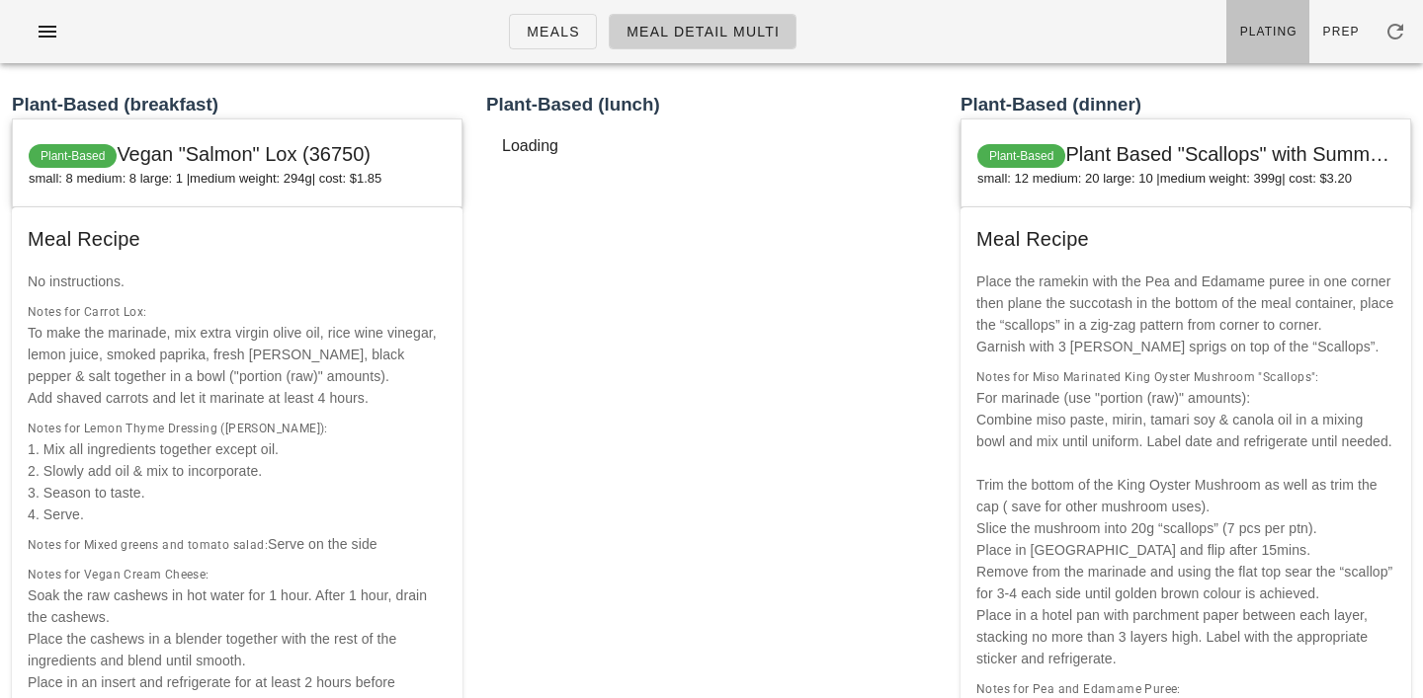
click at [1271, 35] on span "Plating" at bounding box center [1268, 32] width 58 height 14
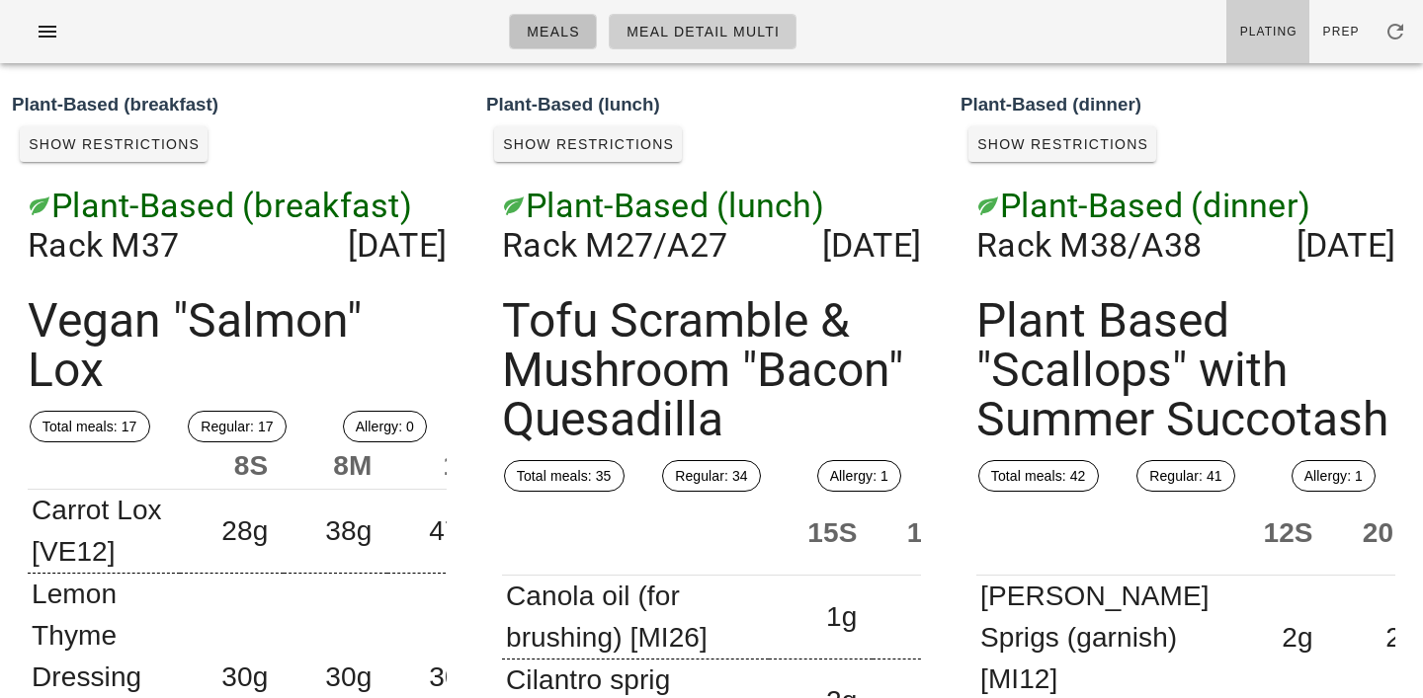
click at [566, 39] on span "Meals" at bounding box center [553, 32] width 54 height 16
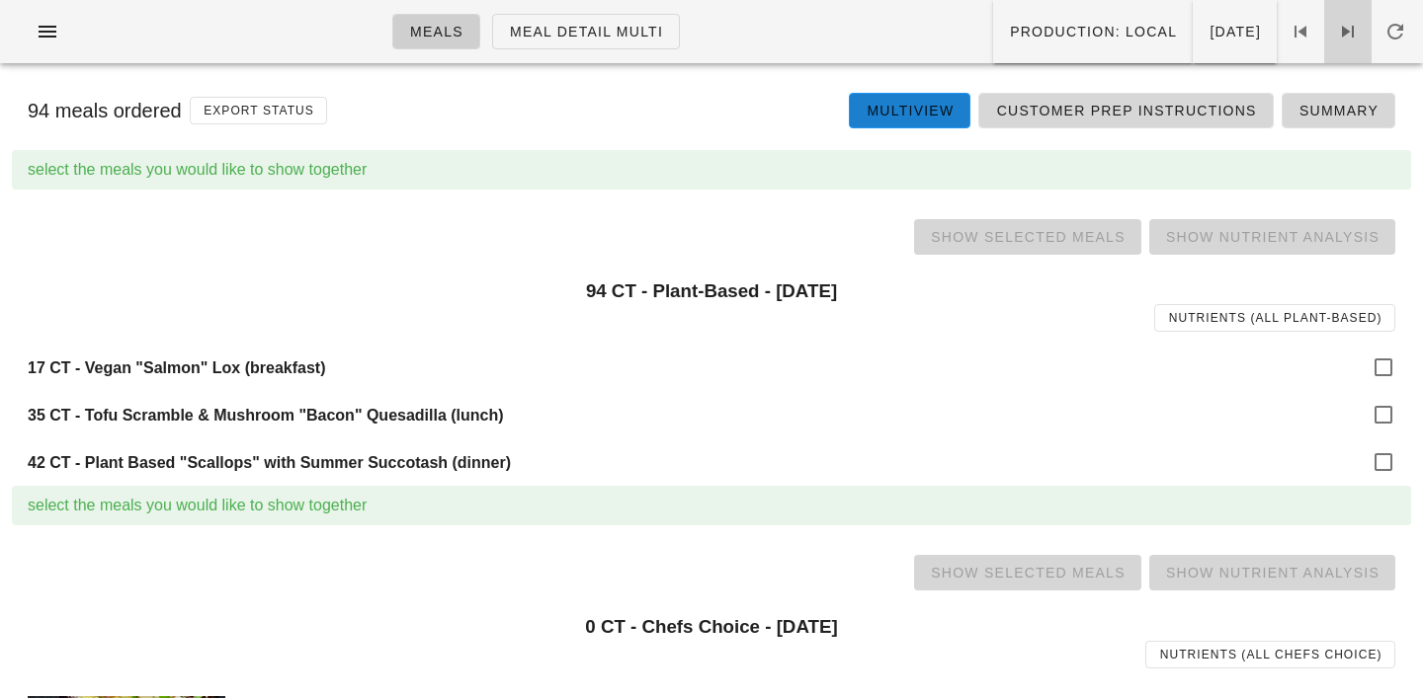
click at [1346, 32] on icon at bounding box center [1348, 32] width 24 height 24
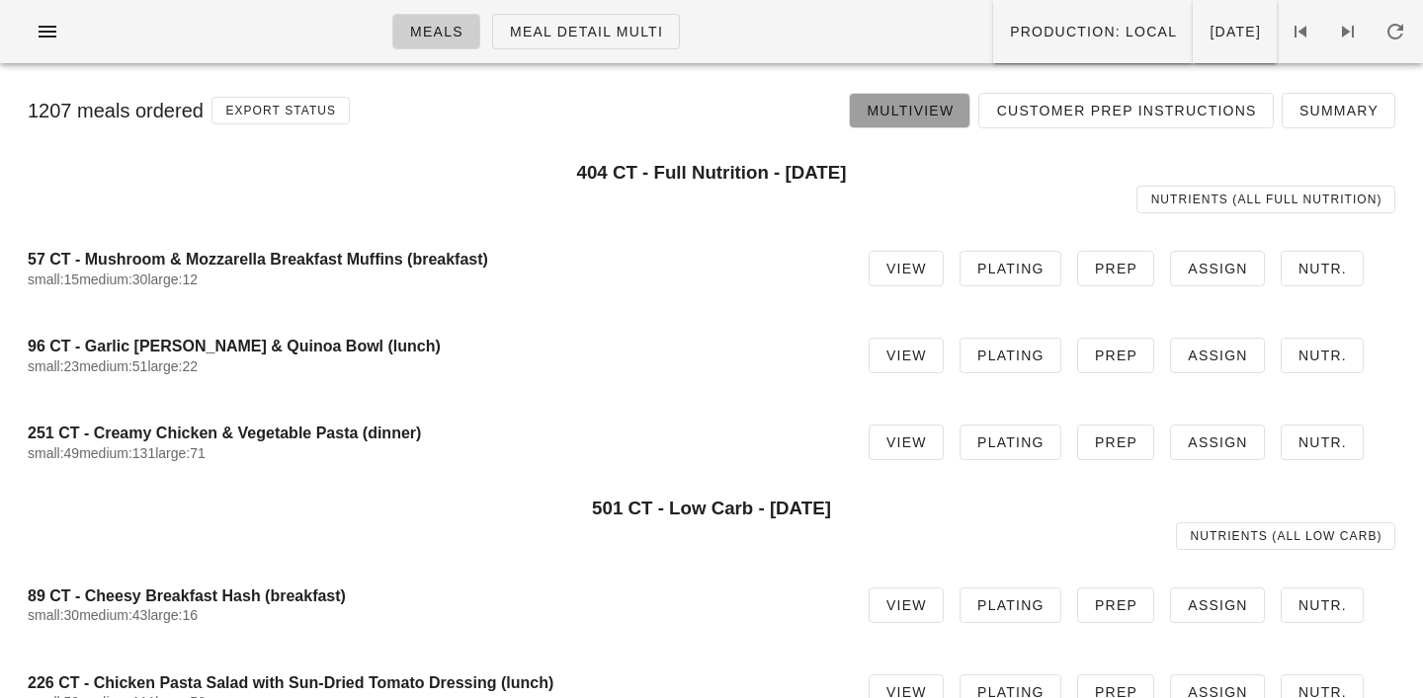
click at [903, 114] on span "Multiview" at bounding box center [909, 111] width 88 height 16
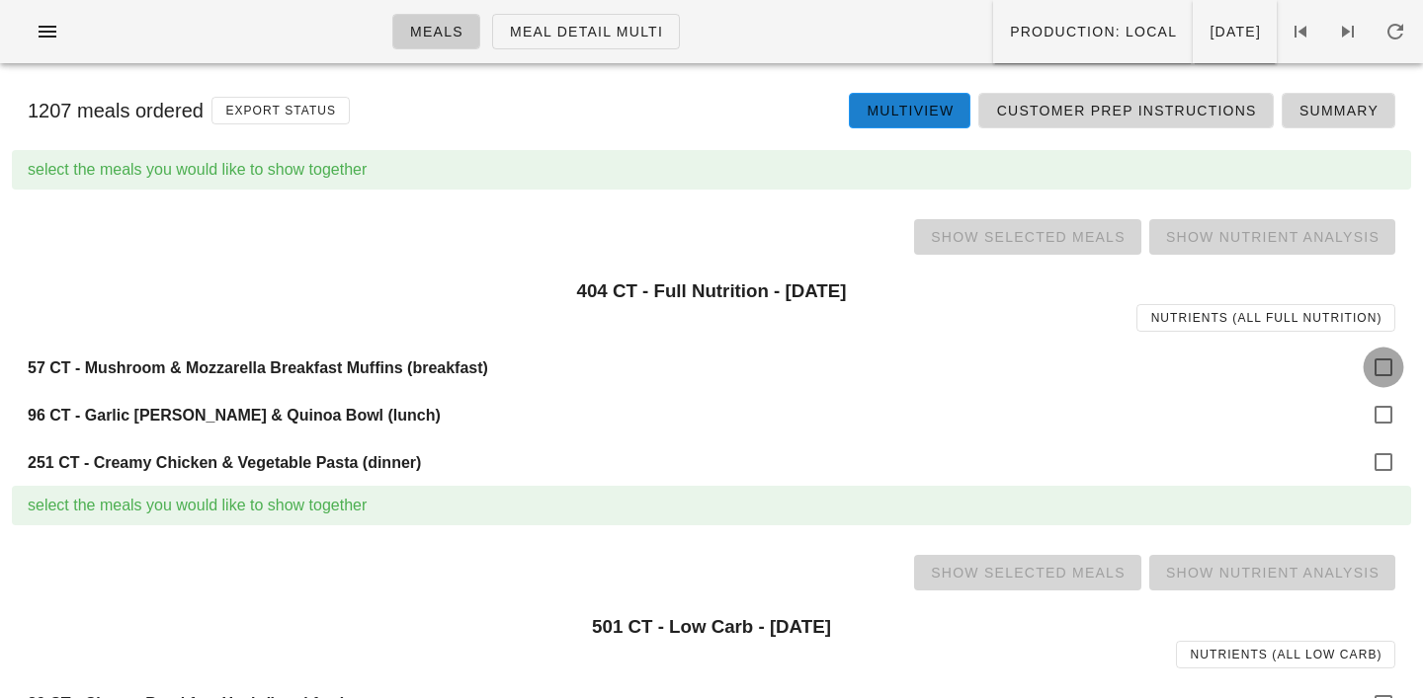
click at [1371, 355] on div at bounding box center [1383, 368] width 34 height 34
checkbox input "true"
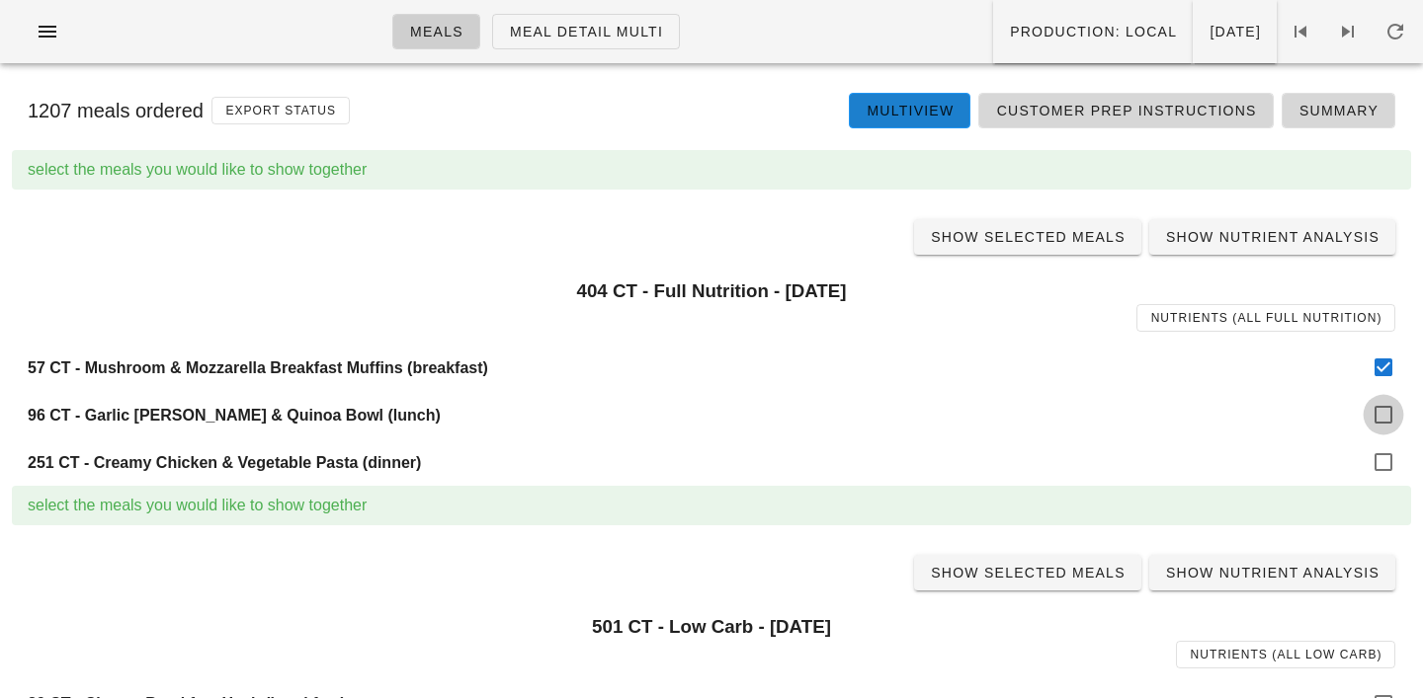
click at [1375, 412] on div at bounding box center [1383, 415] width 34 height 34
checkbox input "true"
click at [1375, 463] on div at bounding box center [1383, 463] width 34 height 34
checkbox input "true"
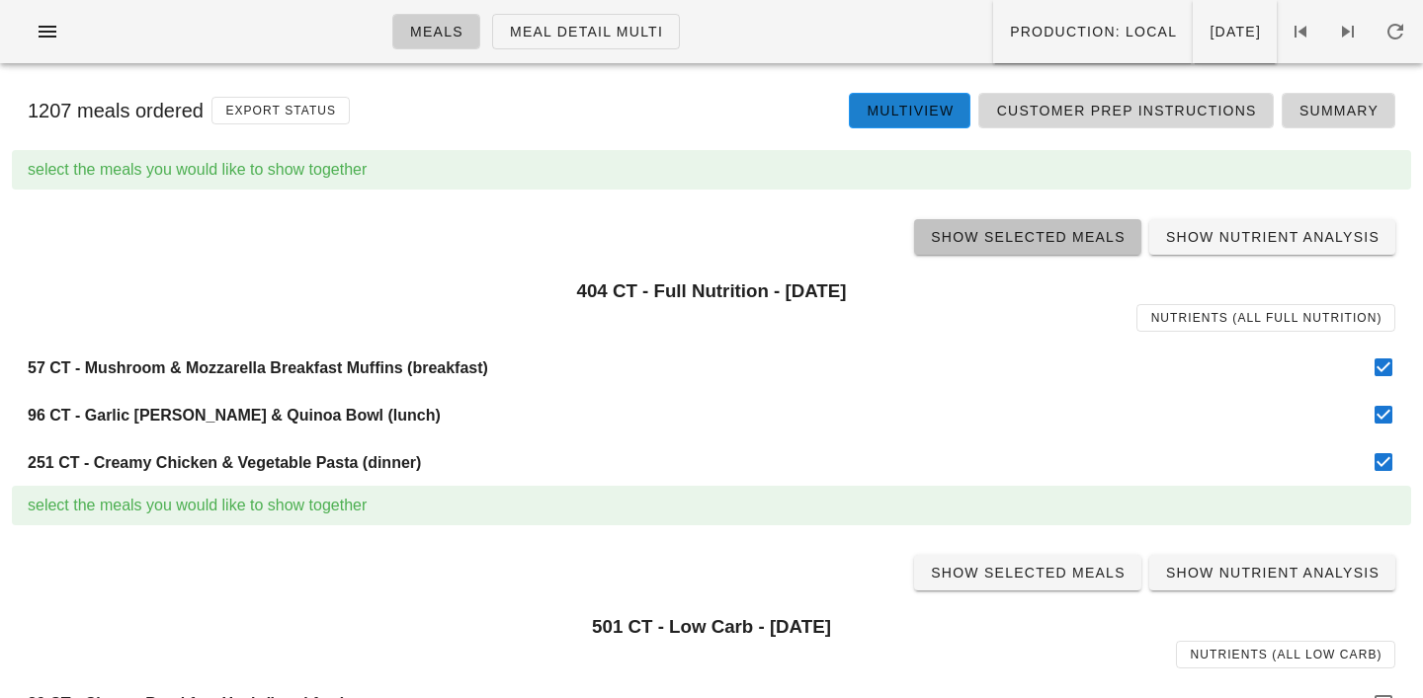
click at [1015, 231] on span "Show Selected Meals" at bounding box center [1028, 237] width 196 height 16
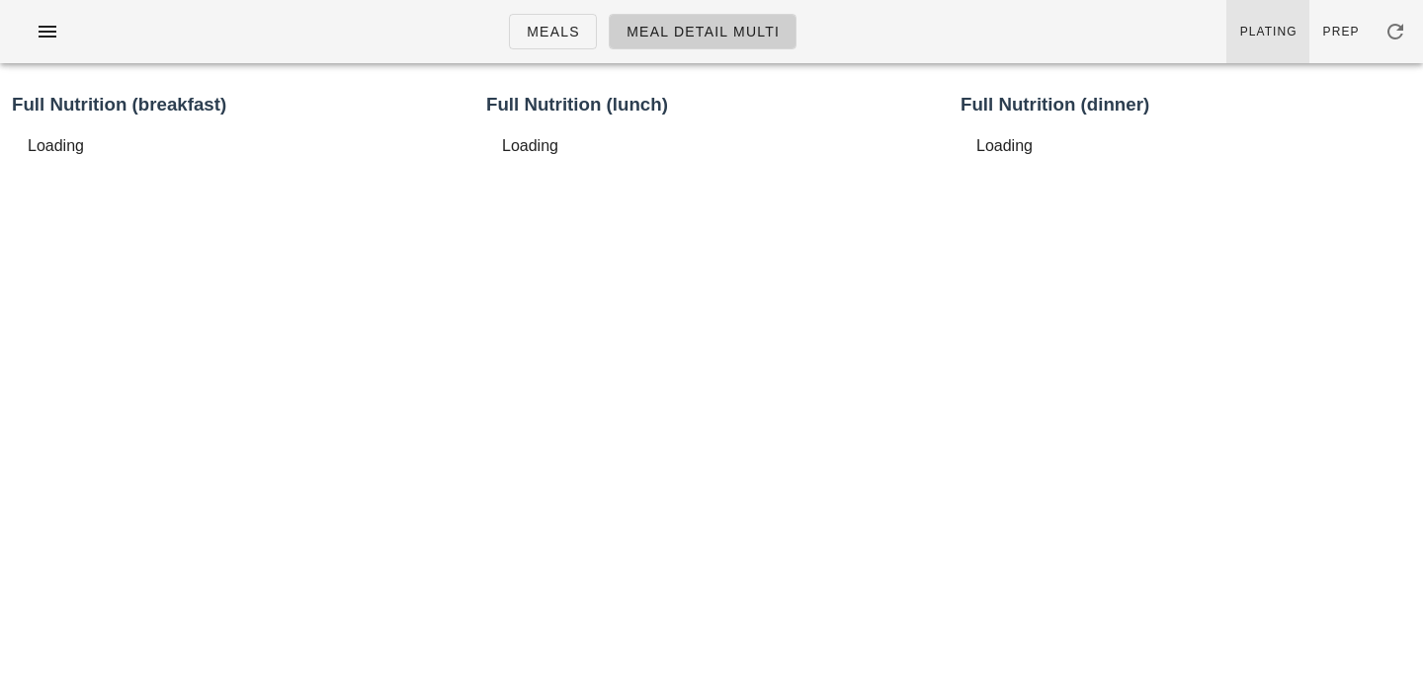
click at [1282, 29] on span "Plating" at bounding box center [1268, 32] width 58 height 14
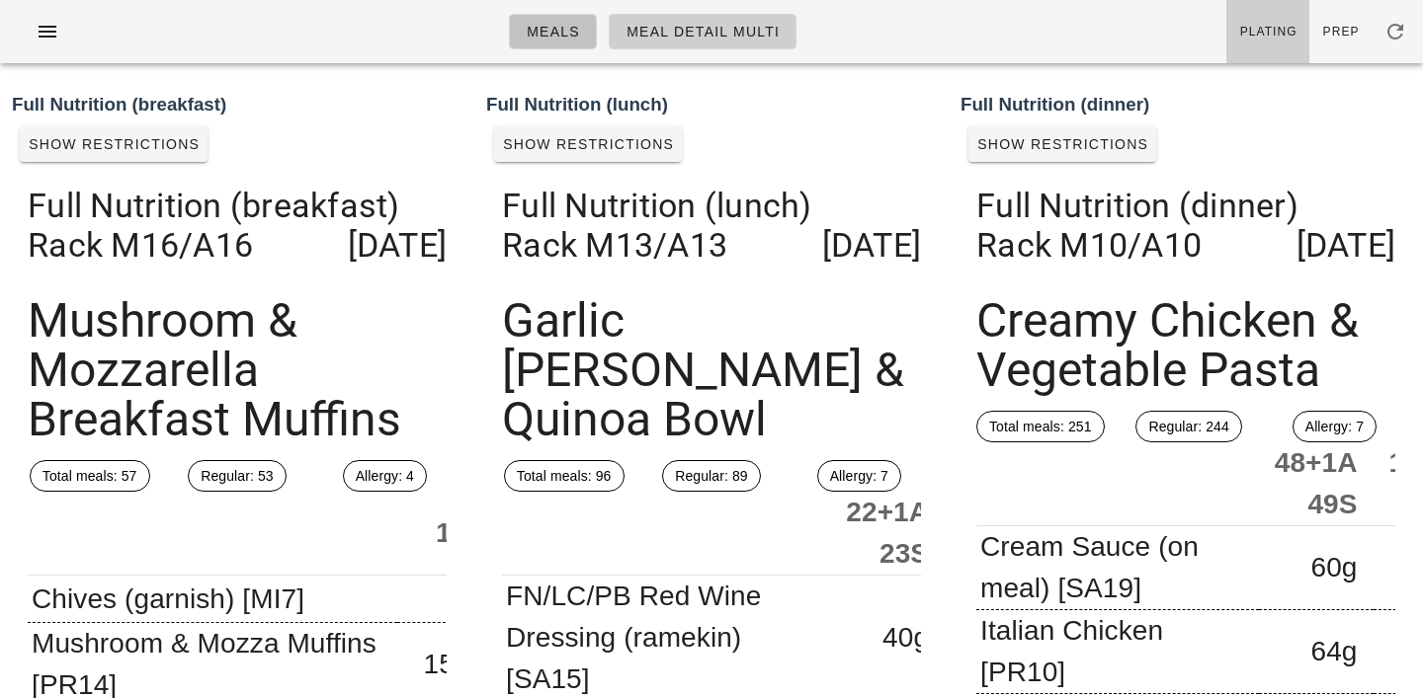
click at [551, 32] on span "Meals" at bounding box center [553, 32] width 54 height 16
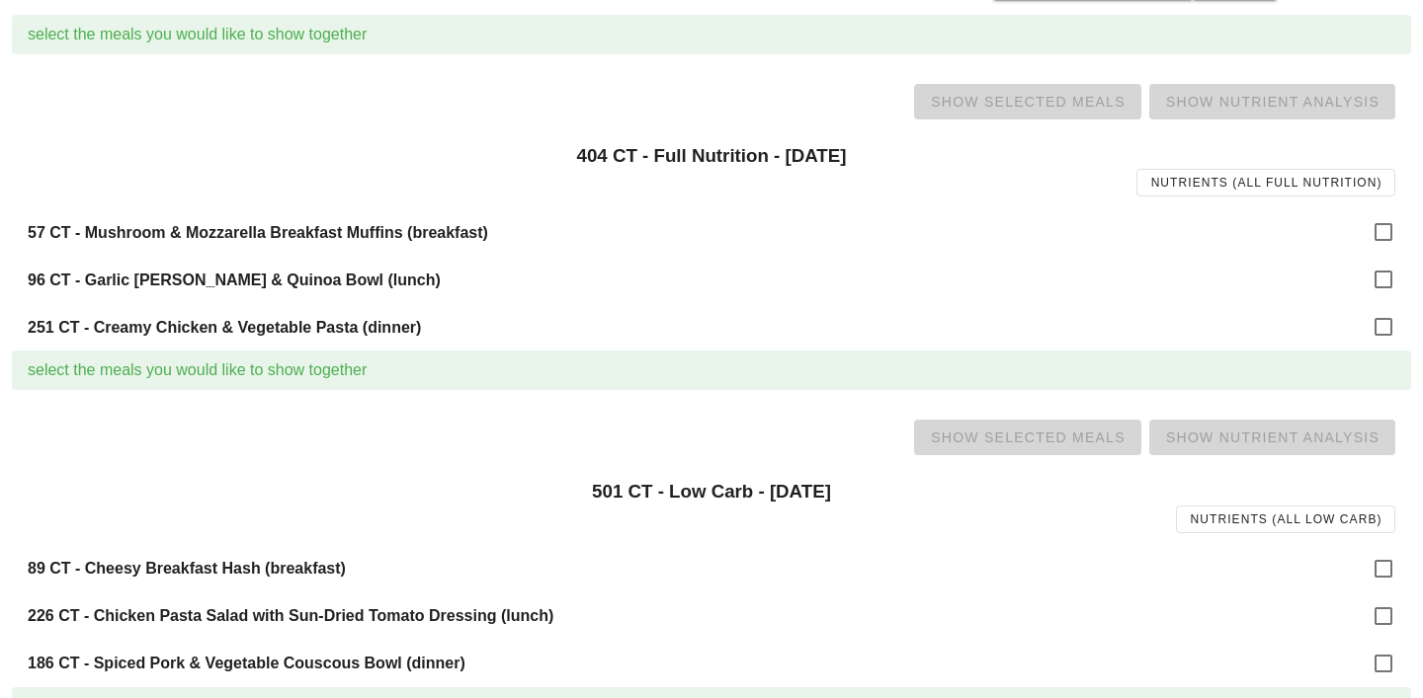
scroll to position [286, 0]
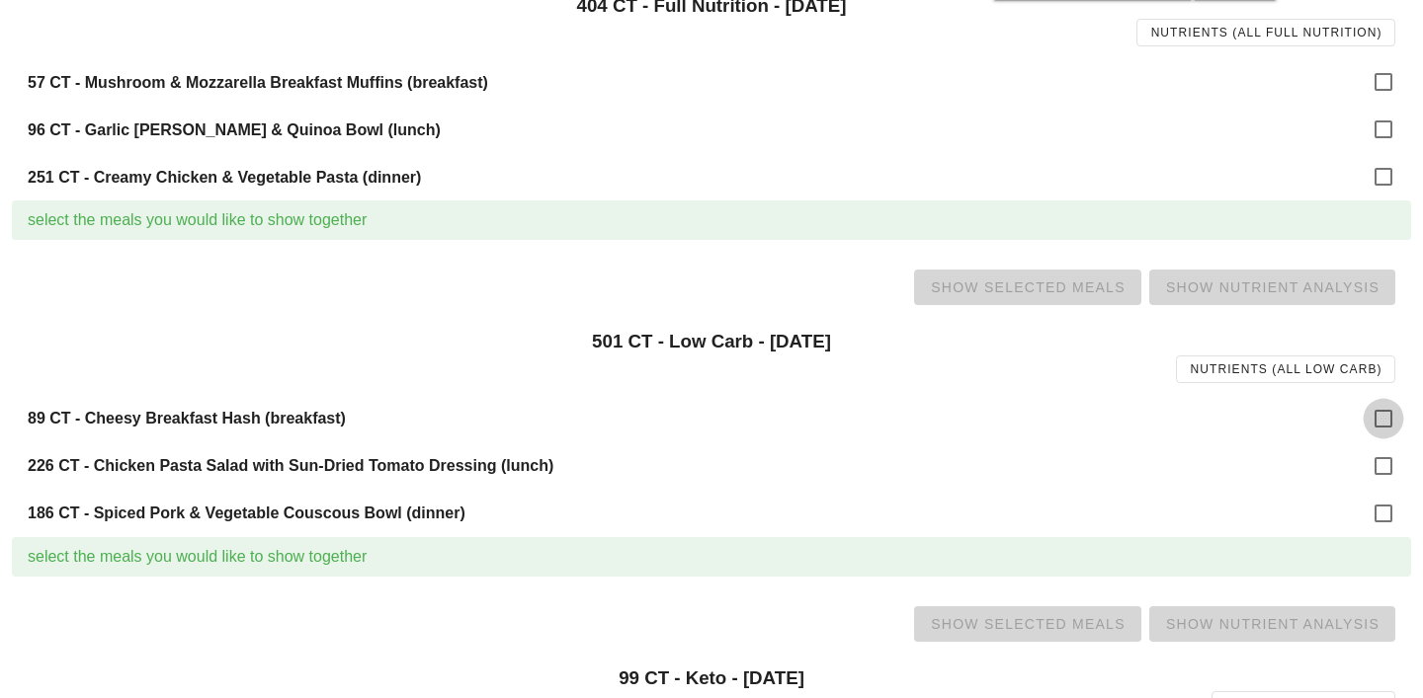
click at [1376, 420] on div at bounding box center [1383, 419] width 34 height 34
checkbox input "true"
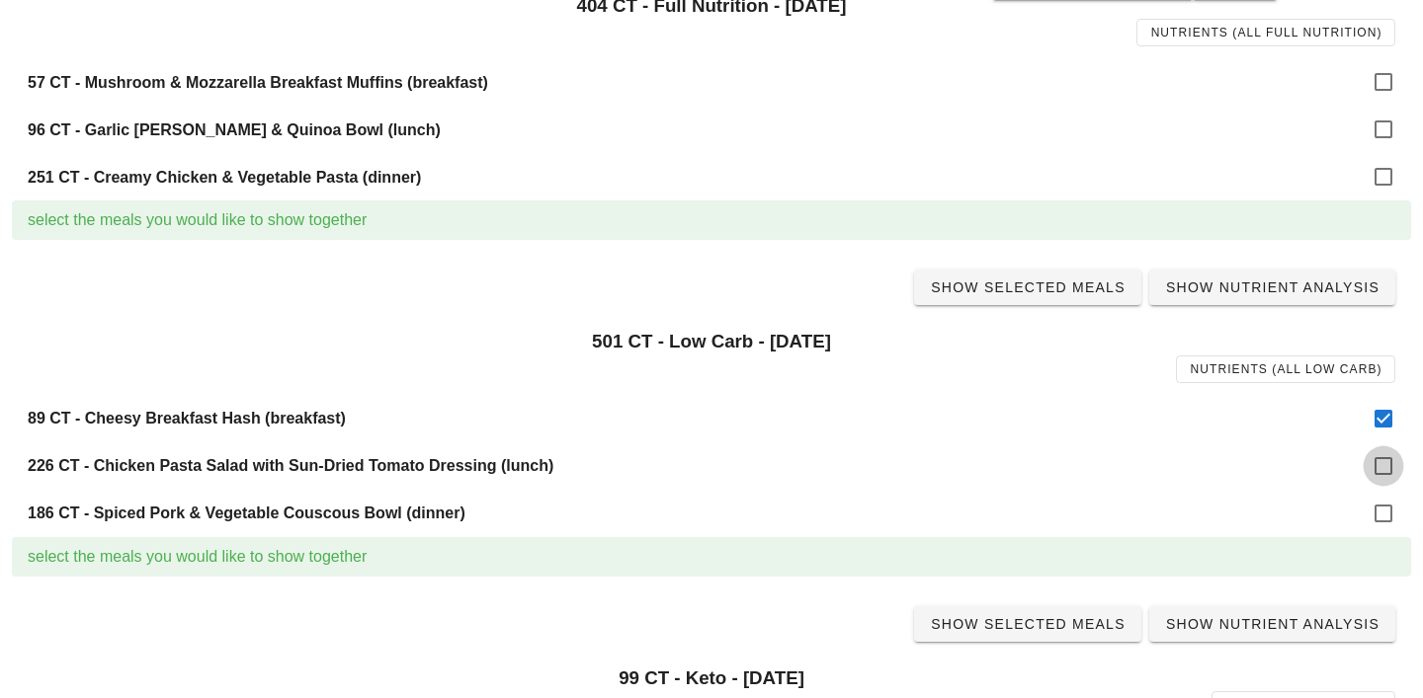
click at [1377, 460] on div at bounding box center [1383, 467] width 34 height 34
checkbox input "true"
click at [1377, 510] on div at bounding box center [1383, 514] width 34 height 34
checkbox input "true"
click at [1053, 291] on span "Show Selected Meals" at bounding box center [1028, 288] width 196 height 16
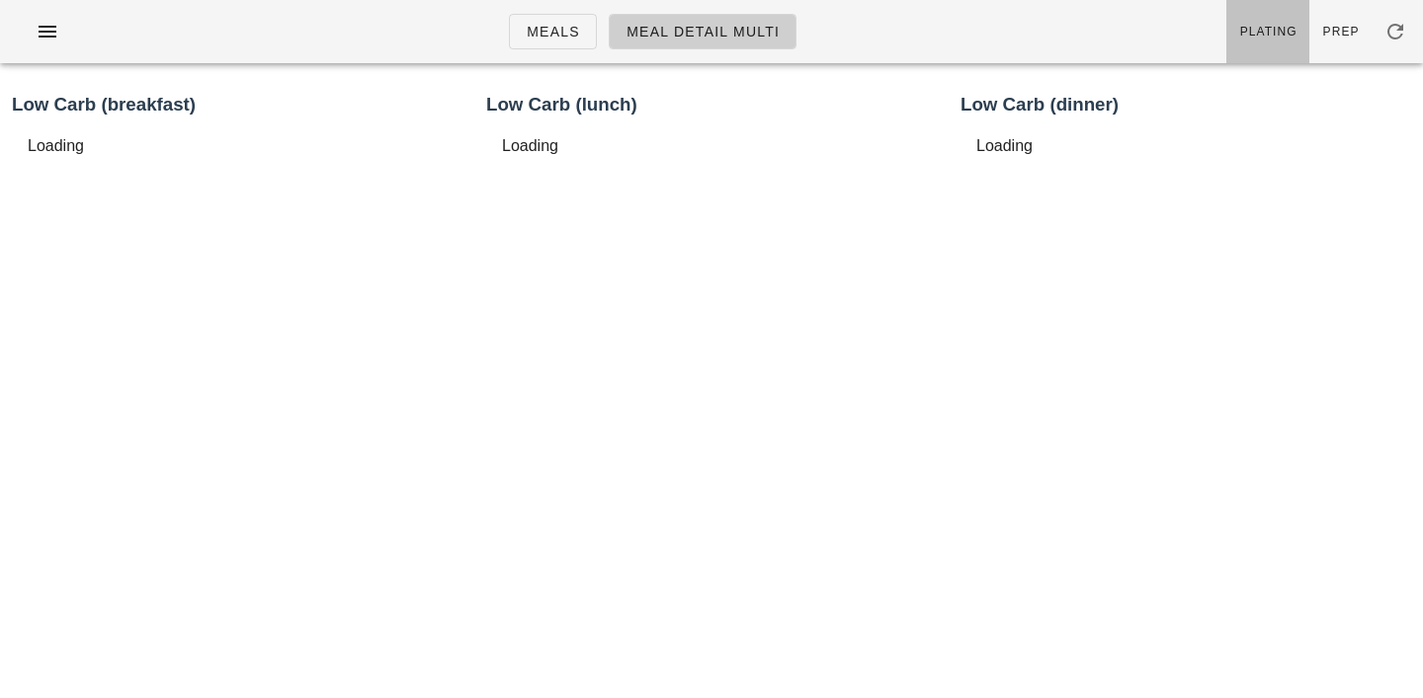
click at [1270, 38] on span "Plating" at bounding box center [1268, 32] width 58 height 14
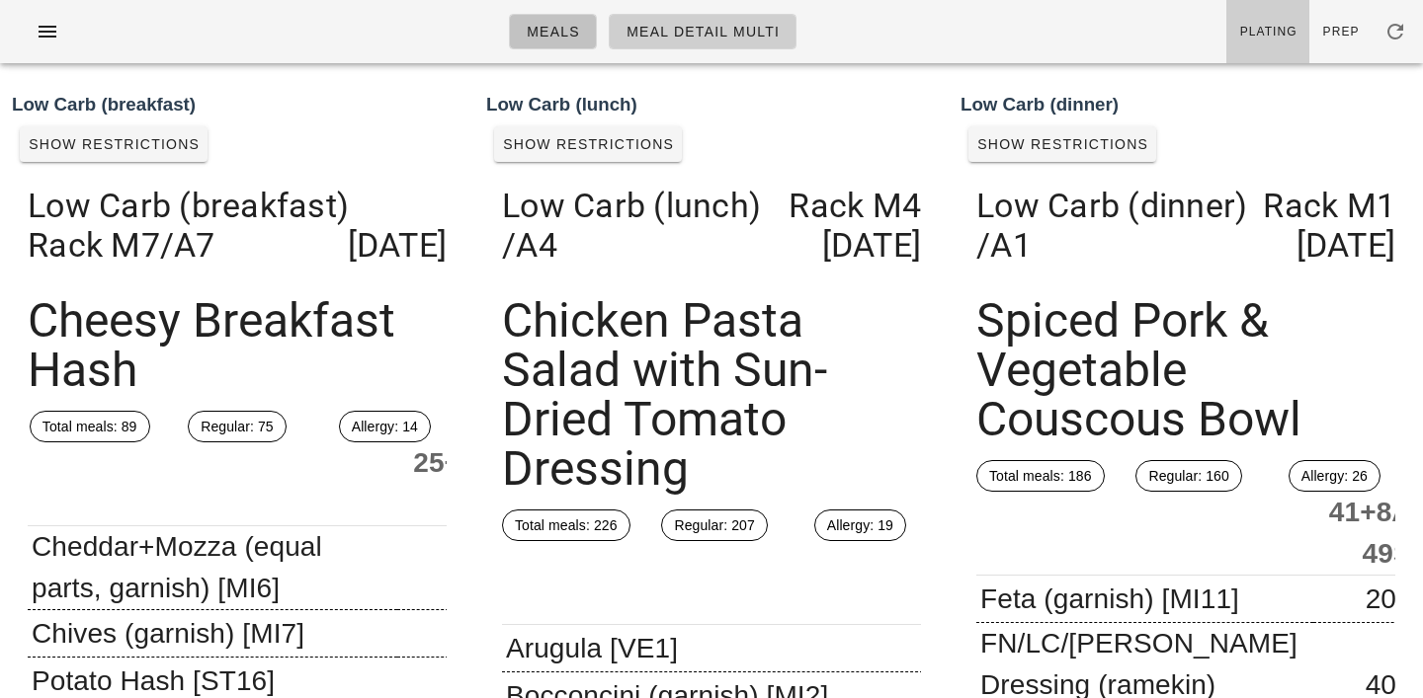
click at [545, 36] on span "Meals" at bounding box center [553, 32] width 54 height 16
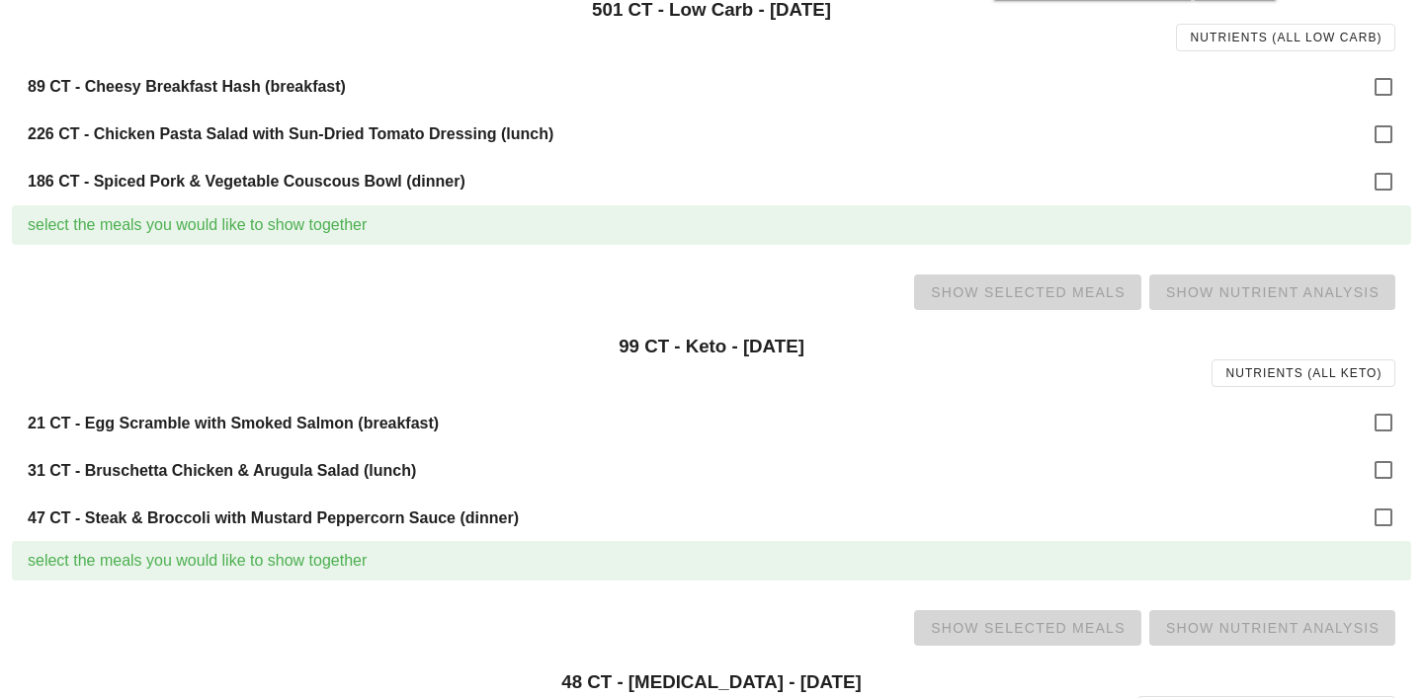
scroll to position [629, 0]
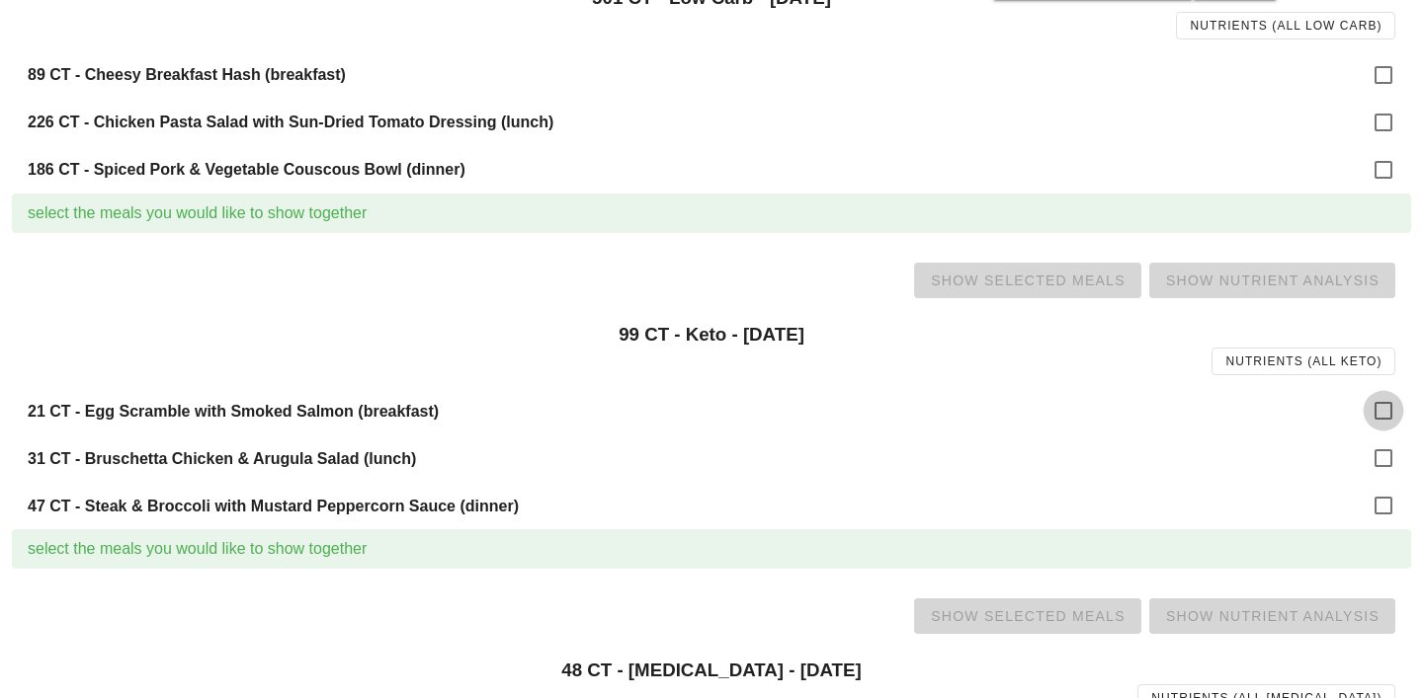
click at [1381, 418] on div at bounding box center [1383, 411] width 34 height 34
checkbox input "true"
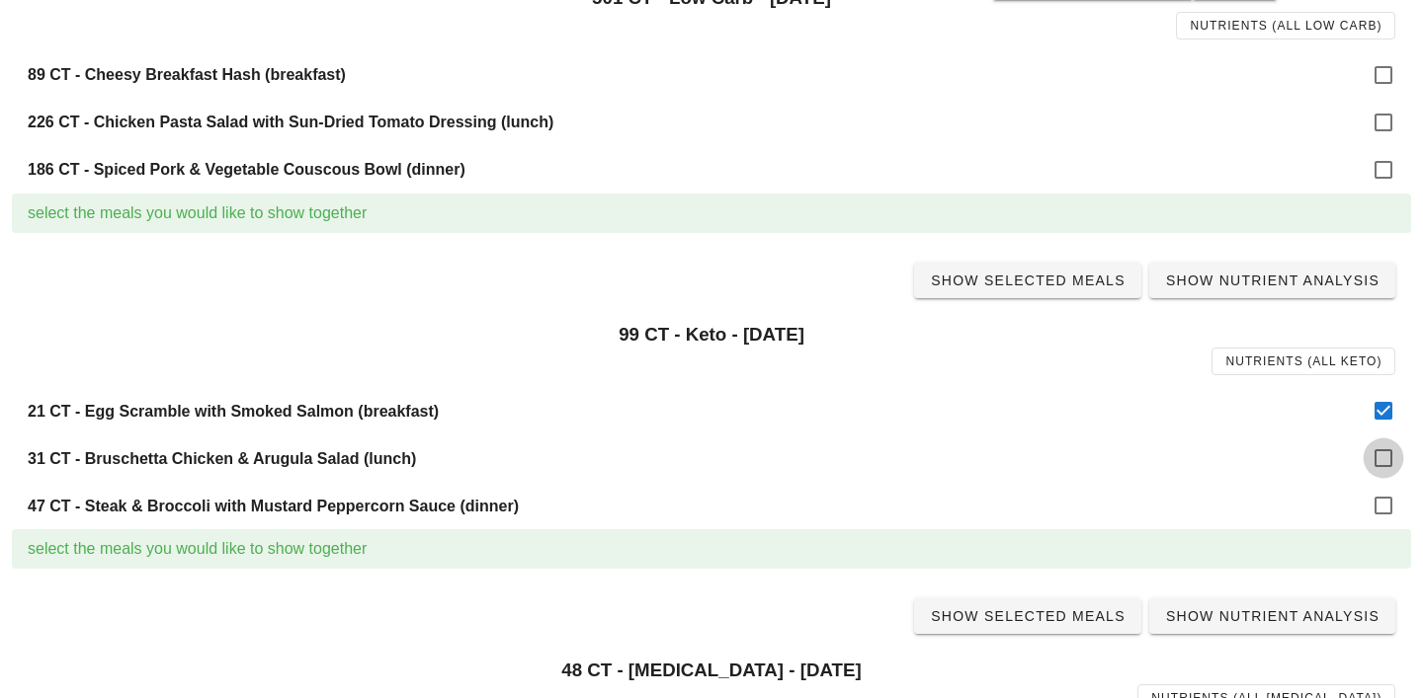
click at [1382, 462] on div at bounding box center [1383, 459] width 34 height 34
checkbox input "true"
click at [1383, 510] on div at bounding box center [1383, 506] width 34 height 34
checkbox input "true"
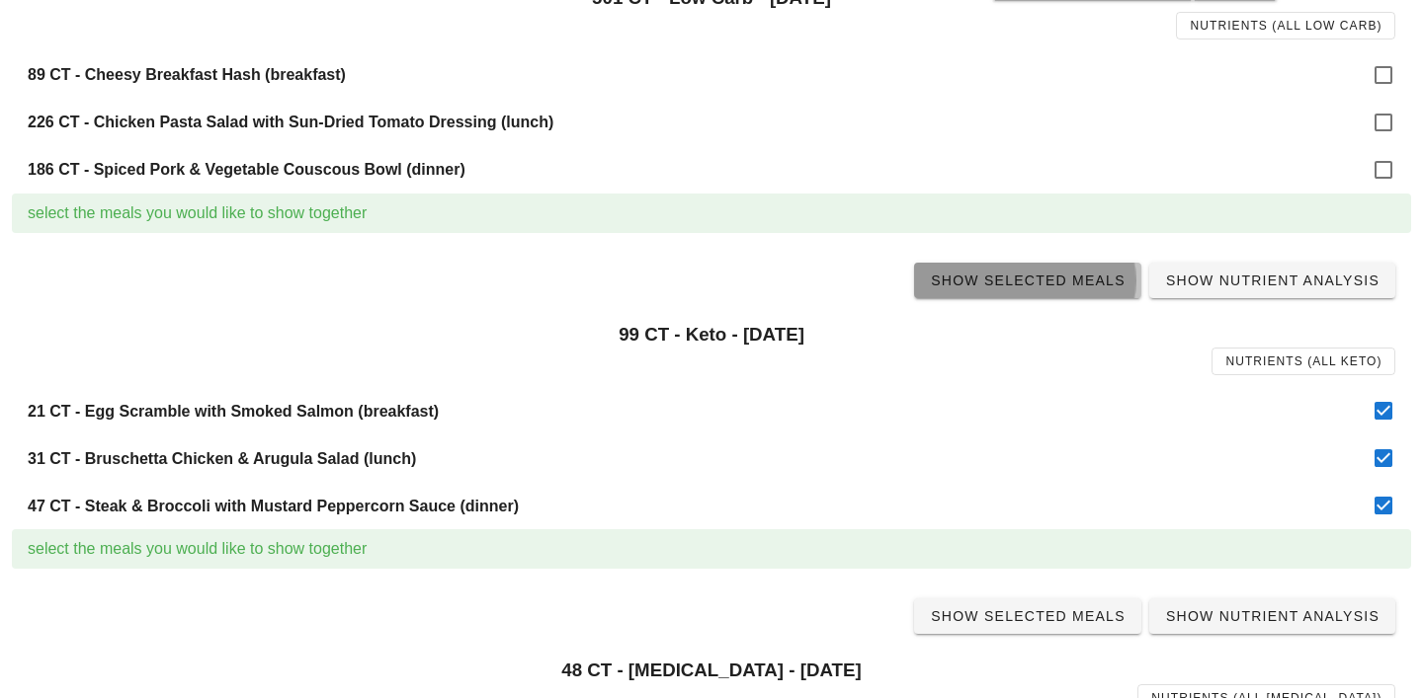
click at [1010, 279] on span "Show Selected Meals" at bounding box center [1028, 281] width 196 height 16
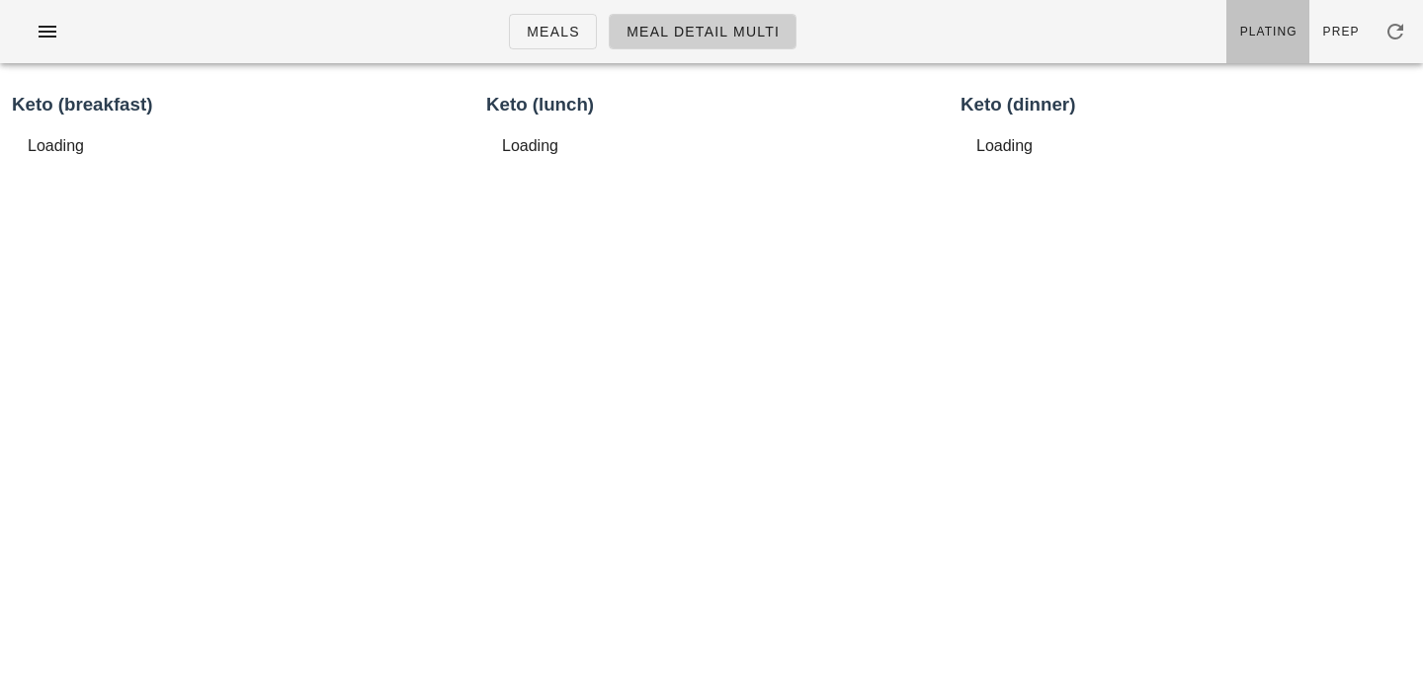
click at [1279, 27] on span "Plating" at bounding box center [1268, 32] width 58 height 14
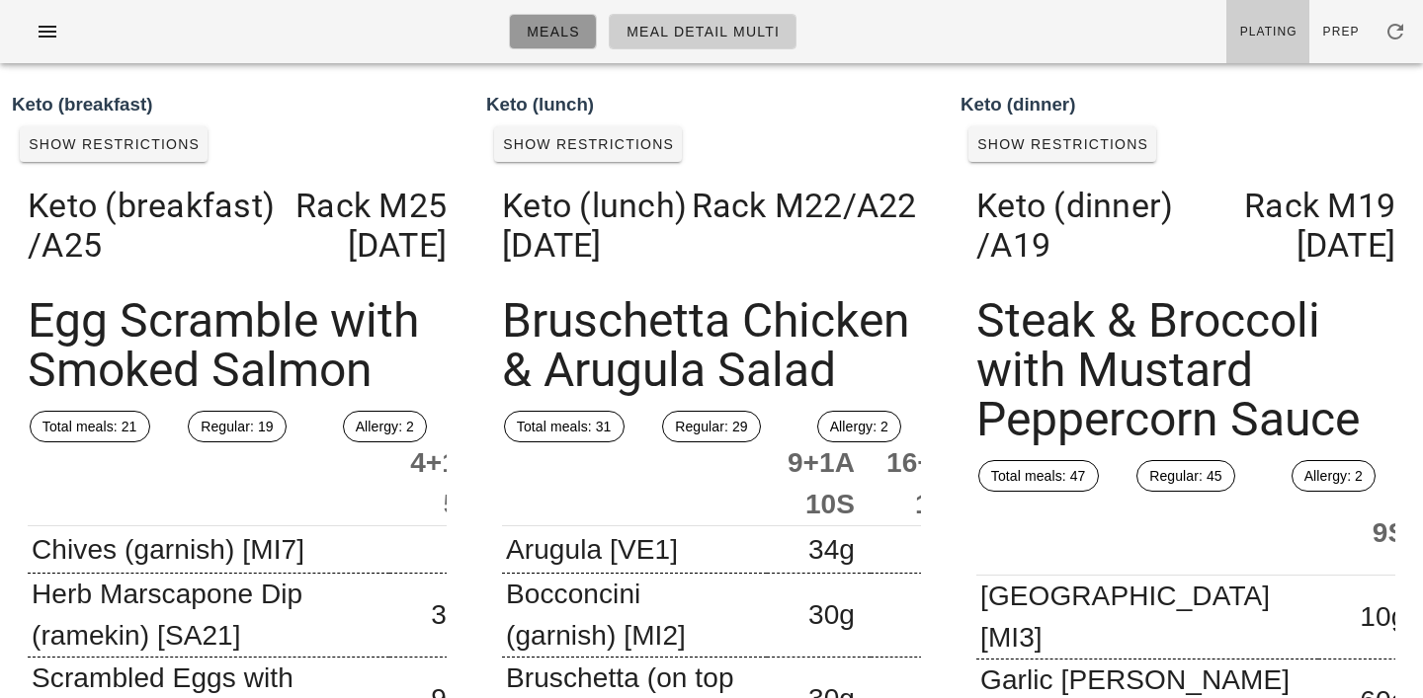
click at [581, 36] on link "Meals" at bounding box center [553, 32] width 88 height 36
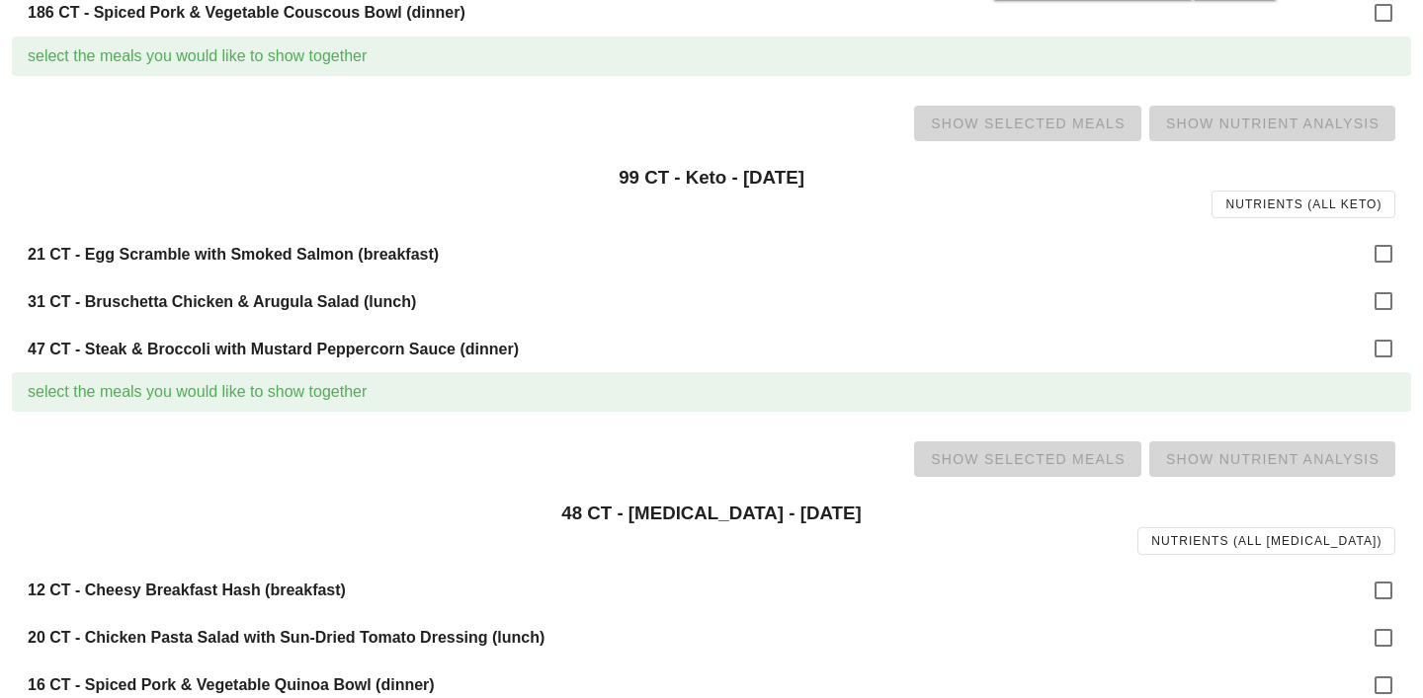
scroll to position [887, 0]
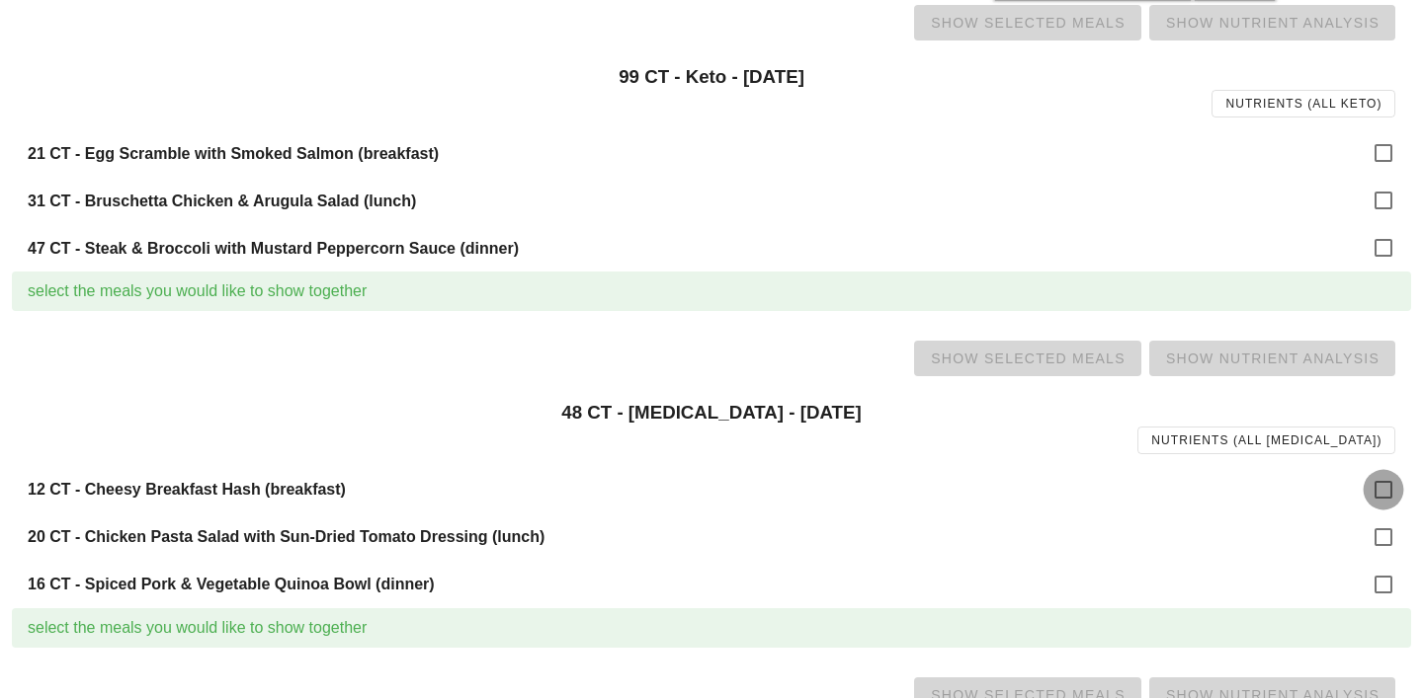
click at [1387, 497] on div at bounding box center [1383, 490] width 34 height 34
checkbox input "true"
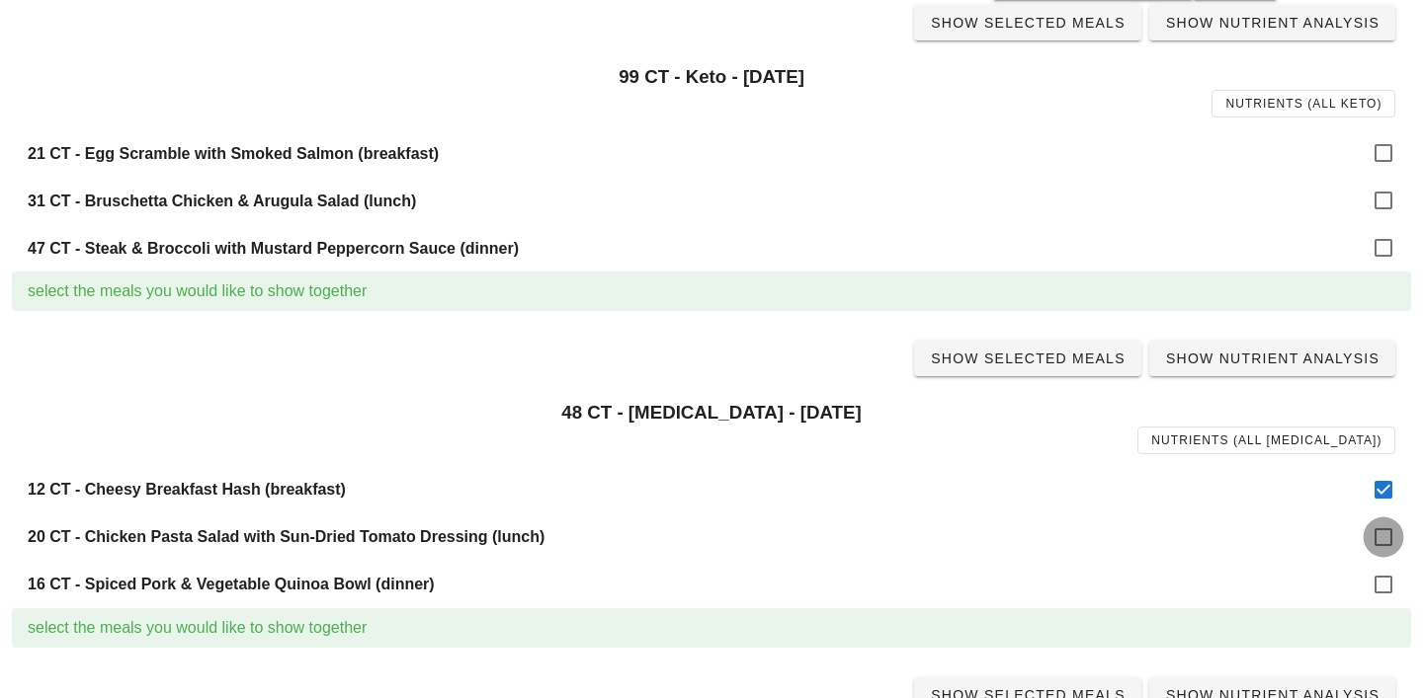
click at [1383, 537] on div at bounding box center [1383, 538] width 34 height 34
checkbox input "true"
click at [1382, 587] on div at bounding box center [1383, 585] width 34 height 34
checkbox input "true"
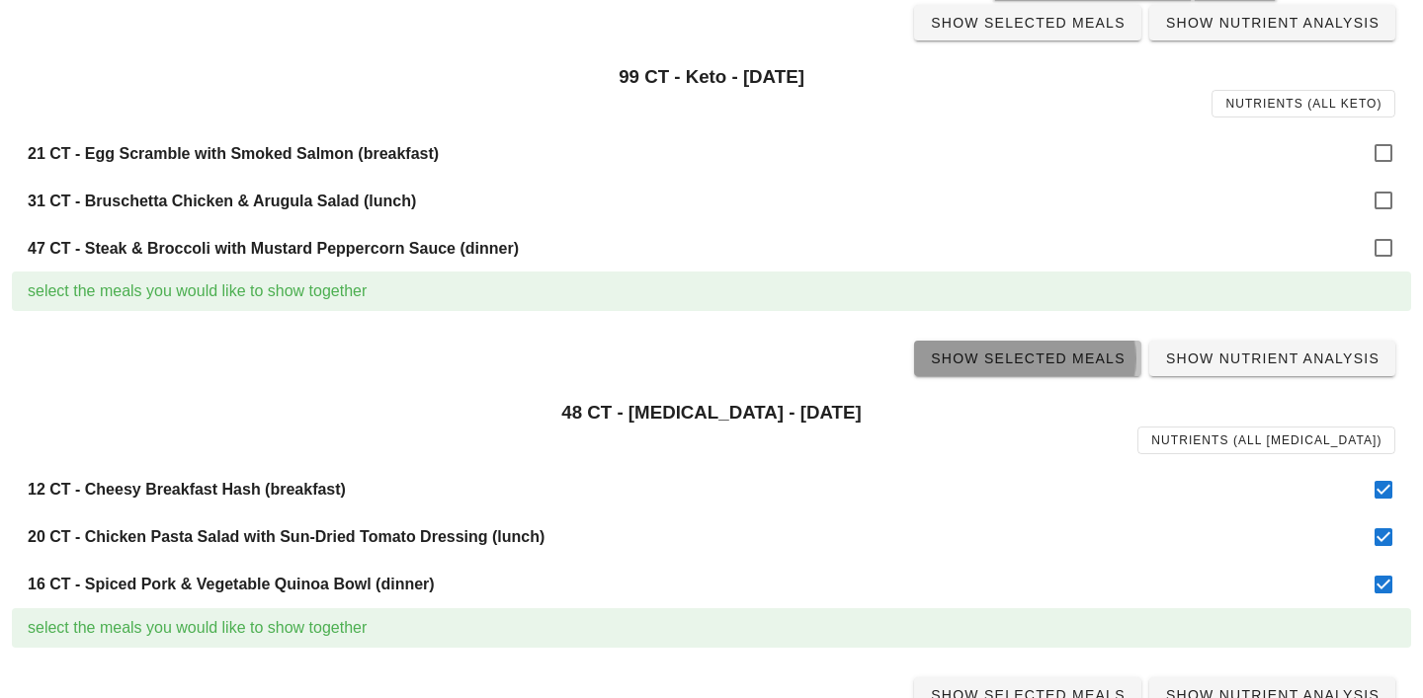
click at [1046, 355] on span "Show Selected Meals" at bounding box center [1028, 359] width 196 height 16
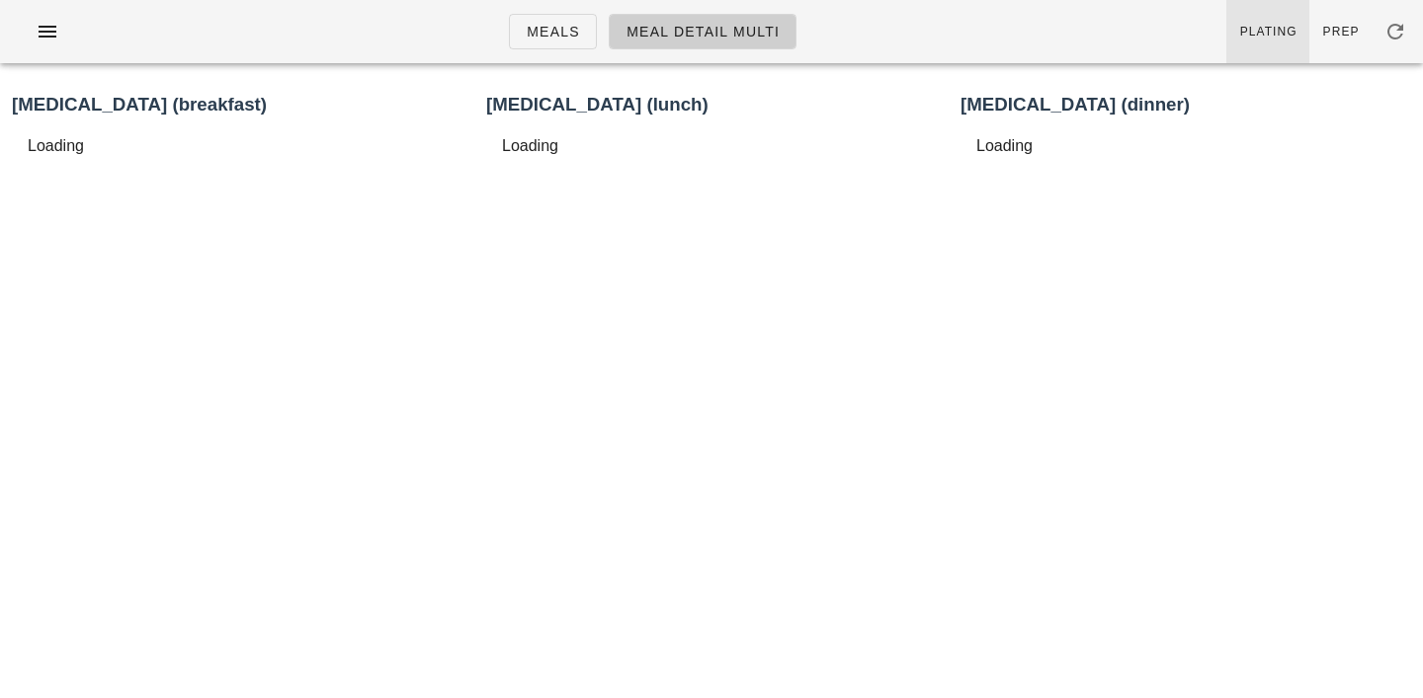
click at [1283, 44] on link "Plating" at bounding box center [1267, 31] width 83 height 63
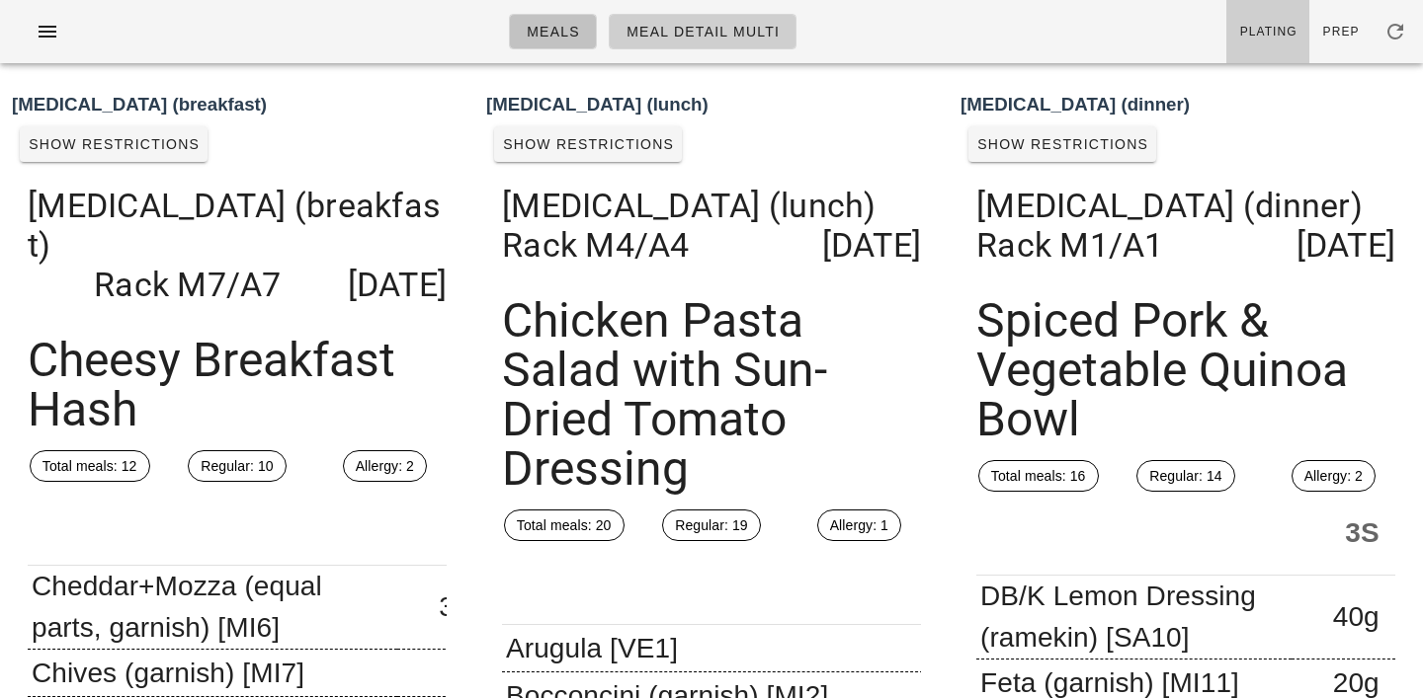
click at [570, 30] on span "Meals" at bounding box center [553, 32] width 54 height 16
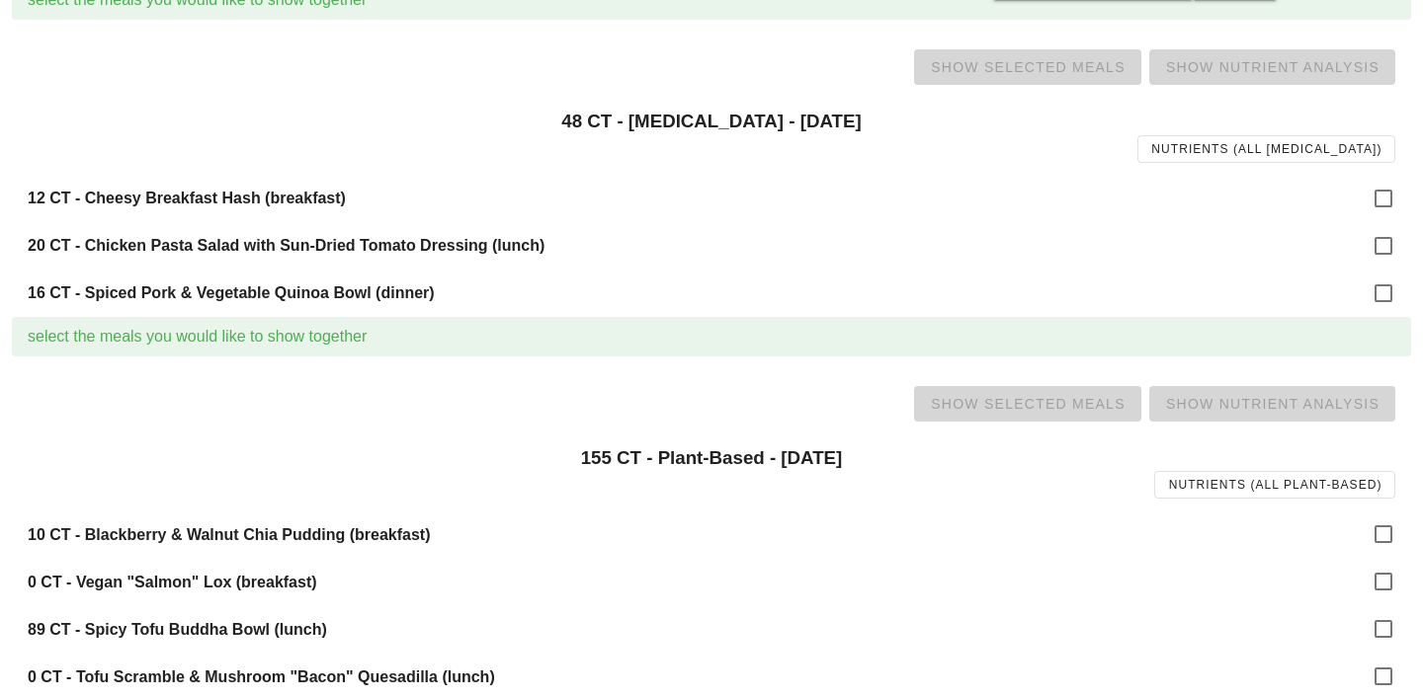
scroll to position [1316, 0]
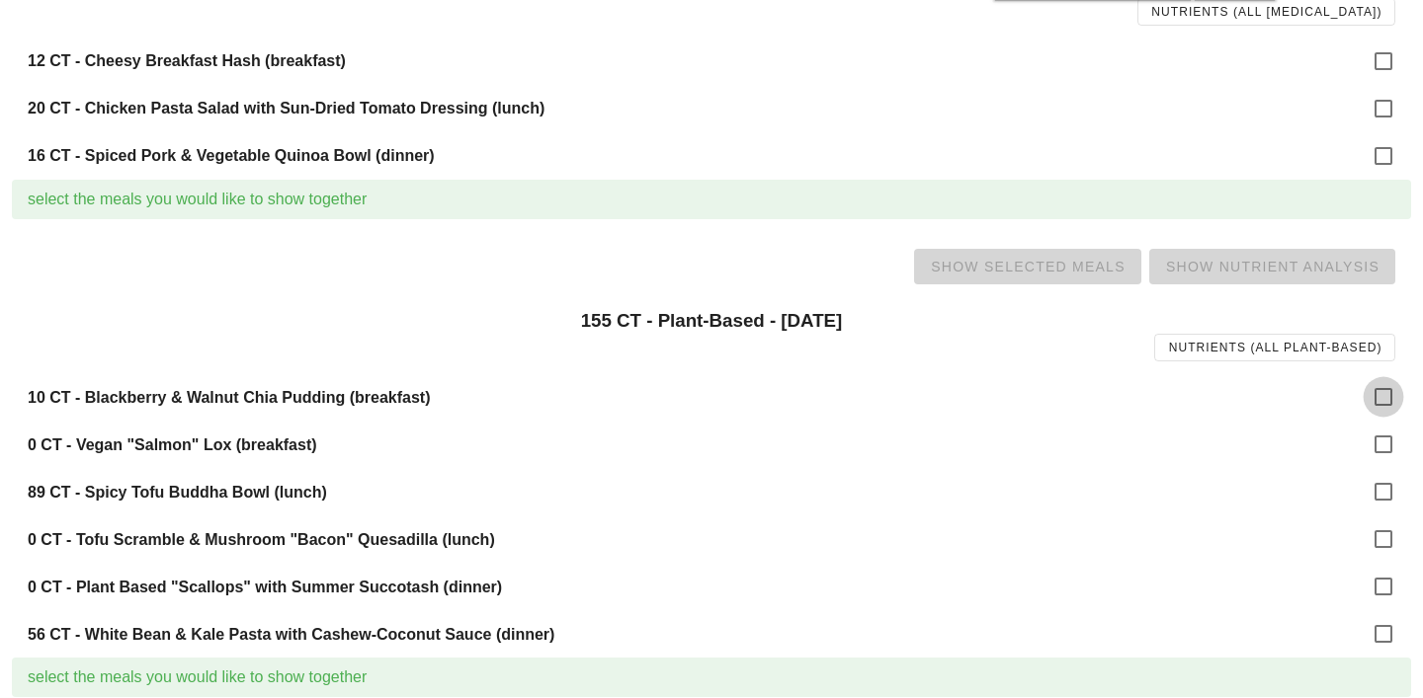
click at [1389, 398] on div at bounding box center [1383, 397] width 34 height 34
checkbox input "true"
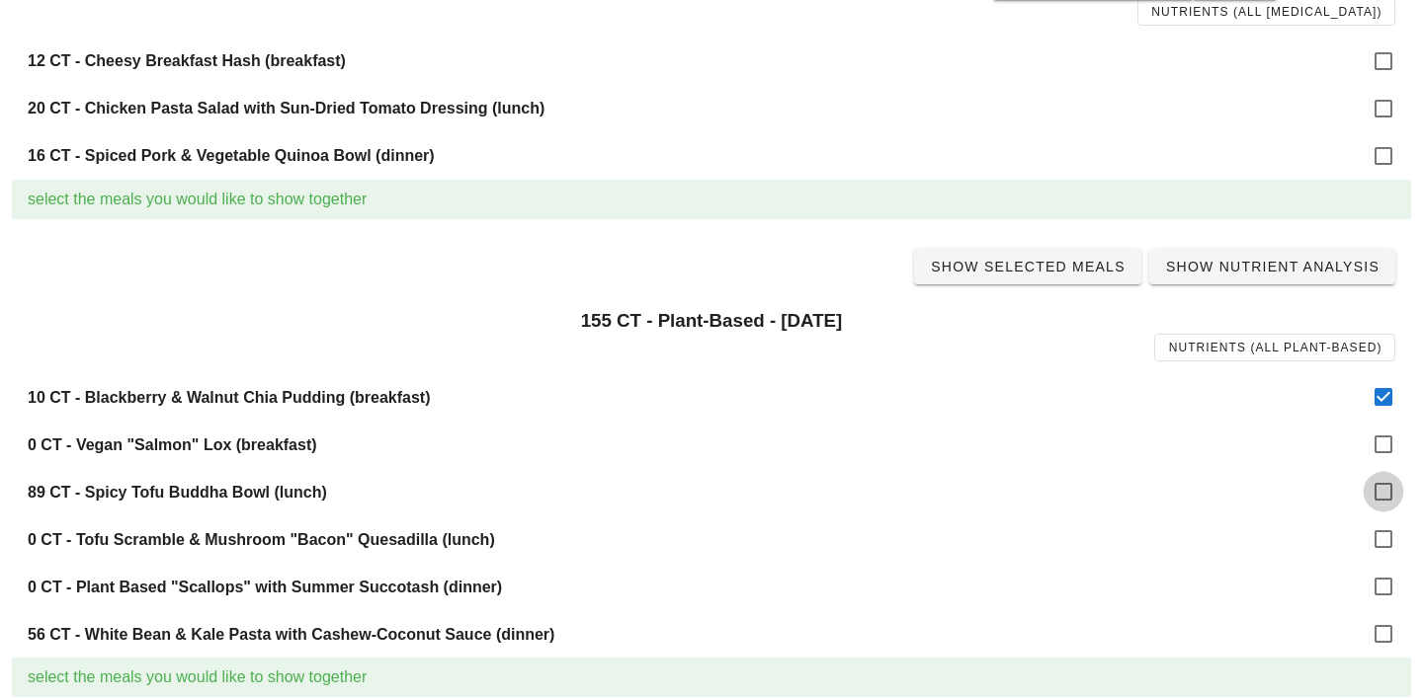
click at [1381, 499] on div at bounding box center [1383, 492] width 34 height 34
checkbox input "true"
click at [1374, 636] on div at bounding box center [1383, 634] width 34 height 34
checkbox input "true"
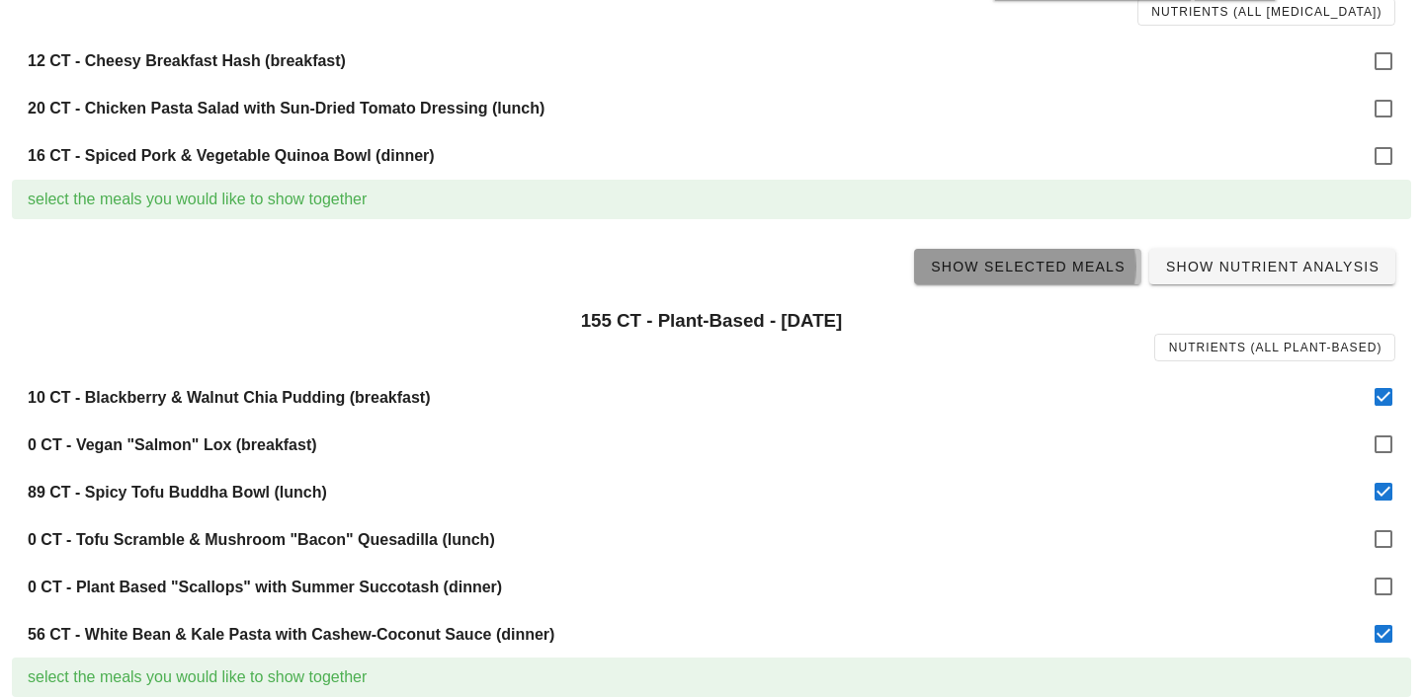
click at [1004, 266] on span "Show Selected Meals" at bounding box center [1028, 267] width 196 height 16
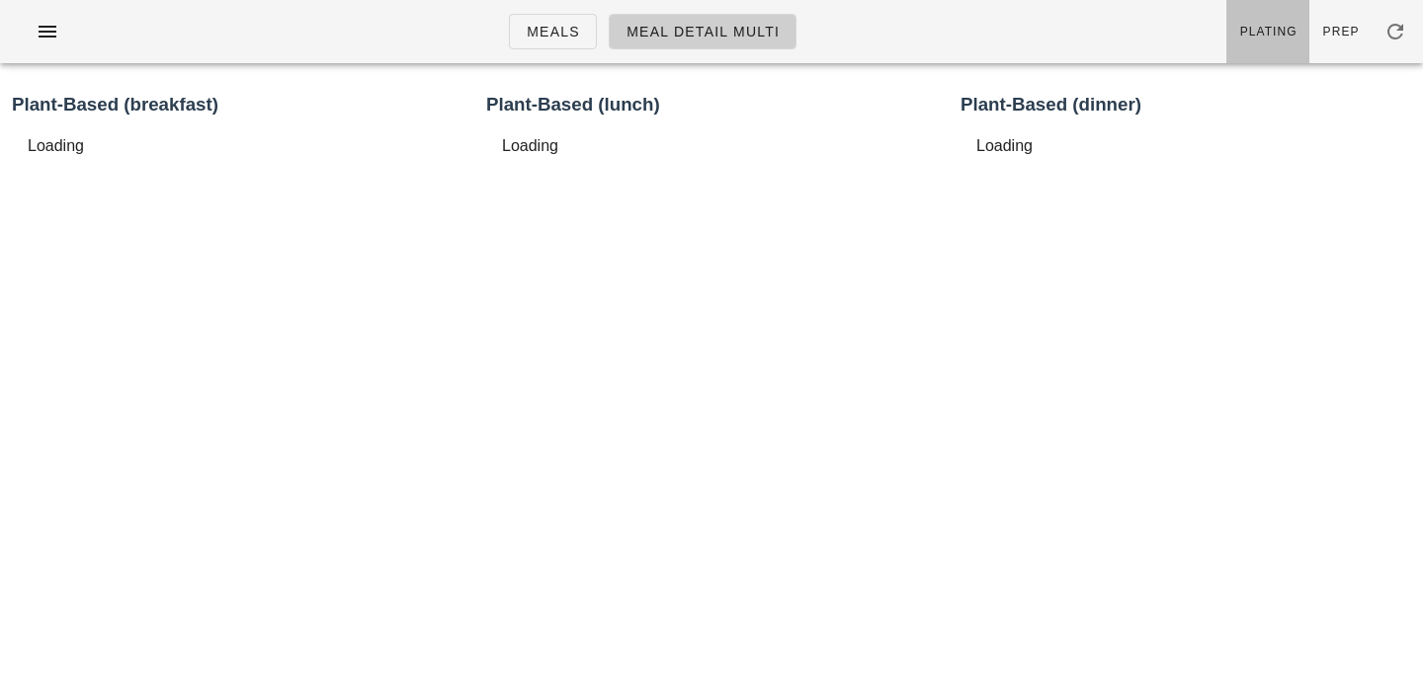
click at [1275, 42] on link "Plating" at bounding box center [1267, 31] width 83 height 63
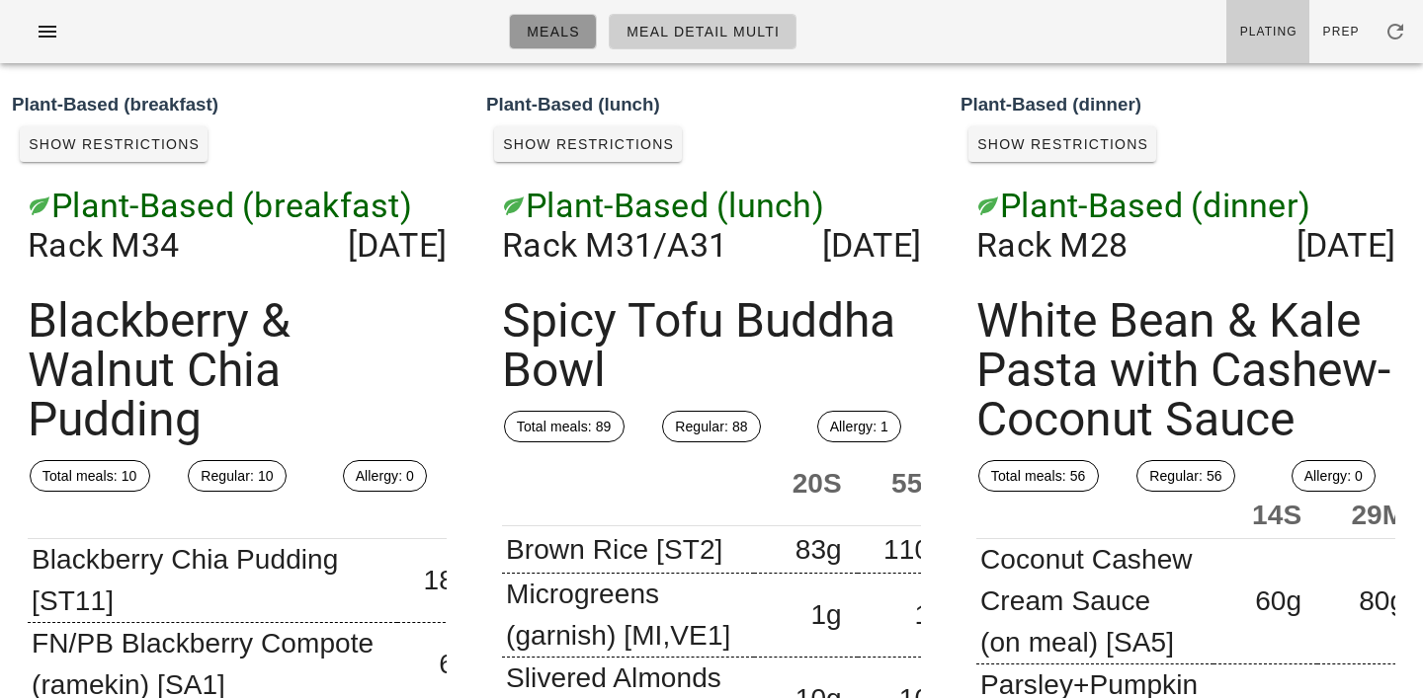
click at [552, 26] on span "Meals" at bounding box center [553, 32] width 54 height 16
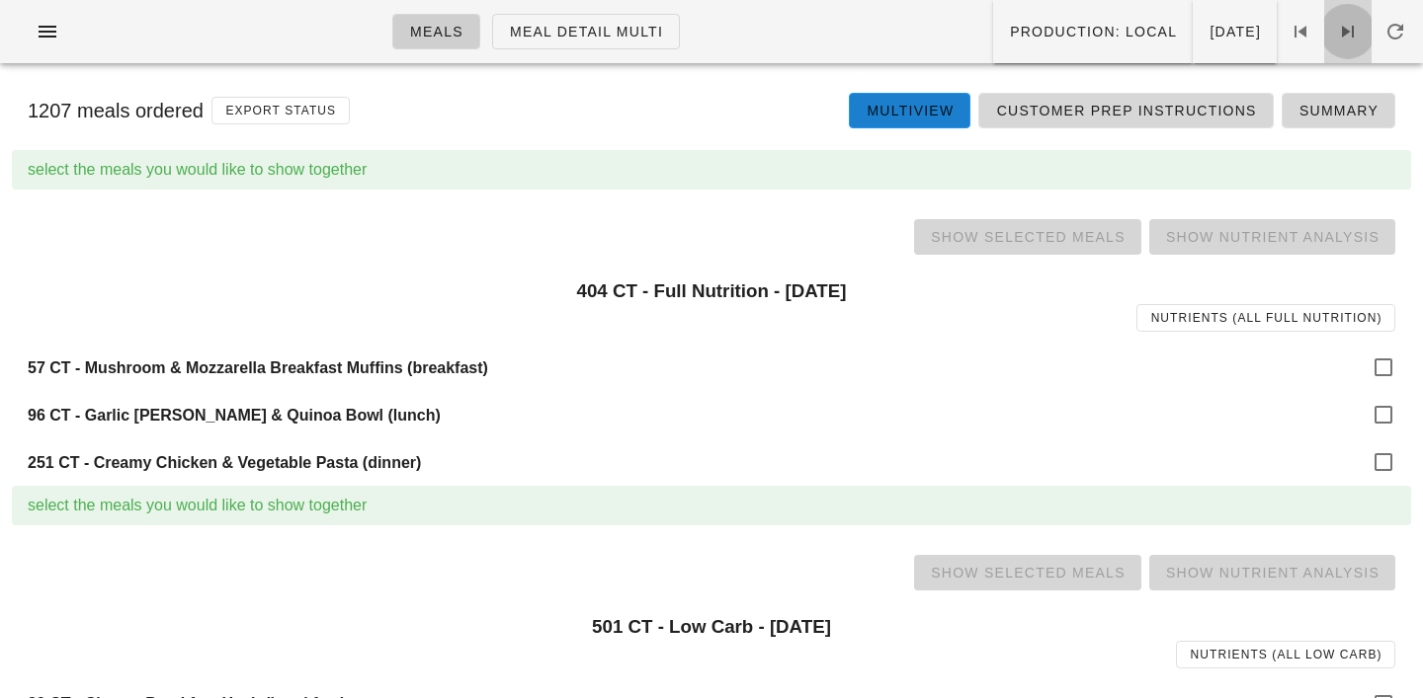
click at [1353, 40] on icon at bounding box center [1348, 32] width 24 height 24
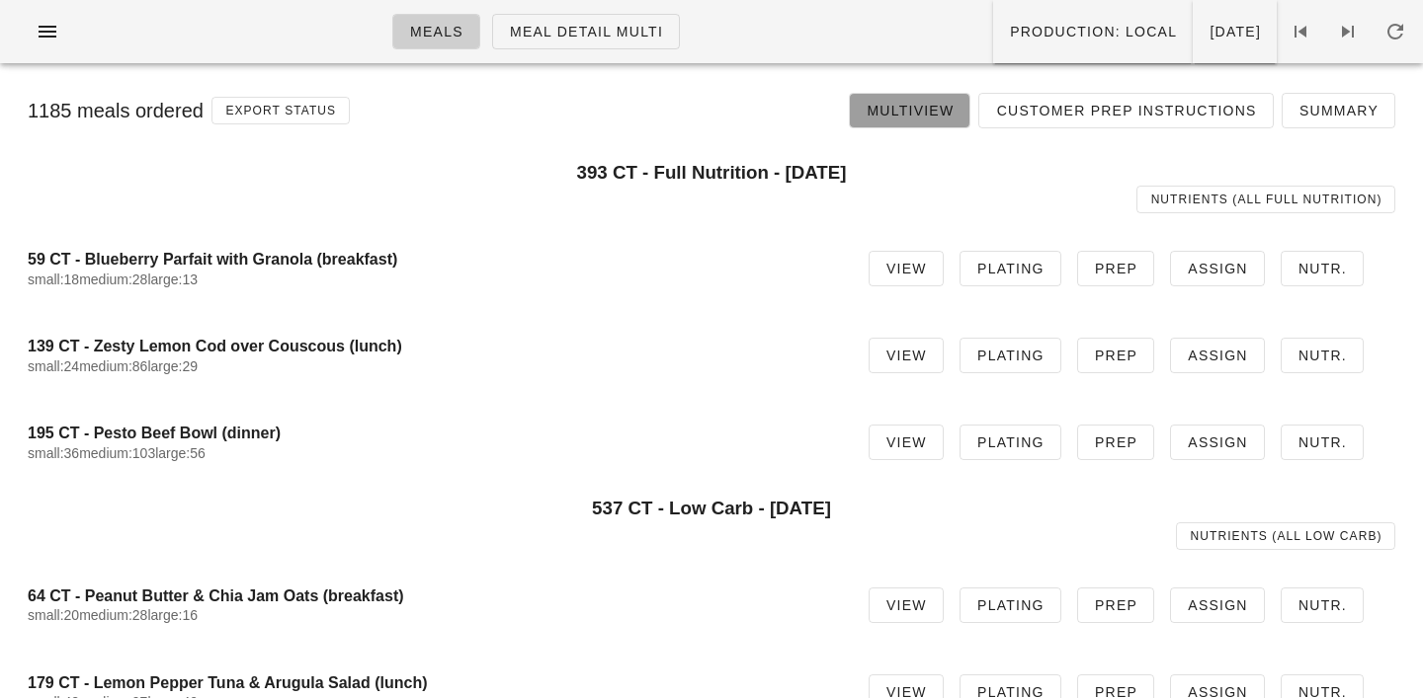
click at [928, 116] on span "Multiview" at bounding box center [909, 111] width 88 height 16
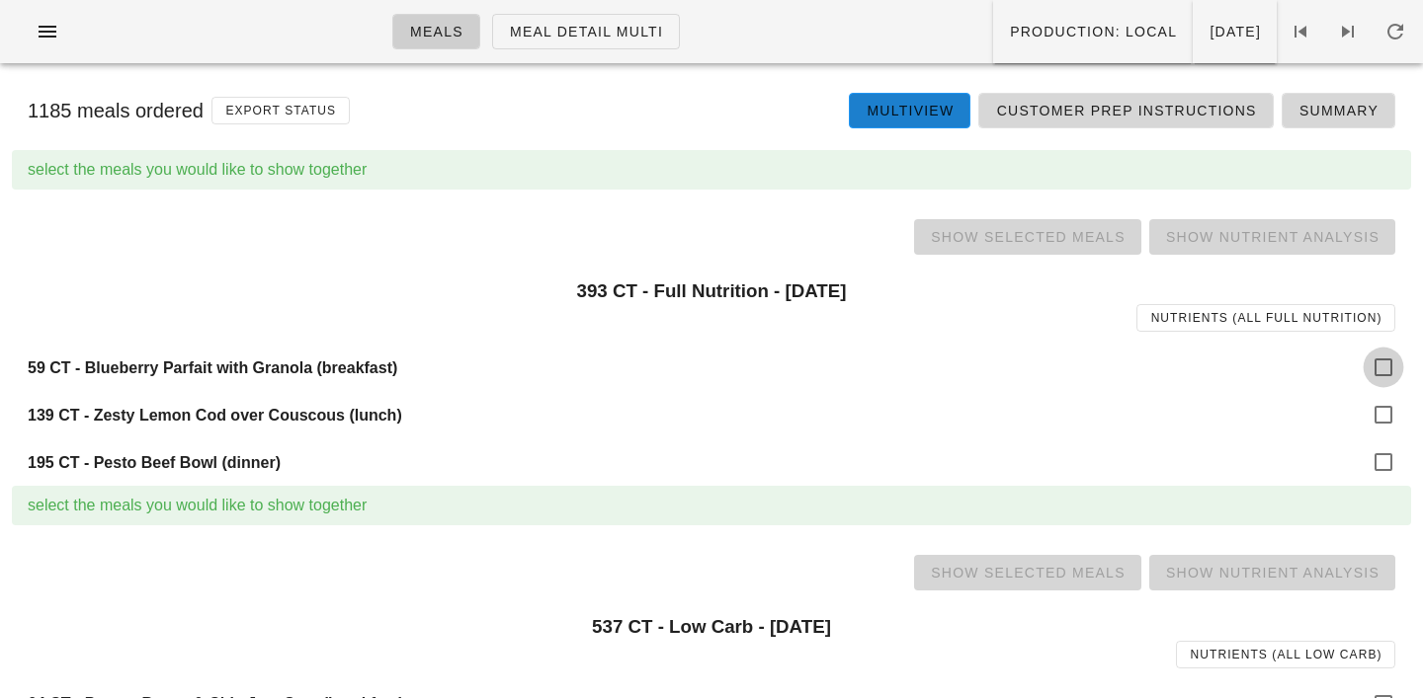
click at [1374, 358] on div at bounding box center [1383, 368] width 34 height 34
checkbox input "true"
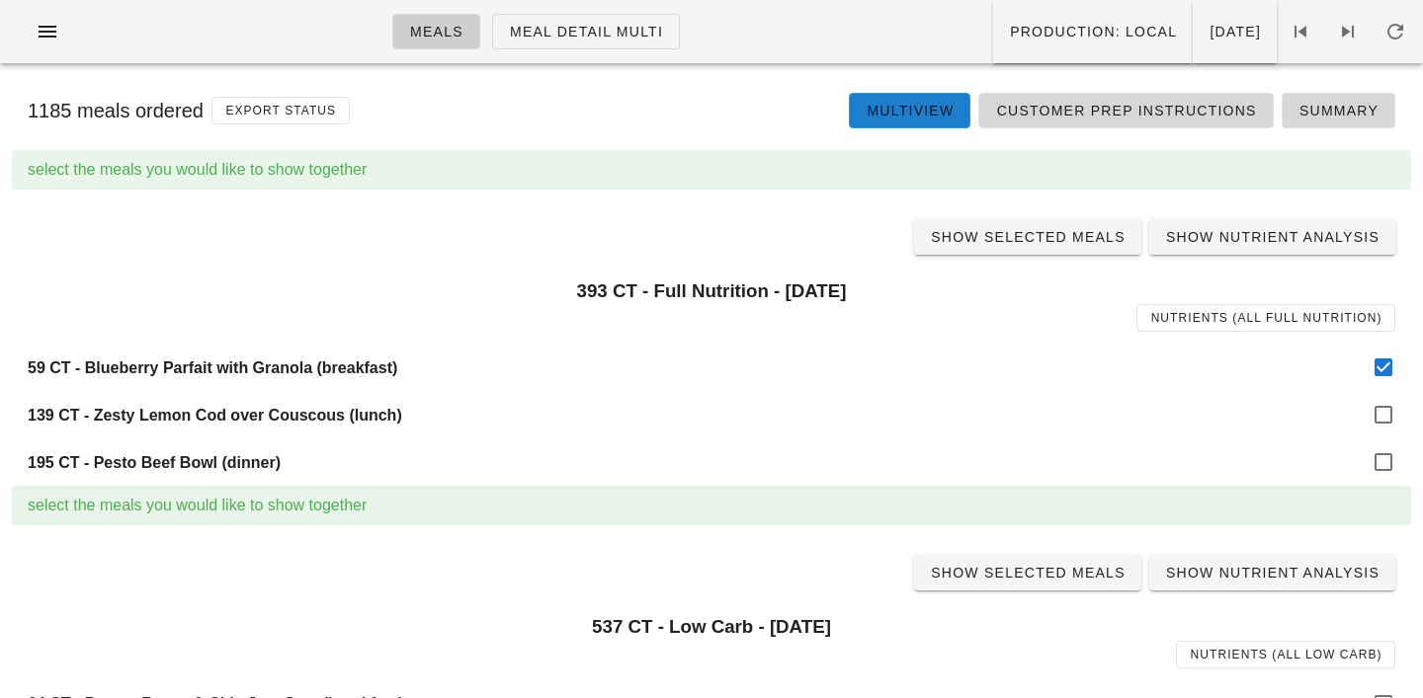
click at [1385, 439] on div "195 CT - Pesto Beef Bowl (dinner)" at bounding box center [711, 462] width 1399 height 47
click at [1384, 410] on div at bounding box center [1383, 415] width 34 height 34
checkbox input "true"
click at [1383, 452] on div at bounding box center [1383, 463] width 34 height 34
checkbox input "true"
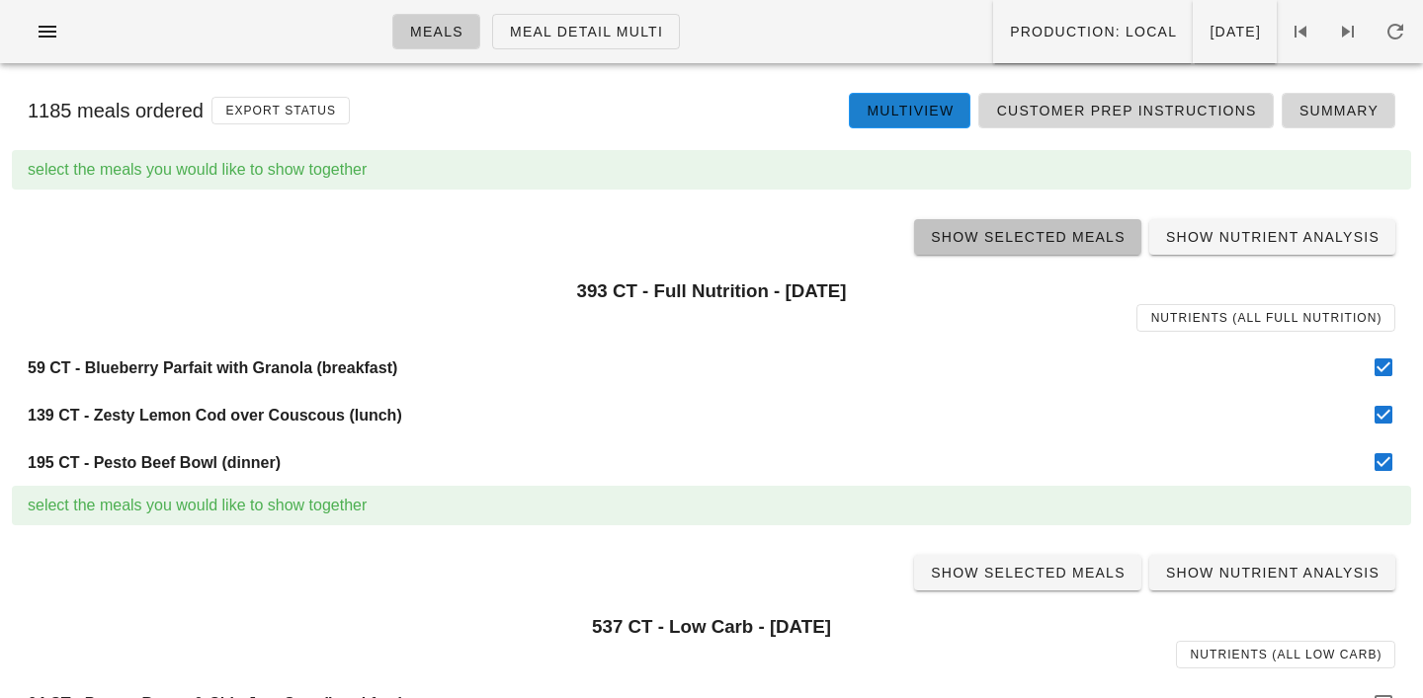
click at [1041, 236] on span "Show Selected Meals" at bounding box center [1028, 237] width 196 height 16
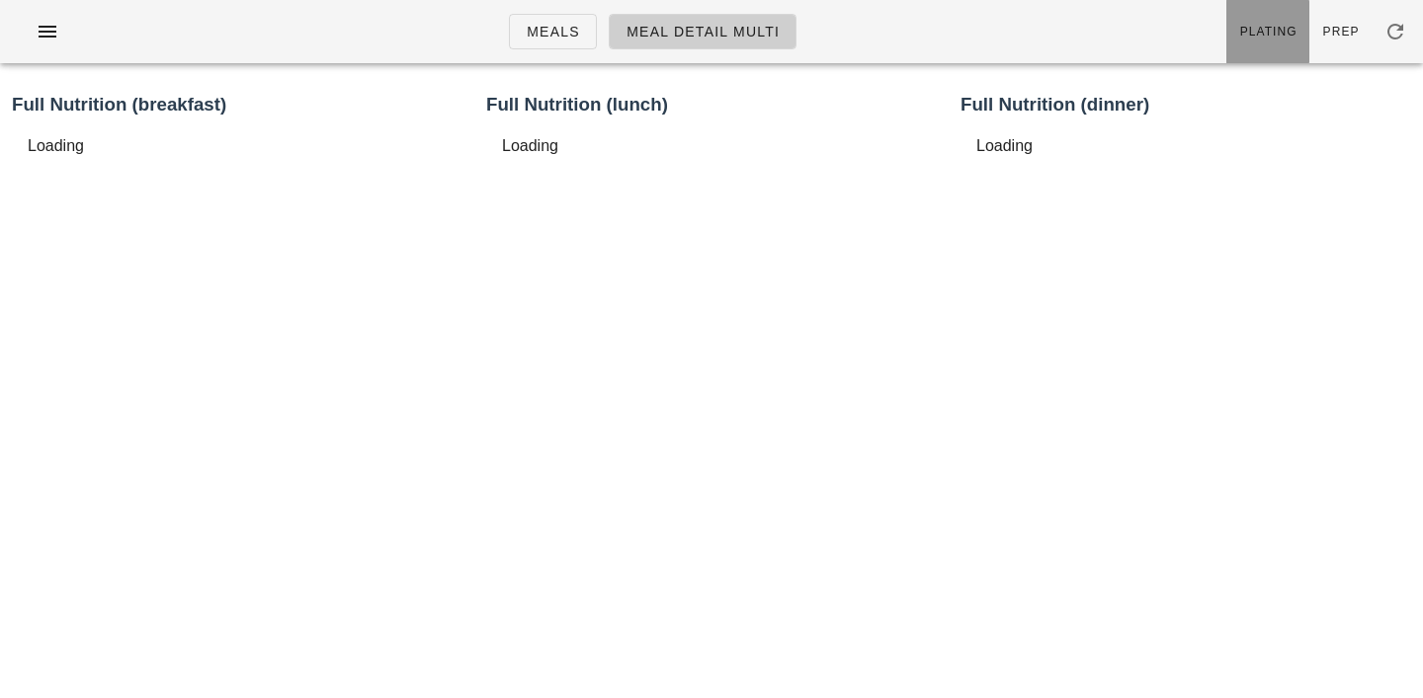
click at [1273, 19] on link "Plating" at bounding box center [1267, 31] width 83 height 63
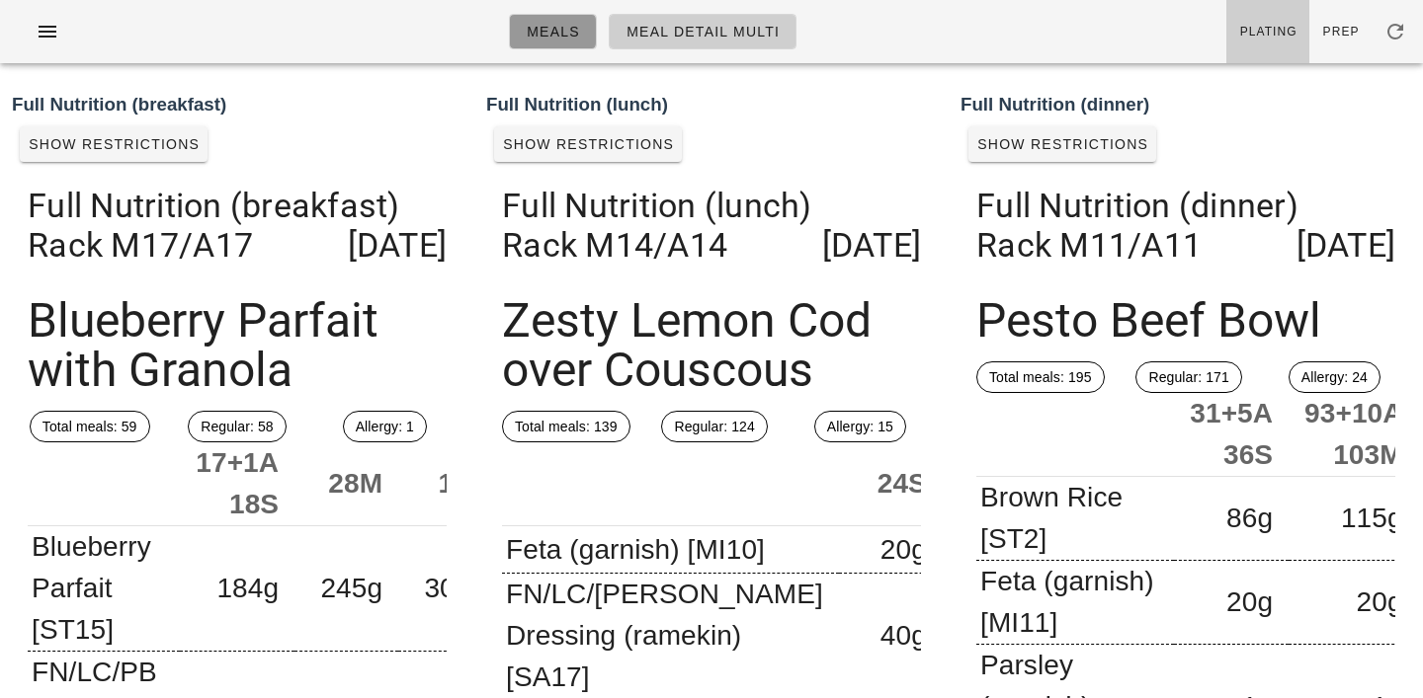
click at [577, 40] on span "Meals" at bounding box center [553, 32] width 54 height 16
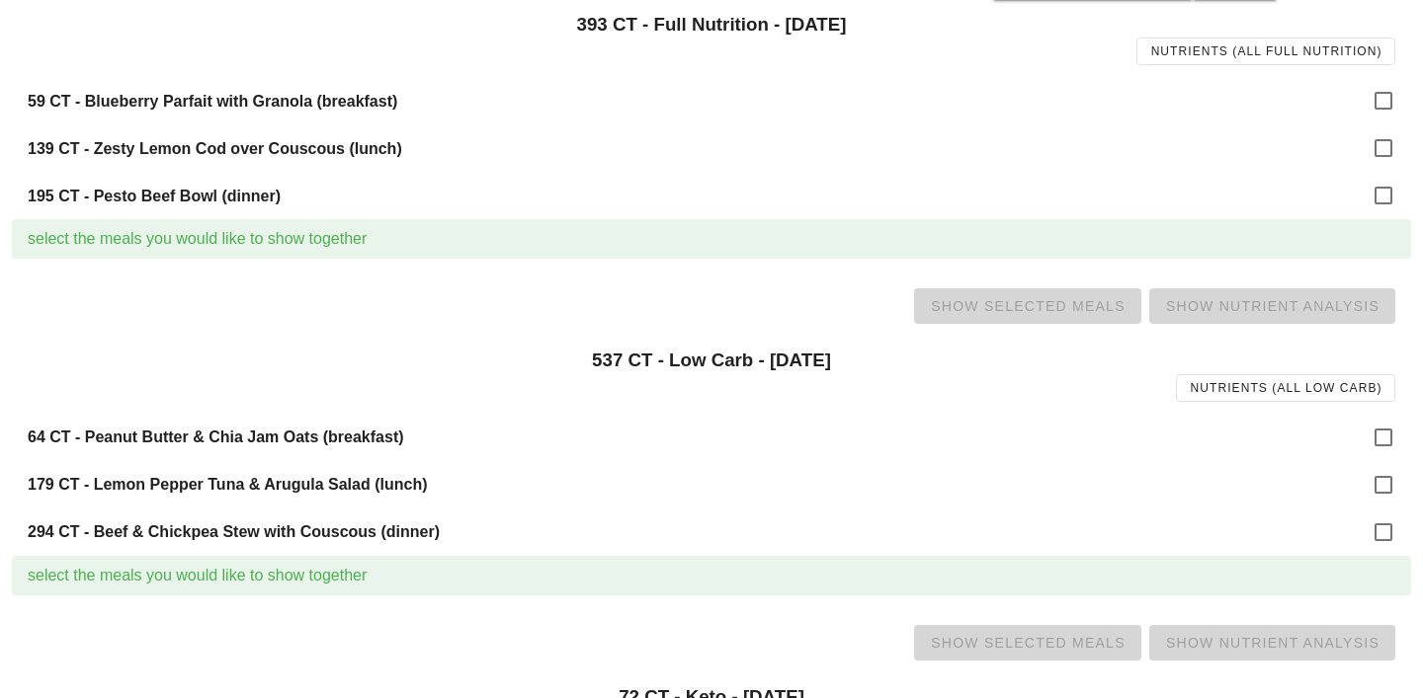
scroll to position [287, 0]
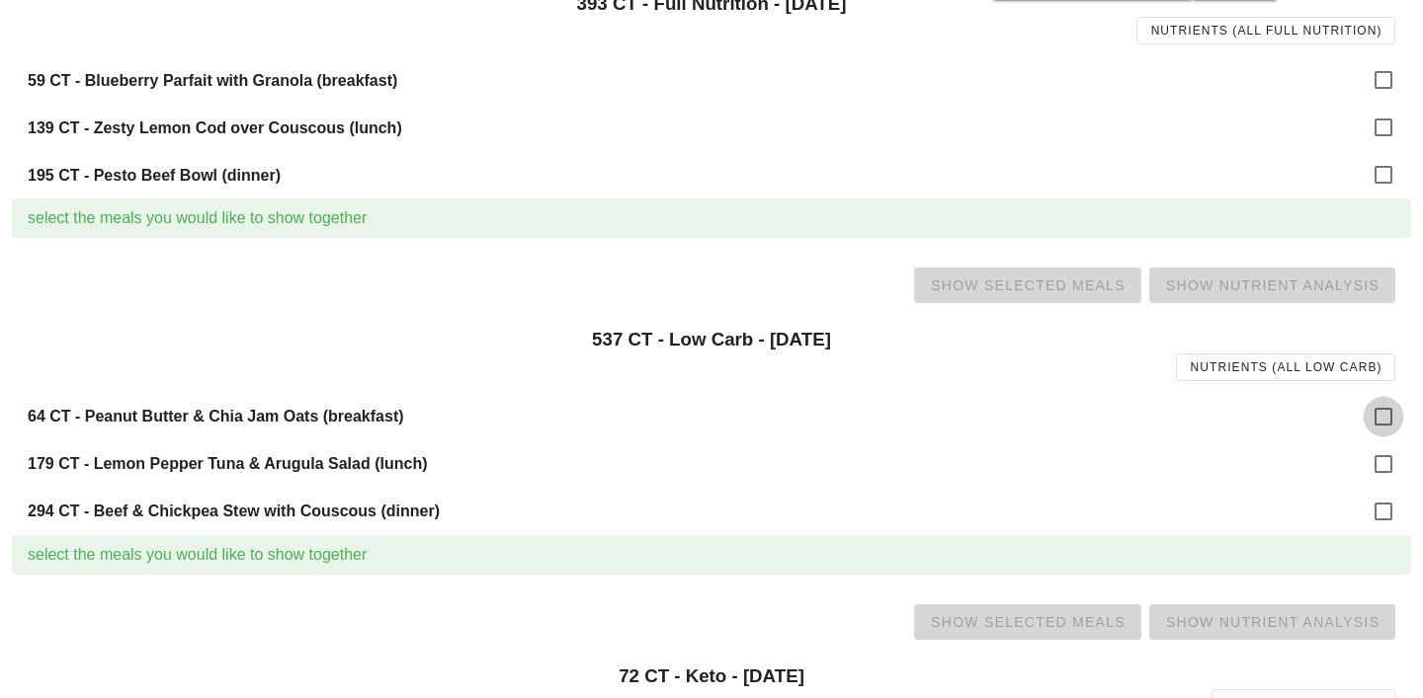
click at [1380, 417] on div at bounding box center [1383, 417] width 34 height 34
checkbox input "true"
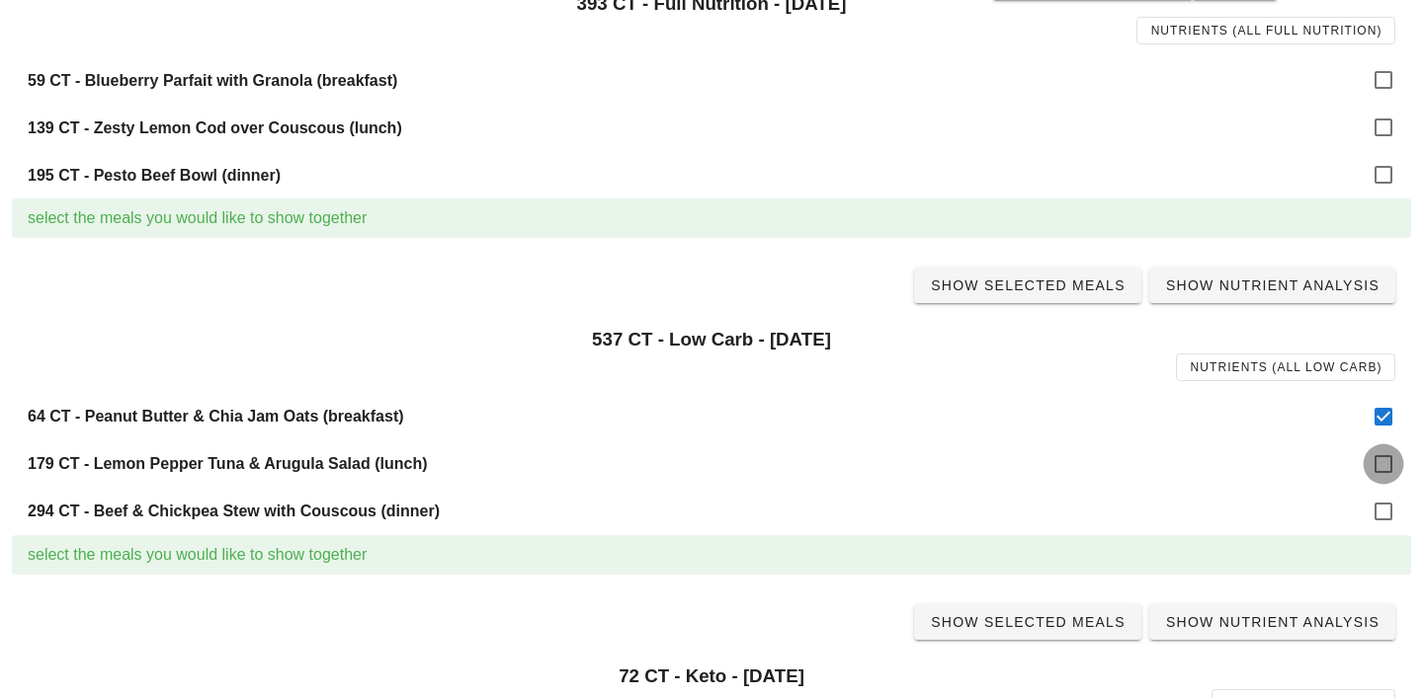
click at [1382, 477] on div at bounding box center [1383, 465] width 34 height 34
checkbox input "true"
click at [1382, 507] on div at bounding box center [1383, 512] width 34 height 34
checkbox input "true"
click at [1013, 287] on span "Show Selected Meals" at bounding box center [1028, 286] width 196 height 16
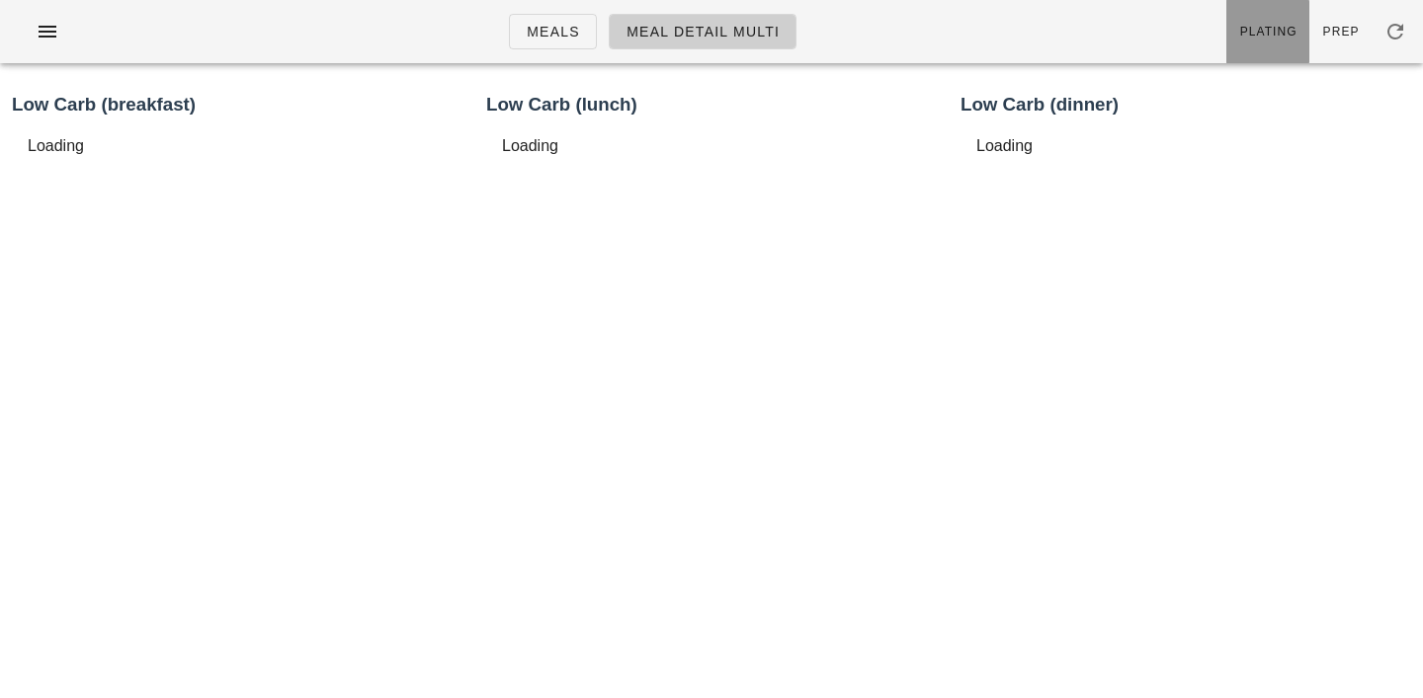
click at [1287, 32] on span "Plating" at bounding box center [1268, 32] width 58 height 14
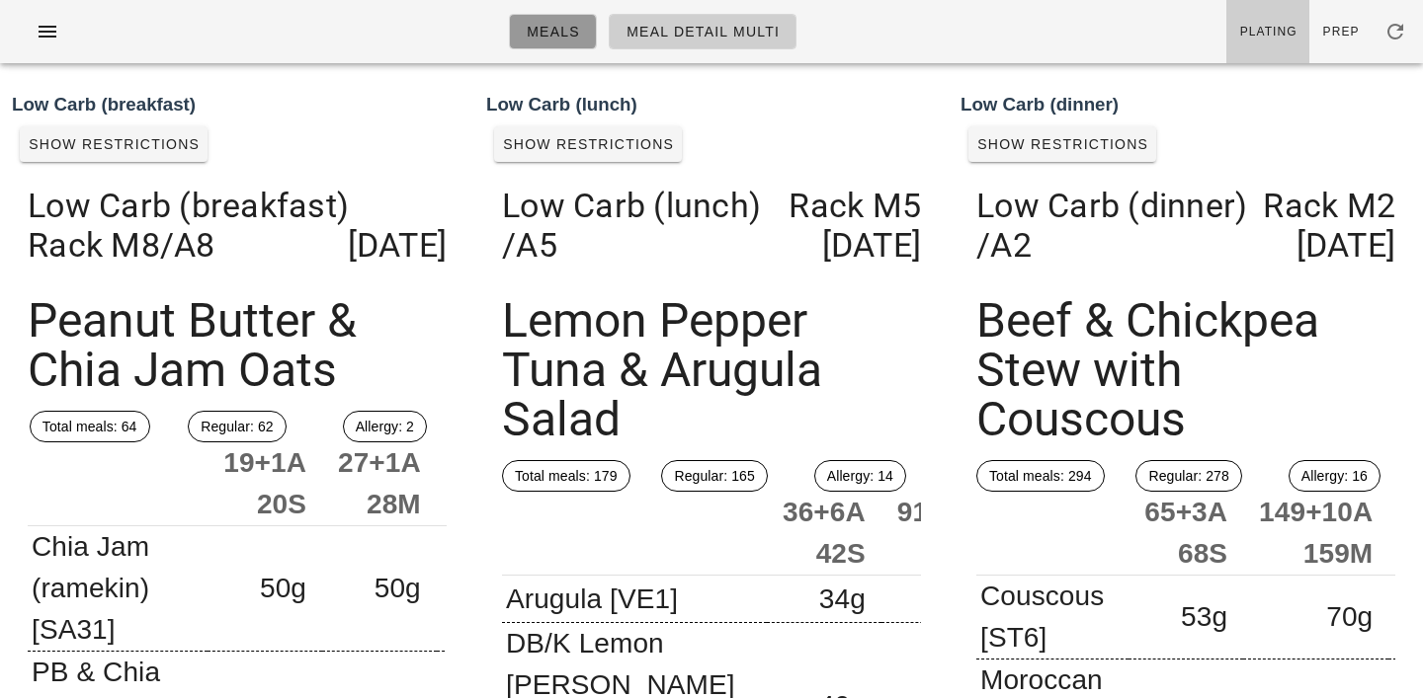
click at [557, 32] on span "Meals" at bounding box center [553, 32] width 54 height 16
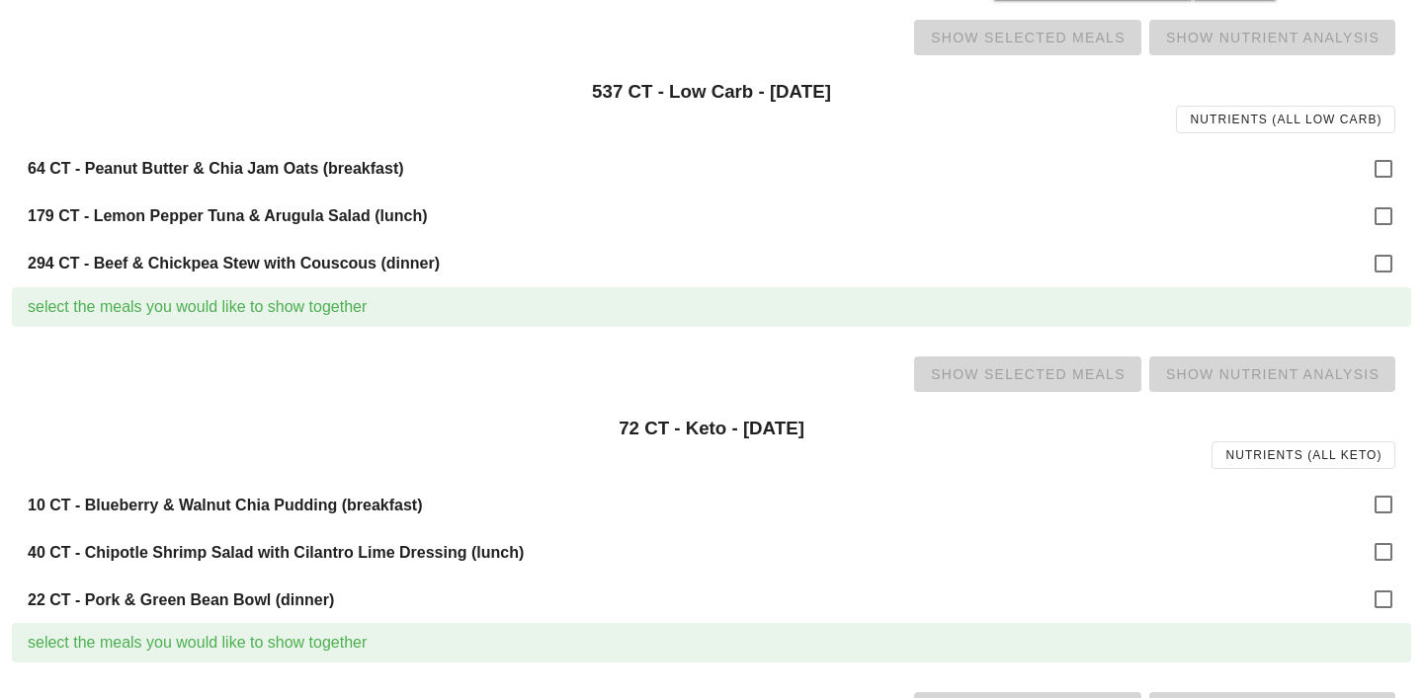
scroll to position [551, 0]
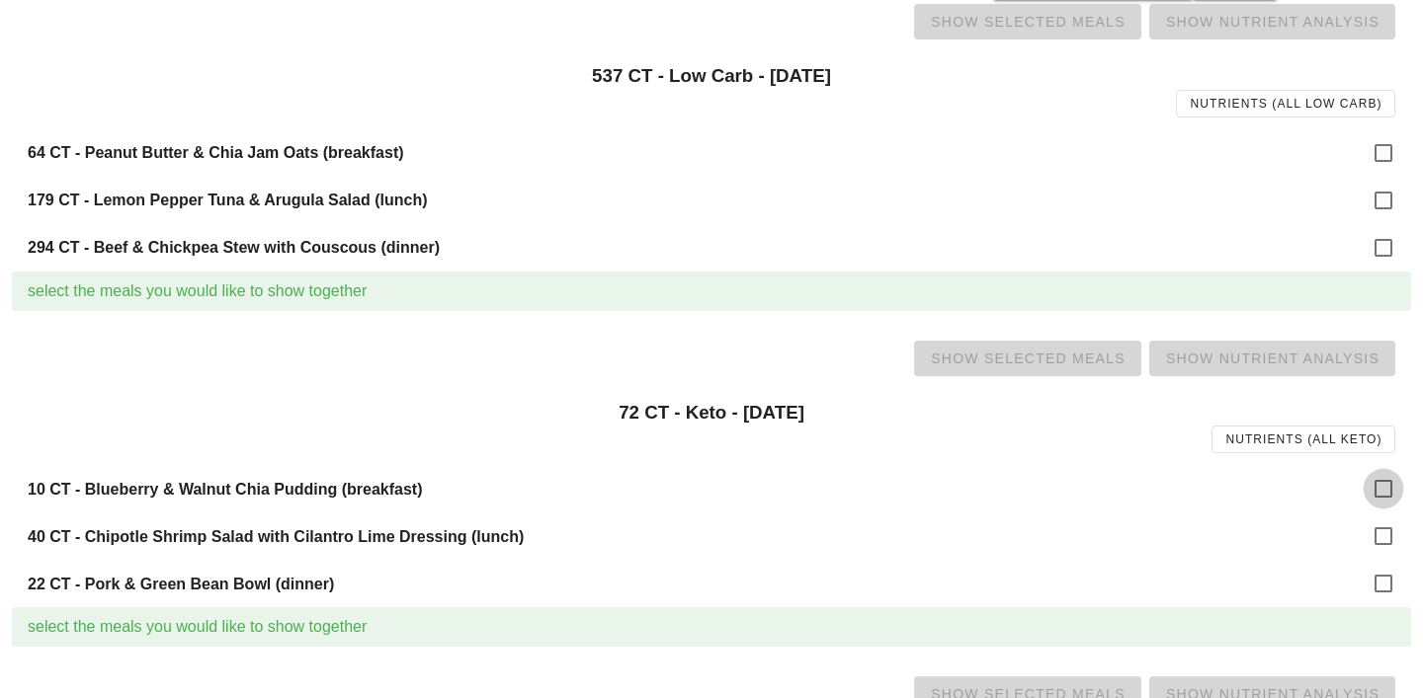
click at [1379, 483] on div at bounding box center [1383, 489] width 34 height 34
checkbox input "true"
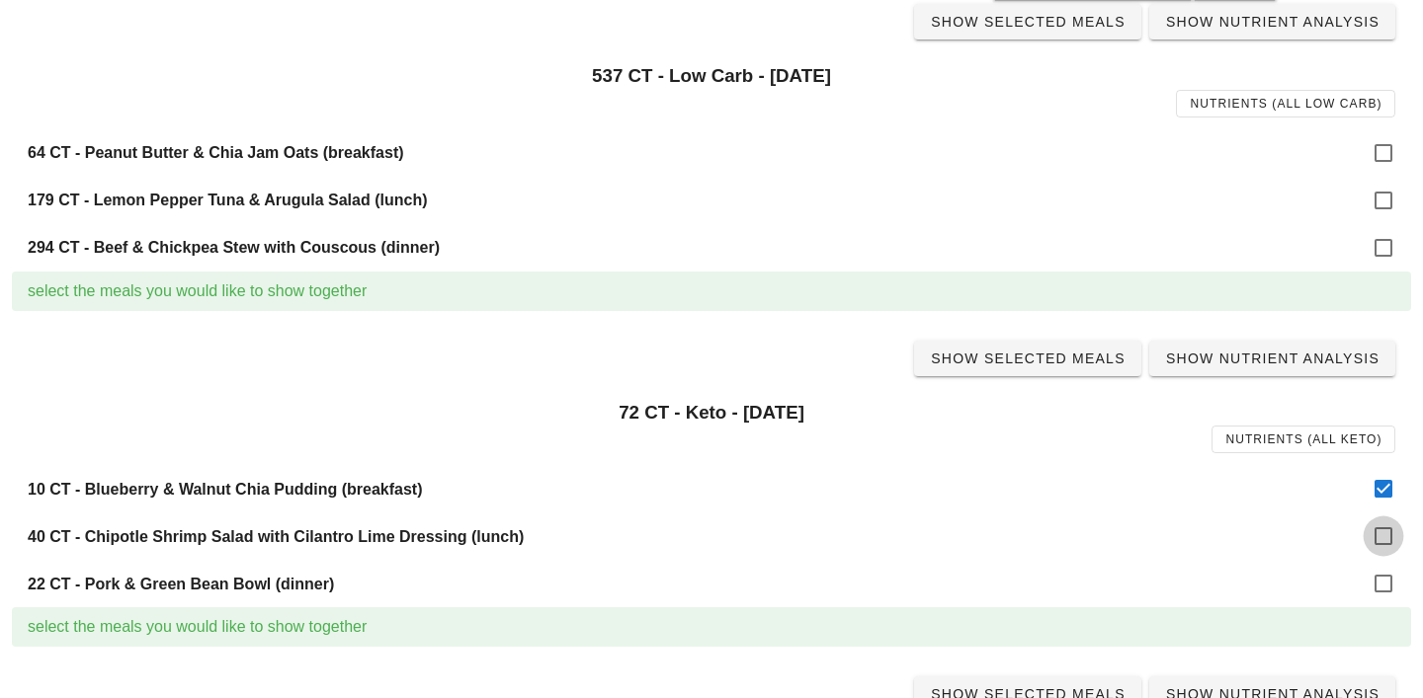
click at [1384, 552] on div at bounding box center [1383, 537] width 34 height 34
checkbox input "true"
click at [1383, 586] on div at bounding box center [1383, 584] width 34 height 34
checkbox input "true"
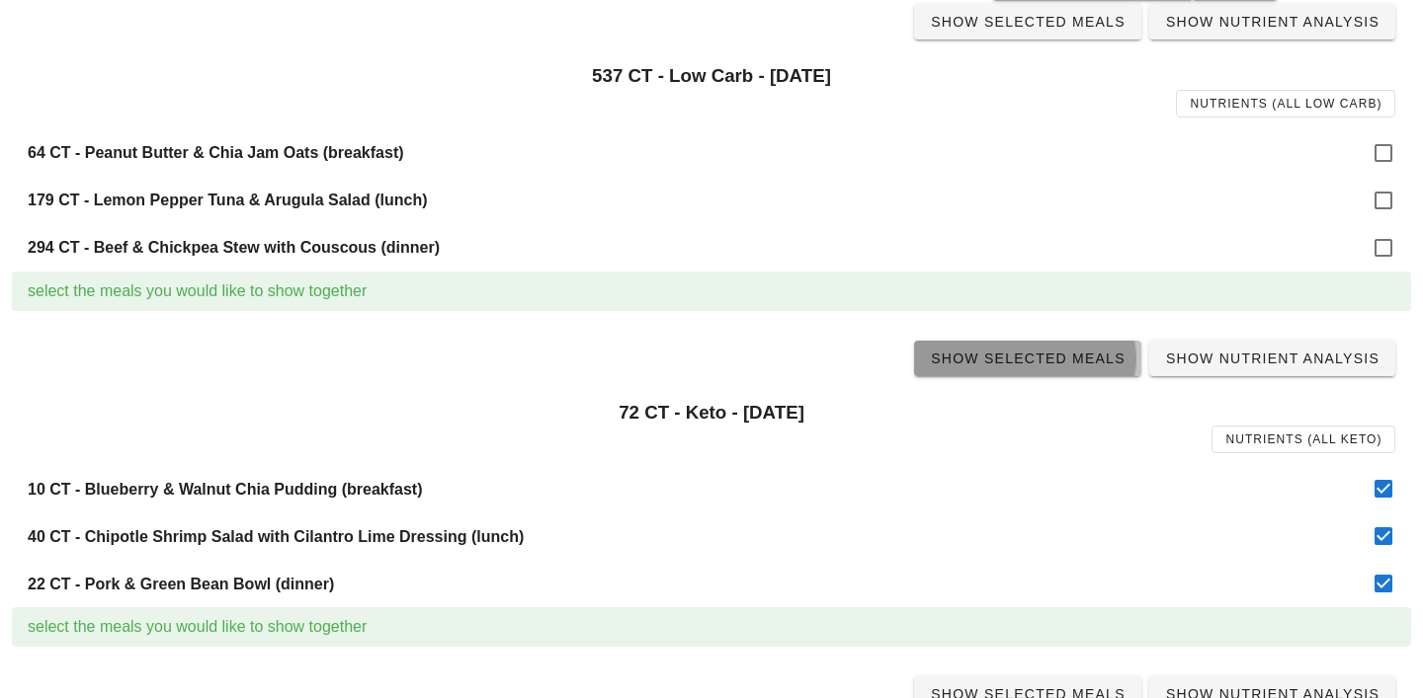
click at [1071, 369] on link "Show Selected Meals" at bounding box center [1027, 359] width 227 height 36
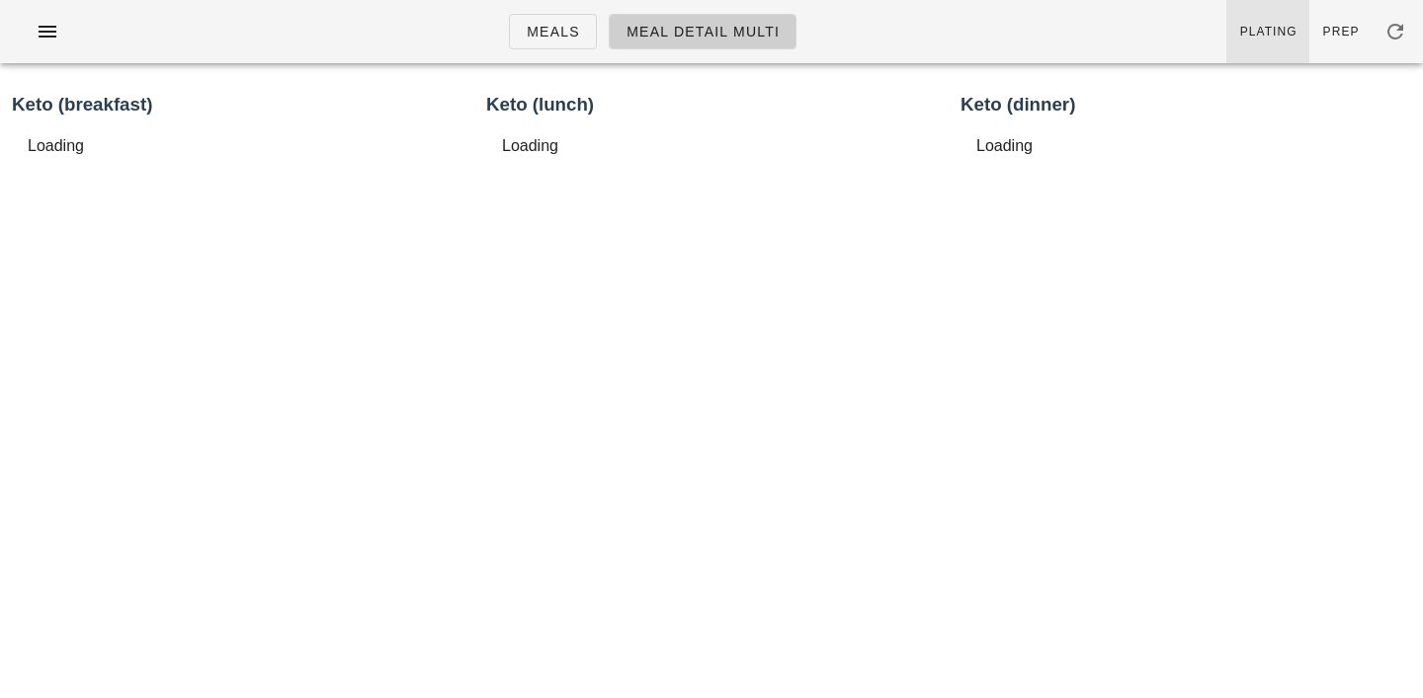
click at [1274, 31] on span "Plating" at bounding box center [1268, 32] width 58 height 14
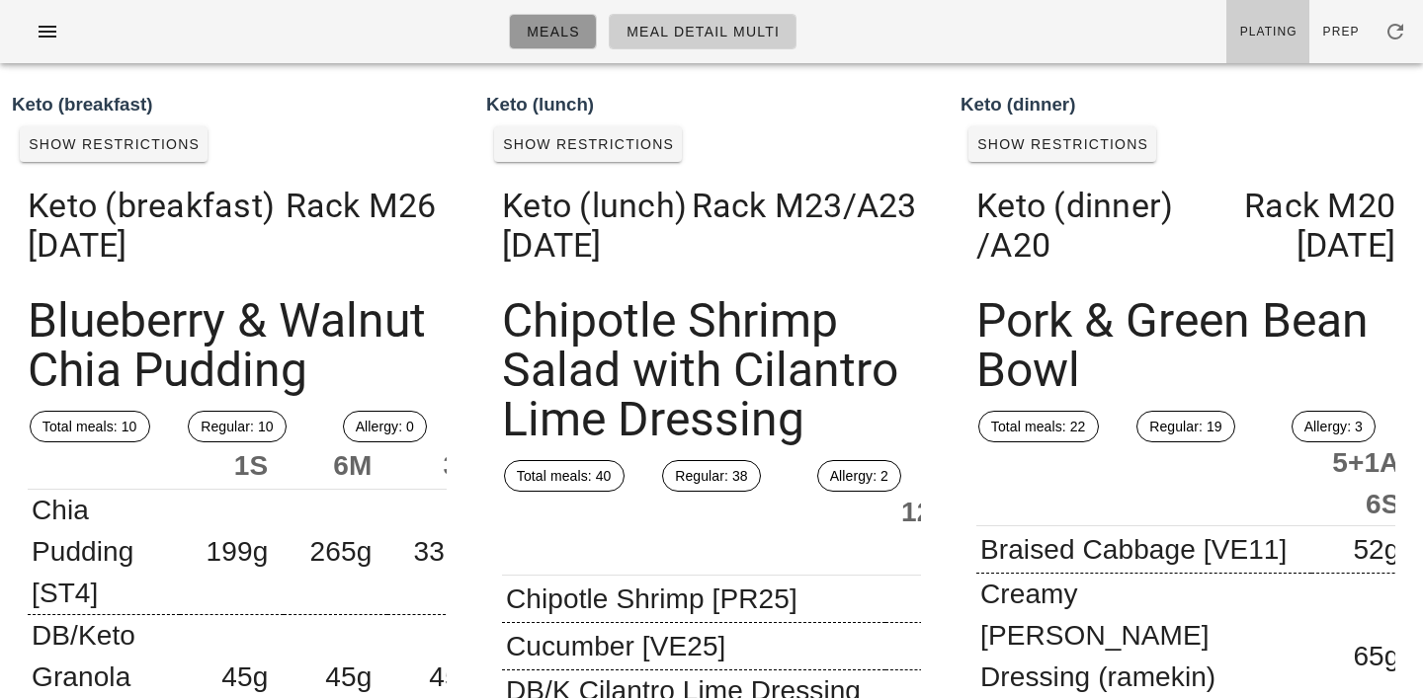
click at [555, 27] on span "Meals" at bounding box center [553, 32] width 54 height 16
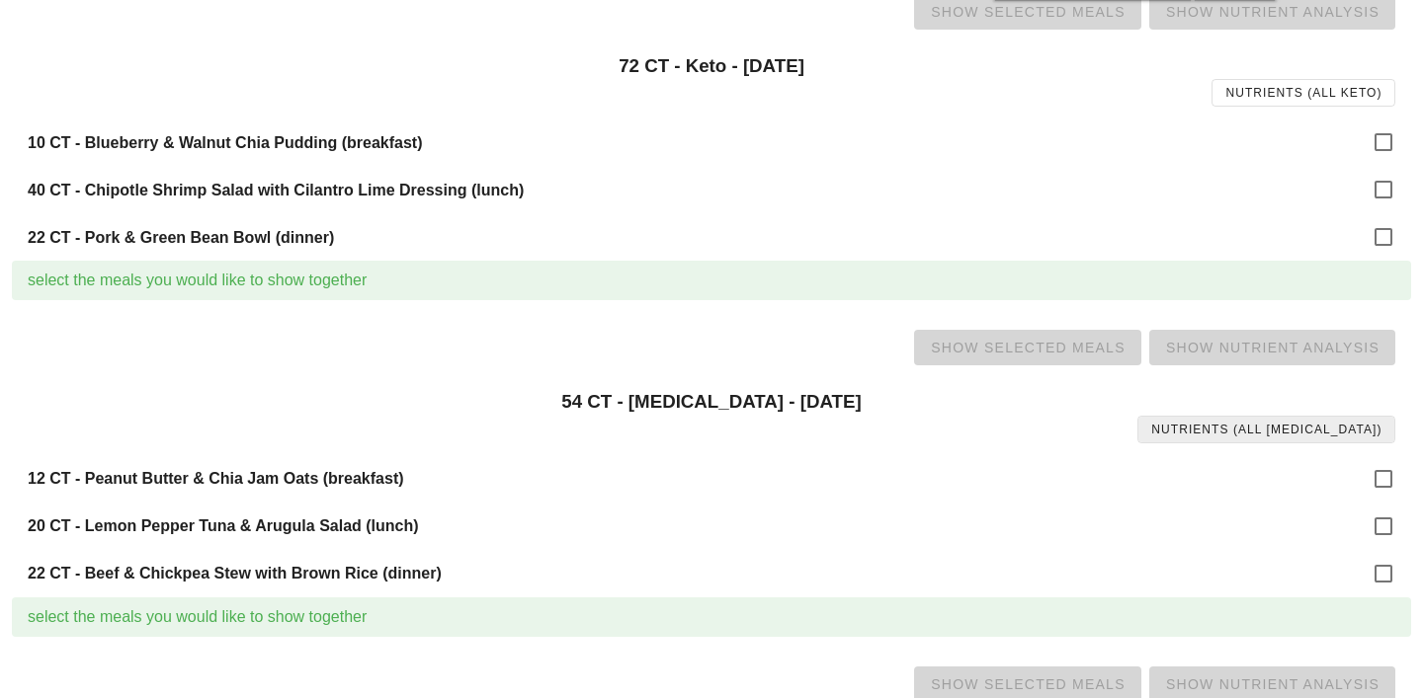
scroll to position [922, 0]
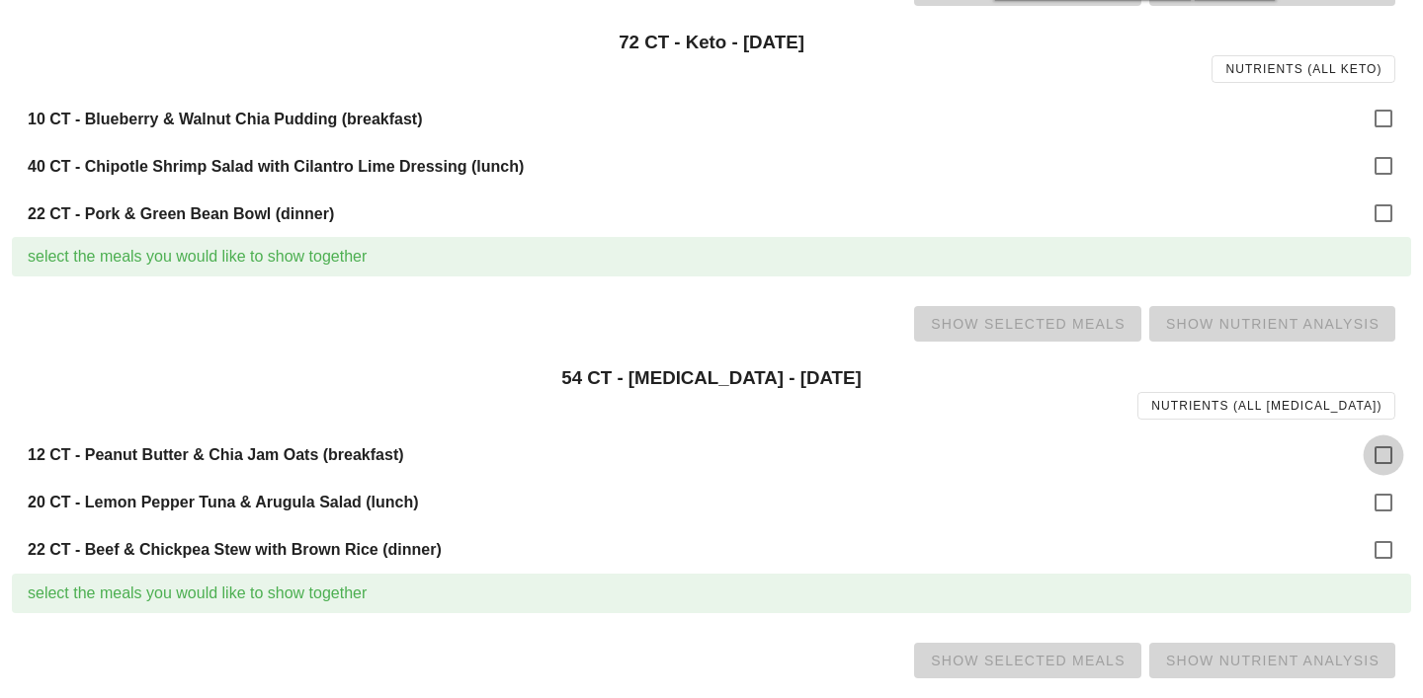
click at [1378, 460] on div at bounding box center [1383, 456] width 34 height 34
checkbox input "true"
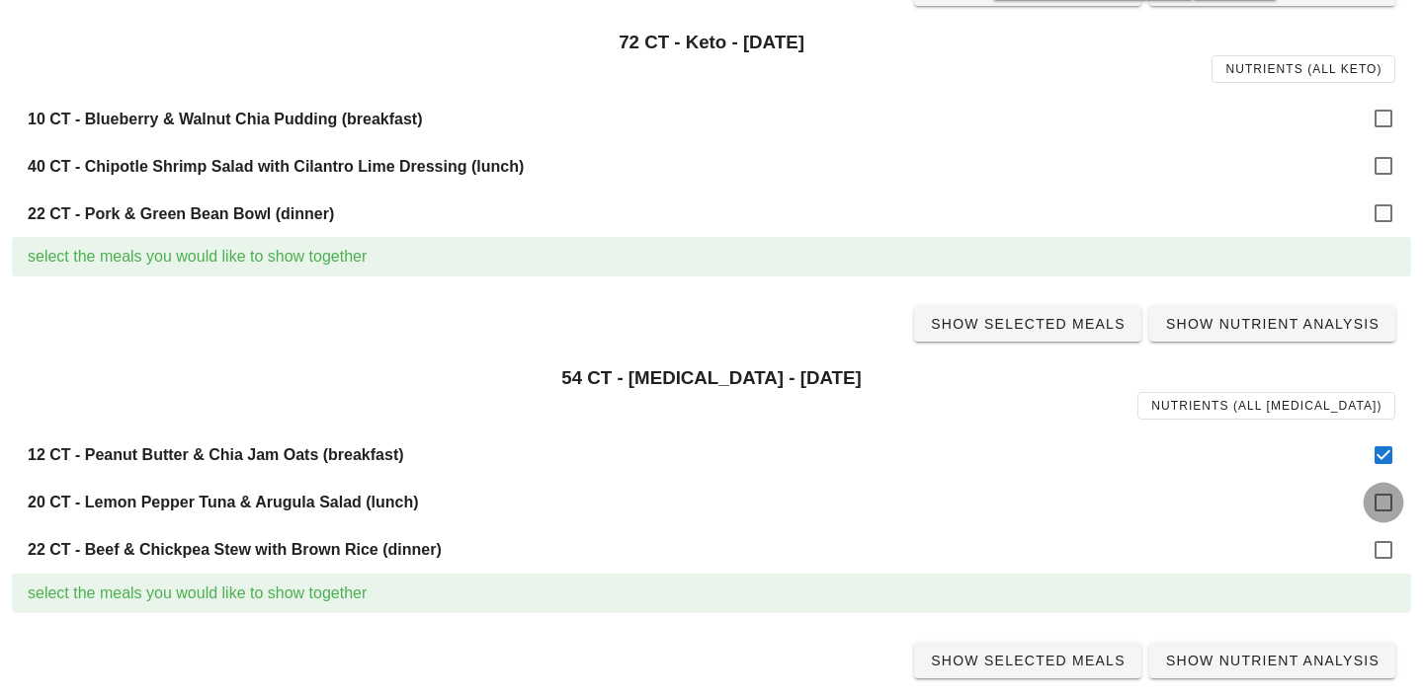
click at [1380, 510] on div at bounding box center [1383, 503] width 34 height 34
checkbox input "true"
click at [1380, 553] on div at bounding box center [1383, 551] width 34 height 34
checkbox input "true"
click at [1039, 322] on span "Show Selected Meals" at bounding box center [1028, 324] width 196 height 16
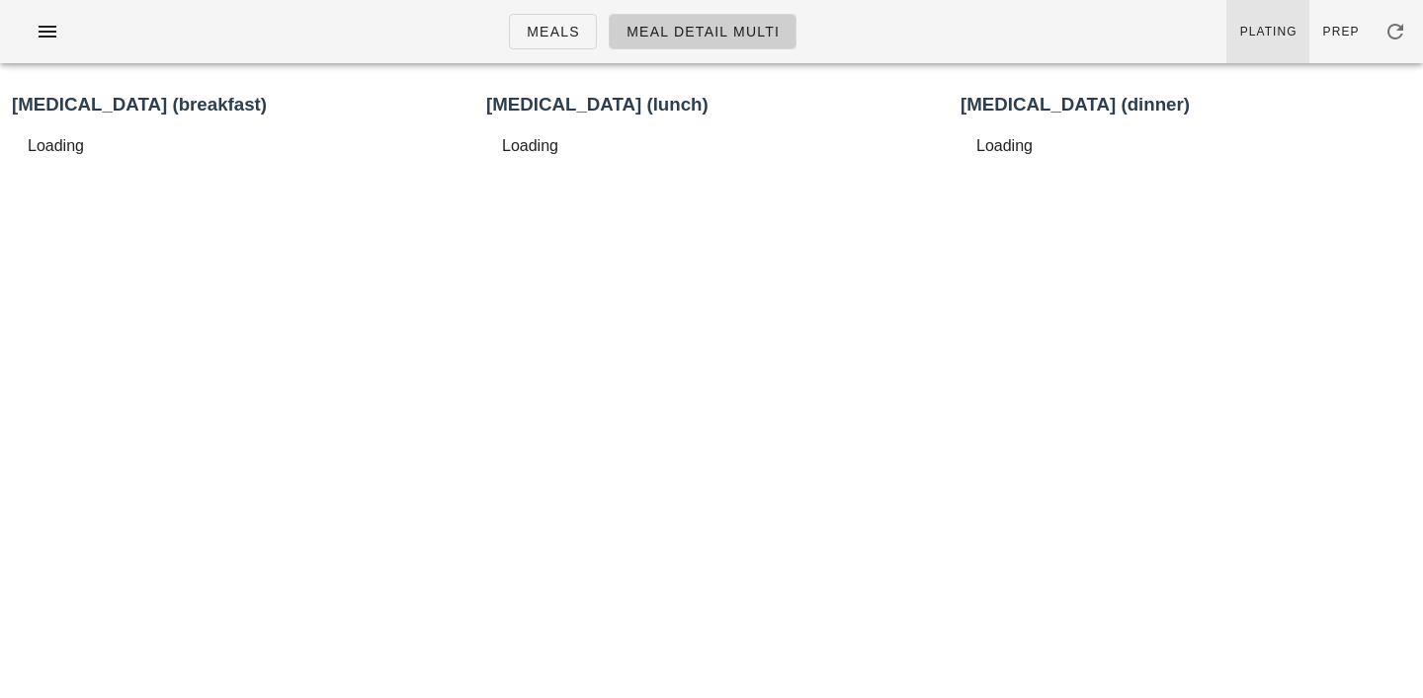
click at [1282, 45] on link "Plating" at bounding box center [1267, 31] width 83 height 63
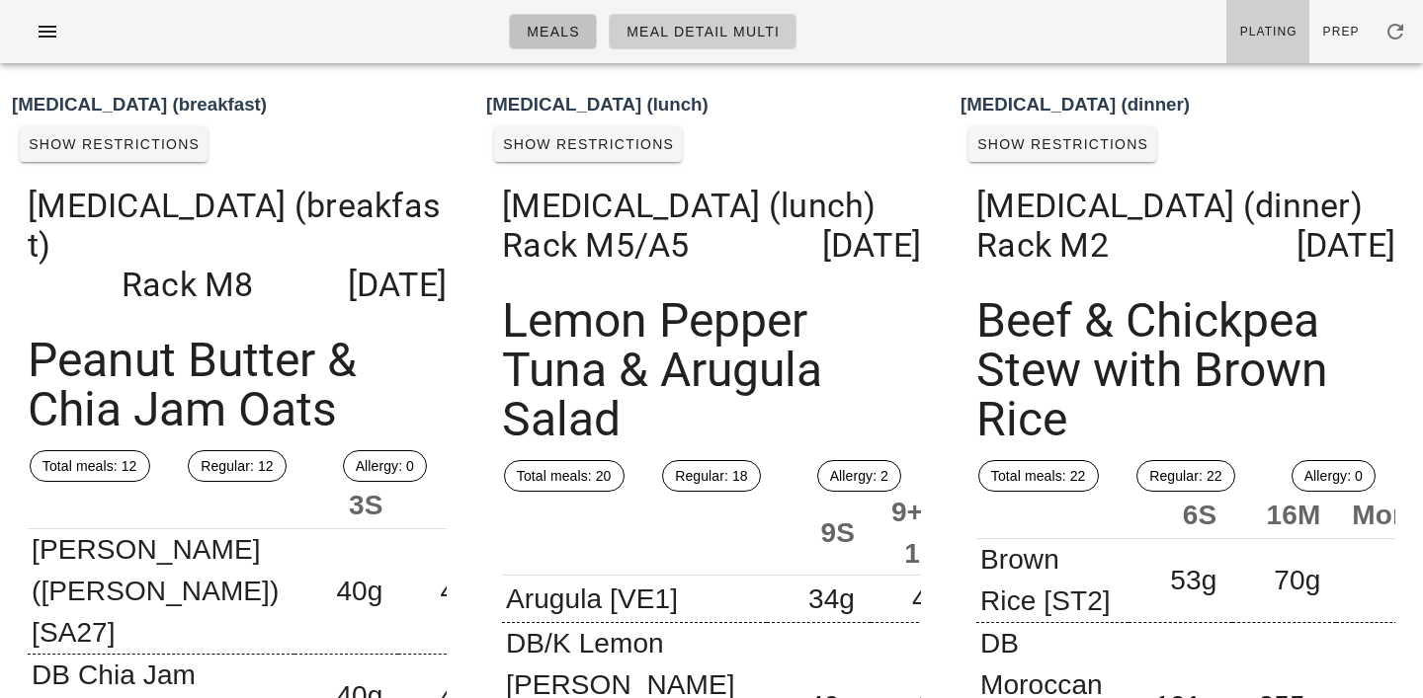
click at [556, 33] on span "Meals" at bounding box center [553, 32] width 54 height 16
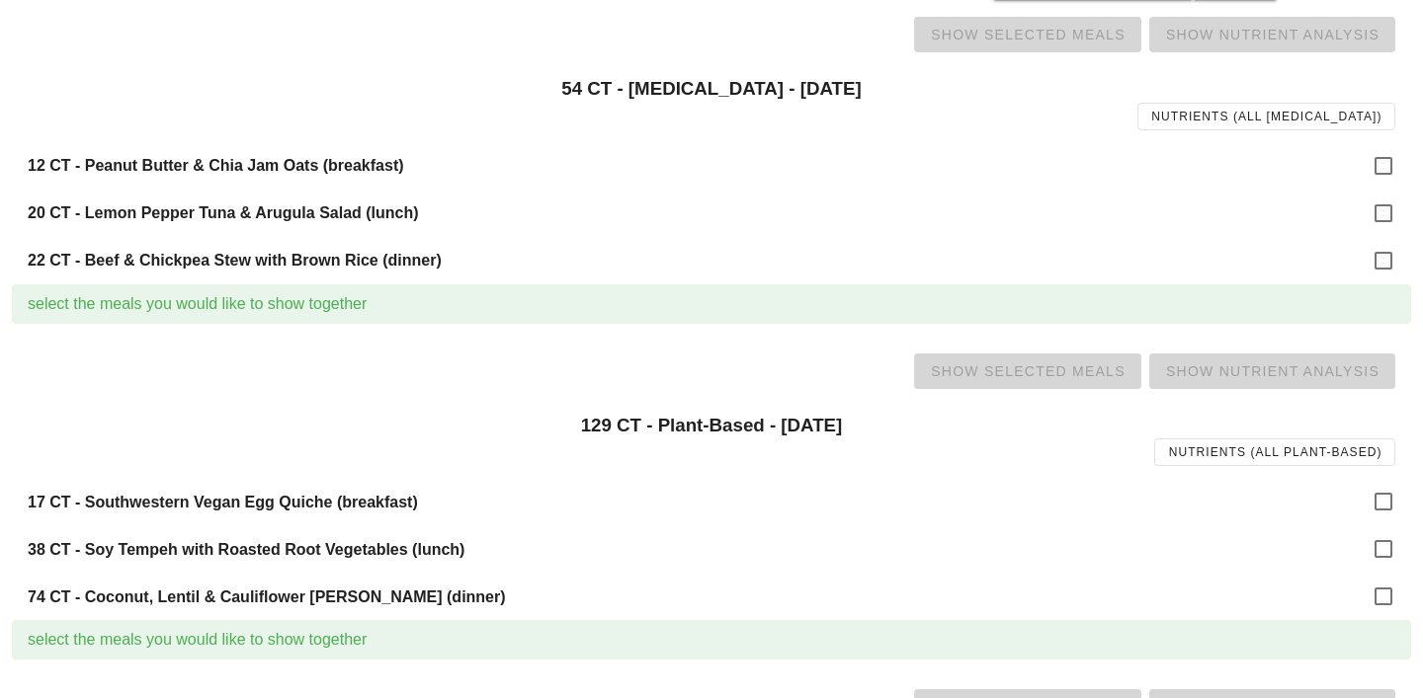
scroll to position [1283, 0]
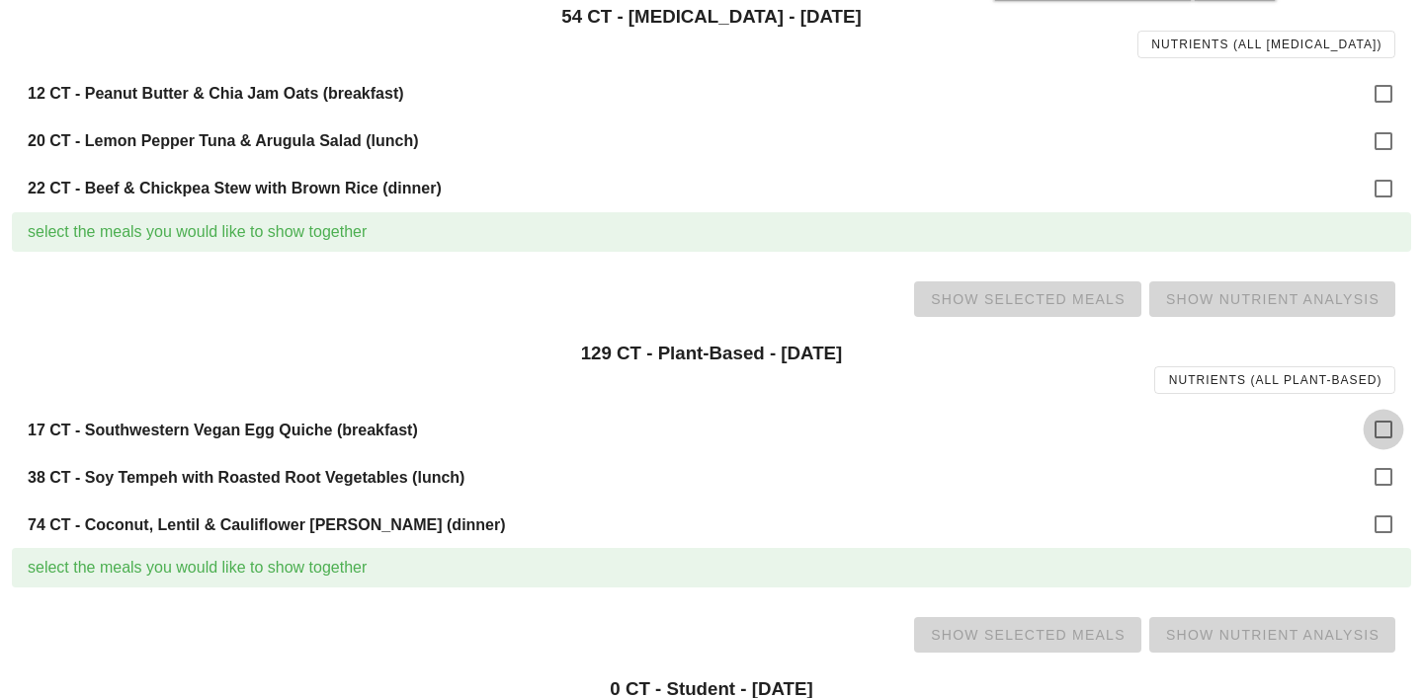
click at [1377, 427] on div at bounding box center [1383, 430] width 34 height 34
checkbox input "true"
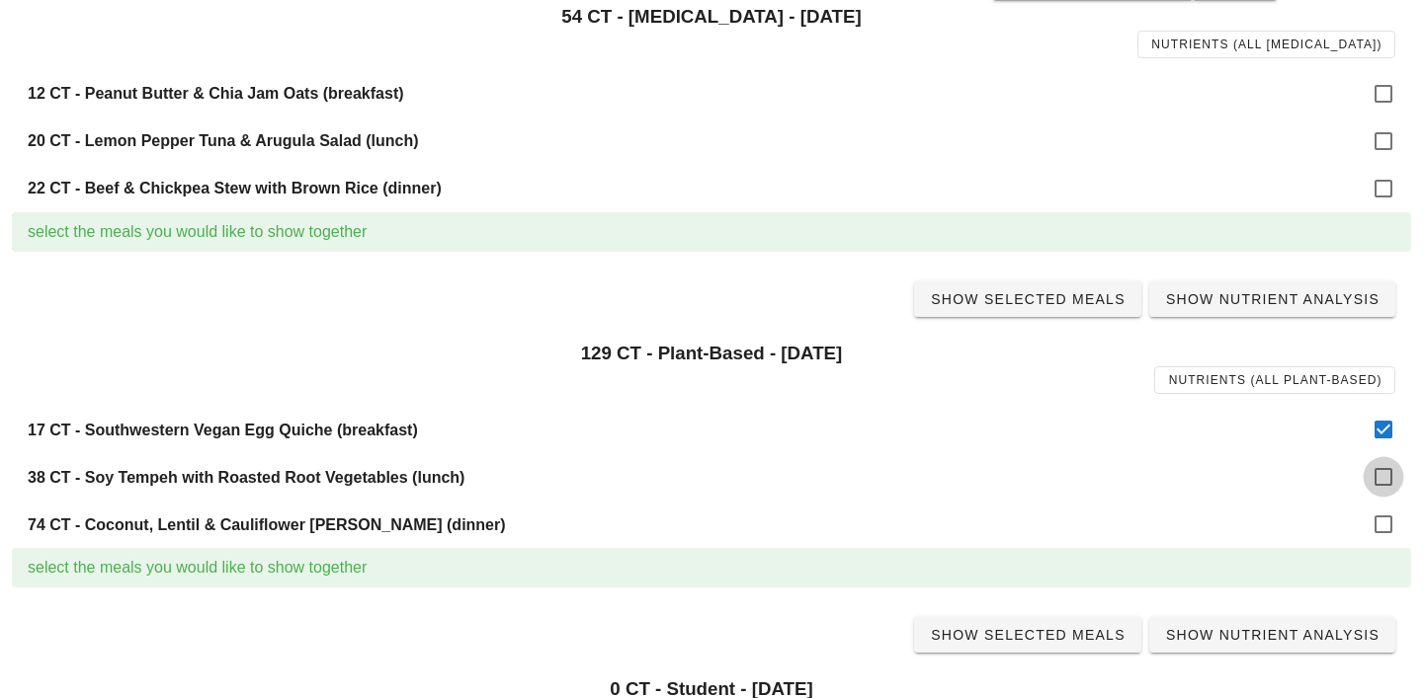
click at [1377, 467] on div at bounding box center [1383, 477] width 34 height 34
checkbox input "true"
click at [1378, 512] on div at bounding box center [1383, 525] width 34 height 34
checkbox input "true"
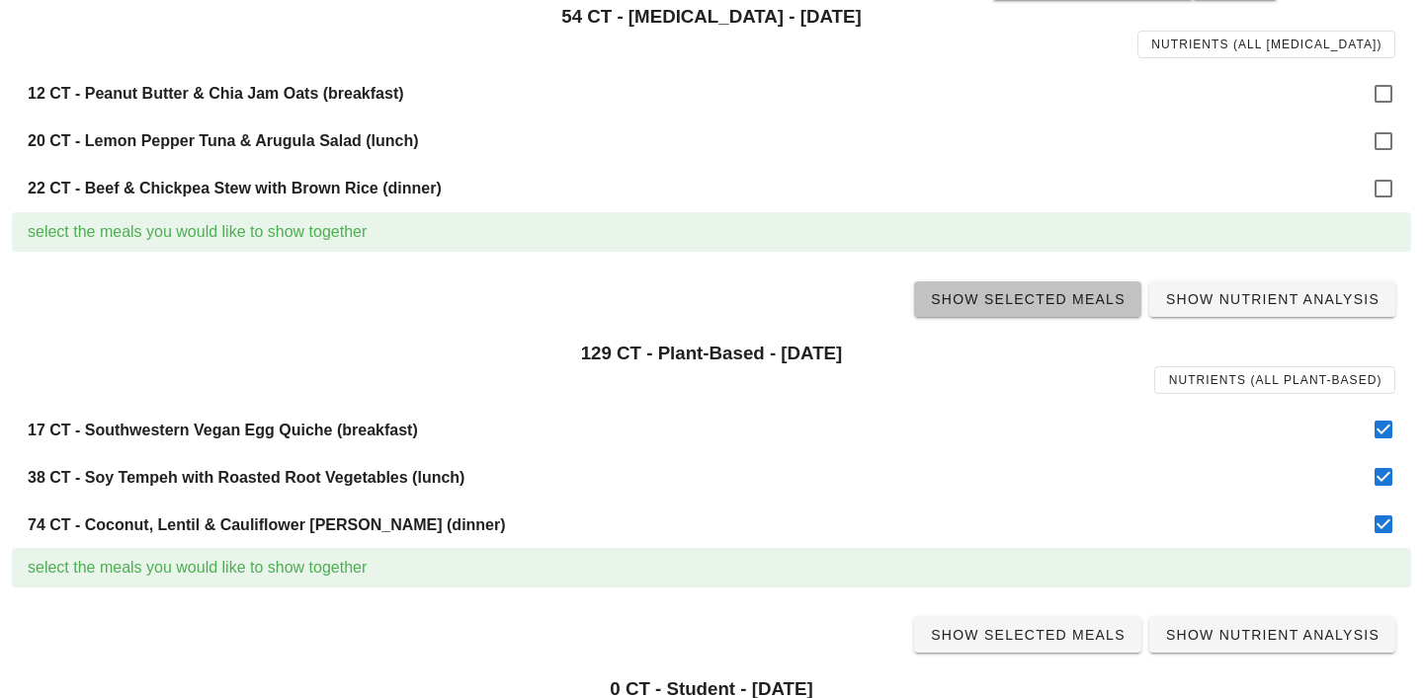
click at [1089, 307] on span "Show Selected Meals" at bounding box center [1028, 299] width 196 height 16
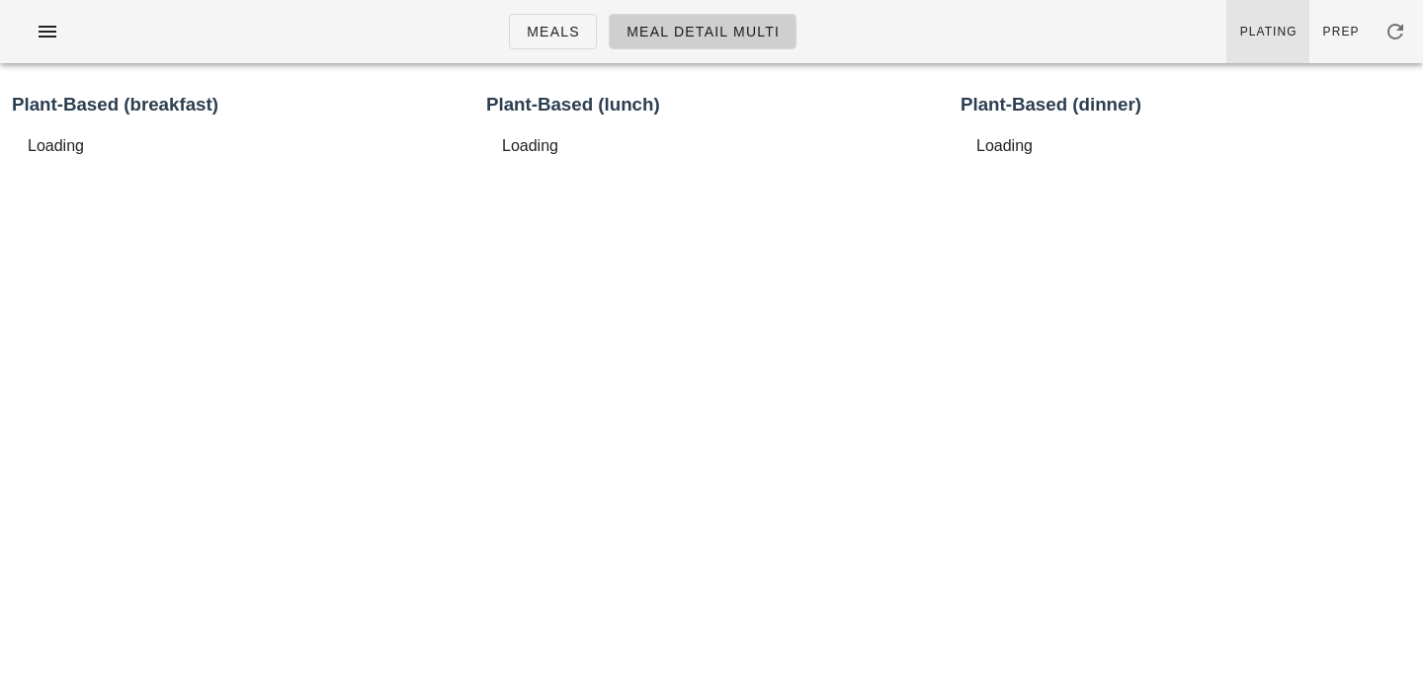
click at [1294, 18] on link "Plating" at bounding box center [1267, 31] width 83 height 63
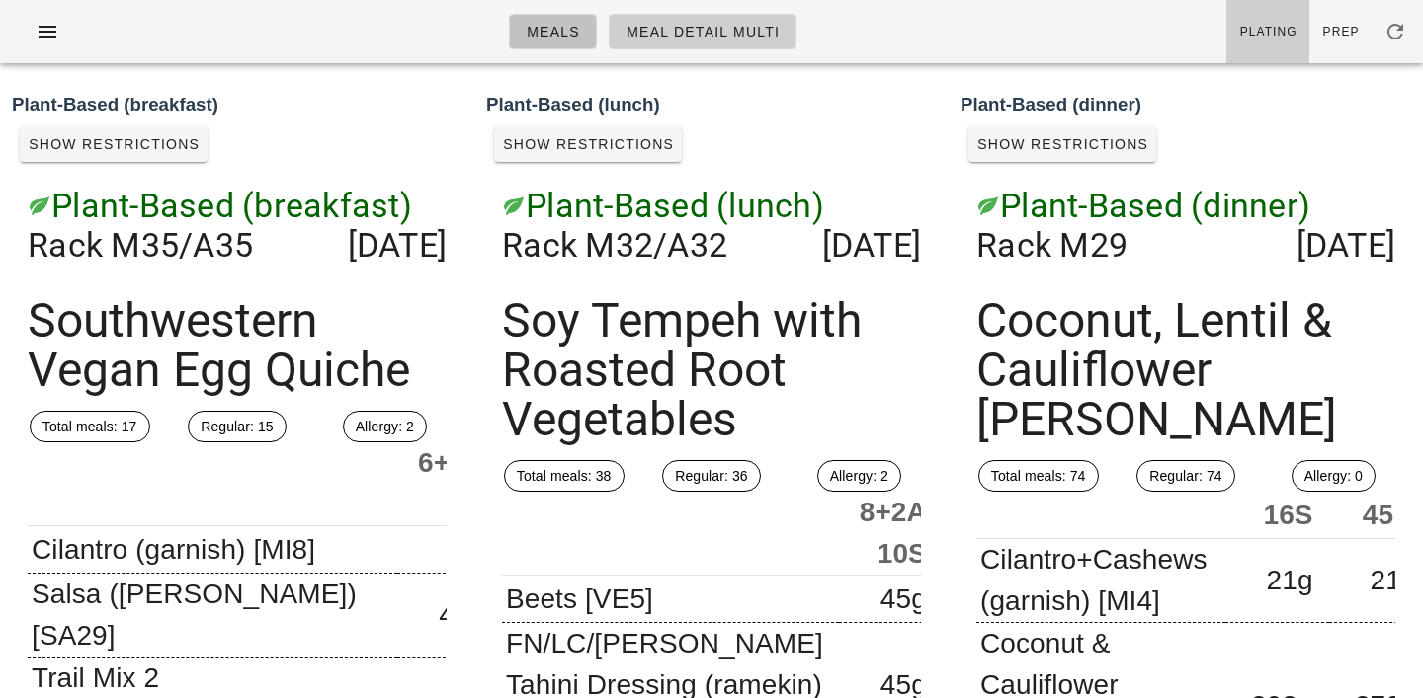
click at [586, 44] on link "Meals" at bounding box center [553, 32] width 88 height 36
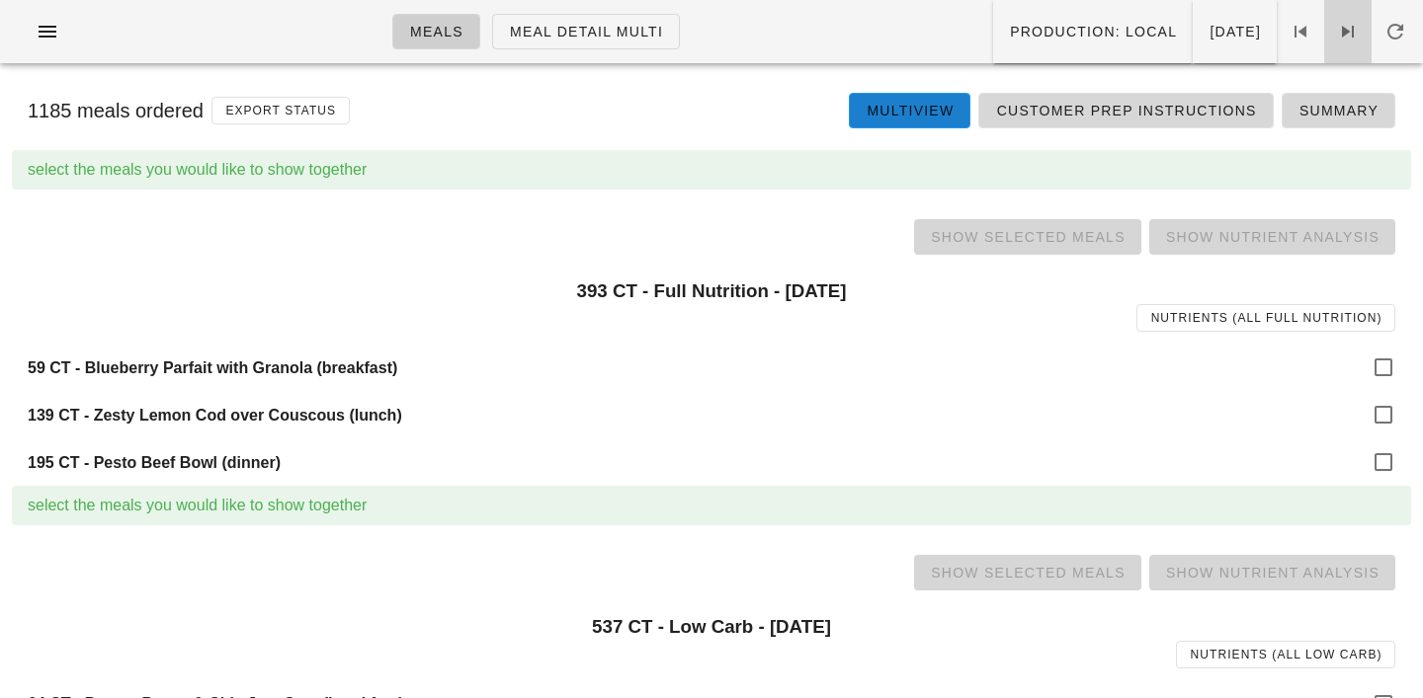
click at [1337, 28] on icon at bounding box center [1348, 32] width 24 height 24
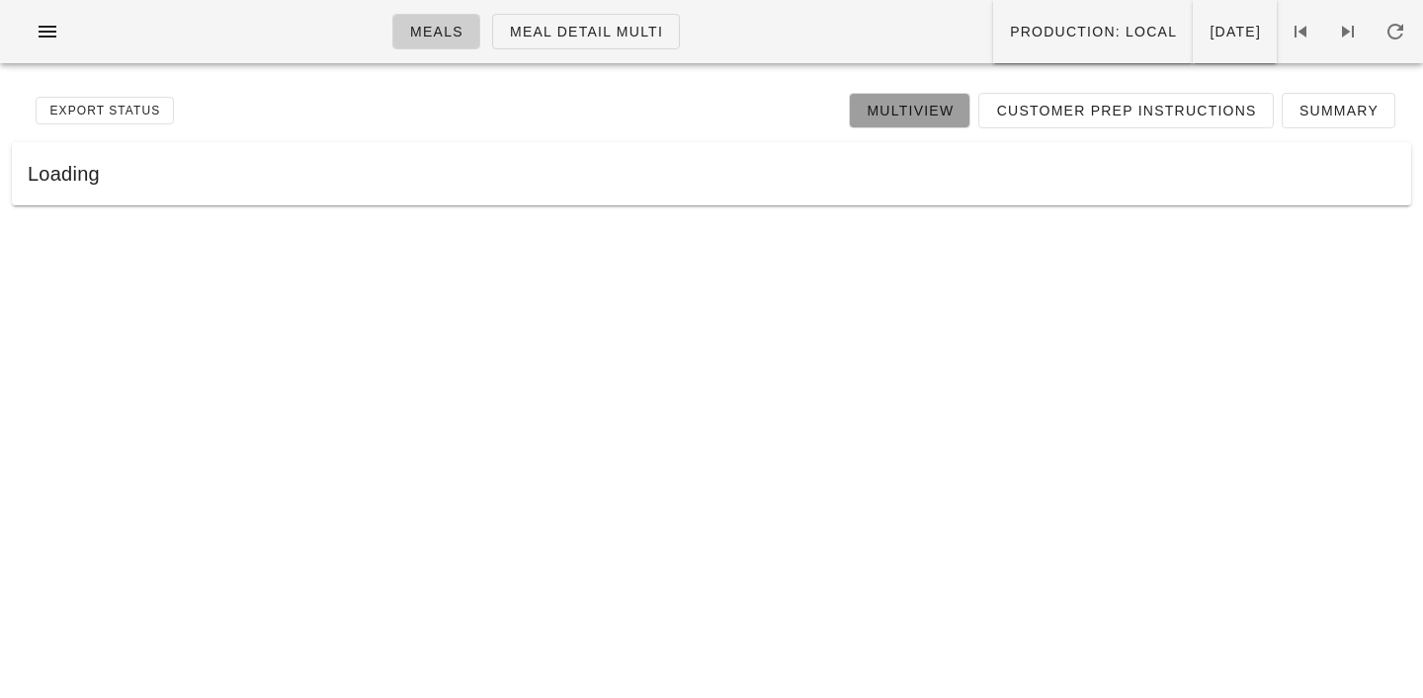
click at [908, 109] on span "Multiview" at bounding box center [909, 111] width 88 height 16
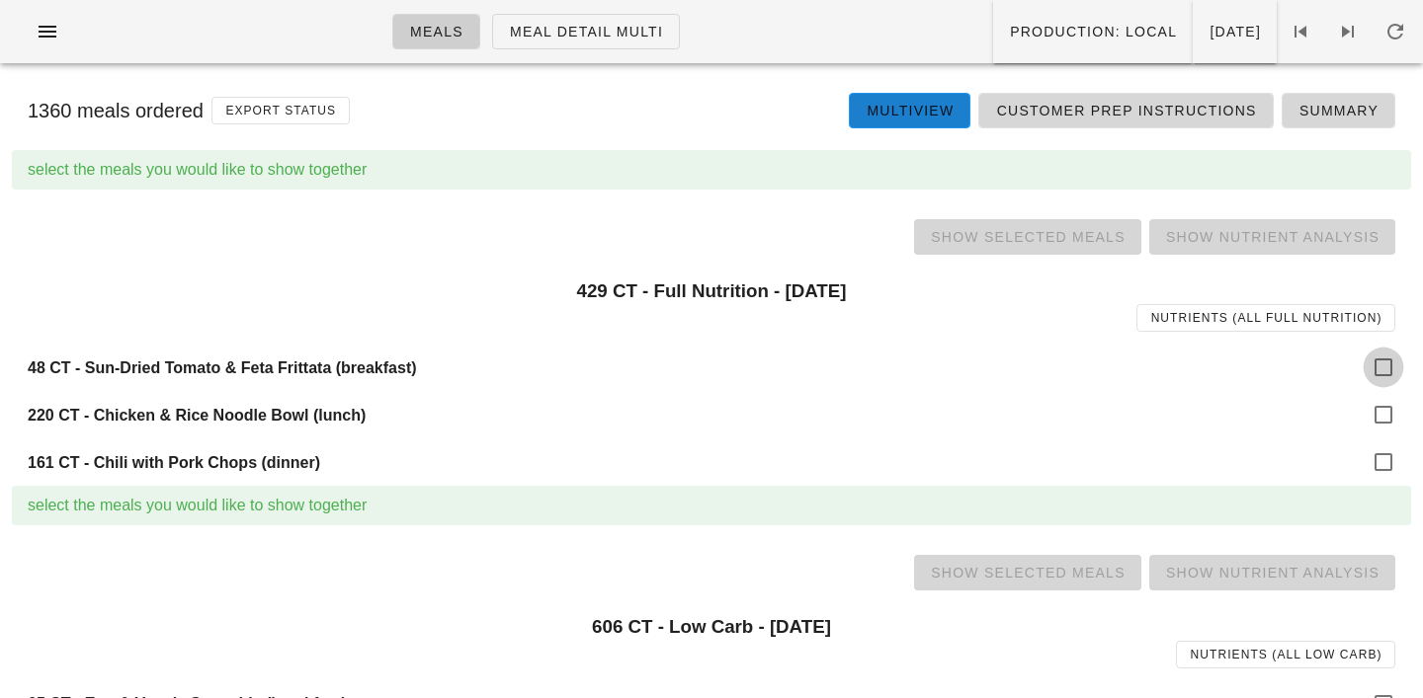
click at [1380, 378] on div at bounding box center [1383, 368] width 34 height 34
checkbox input "true"
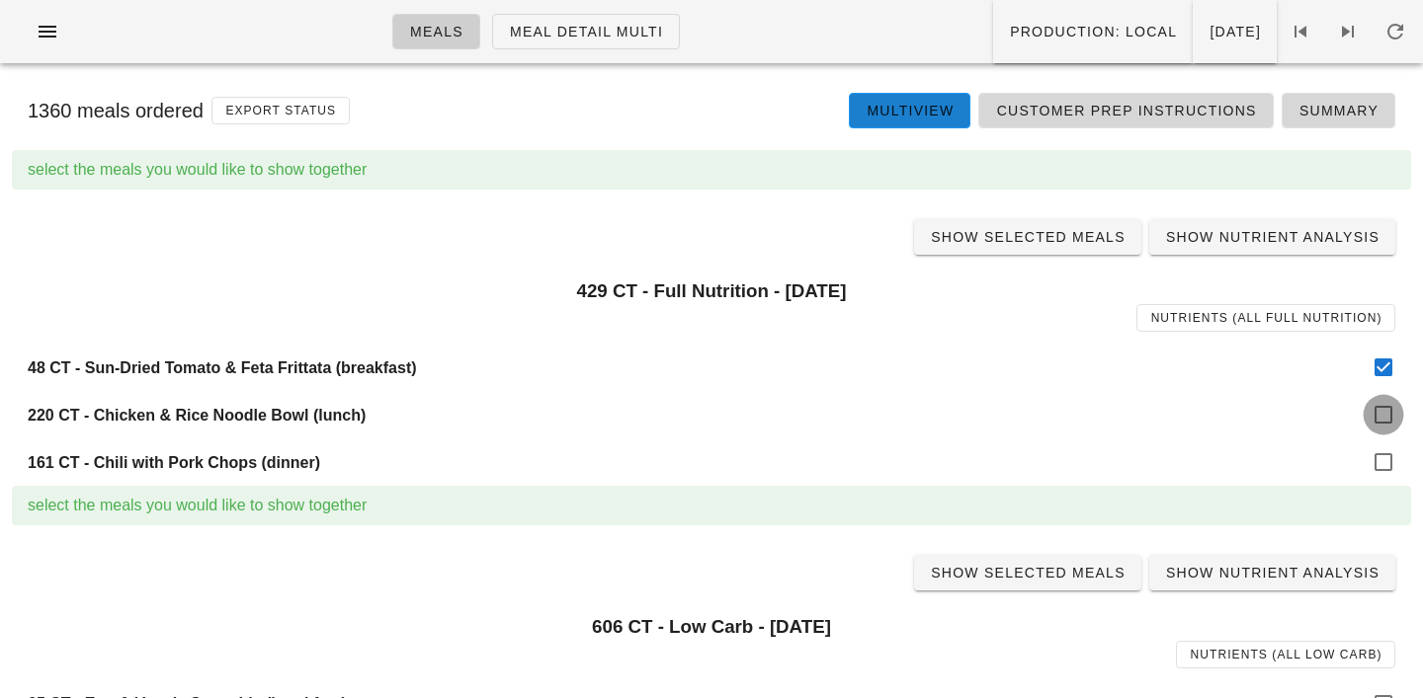
click at [1378, 404] on div at bounding box center [1383, 415] width 34 height 34
checkbox input "true"
click at [1380, 451] on div at bounding box center [1383, 463] width 34 height 34
checkbox input "true"
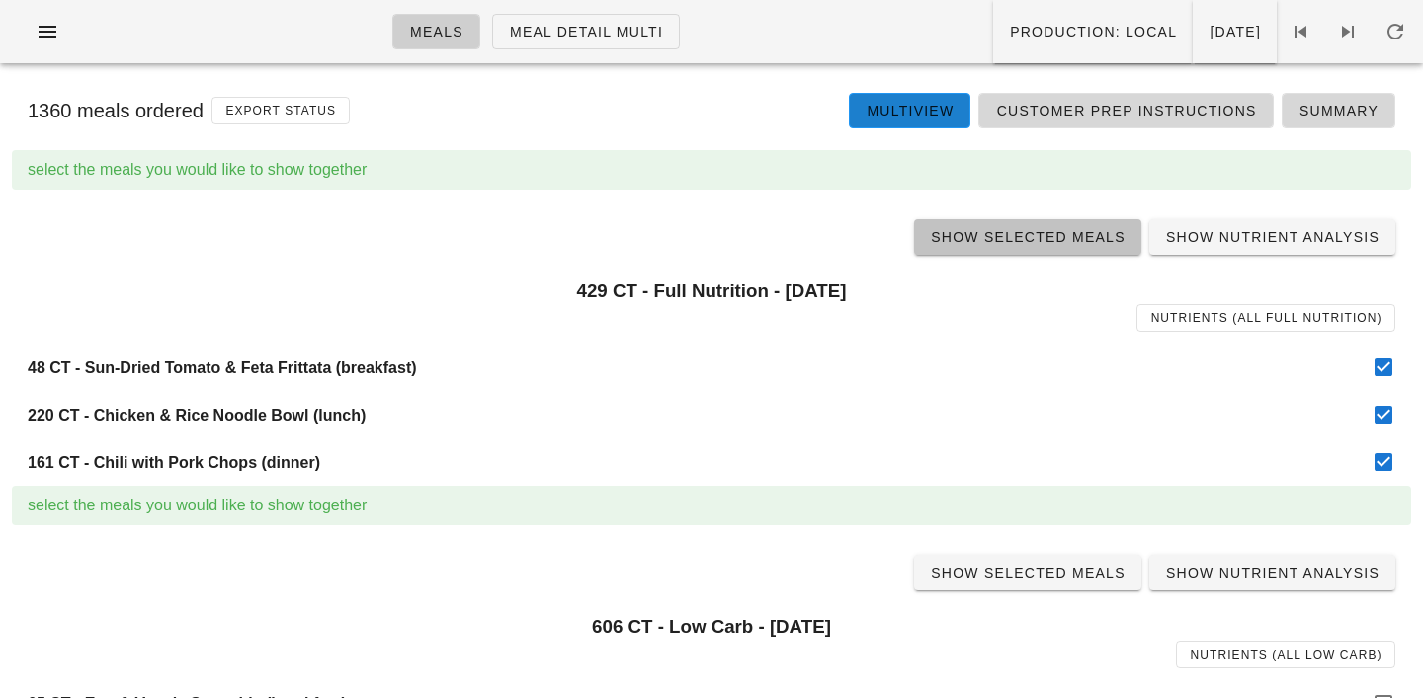
click at [1043, 231] on span "Show Selected Meals" at bounding box center [1028, 237] width 196 height 16
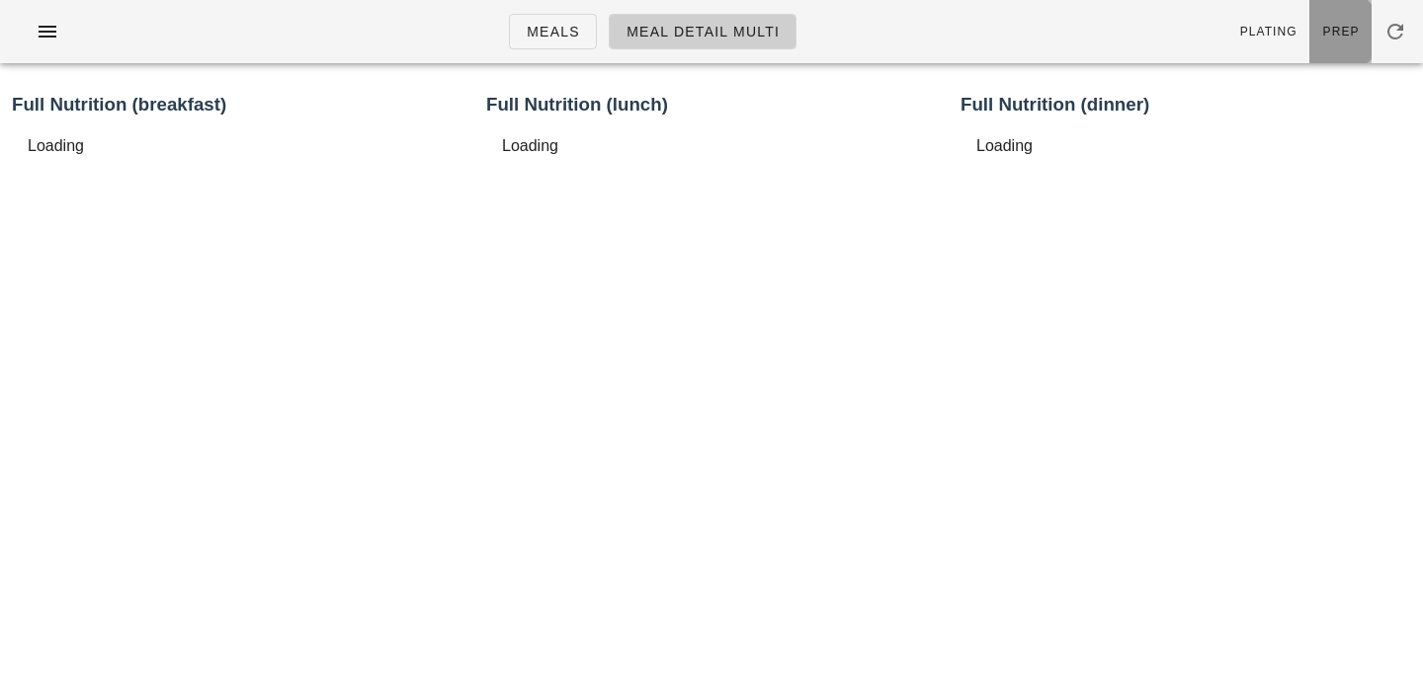
click at [1329, 17] on link "Prep" at bounding box center [1340, 31] width 62 height 63
click at [1274, 21] on link "Plating" at bounding box center [1267, 31] width 83 height 63
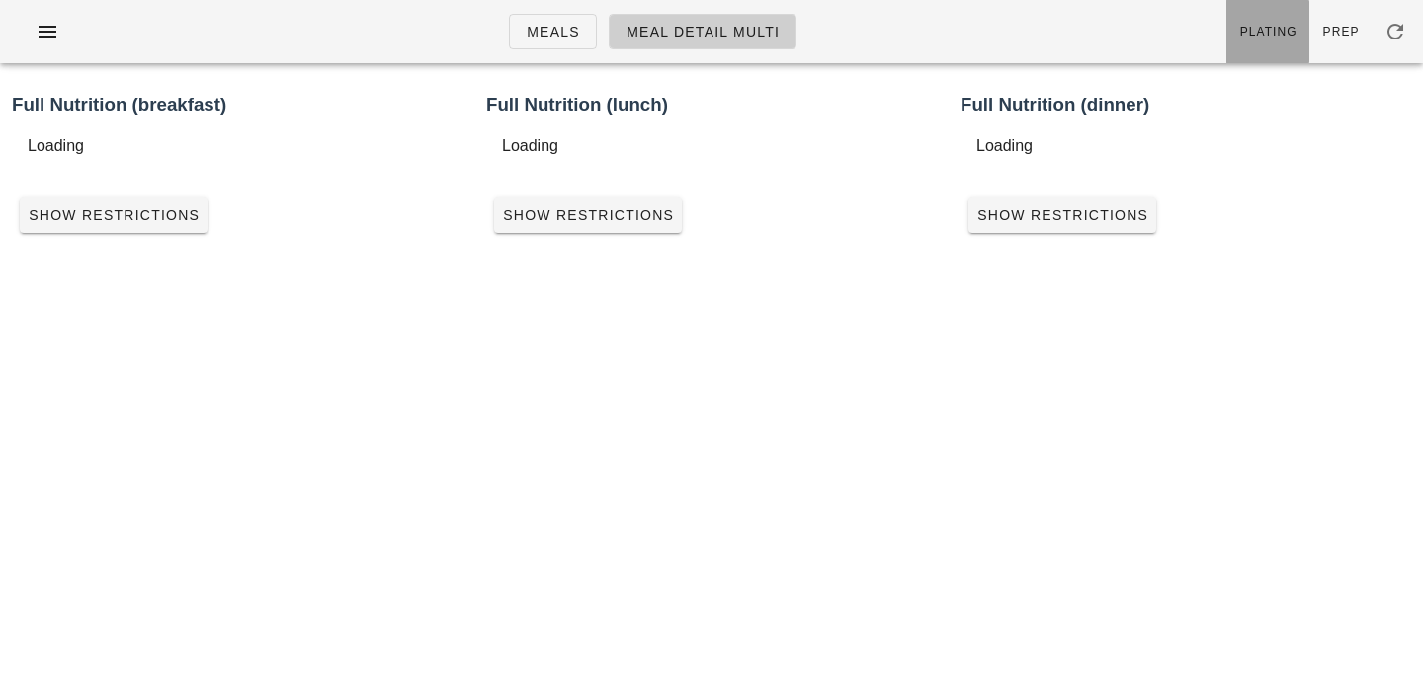
click at [1274, 21] on link "Plating" at bounding box center [1267, 31] width 83 height 63
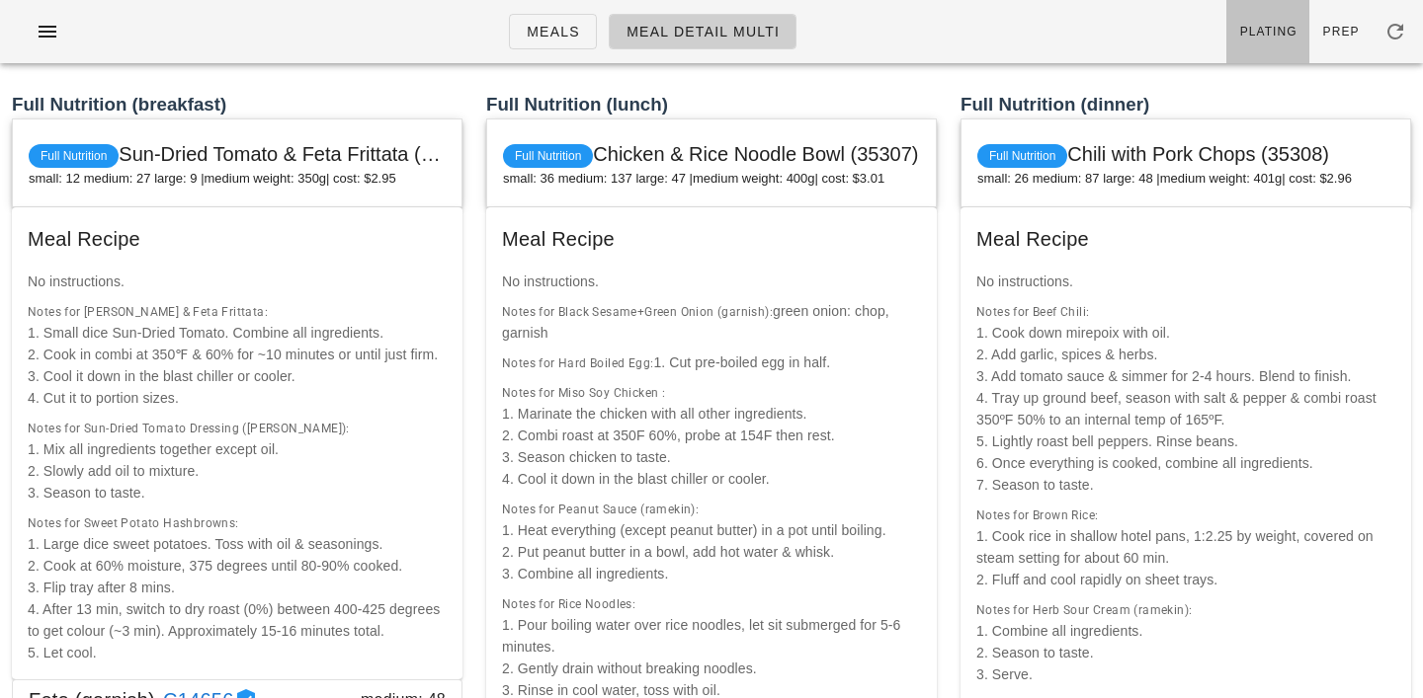
click at [1274, 21] on link "Plating" at bounding box center [1267, 31] width 83 height 63
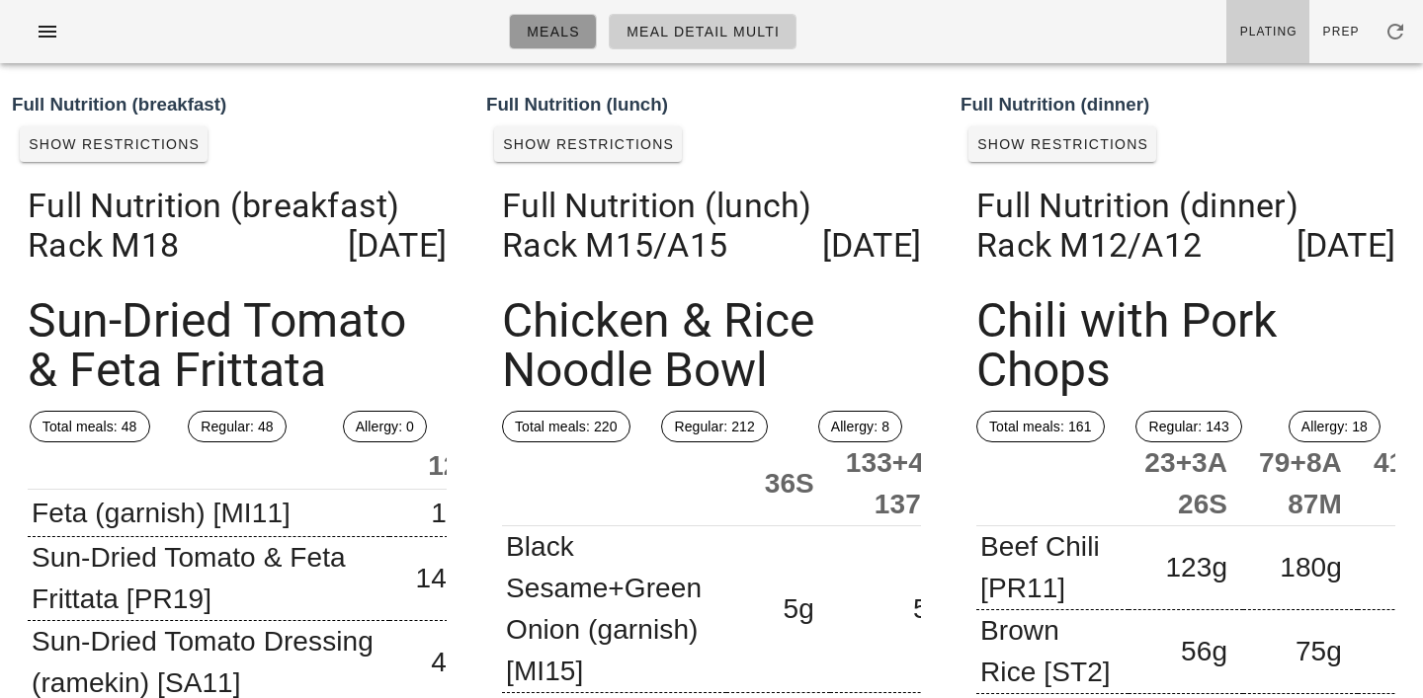
click at [556, 47] on link "Meals" at bounding box center [553, 32] width 88 height 36
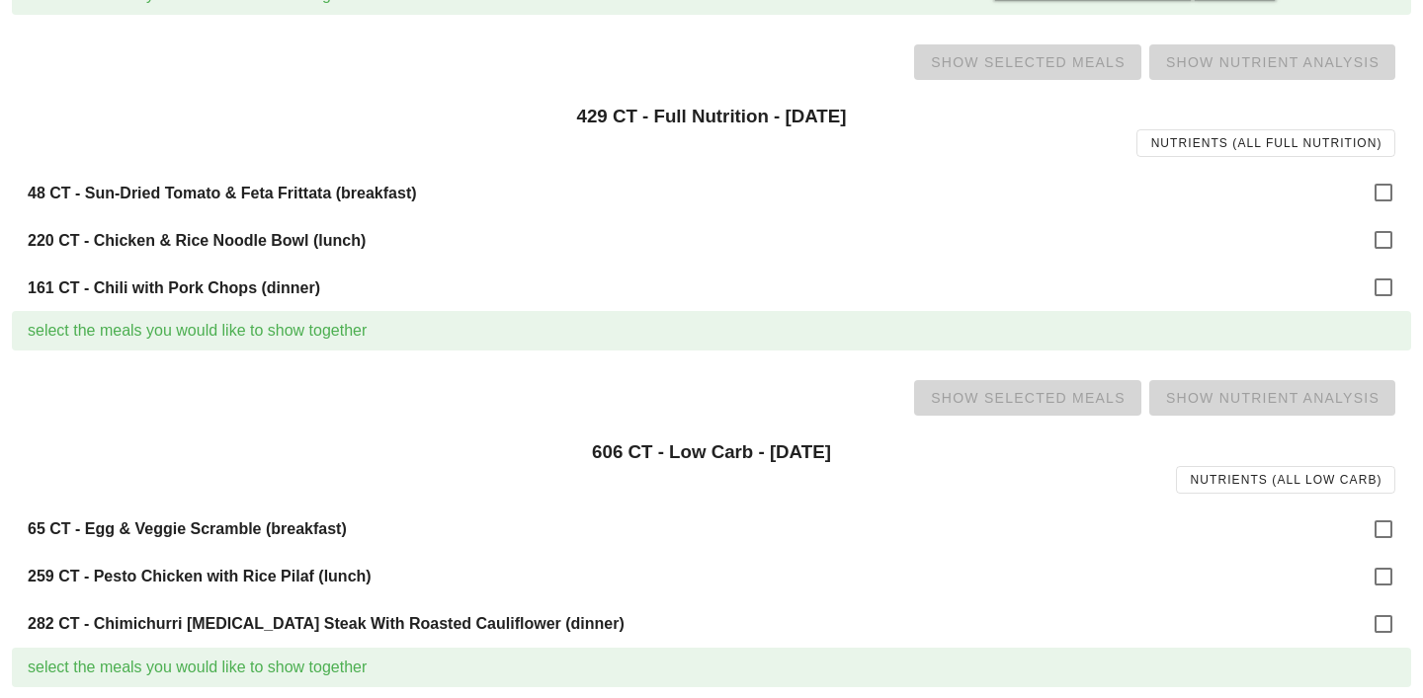
scroll to position [182, 0]
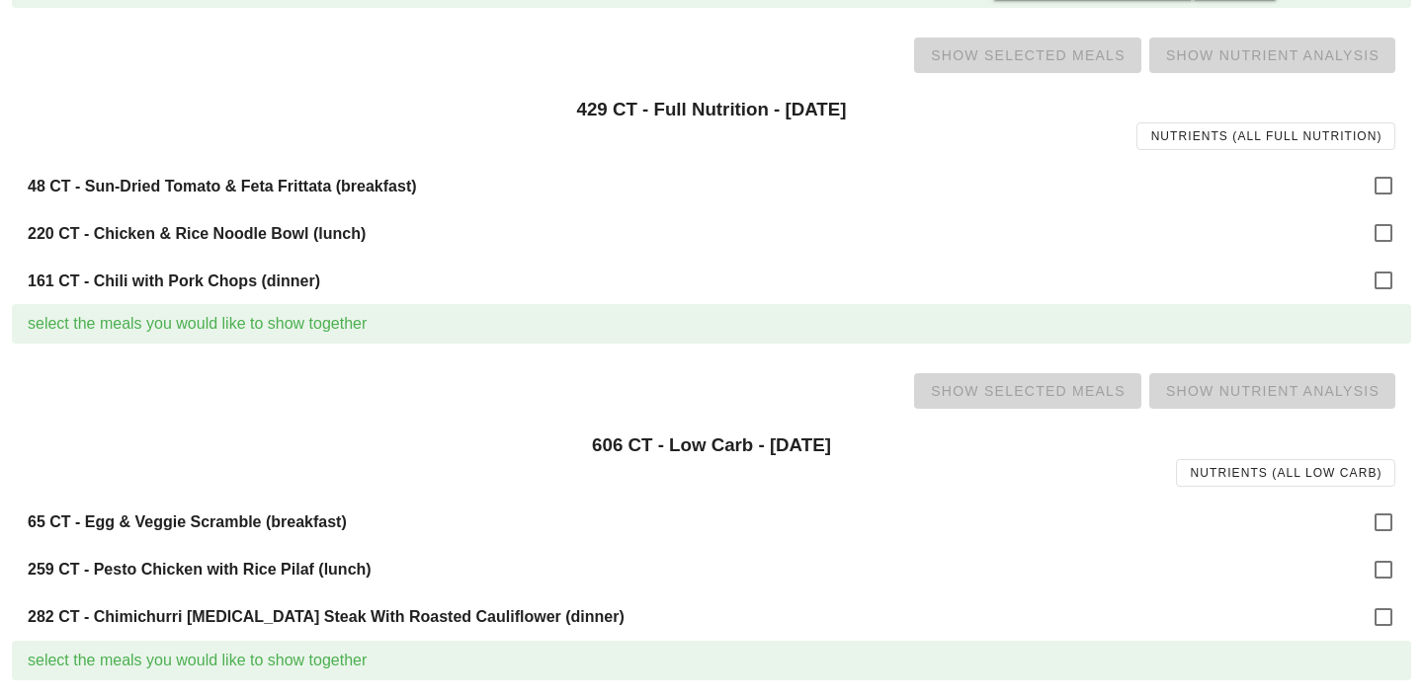
click at [1362, 520] on div "65 CT - Egg & Veggie Scramble (breakfast)" at bounding box center [711, 522] width 1399 height 47
click at [1390, 525] on div at bounding box center [1383, 523] width 34 height 34
checkbox input "true"
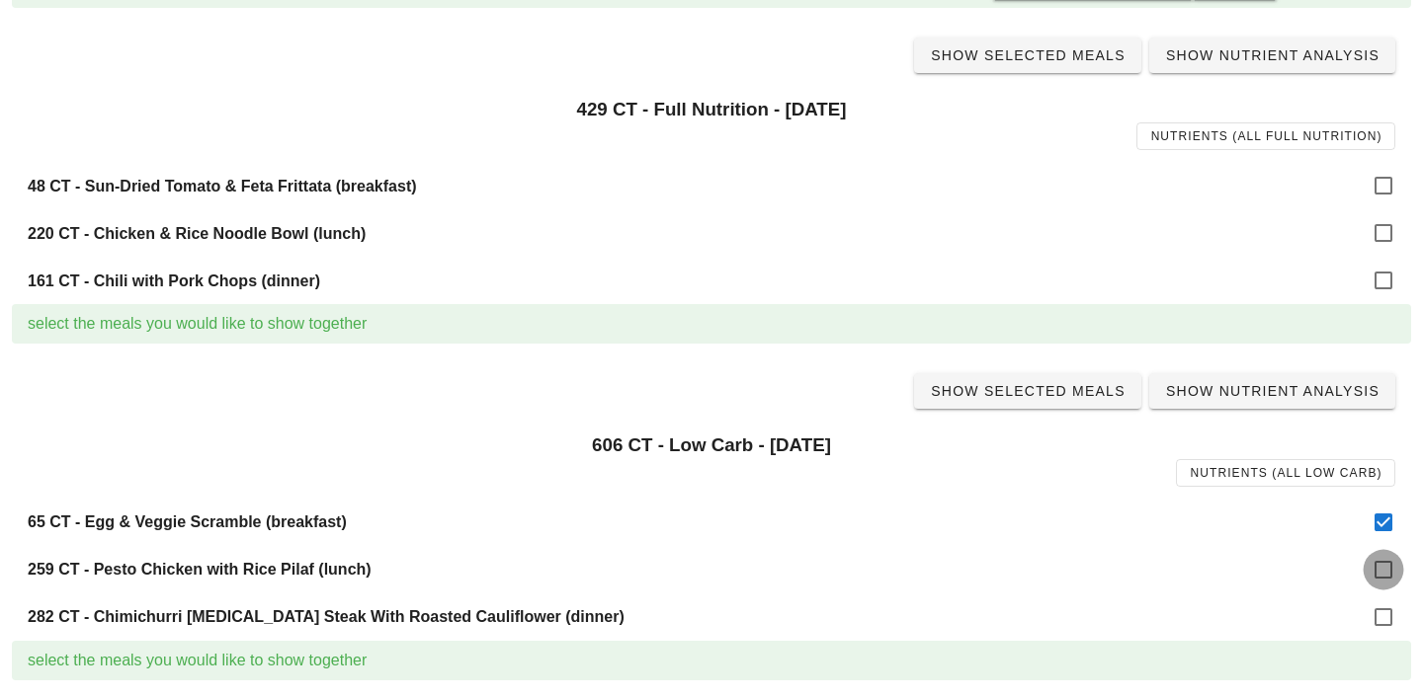
click at [1385, 572] on div at bounding box center [1383, 570] width 34 height 34
checkbox input "true"
click at [1381, 609] on div at bounding box center [1383, 618] width 34 height 34
checkbox input "true"
click at [1072, 391] on span "Show Selected Meals" at bounding box center [1028, 391] width 196 height 16
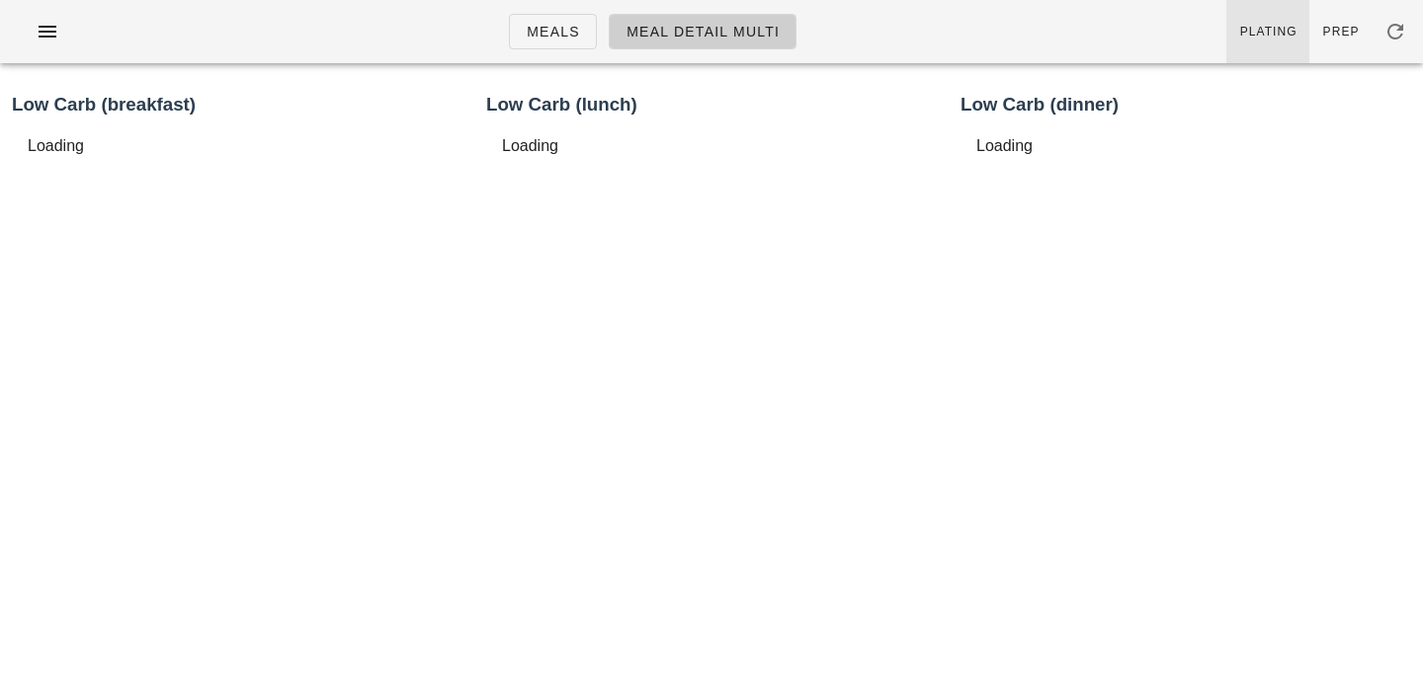
click at [1273, 47] on link "Plating" at bounding box center [1267, 31] width 83 height 63
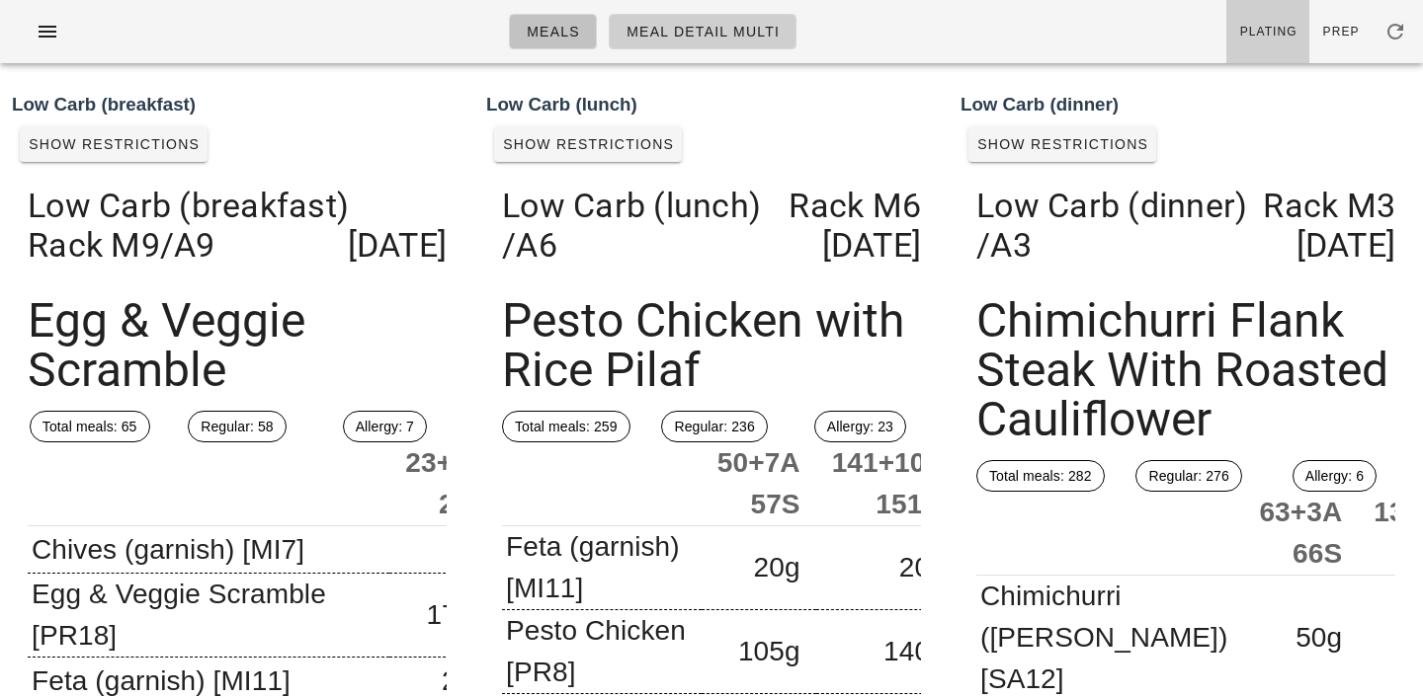
click at [557, 31] on span "Meals" at bounding box center [553, 32] width 54 height 16
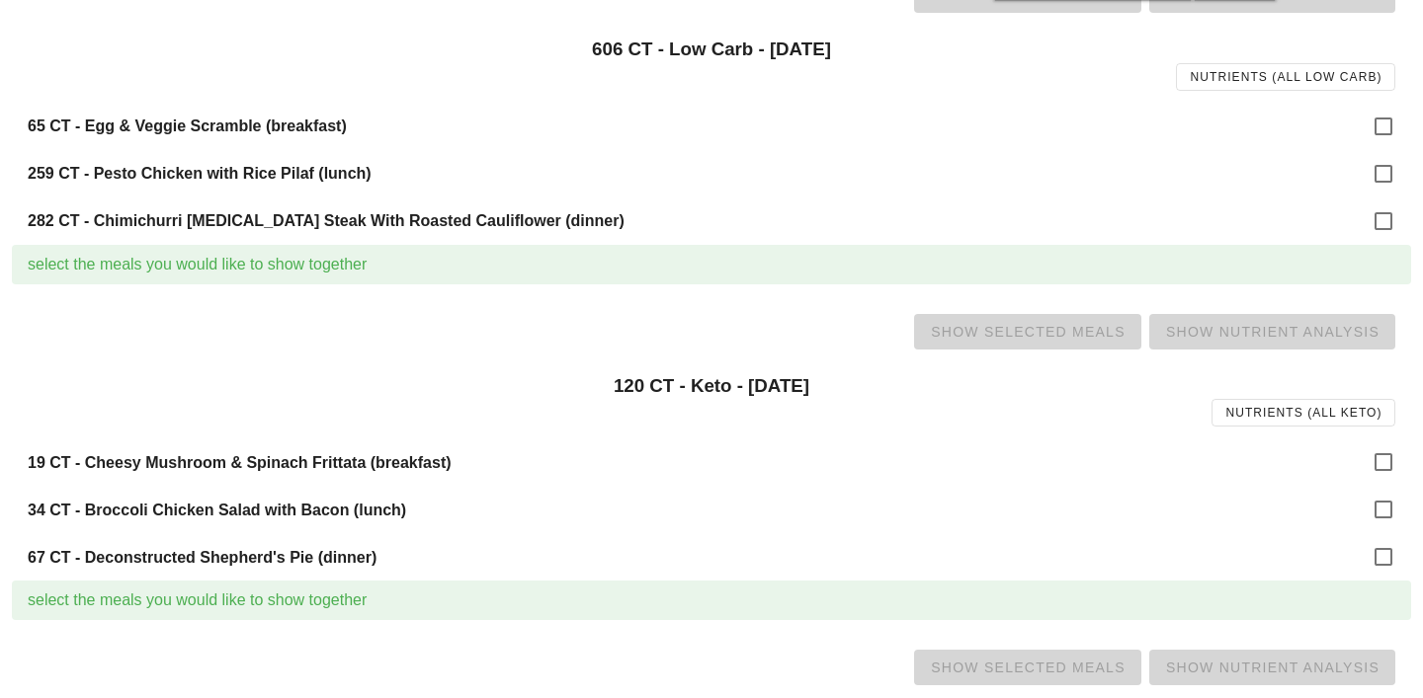
scroll to position [590, 0]
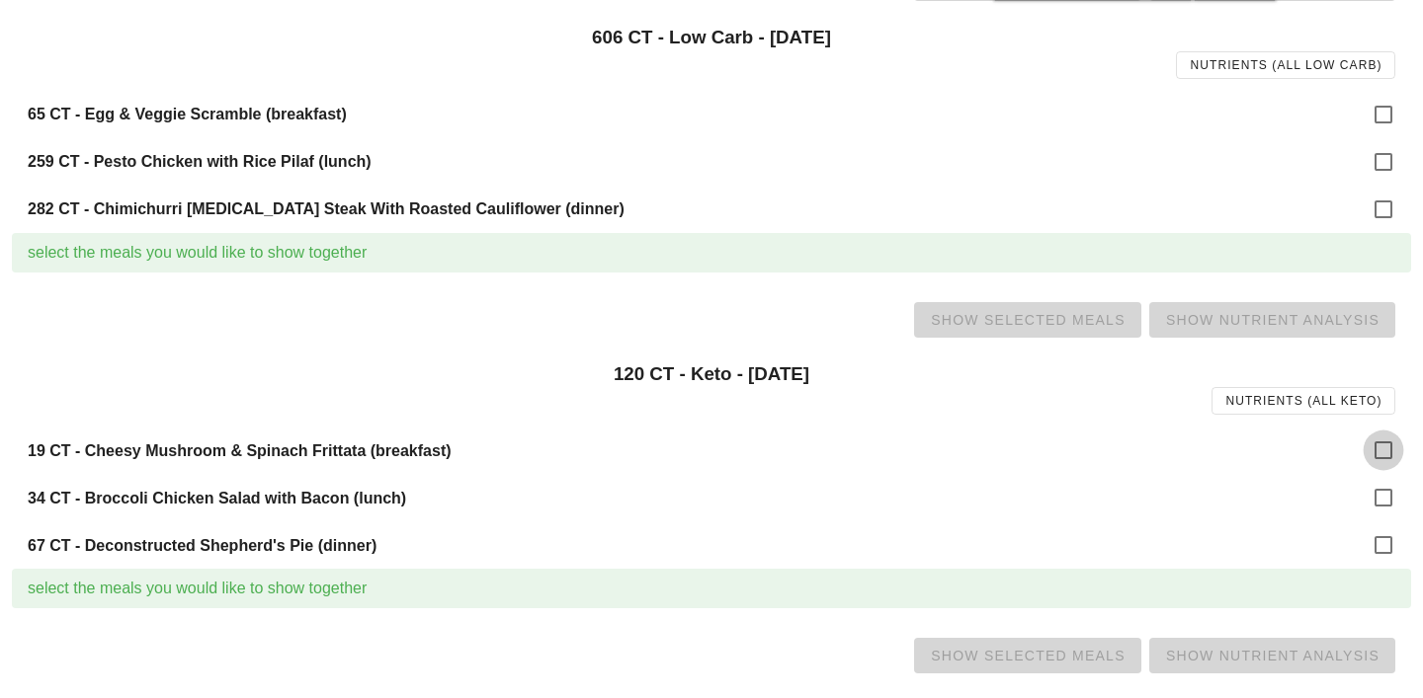
click at [1374, 449] on div at bounding box center [1383, 451] width 34 height 34
checkbox input "true"
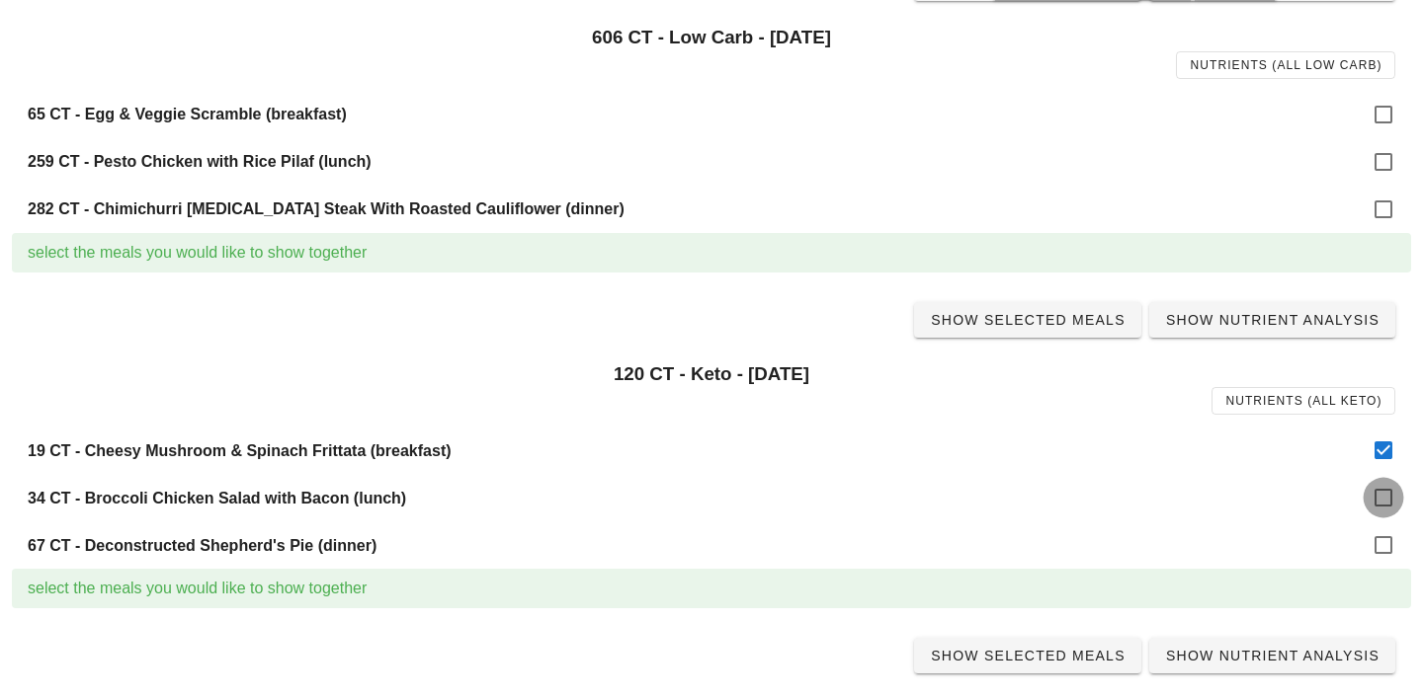
click at [1384, 487] on div at bounding box center [1383, 498] width 34 height 34
checkbox input "true"
click at [1381, 549] on div at bounding box center [1383, 546] width 34 height 34
checkbox input "true"
click at [1048, 323] on span "Show Selected Meals" at bounding box center [1028, 320] width 196 height 16
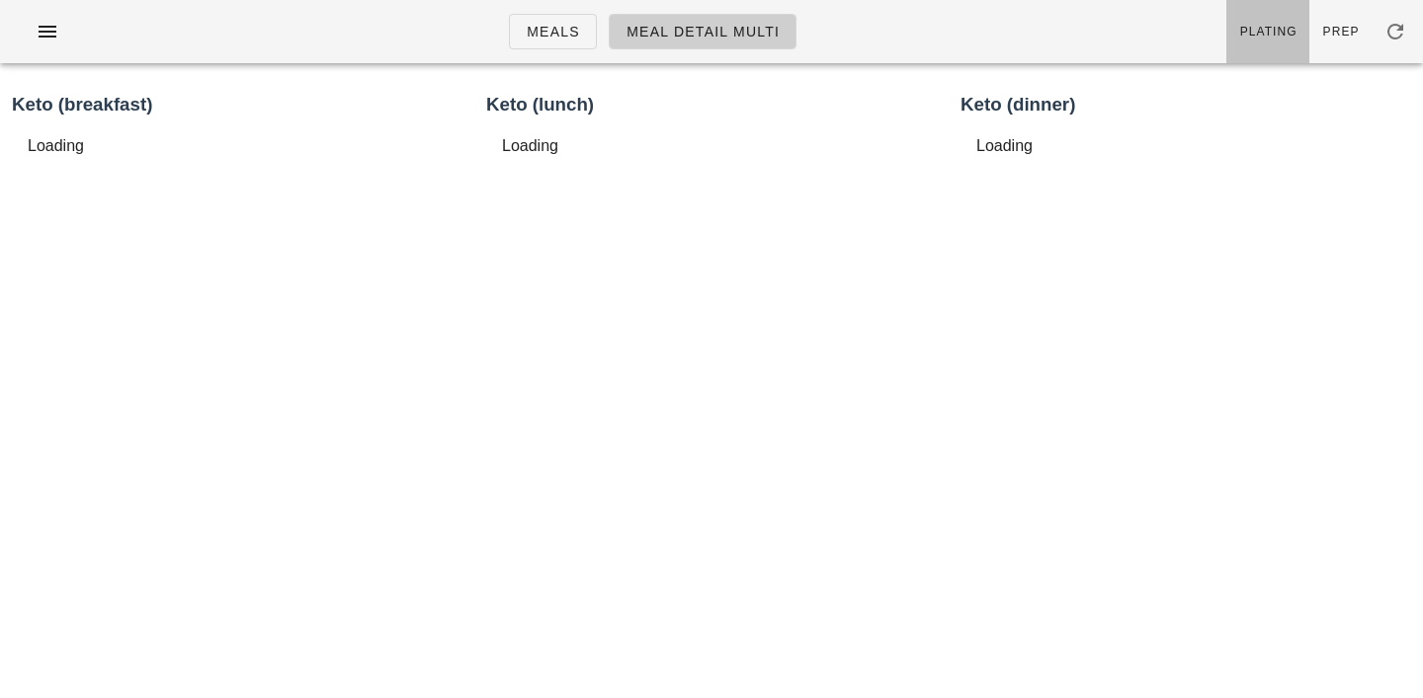
click at [1274, 33] on span "Plating" at bounding box center [1268, 32] width 58 height 14
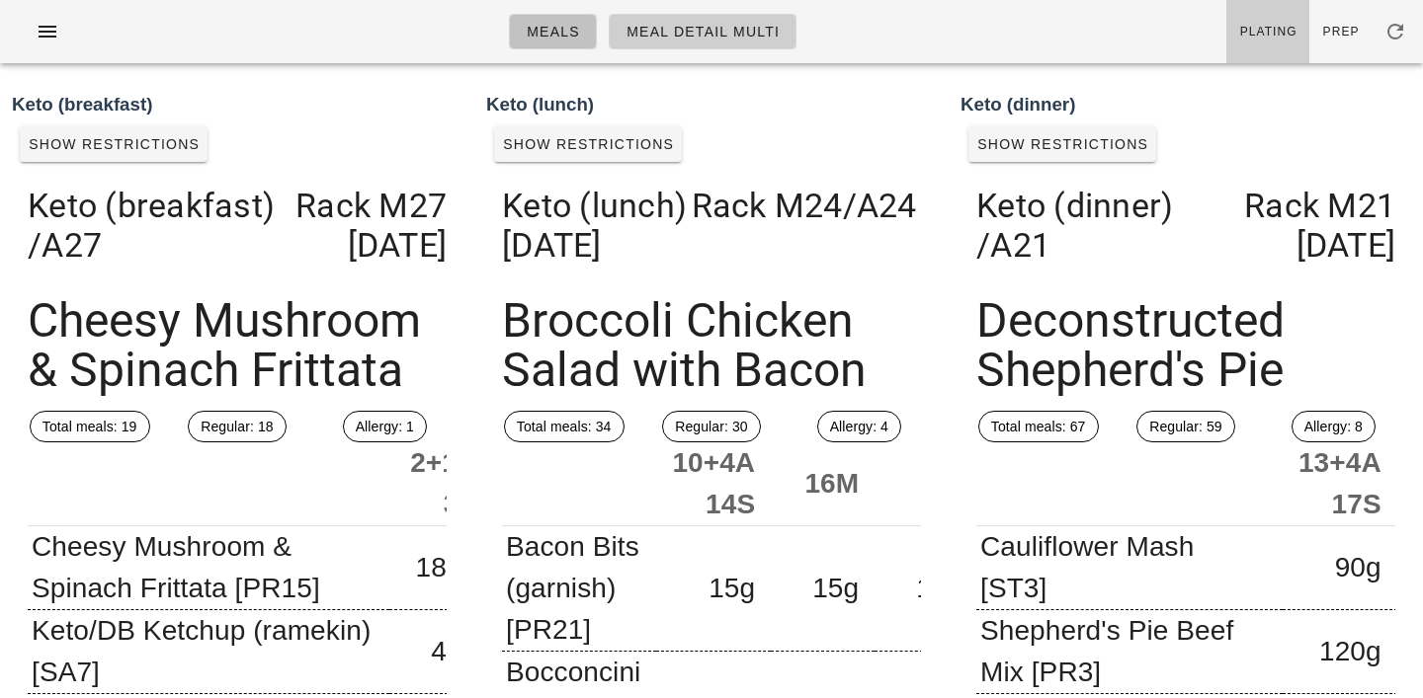
click at [563, 42] on link "Meals" at bounding box center [553, 32] width 88 height 36
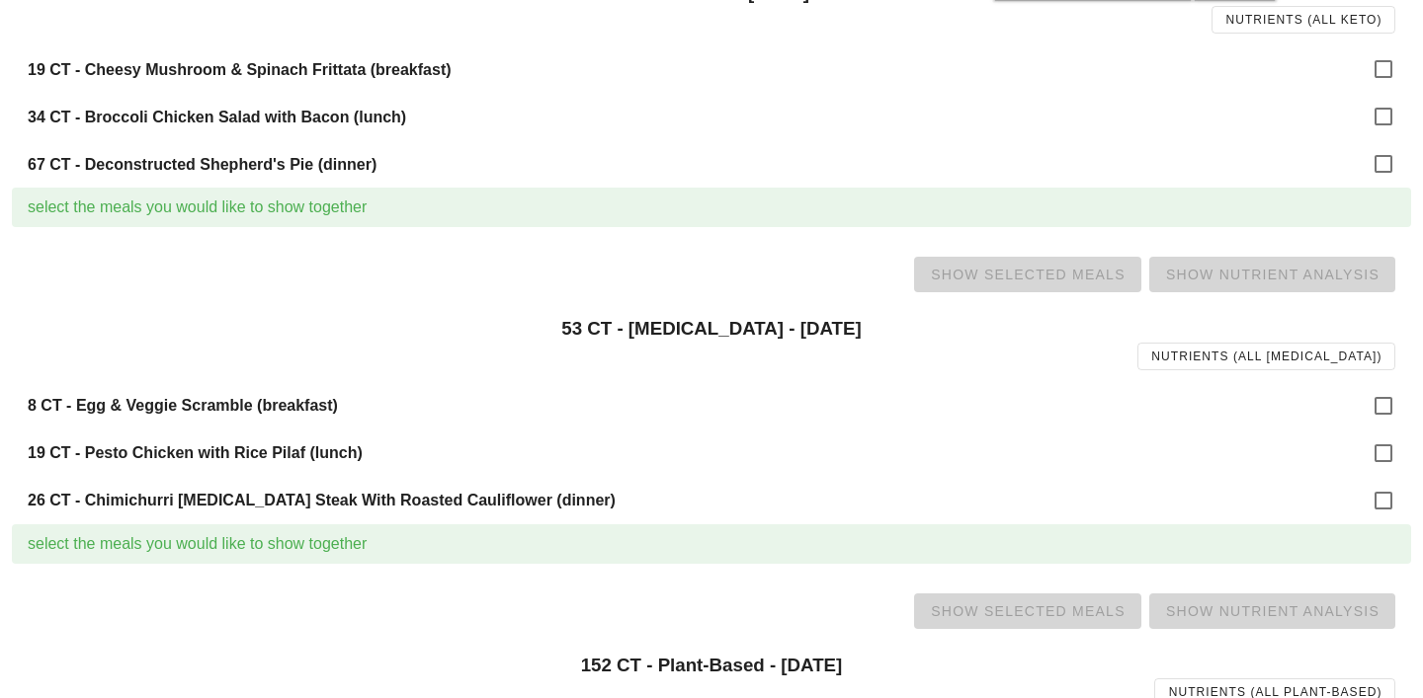
scroll to position [1012, 0]
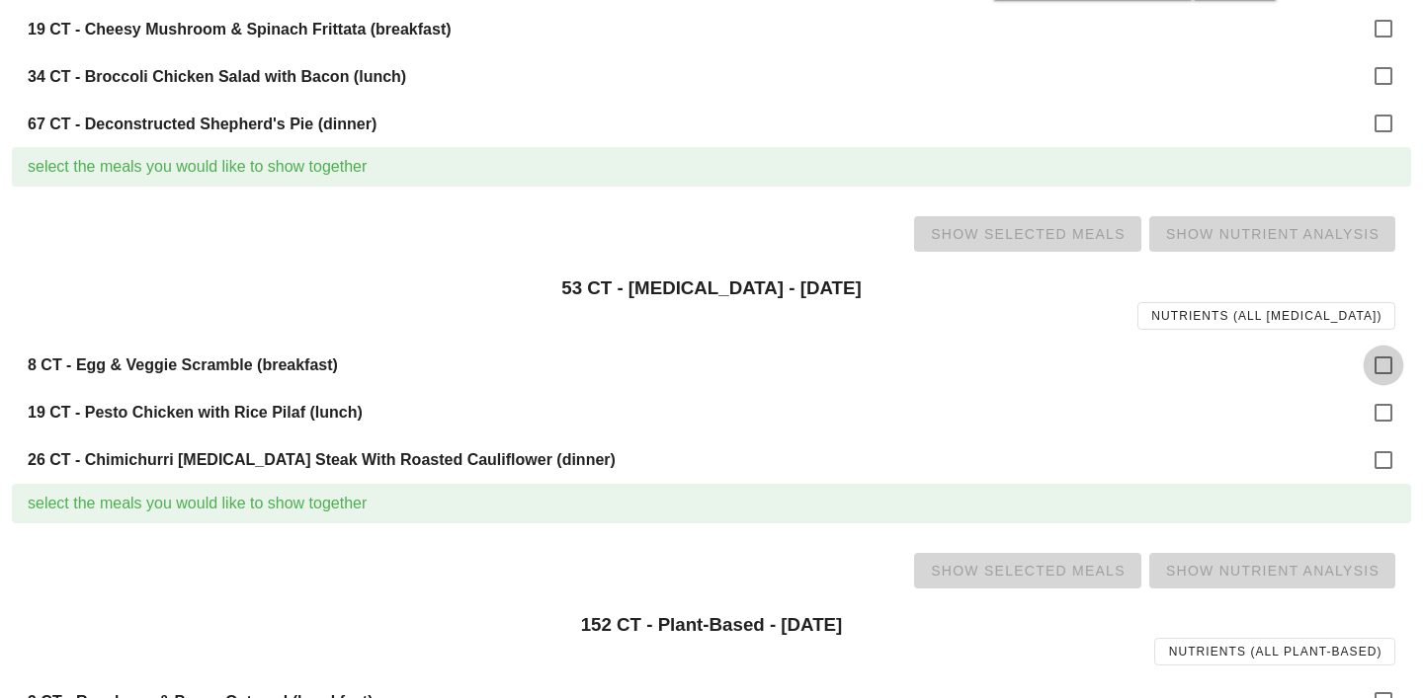
click at [1386, 360] on div at bounding box center [1383, 366] width 34 height 34
checkbox input "true"
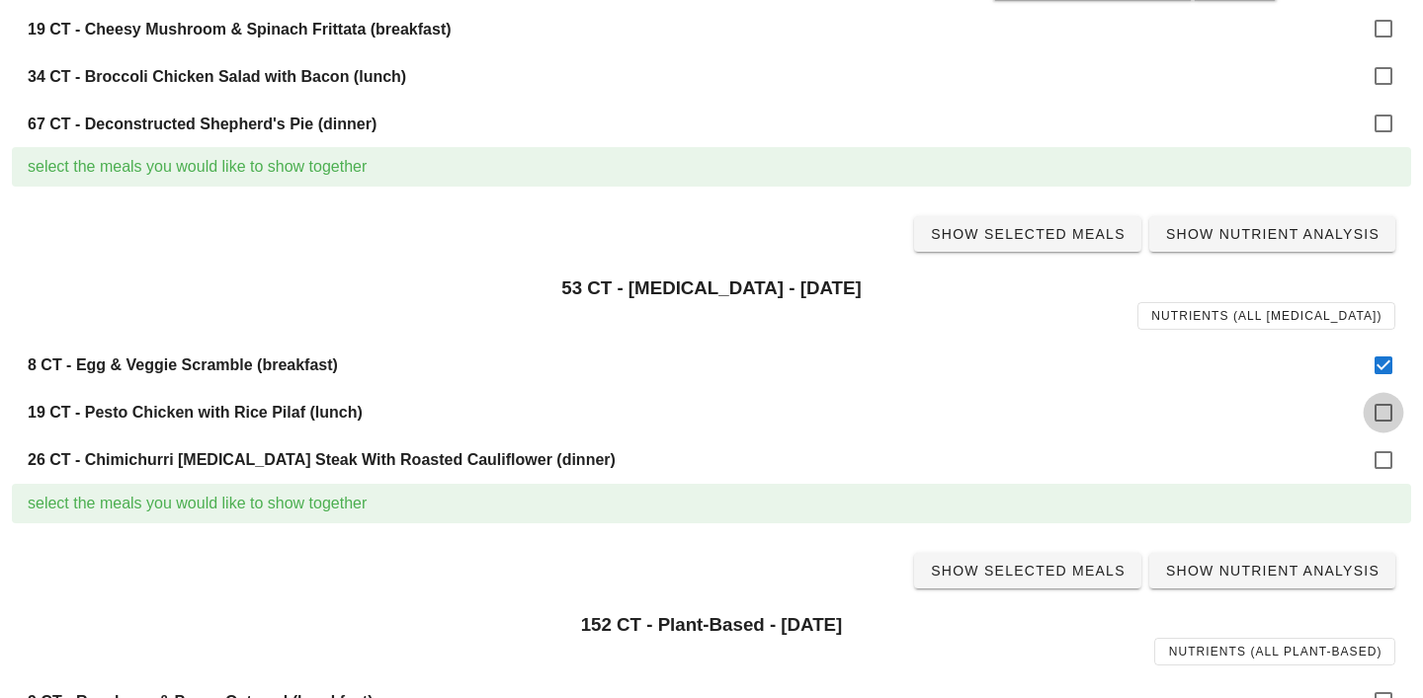
click at [1381, 409] on div at bounding box center [1383, 413] width 34 height 34
checkbox input "true"
click at [1381, 461] on div at bounding box center [1383, 461] width 34 height 34
checkbox input "true"
click at [1028, 240] on span "Show Selected Meals" at bounding box center [1028, 234] width 196 height 16
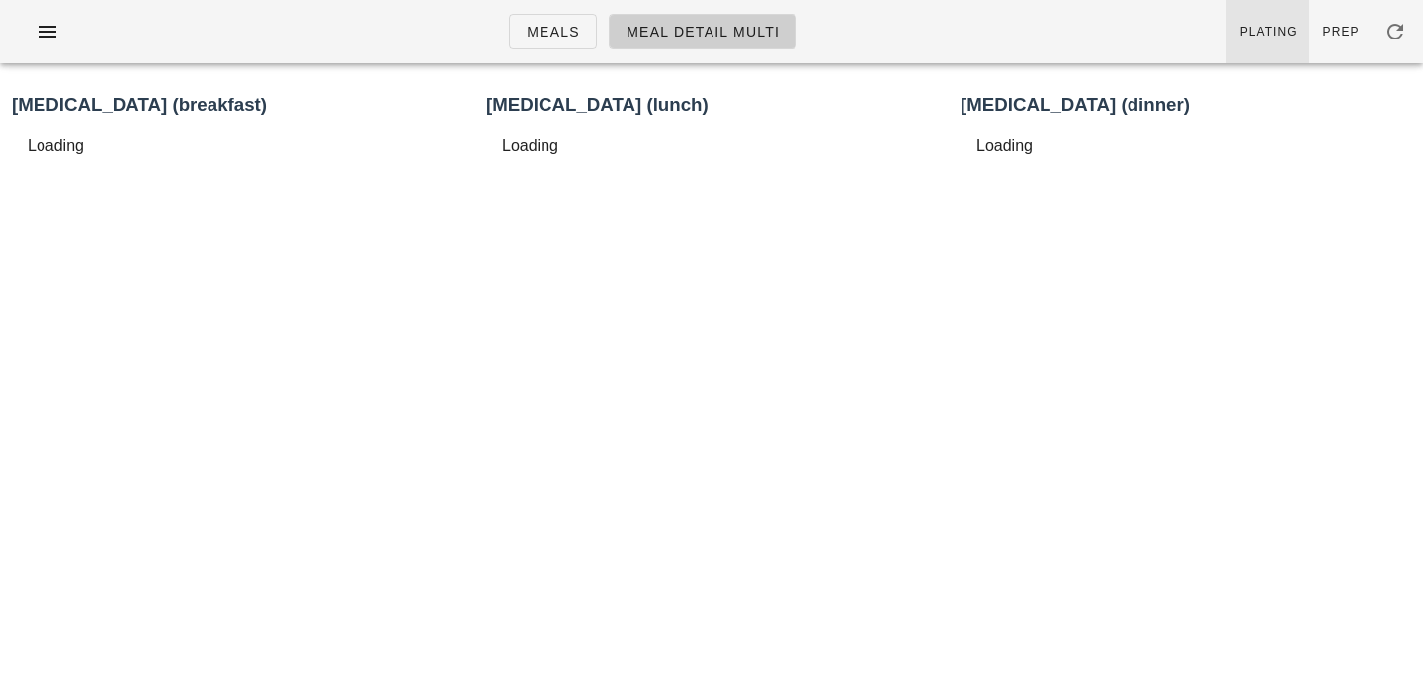
click at [1289, 20] on link "Plating" at bounding box center [1267, 31] width 83 height 63
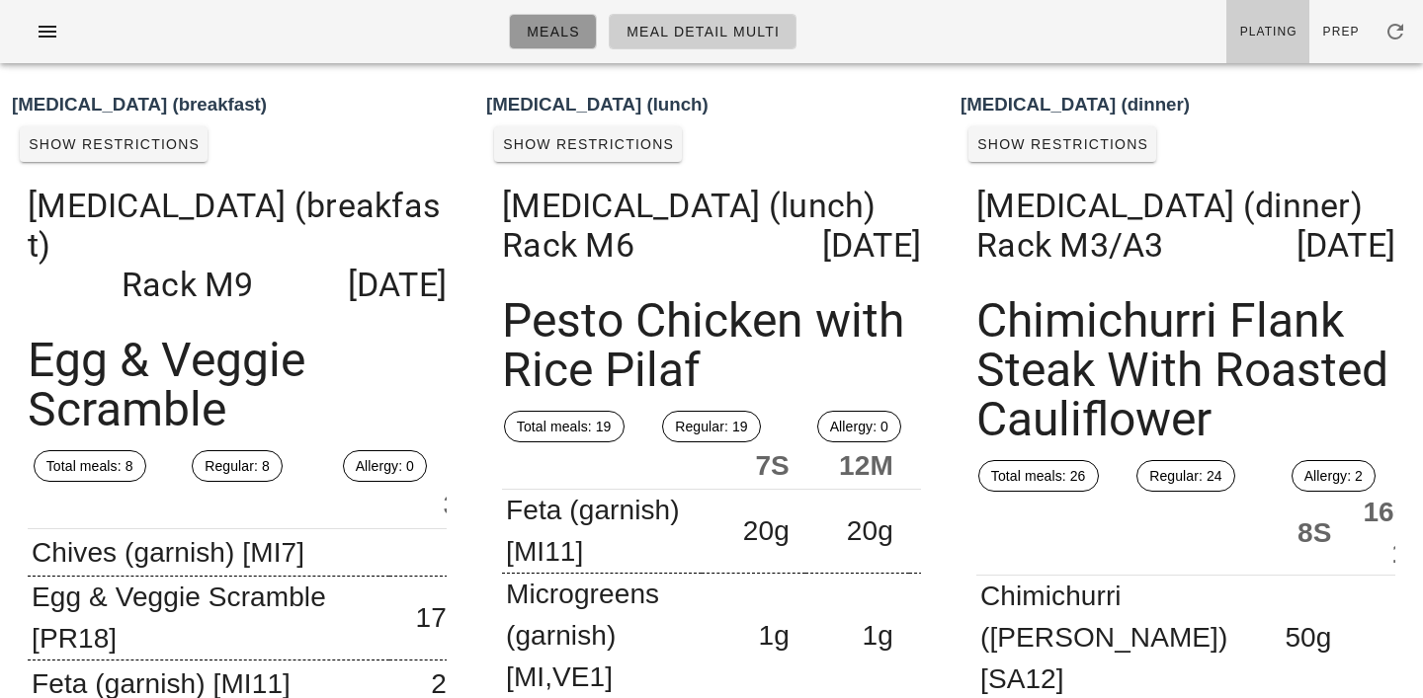
click at [543, 42] on link "Meals" at bounding box center [553, 32] width 88 height 36
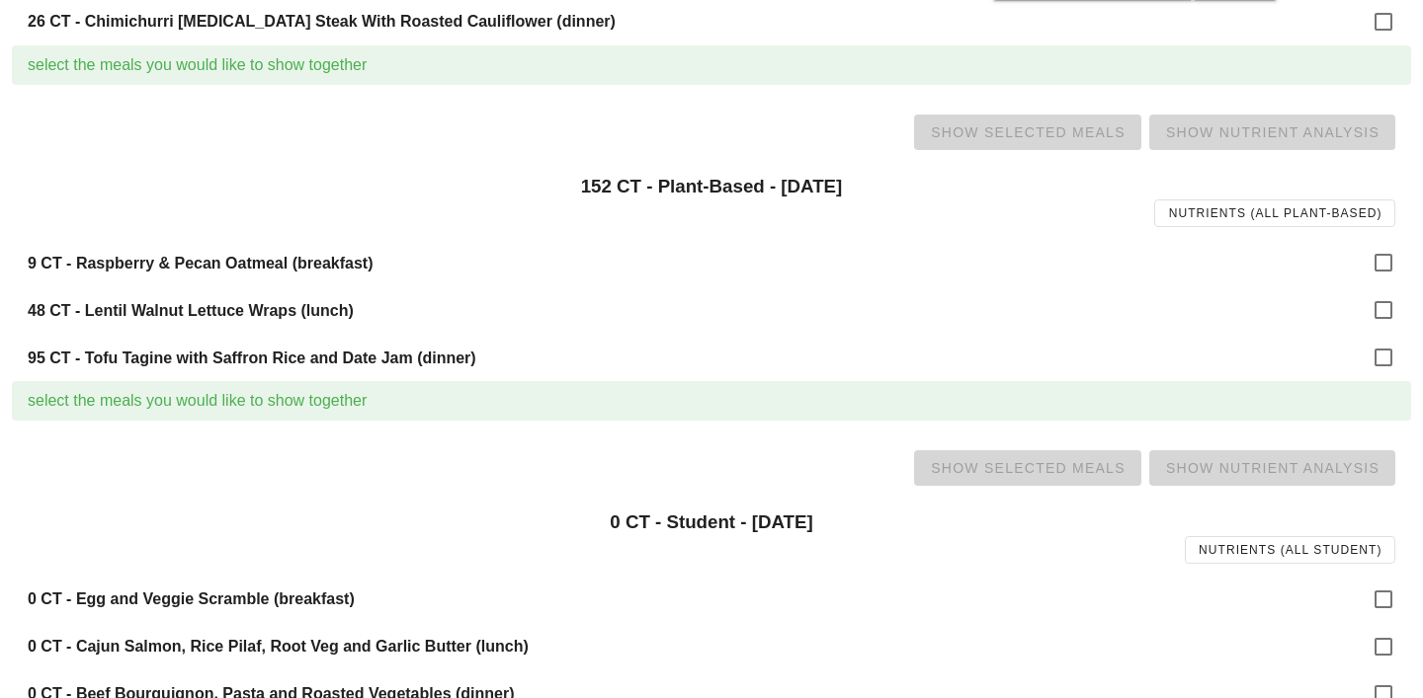
scroll to position [1490, 0]
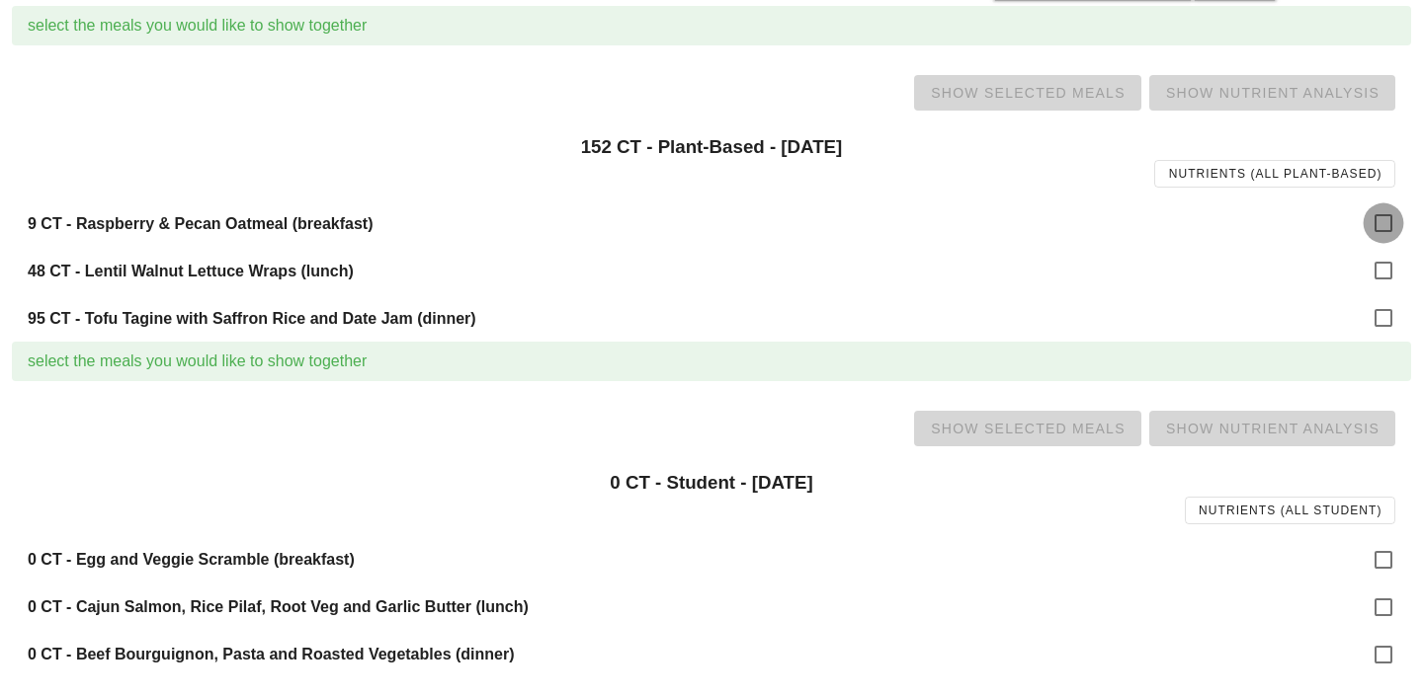
click at [1381, 220] on div at bounding box center [1383, 223] width 34 height 34
checkbox input "true"
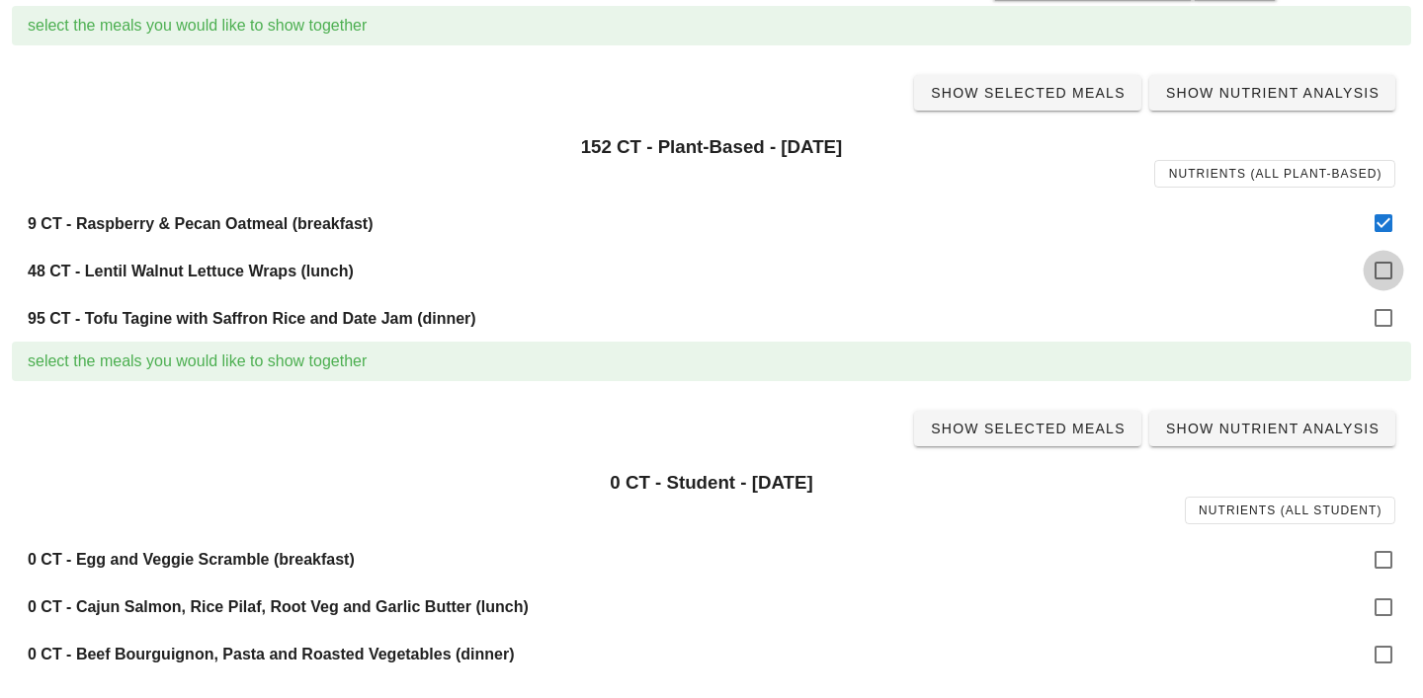
click at [1381, 268] on div at bounding box center [1383, 271] width 34 height 34
checkbox input "true"
click at [1381, 330] on div at bounding box center [1383, 318] width 34 height 34
checkbox input "true"
click at [1008, 94] on span "Show Selected Meals" at bounding box center [1028, 93] width 196 height 16
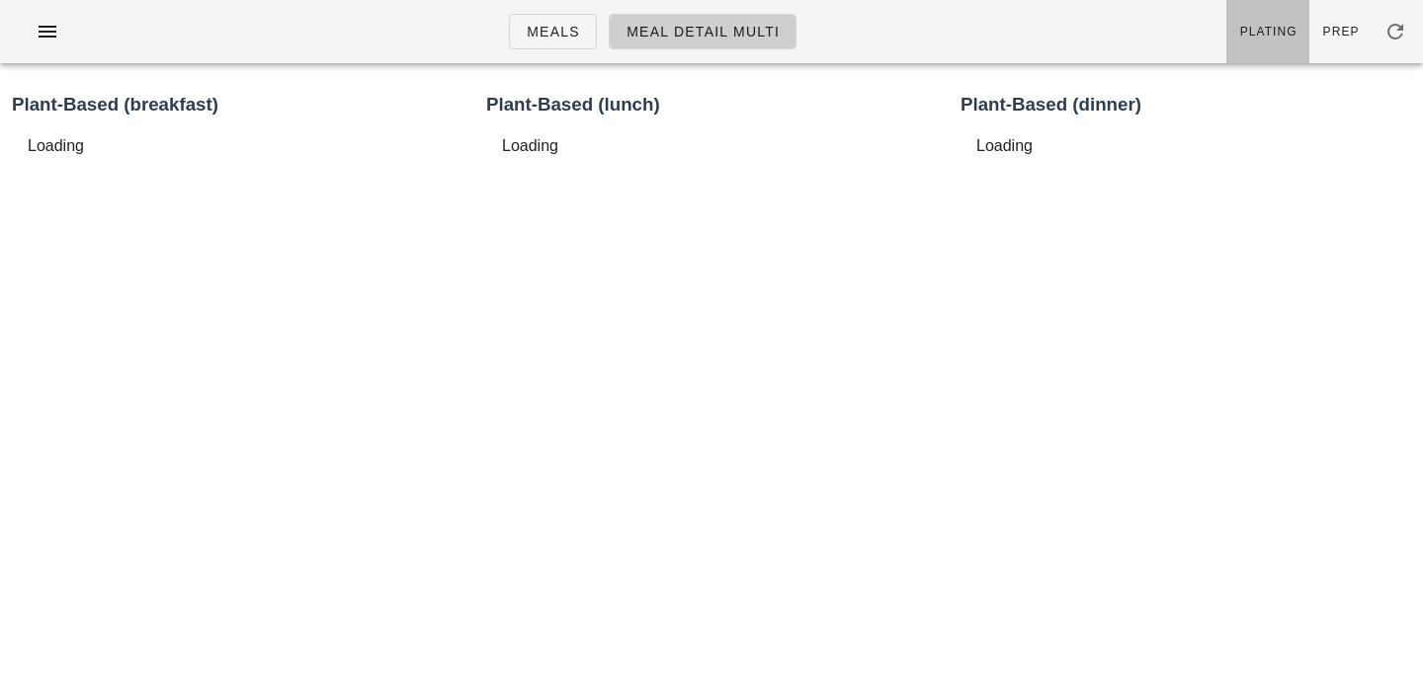
click at [1288, 31] on span "Plating" at bounding box center [1268, 32] width 58 height 14
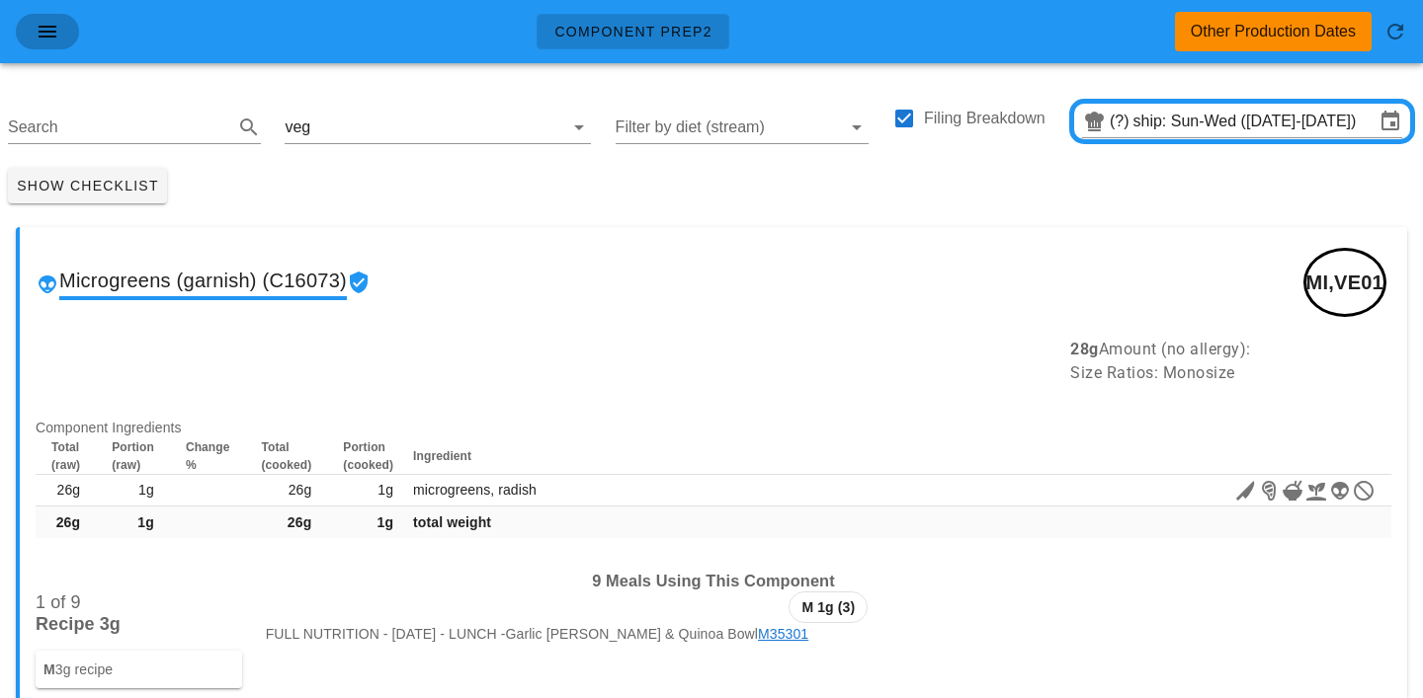
click at [47, 35] on icon "button" at bounding box center [48, 32] width 24 height 24
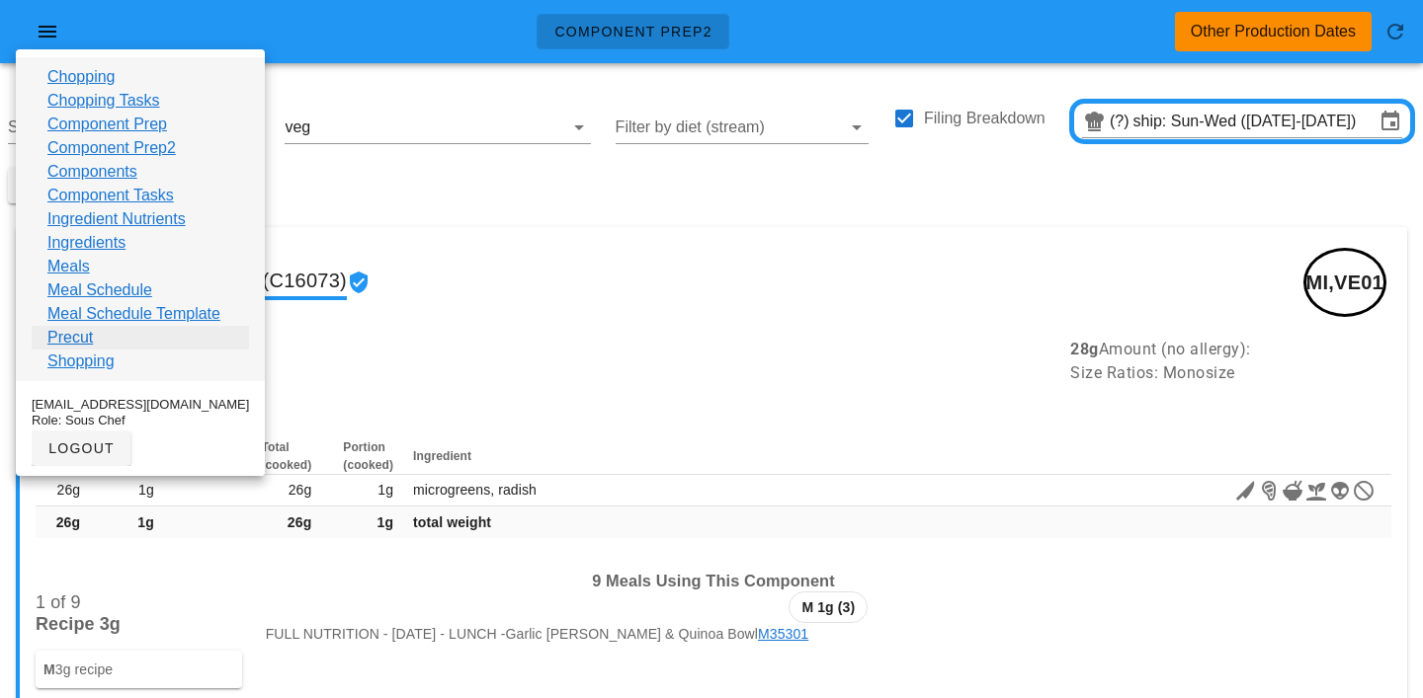
click at [52, 342] on link "Precut" at bounding box center [69, 338] width 45 height 24
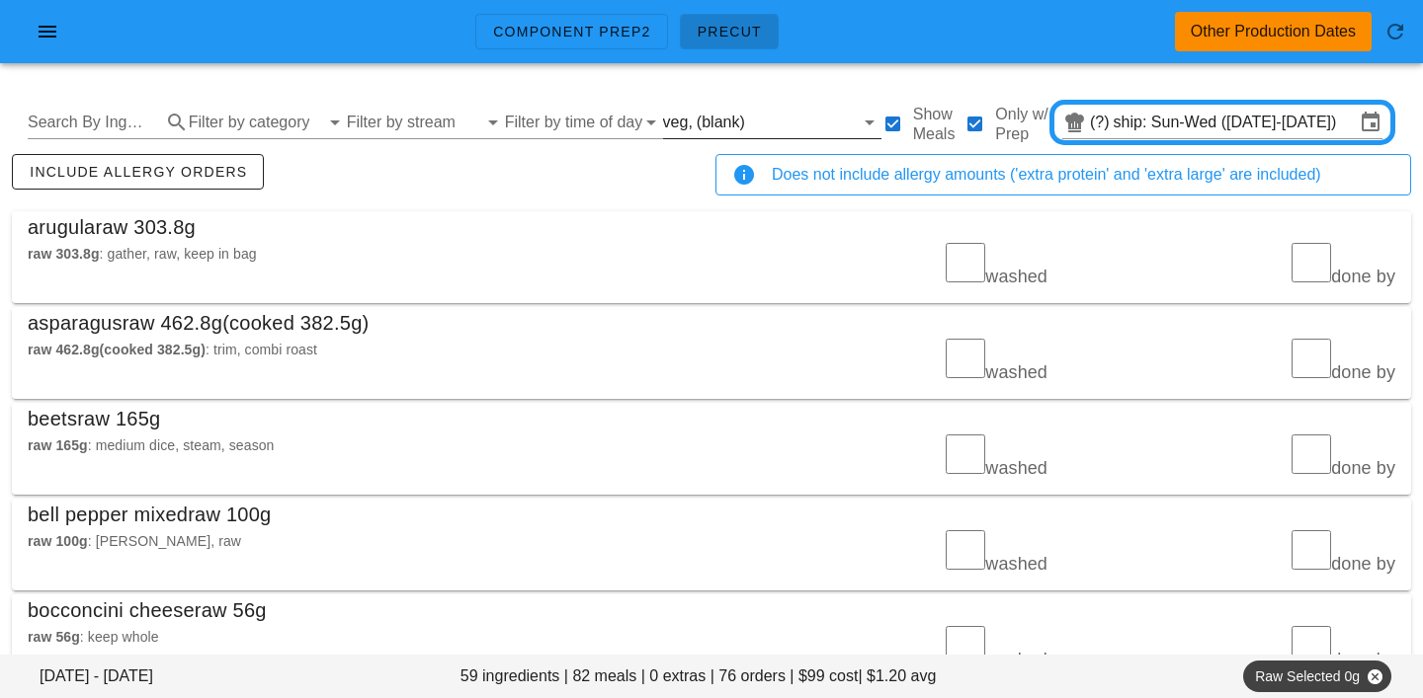
click at [750, 111] on input "text" at bounding box center [801, 123] width 105 height 32
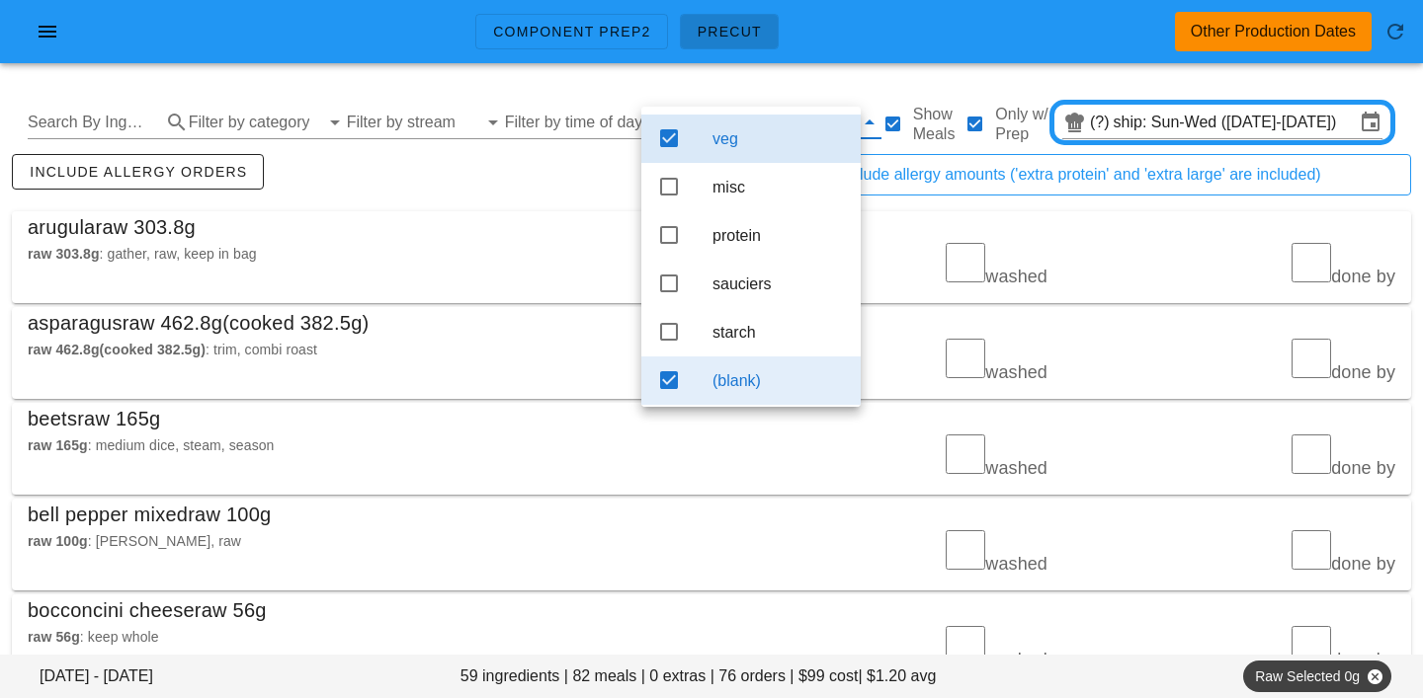
click at [729, 380] on div "(blank)" at bounding box center [778, 381] width 132 height 42
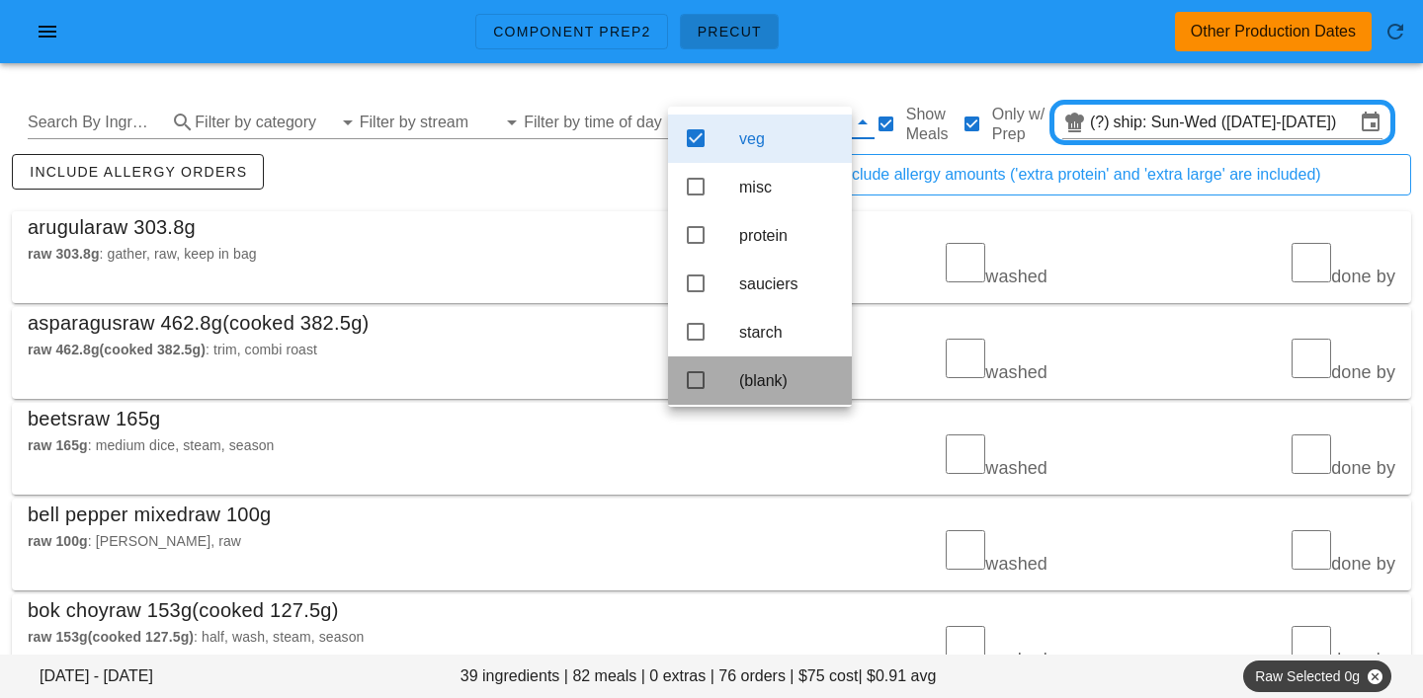
scroll to position [18, 0]
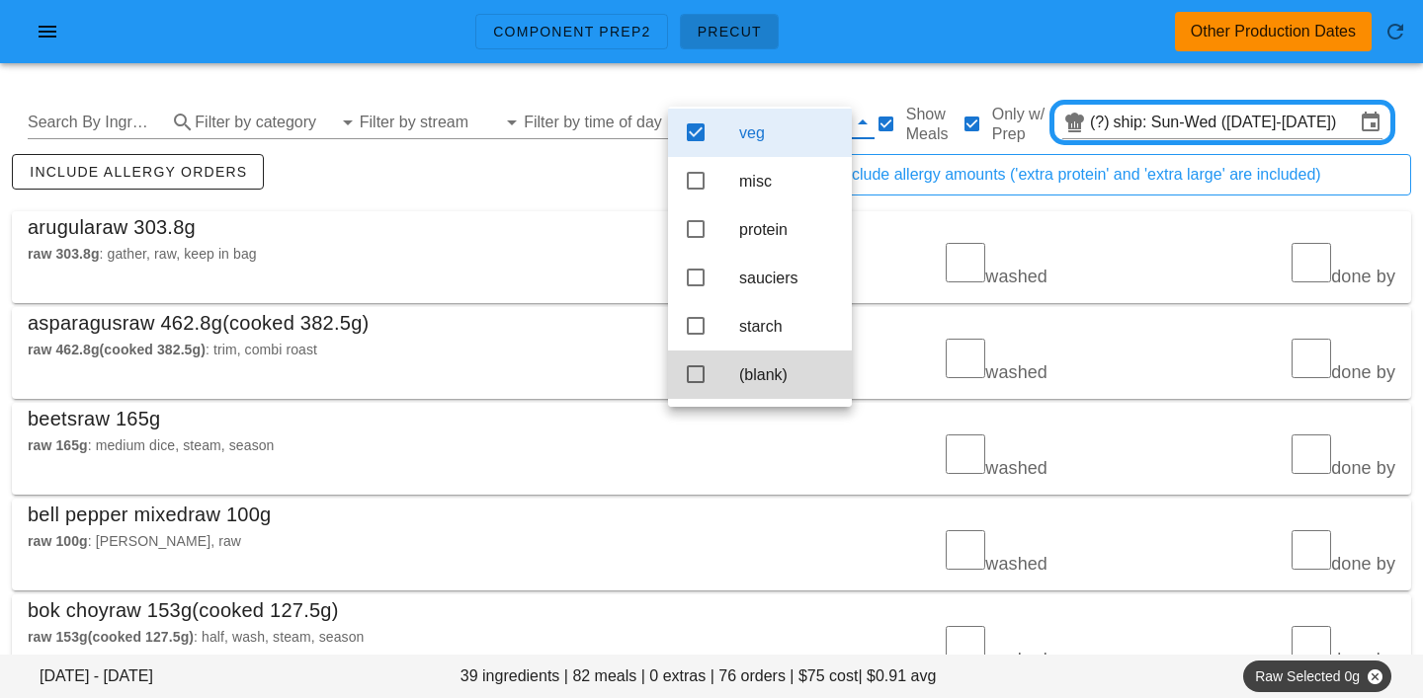
click at [601, 198] on div "include allergy orders" at bounding box center [359, 182] width 703 height 65
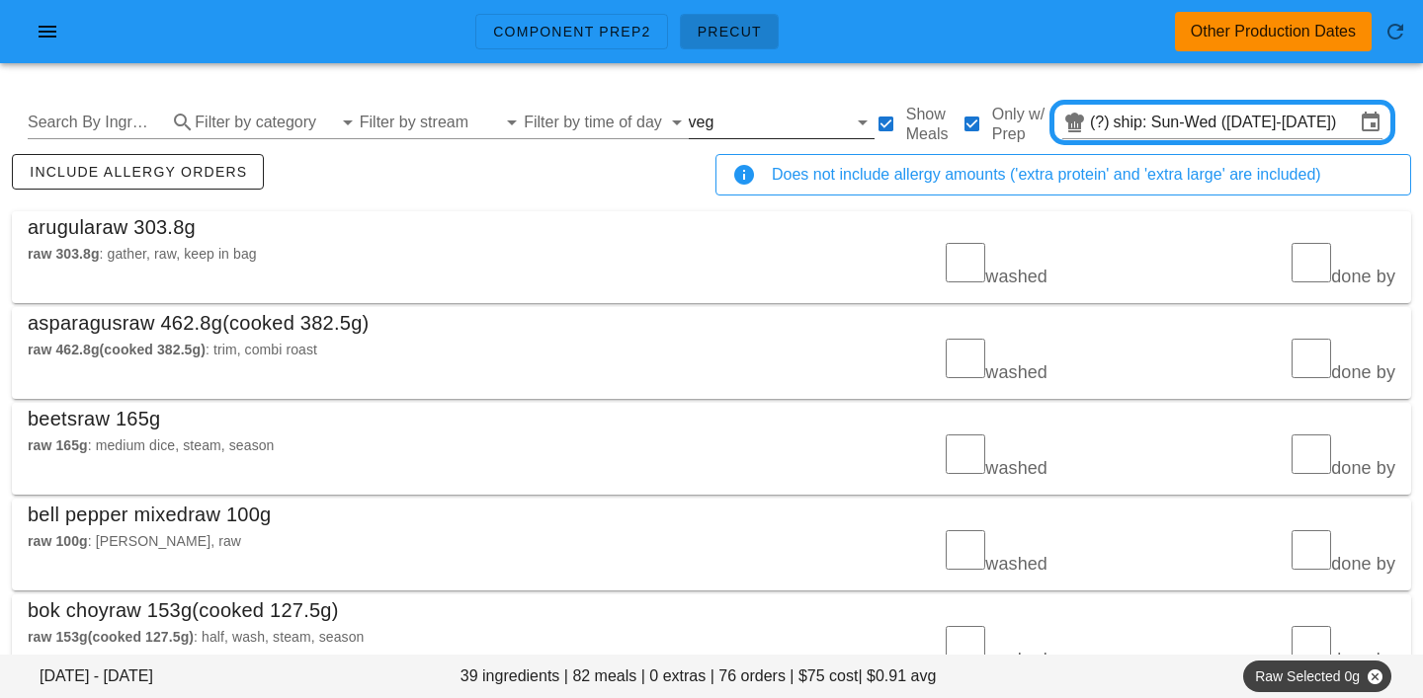
click at [717, 124] on input "text" at bounding box center [781, 123] width 128 height 32
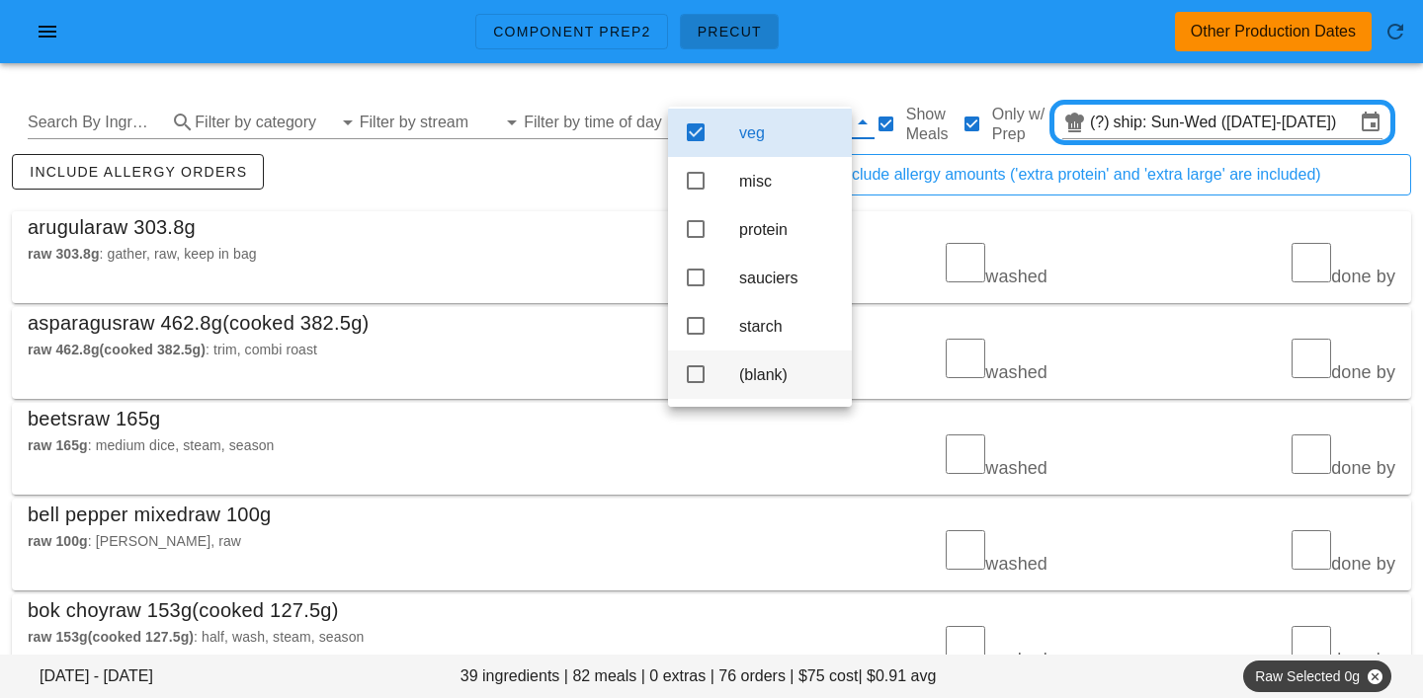
click at [771, 360] on div "(blank)" at bounding box center [787, 375] width 97 height 42
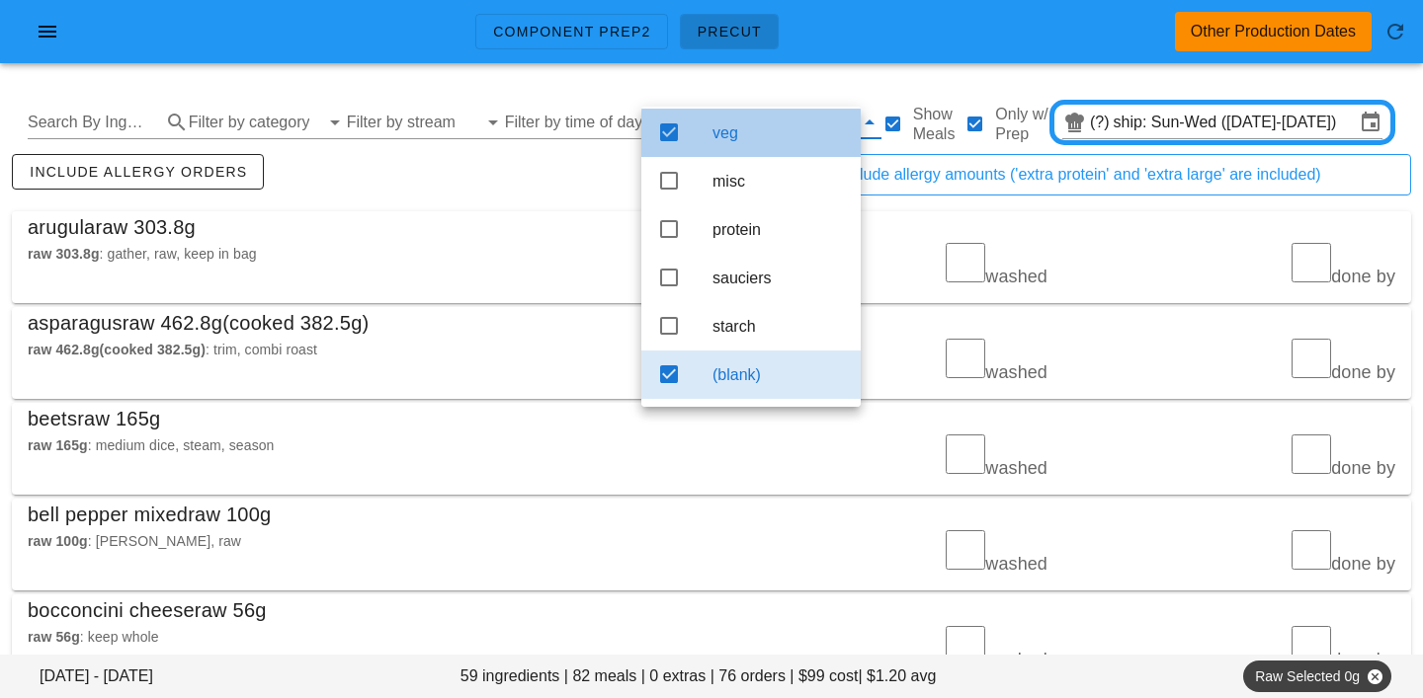
click at [741, 123] on div "veg" at bounding box center [778, 132] width 132 height 19
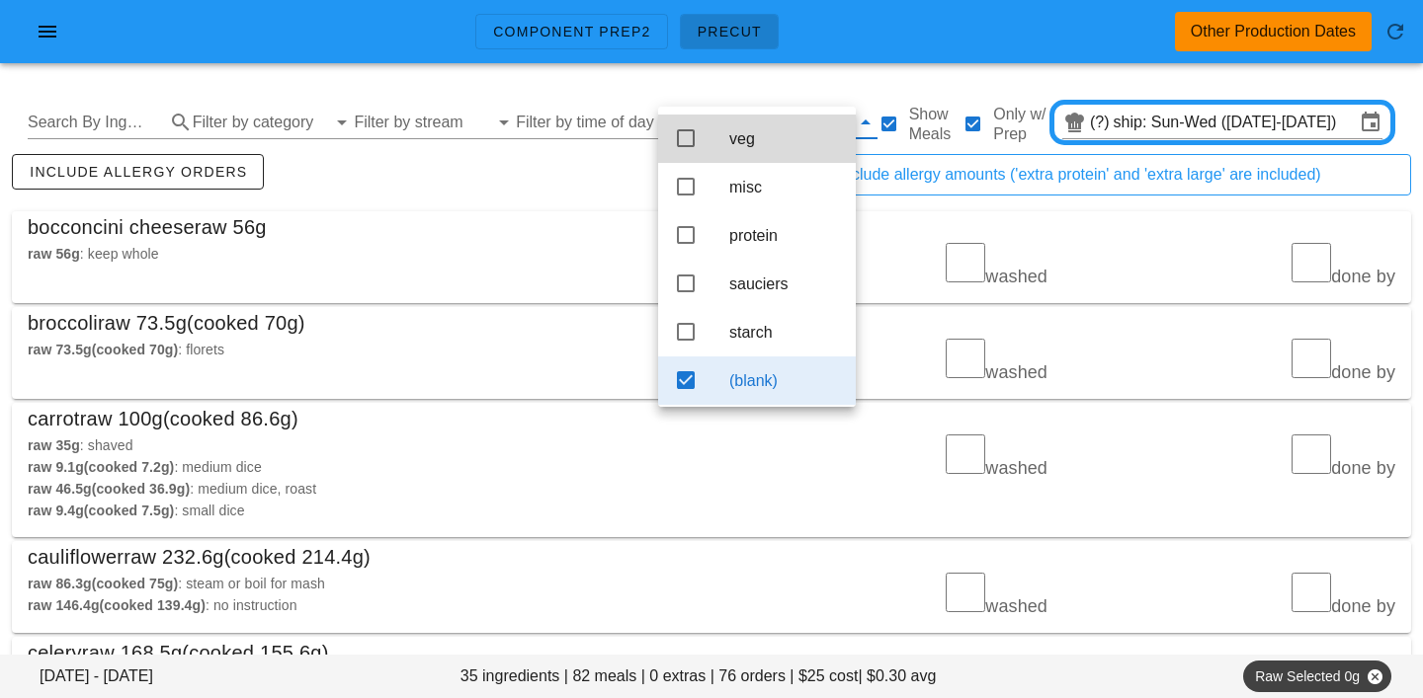
click at [599, 185] on div "include allergy orders" at bounding box center [359, 182] width 703 height 65
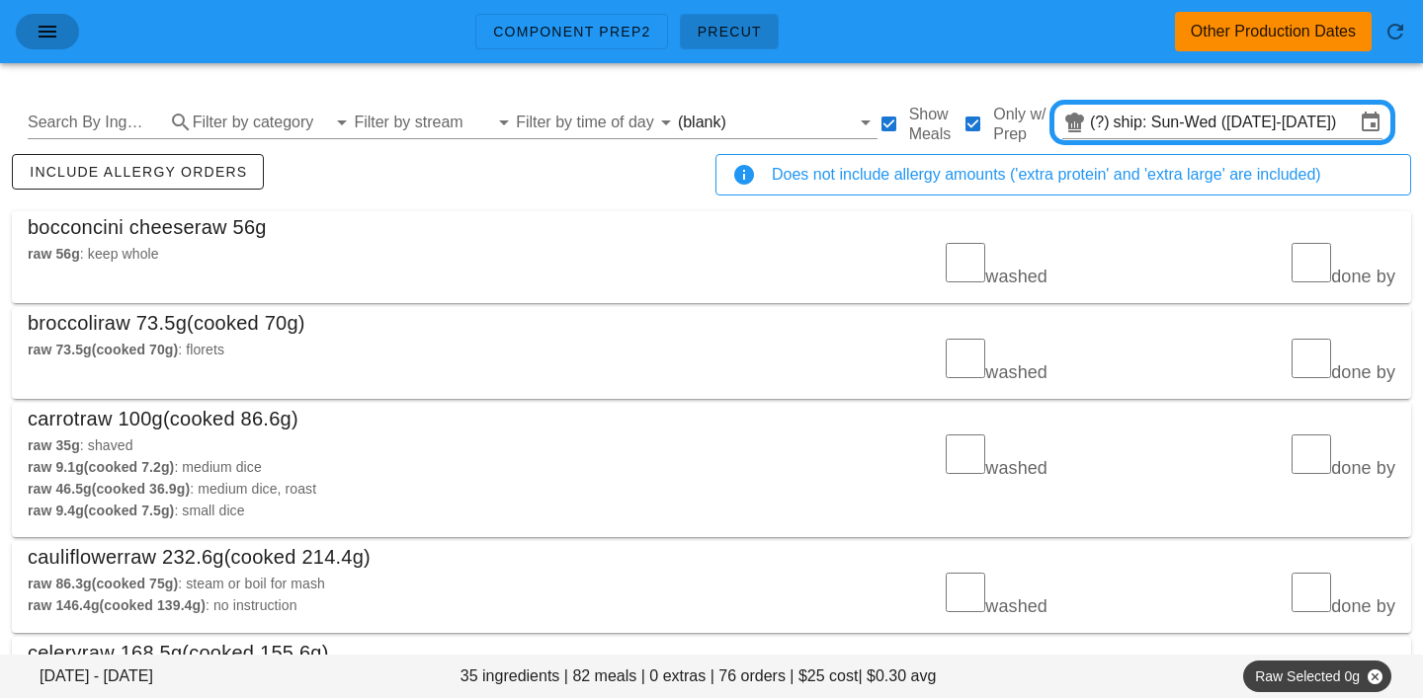
click at [43, 33] on icon "button" at bounding box center [48, 32] width 24 height 24
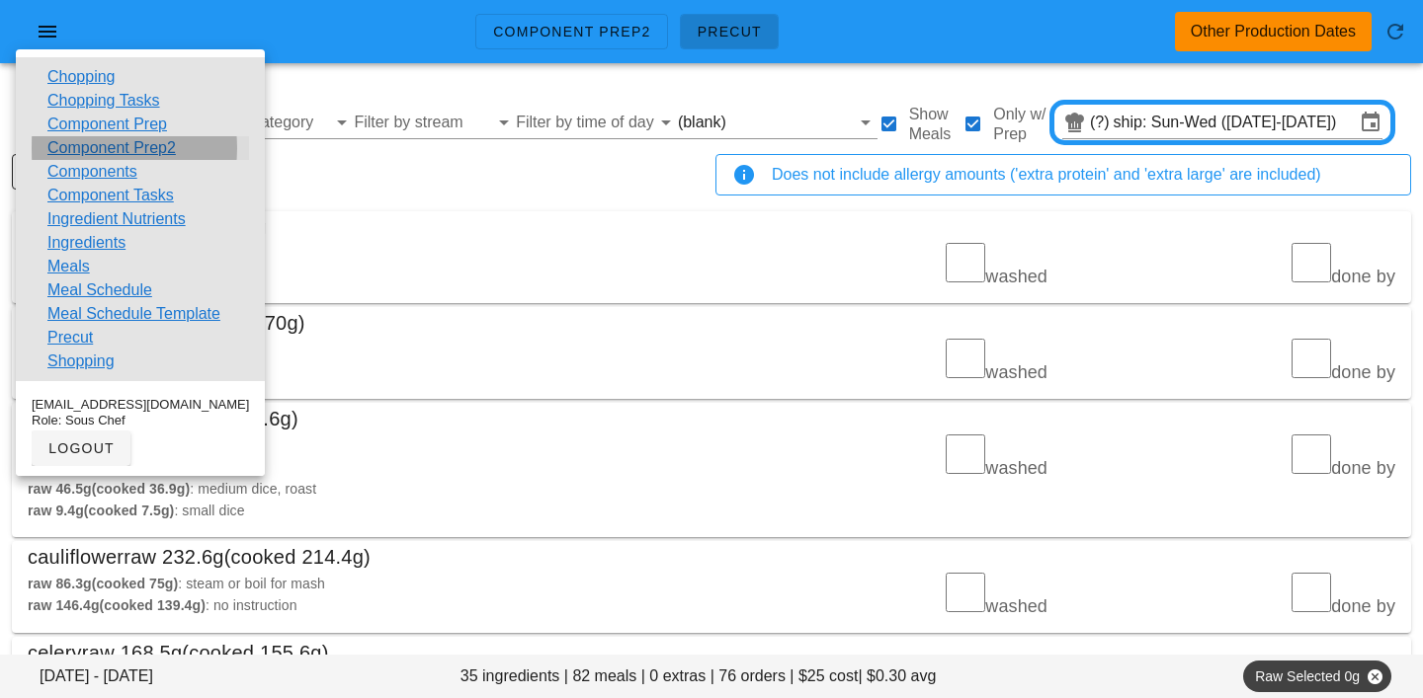
click at [81, 149] on link "Component Prep2" at bounding box center [111, 148] width 128 height 24
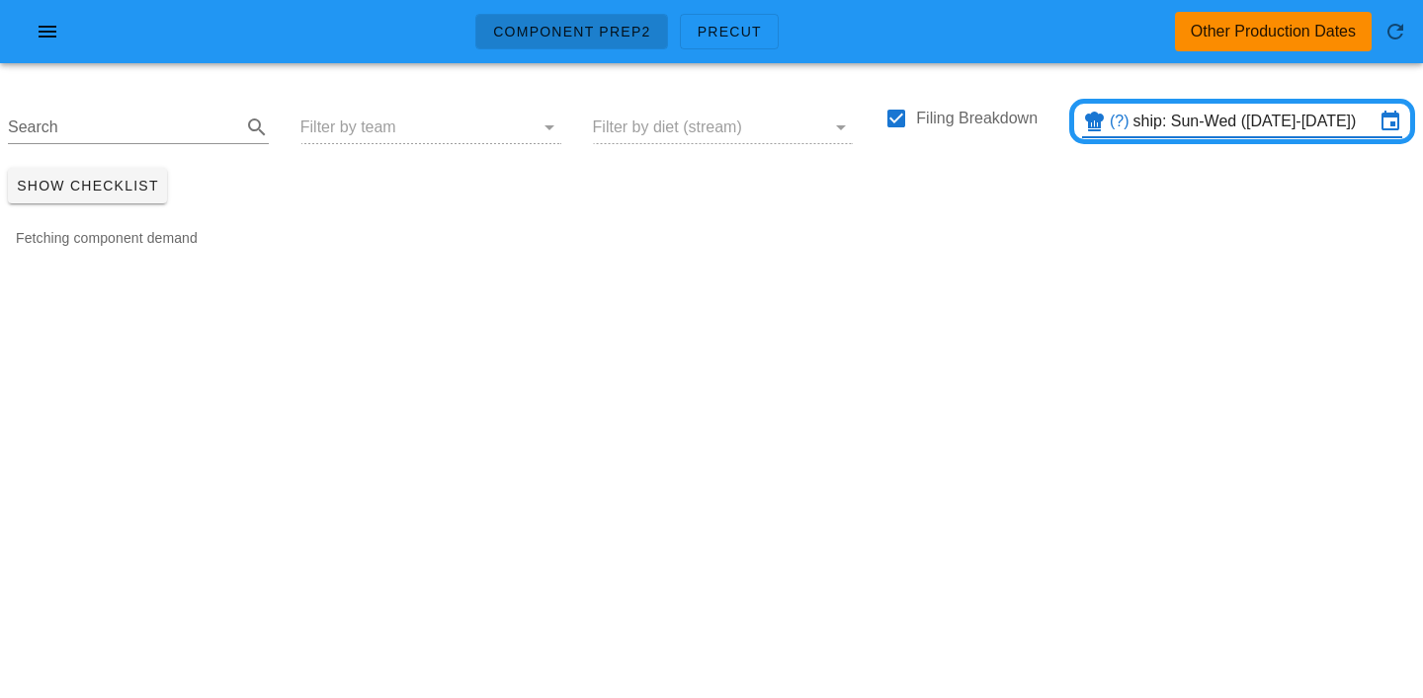
click at [1184, 129] on input "ship: Sun-Wed ([DATE]-[DATE])" at bounding box center [1253, 122] width 241 height 32
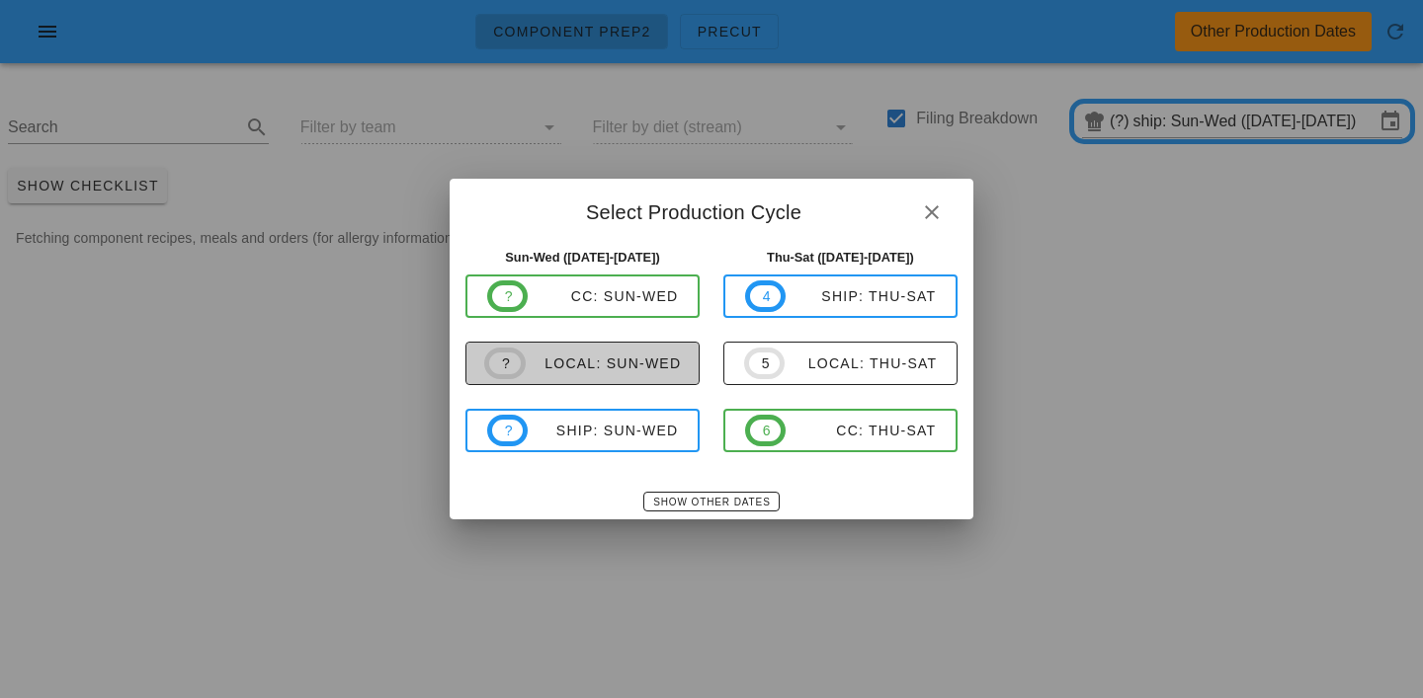
click at [588, 357] on div "local: Sun-Wed" at bounding box center [604, 364] width 156 height 16
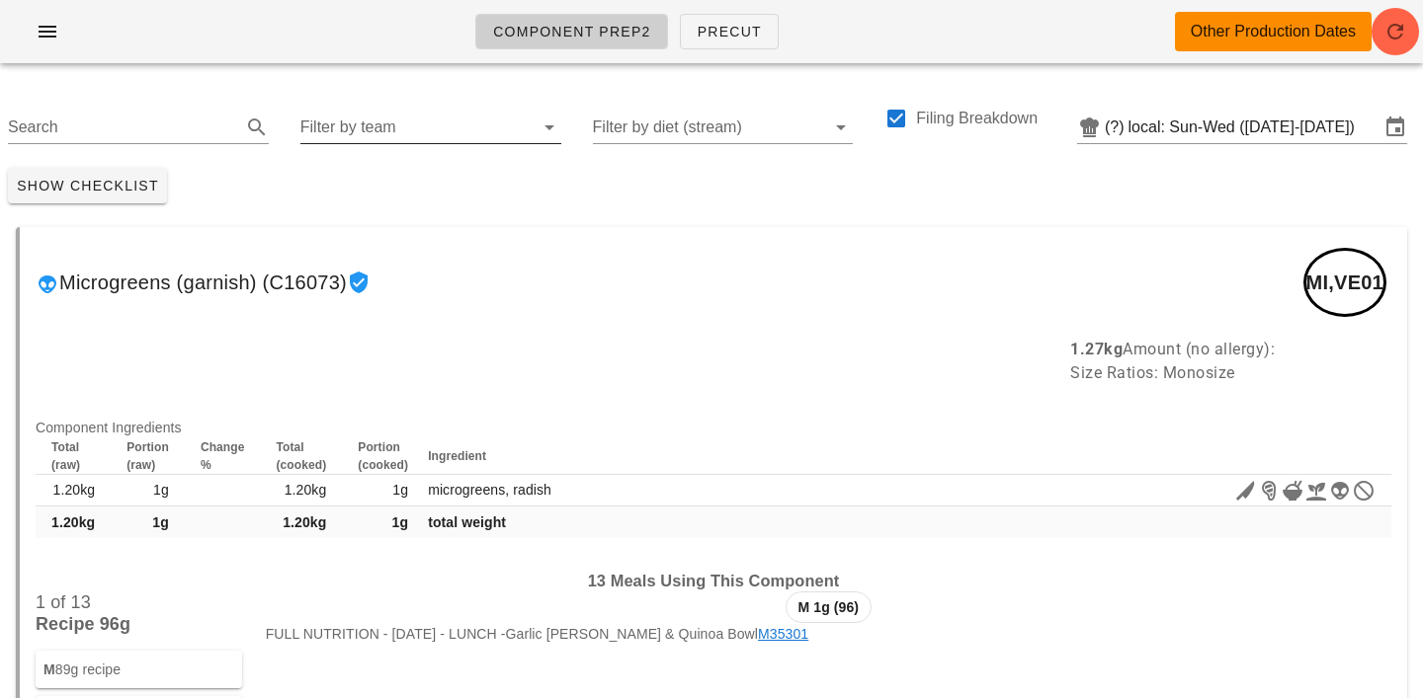
click at [439, 124] on input "Filter by team" at bounding box center [414, 128] width 229 height 32
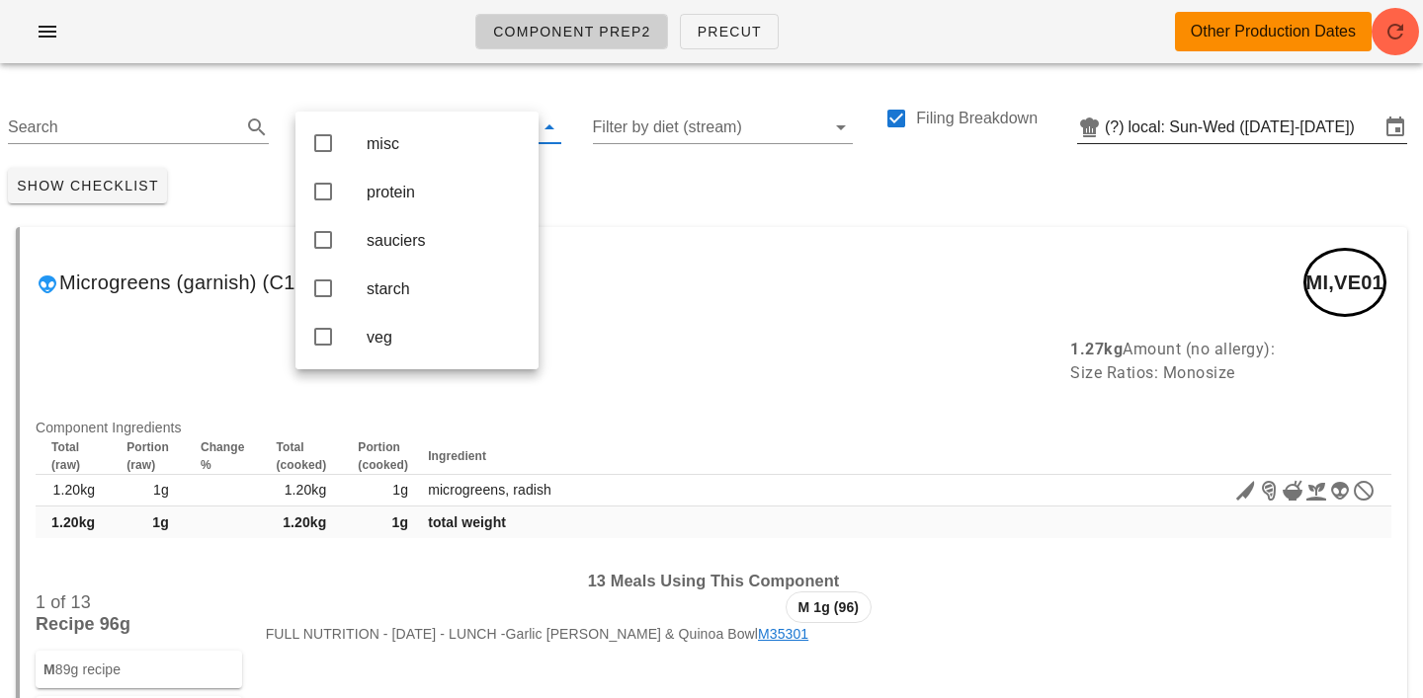
click at [1178, 124] on input "local: Sun-Wed ([DATE]-[DATE])" at bounding box center [1253, 128] width 251 height 32
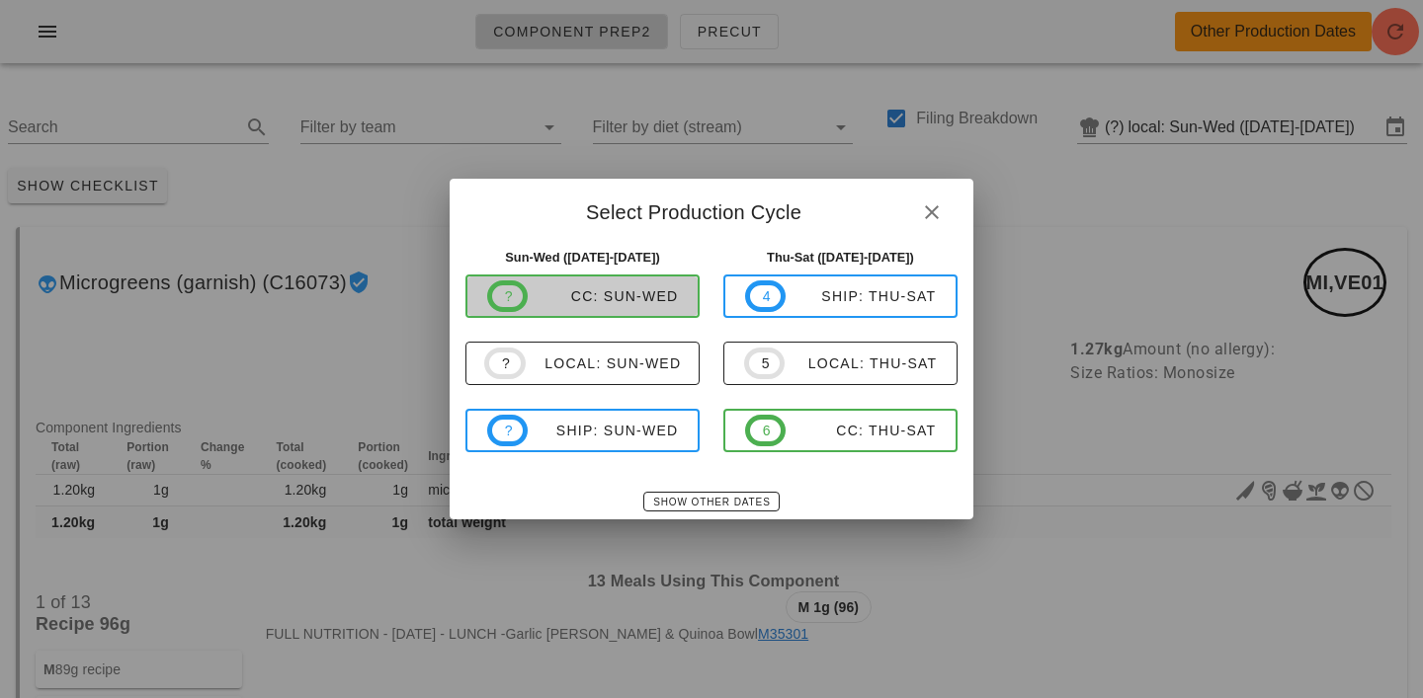
click at [597, 293] on div "CC: Sun-Wed" at bounding box center [603, 296] width 150 height 16
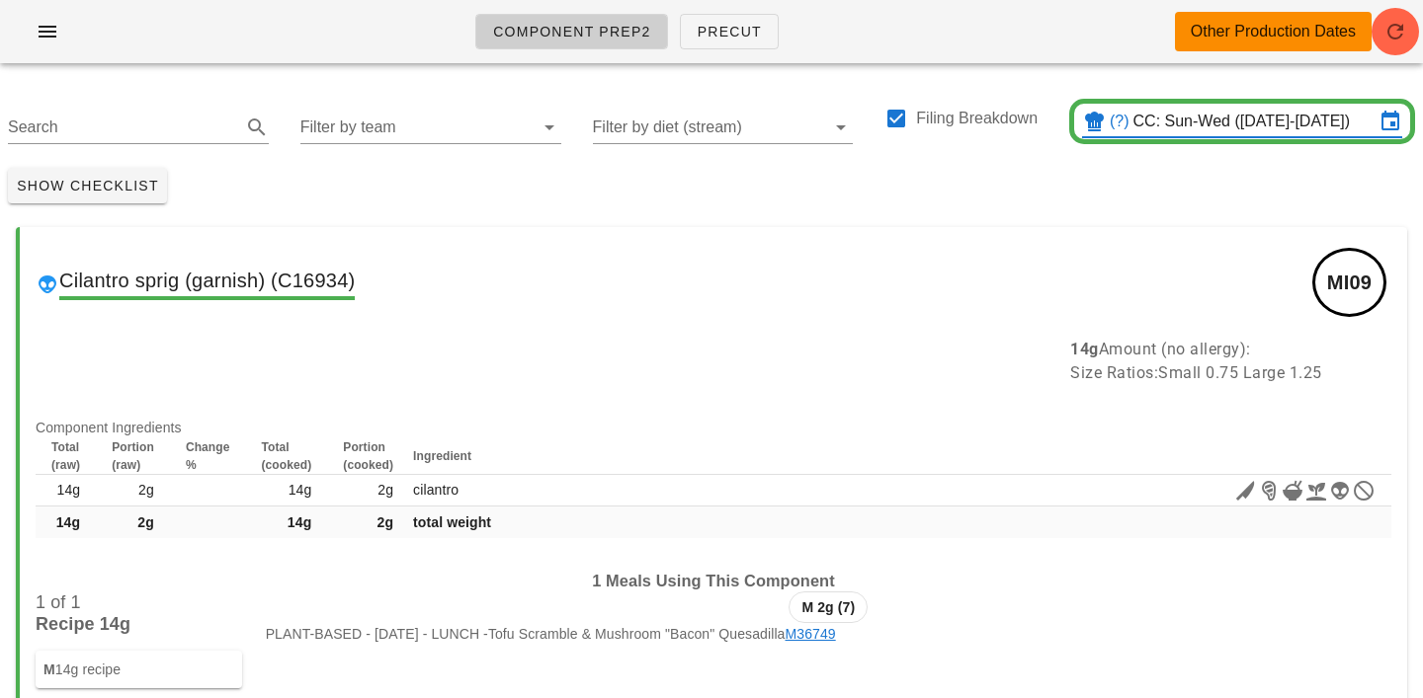
click at [341, 120] on input "Filter by team" at bounding box center [414, 128] width 229 height 32
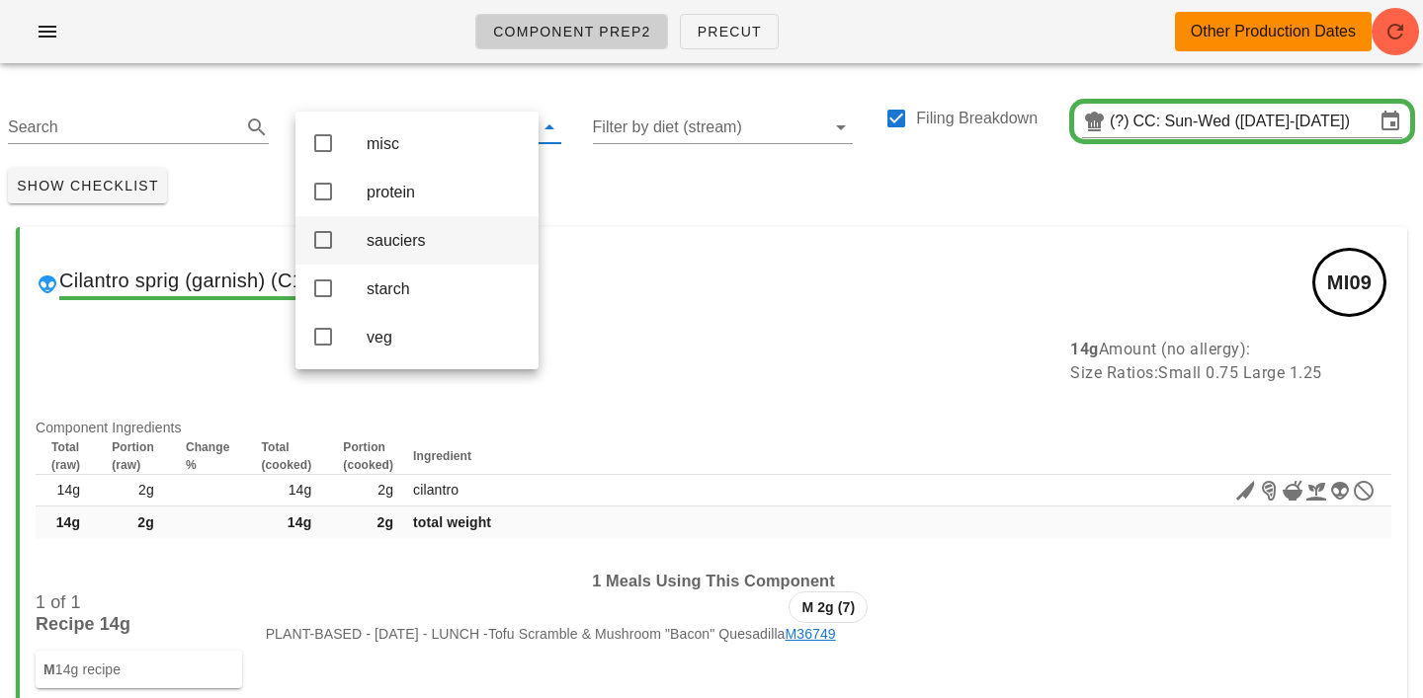
click at [400, 250] on div "sauciers" at bounding box center [445, 240] width 156 height 19
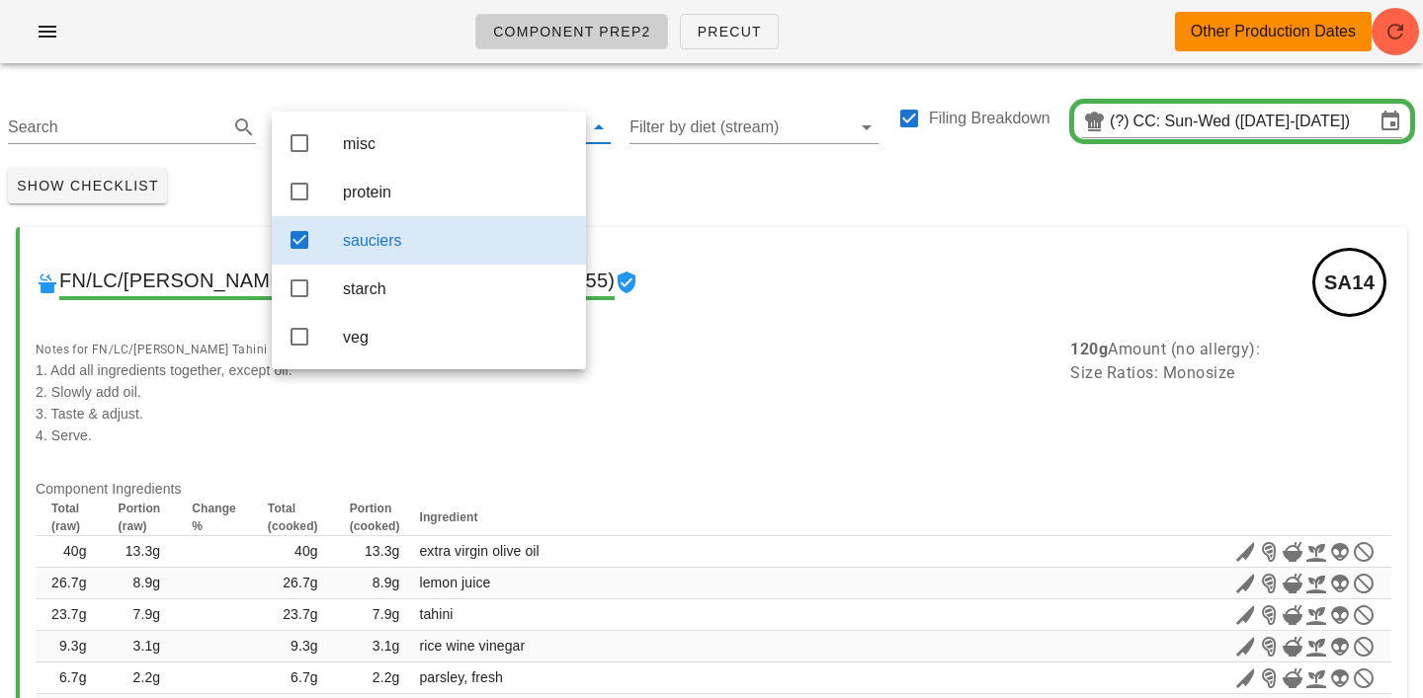
click at [650, 192] on div "Show Checklist" at bounding box center [711, 185] width 1423 height 51
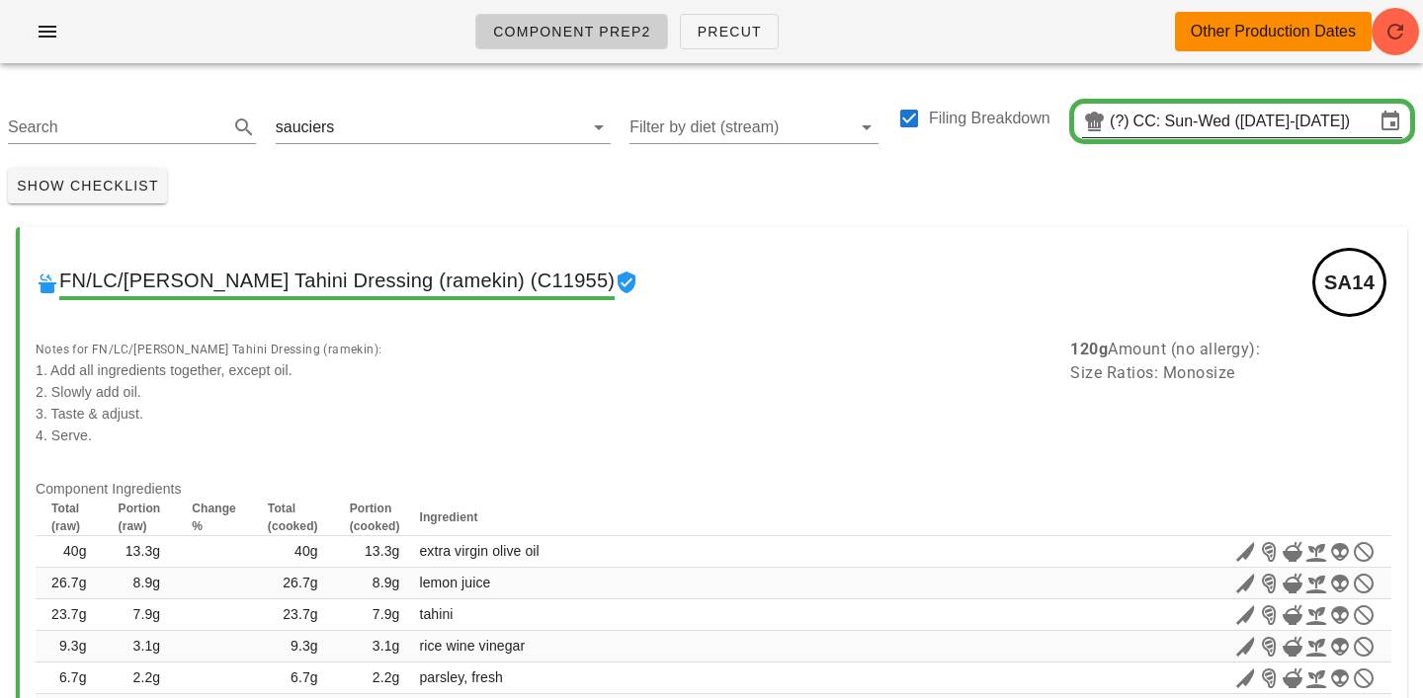
click at [1145, 121] on input "CC: Sun-Wed ([DATE]-[DATE])" at bounding box center [1253, 122] width 241 height 32
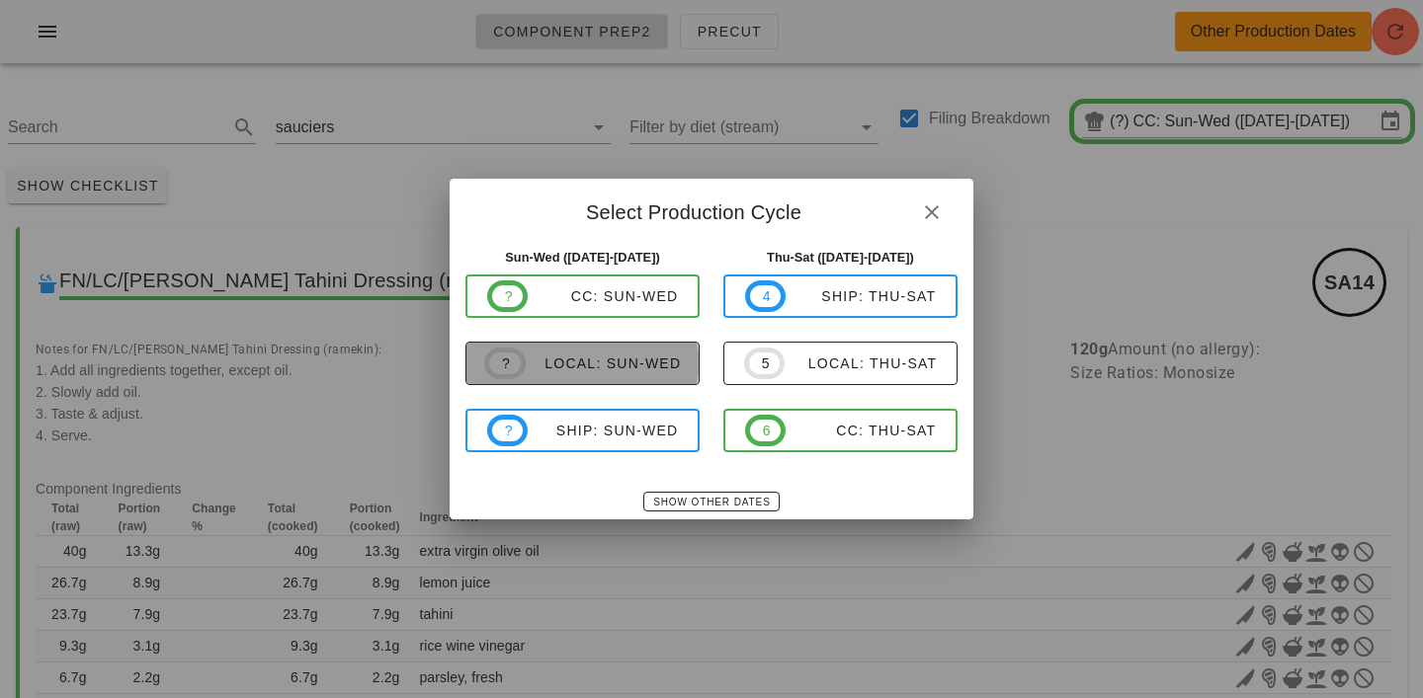
click at [621, 358] on div "local: Sun-Wed" at bounding box center [604, 364] width 156 height 16
type input "local: Sun-Wed ([DATE]-[DATE])"
